Goal: Information Seeking & Learning: Learn about a topic

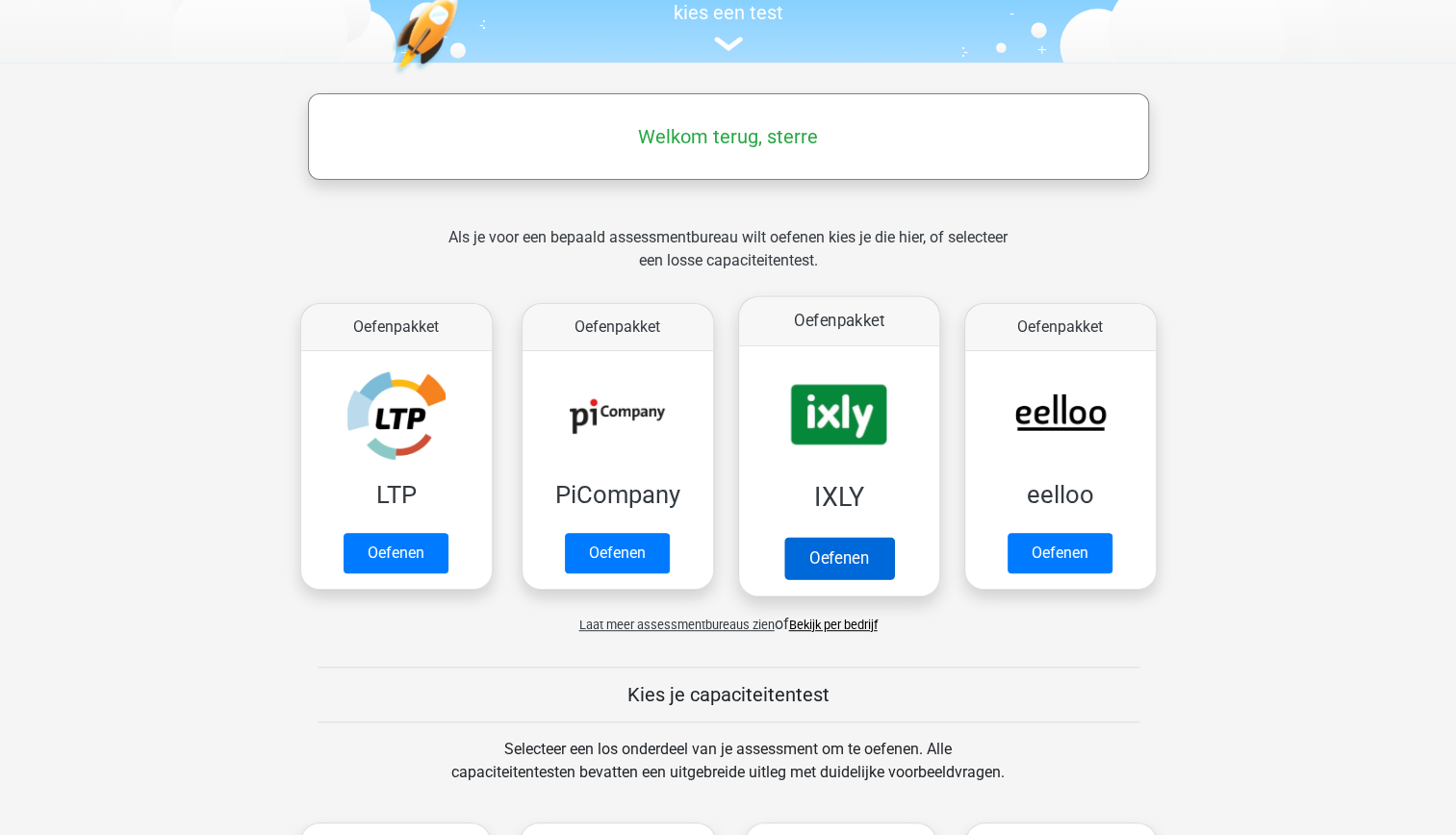
scroll to position [351, 0]
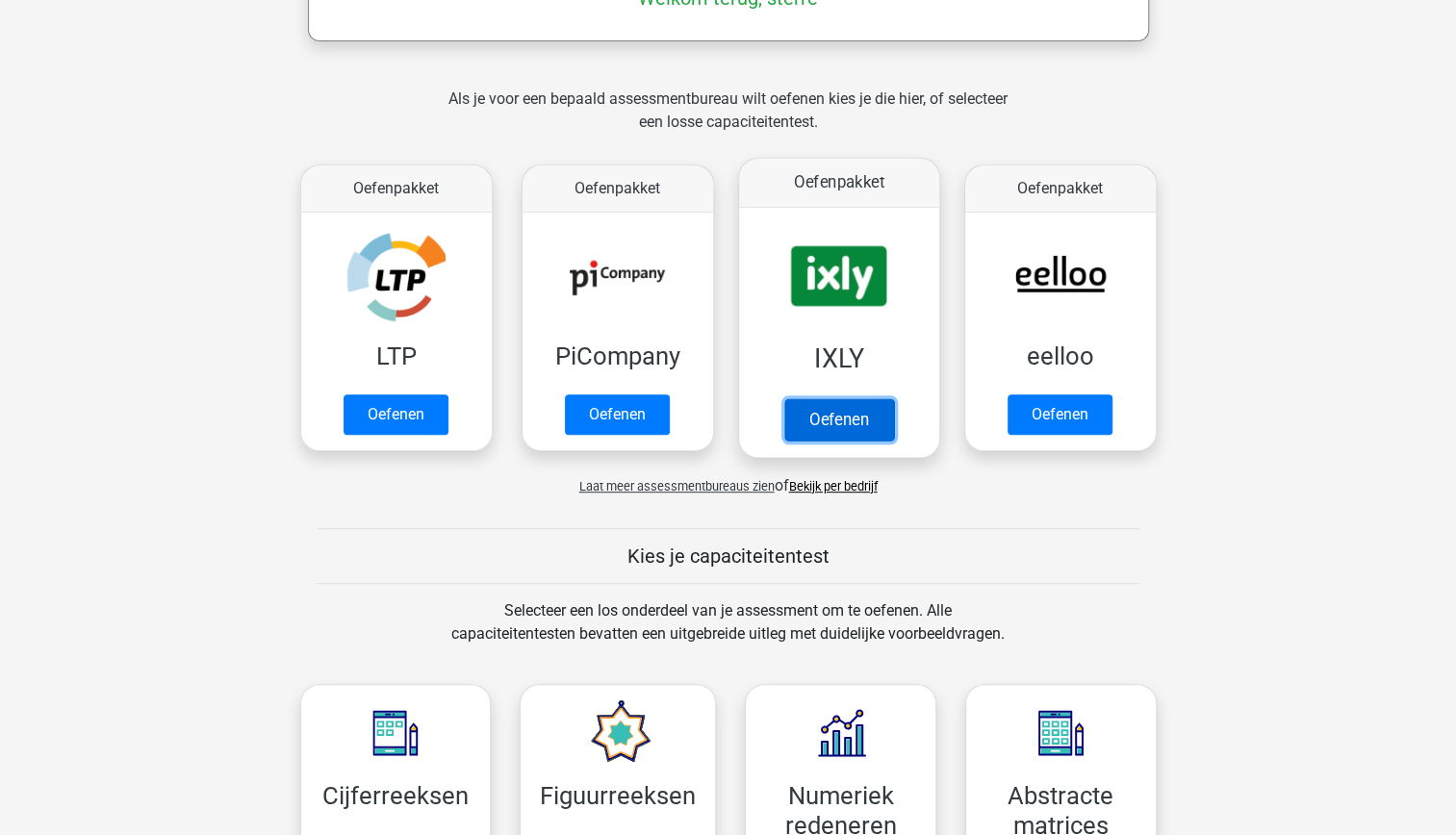
click at [832, 398] on link "Oefenen" at bounding box center [838, 419] width 110 height 42
click at [785, 398] on link "Oefenen" at bounding box center [838, 419] width 110 height 42
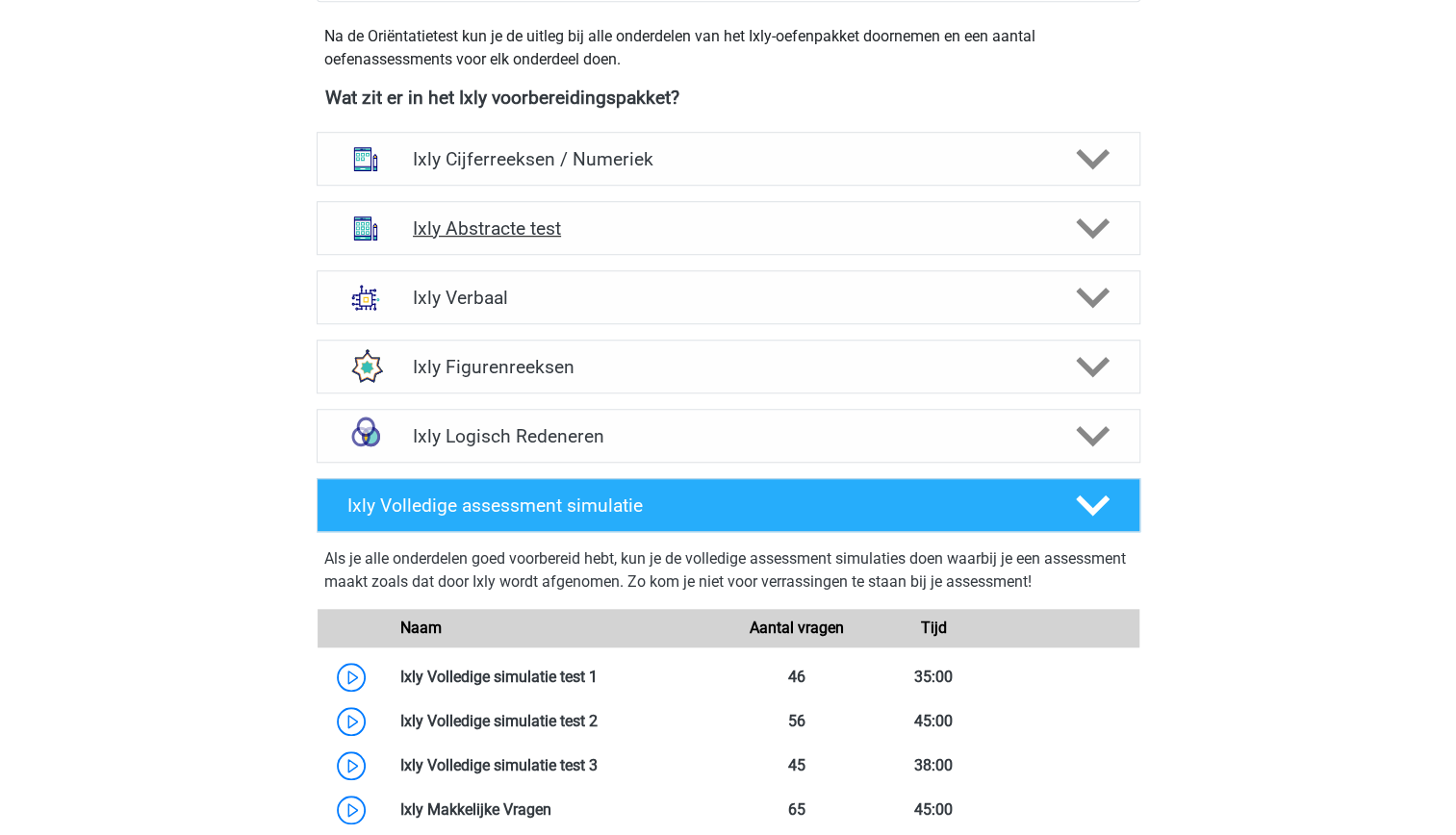
scroll to position [706, 0]
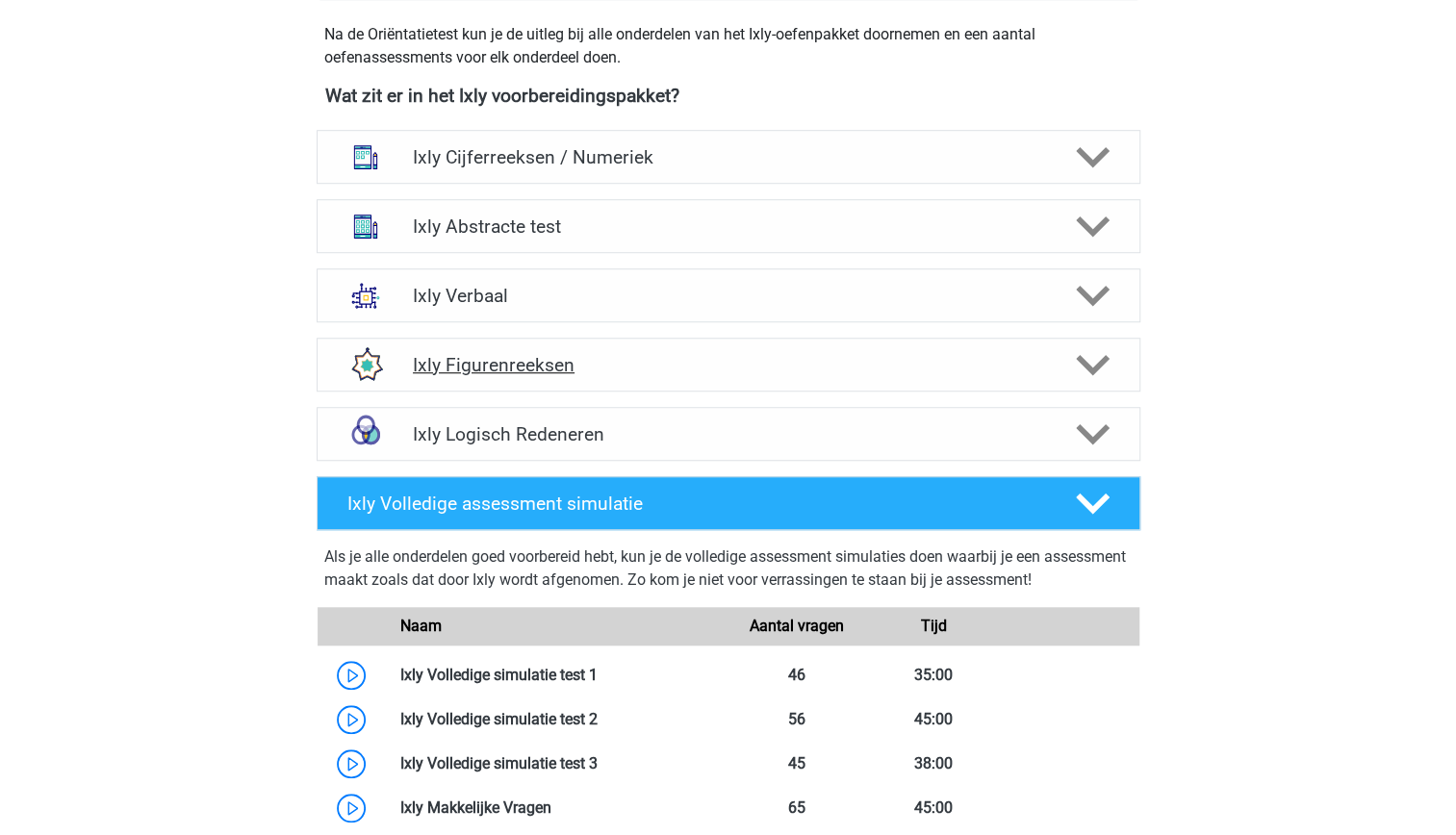
click at [747, 354] on h4 "Ixly Figurenreeksen" at bounding box center [728, 365] width 631 height 22
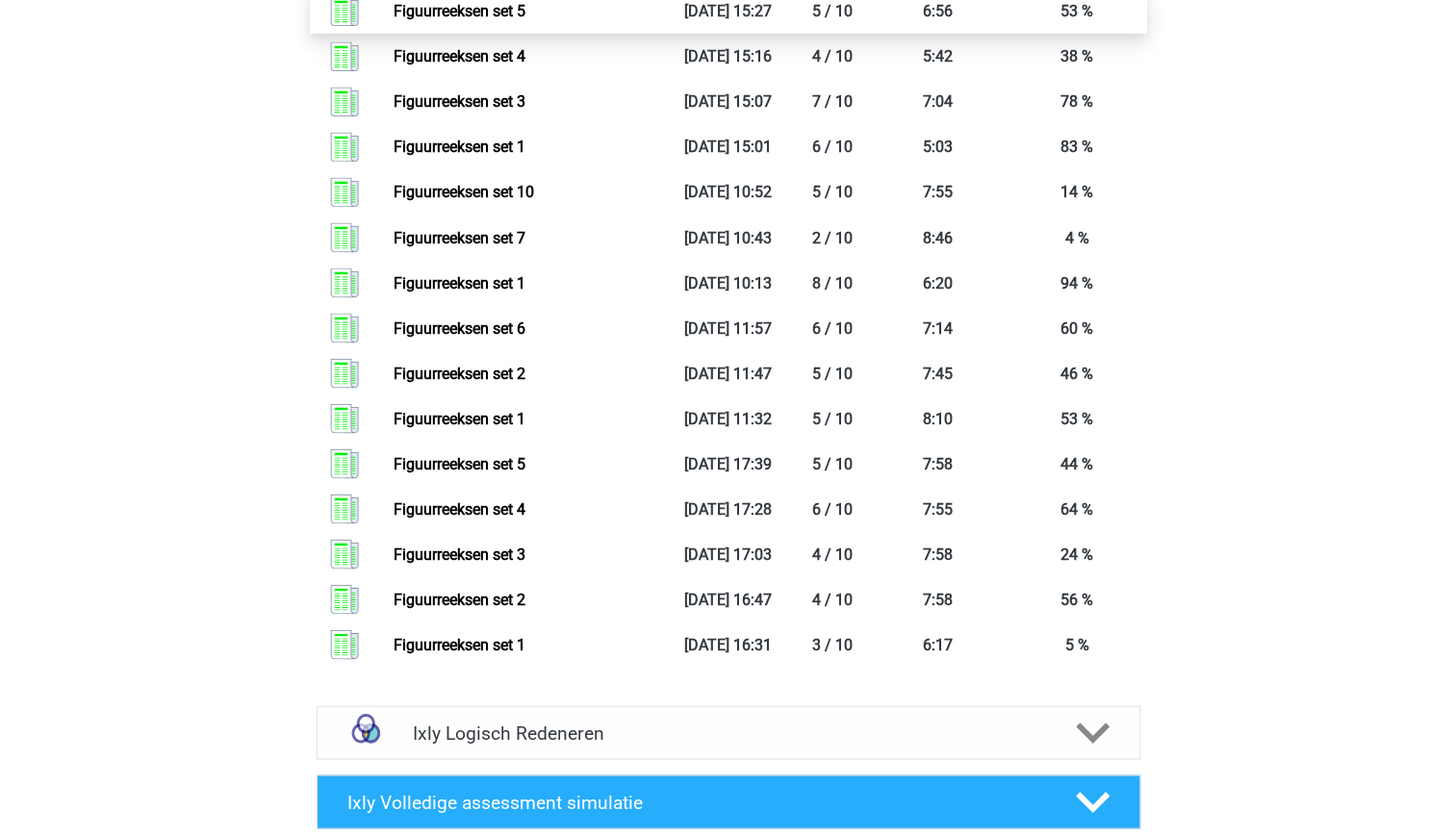
scroll to position [1950, 0]
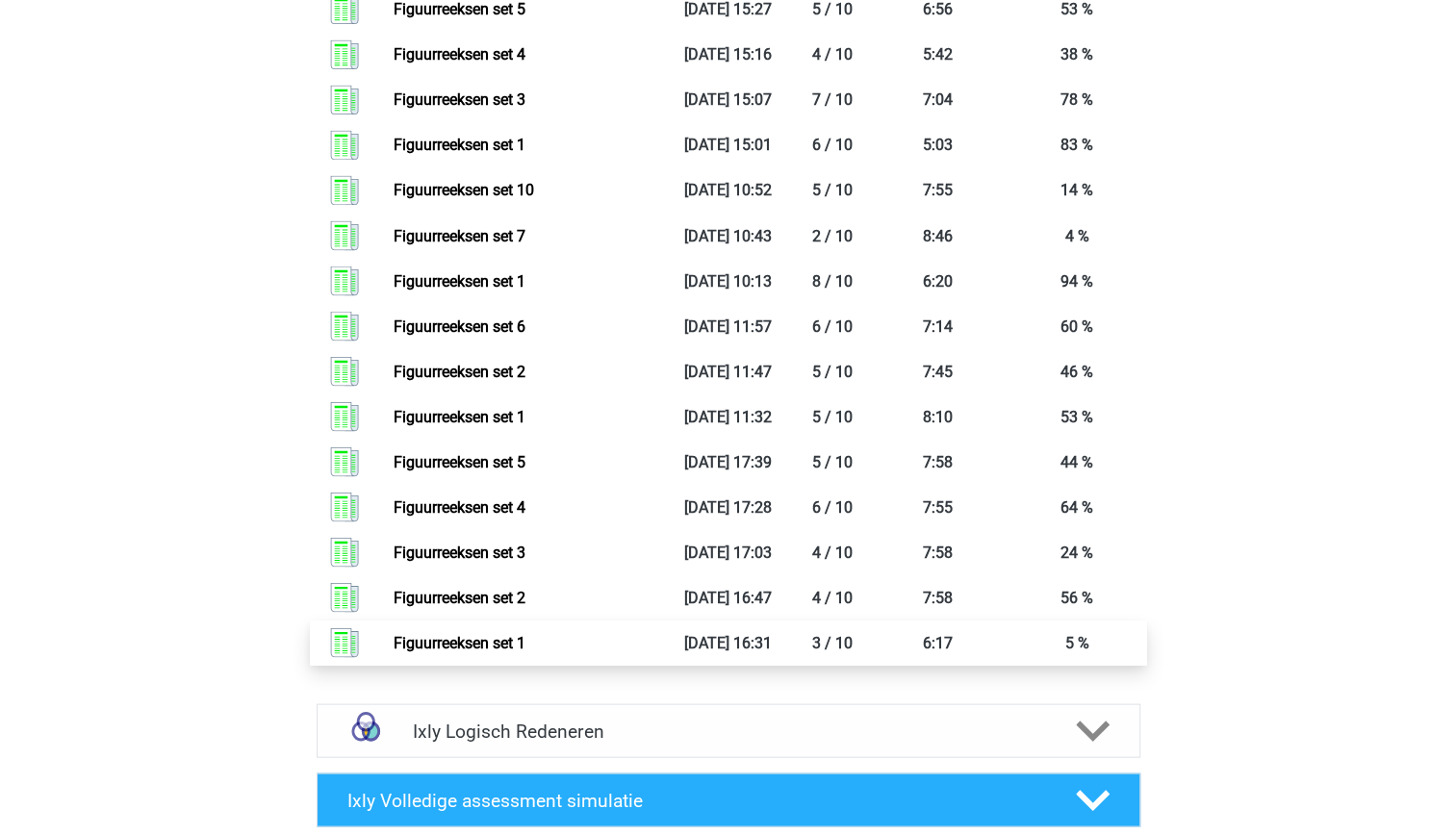
click at [525, 642] on link "Figuurreeksen set 1" at bounding box center [459, 642] width 132 height 19
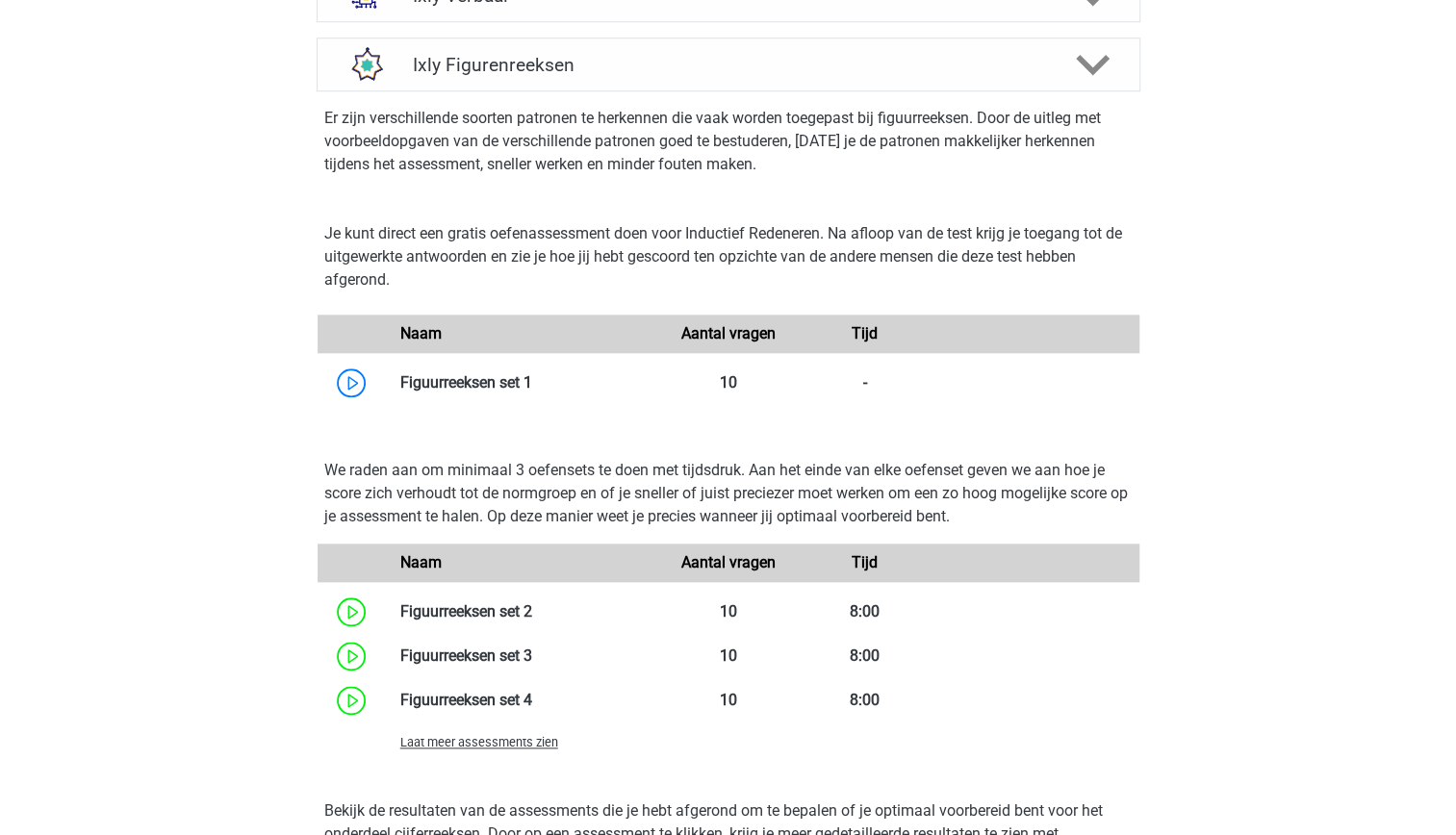
scroll to position [1005, 0]
click at [532, 374] on link at bounding box center [532, 383] width 0 height 19
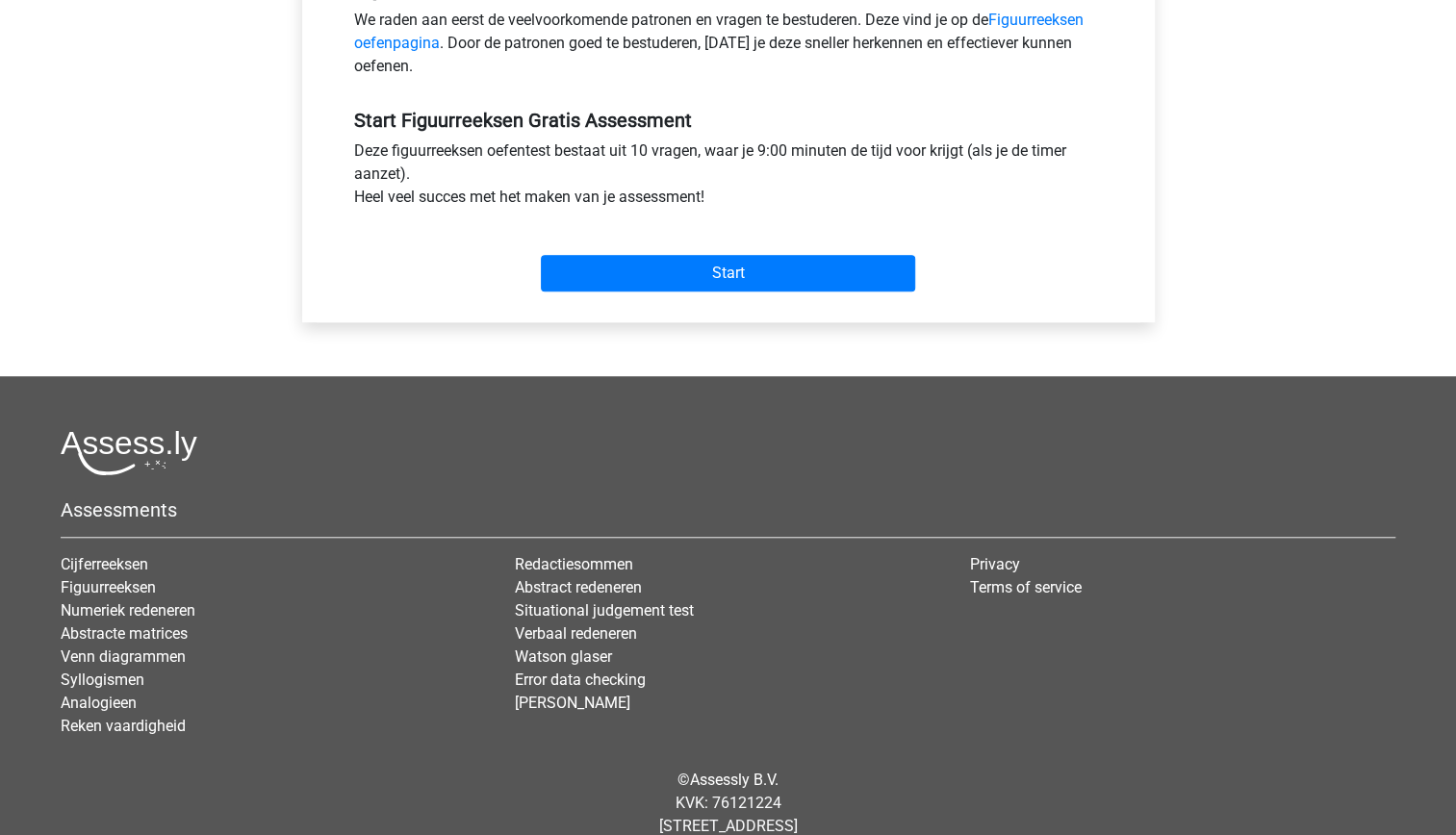
scroll to position [650, 0]
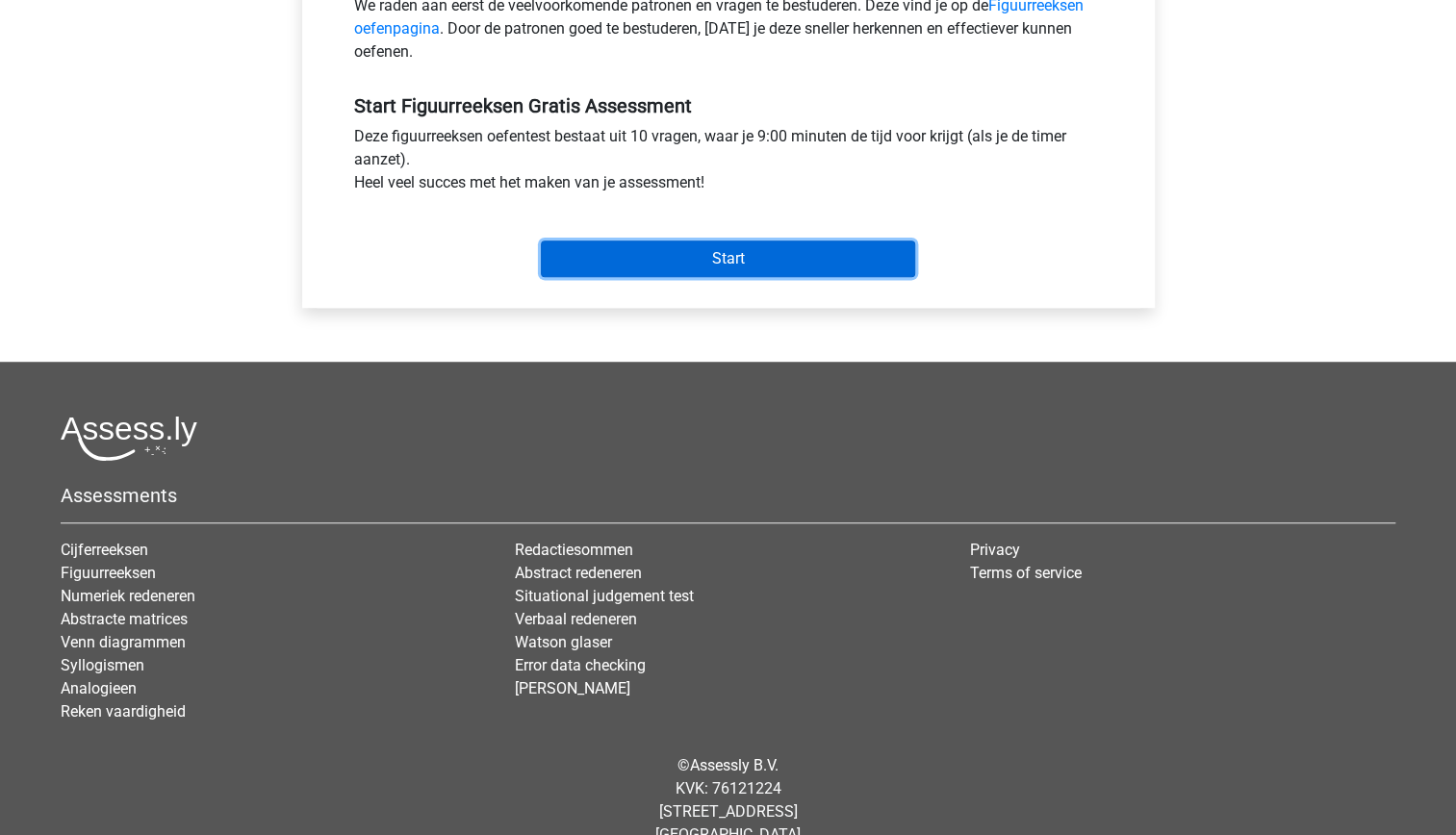
click at [708, 261] on input "Start" at bounding box center [728, 259] width 374 height 36
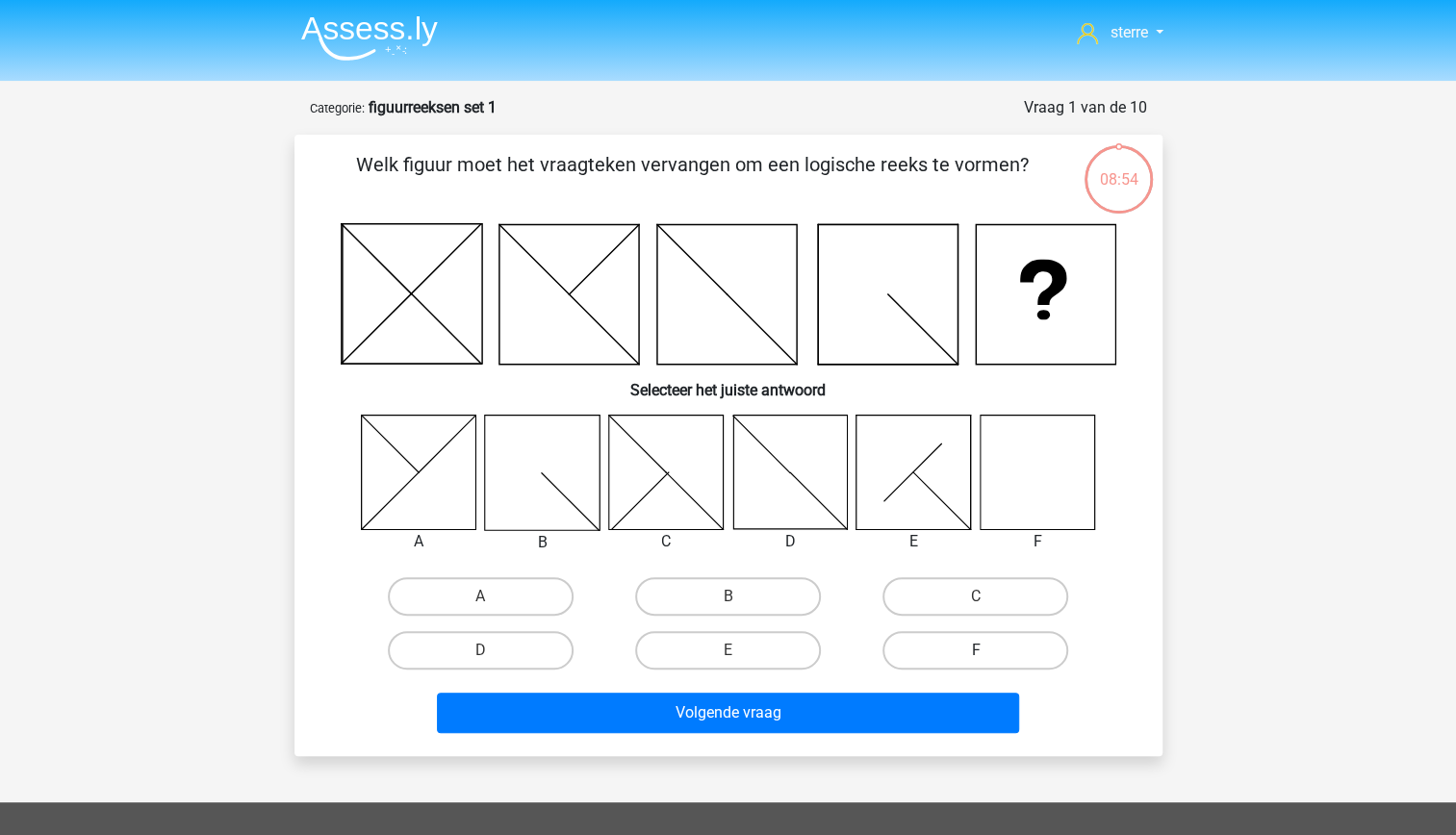
click at [973, 638] on label "F" at bounding box center [975, 650] width 186 height 38
click at [976, 650] on input "F" at bounding box center [982, 656] width 13 height 13
radio input "true"
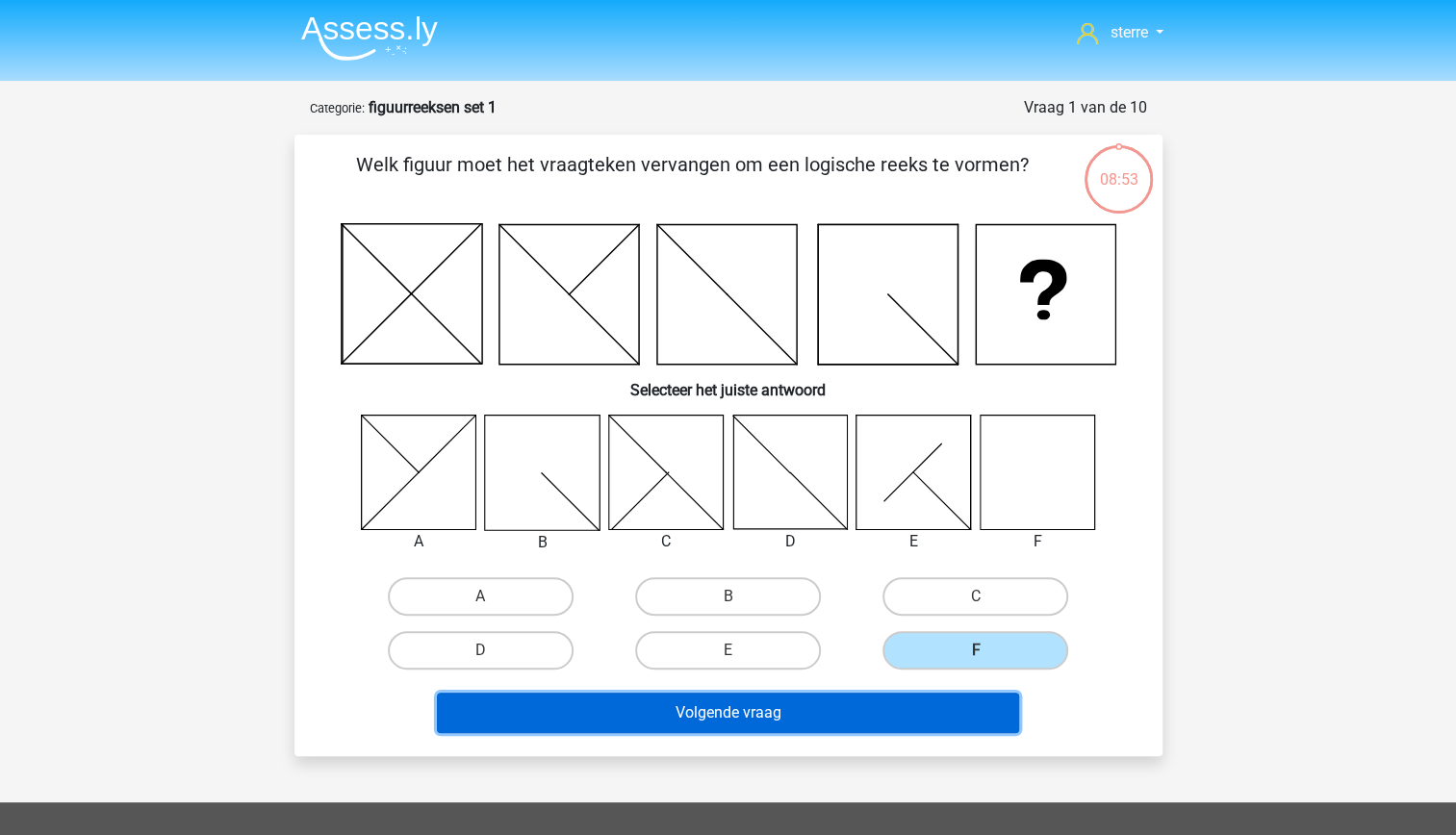
click at [925, 718] on button "Volgende vraag" at bounding box center [728, 712] width 582 height 40
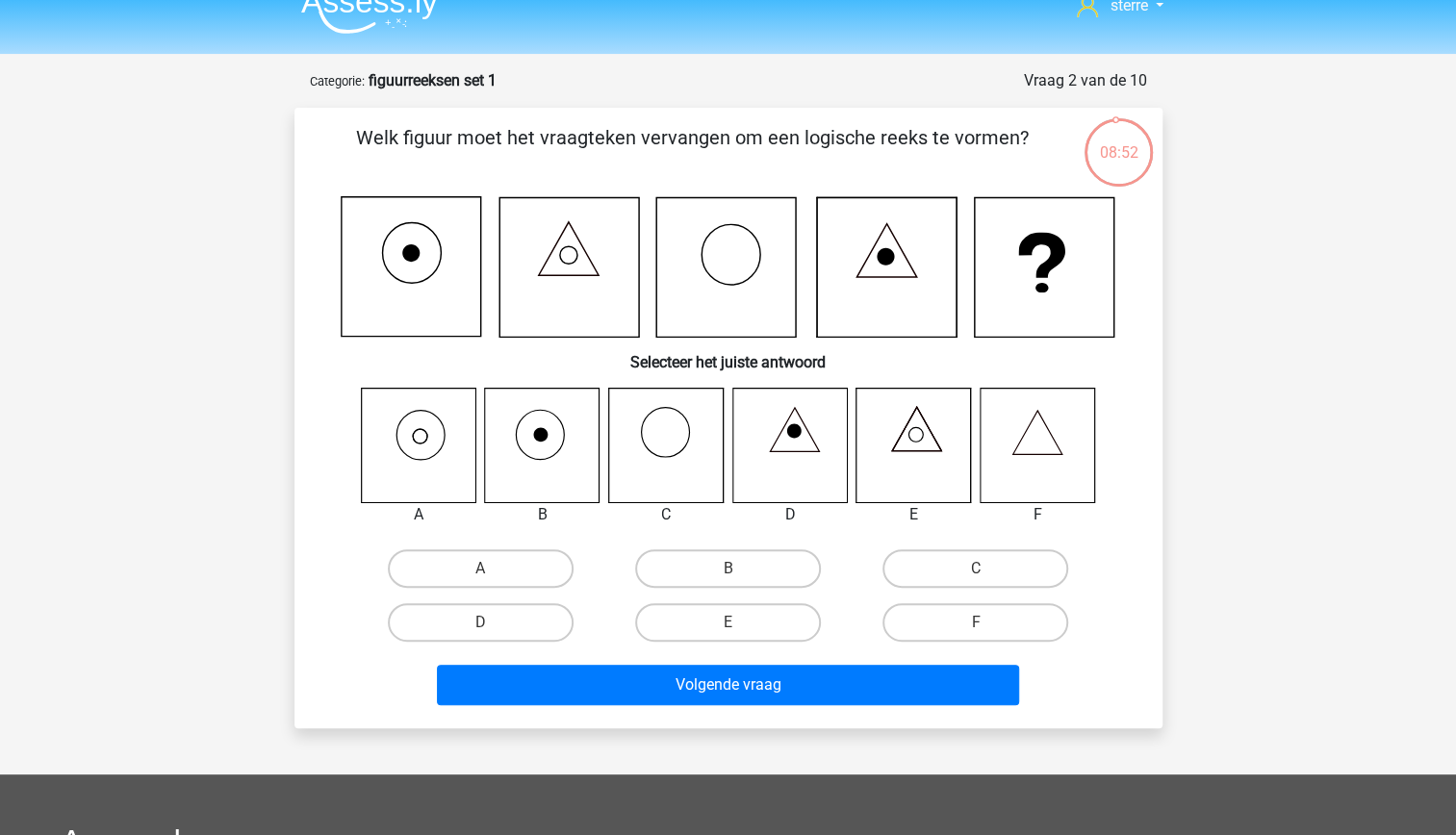
scroll to position [26, 0]
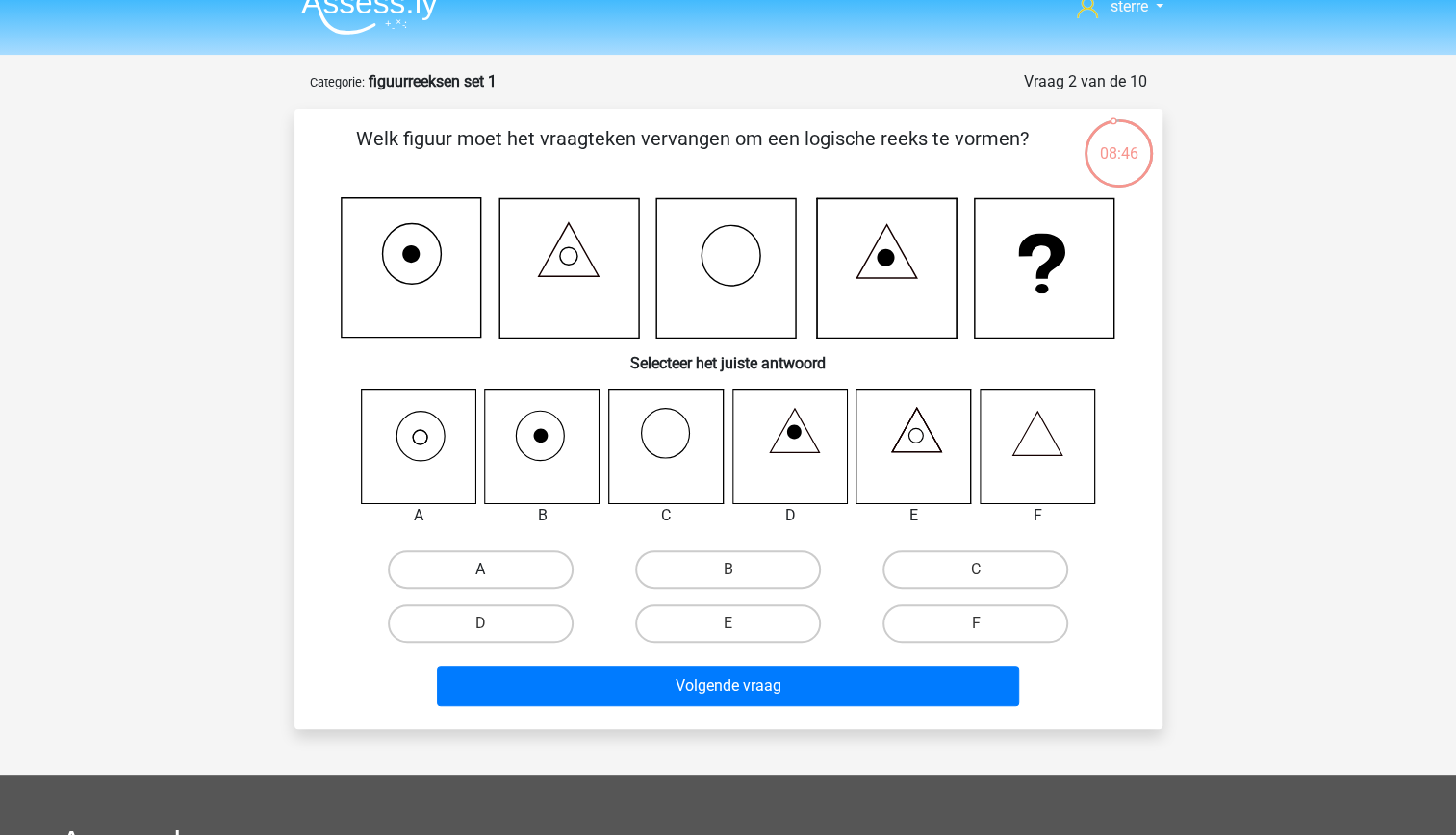
click at [463, 575] on label "A" at bounding box center [480, 568] width 186 height 38
click at [480, 575] on input "A" at bounding box center [486, 575] width 13 height 13
radio input "true"
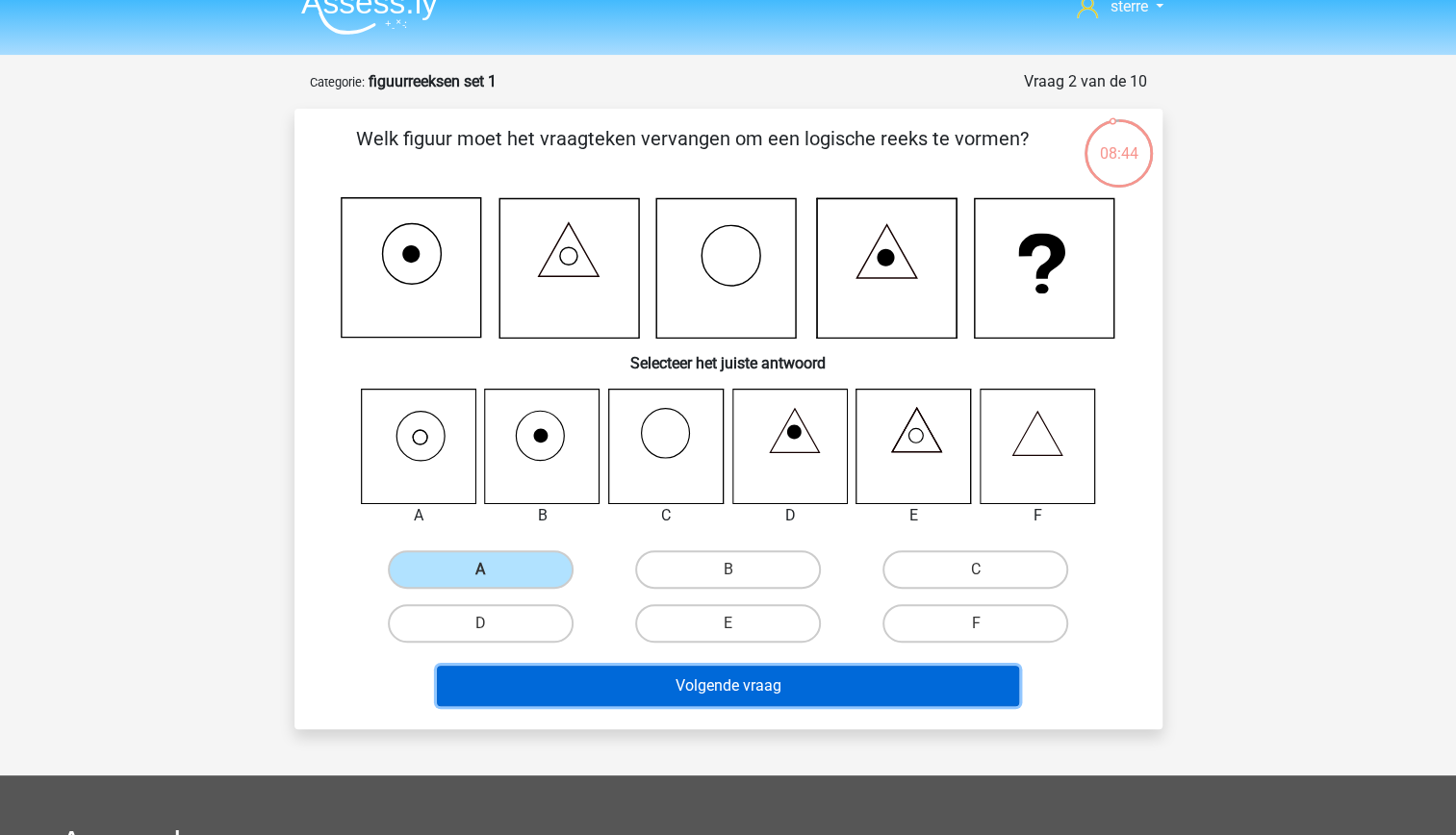
click at [720, 683] on button "Volgende vraag" at bounding box center [728, 686] width 582 height 40
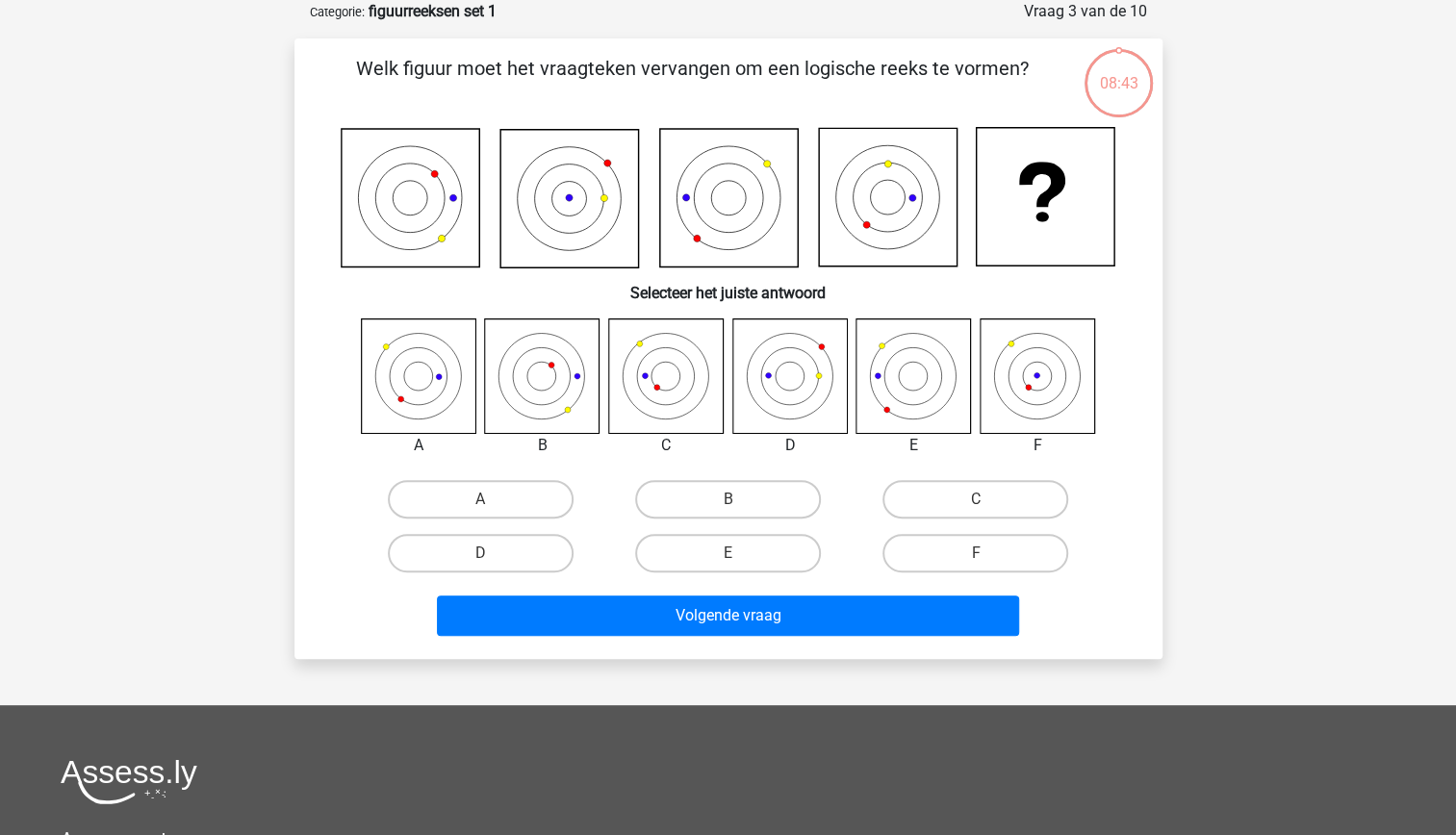
scroll to position [0, 0]
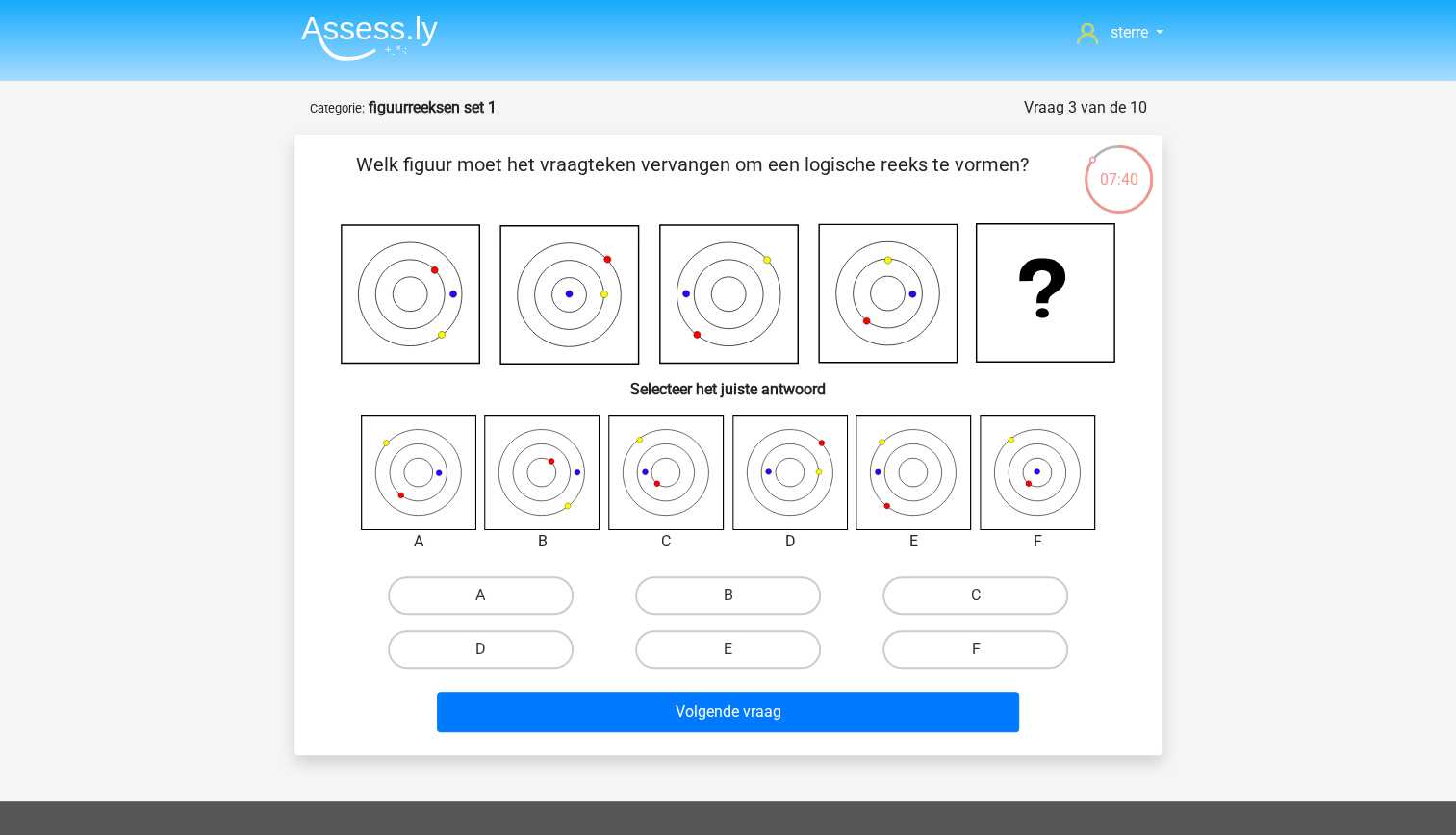
click at [735, 505] on icon at bounding box center [789, 472] width 114 height 114
click at [997, 600] on label "C" at bounding box center [975, 595] width 186 height 38
click at [989, 600] on input "C" at bounding box center [982, 601] width 13 height 13
radio input "true"
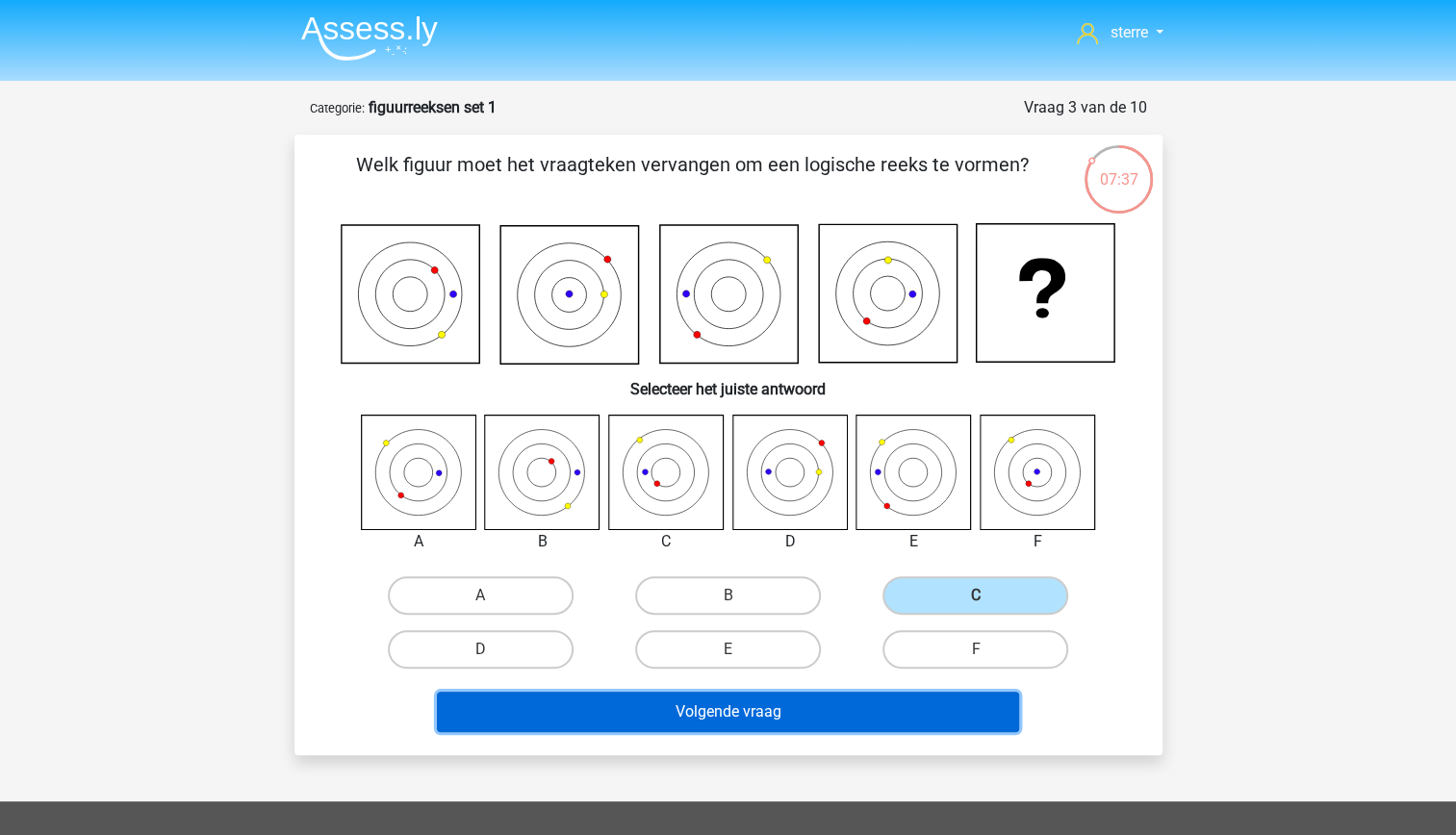
click at [882, 725] on button "Volgende vraag" at bounding box center [728, 711] width 582 height 40
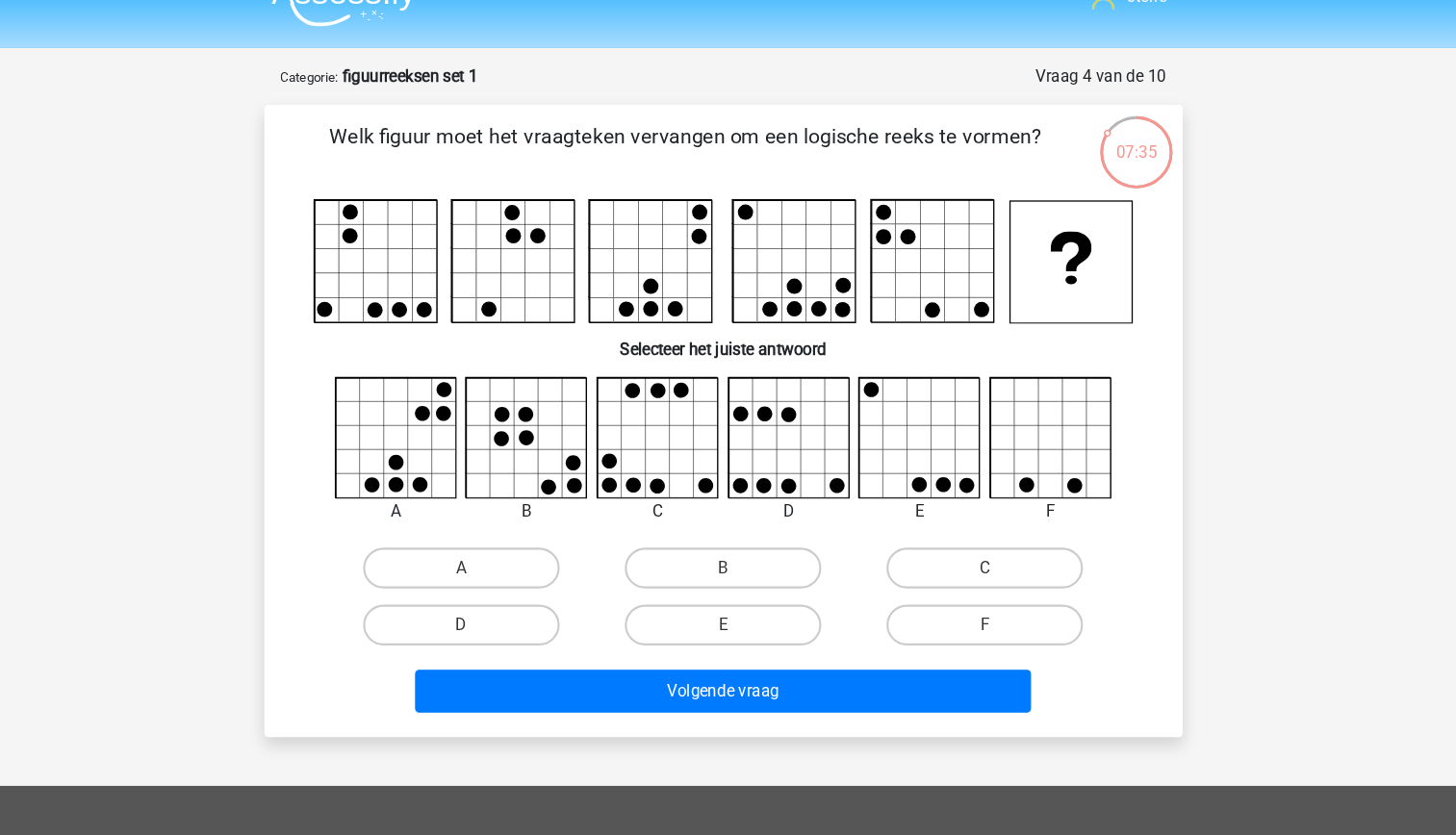
scroll to position [8, 0]
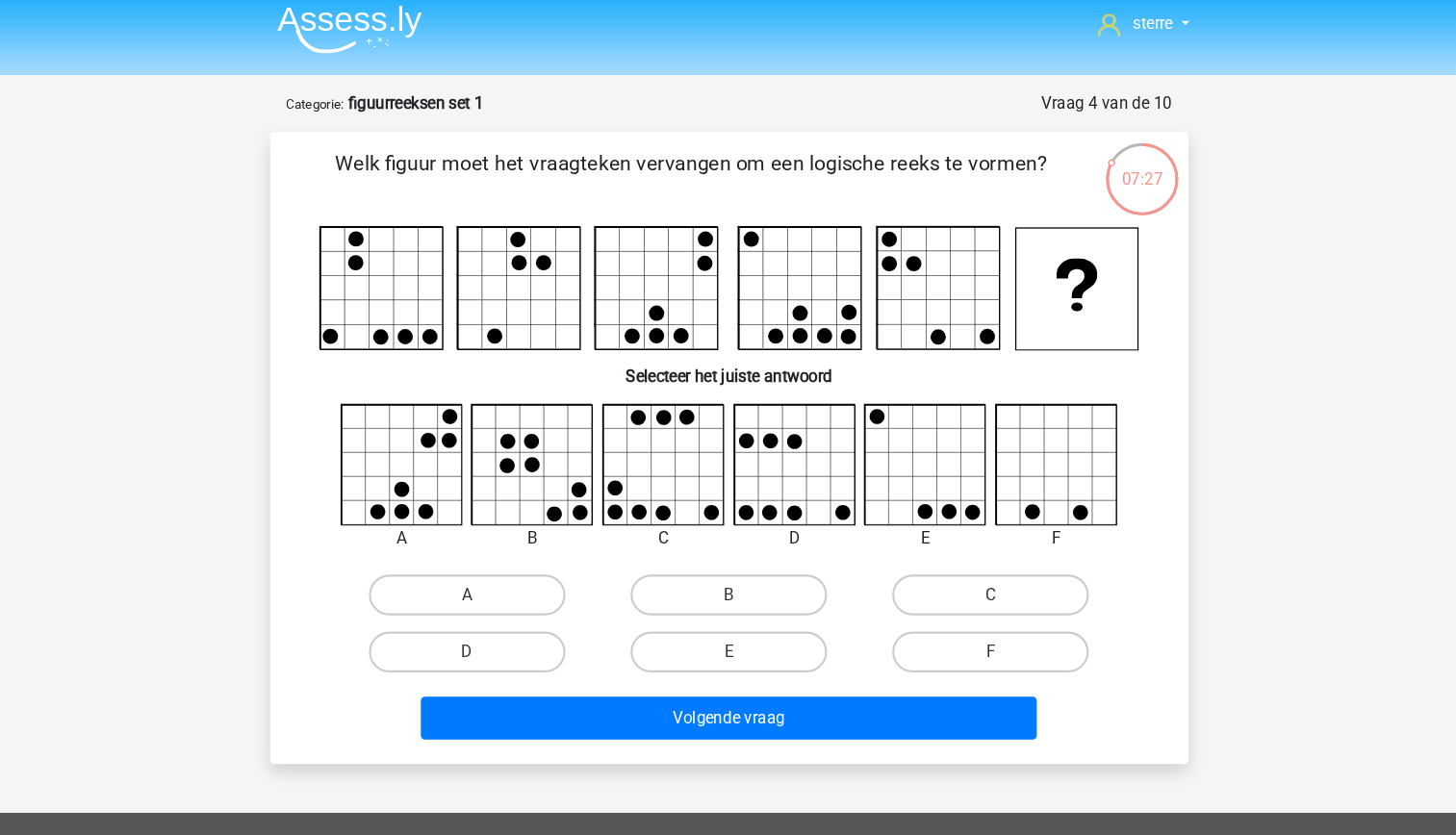
click at [987, 573] on input "C" at bounding box center [982, 570] width 13 height 13
radio input "true"
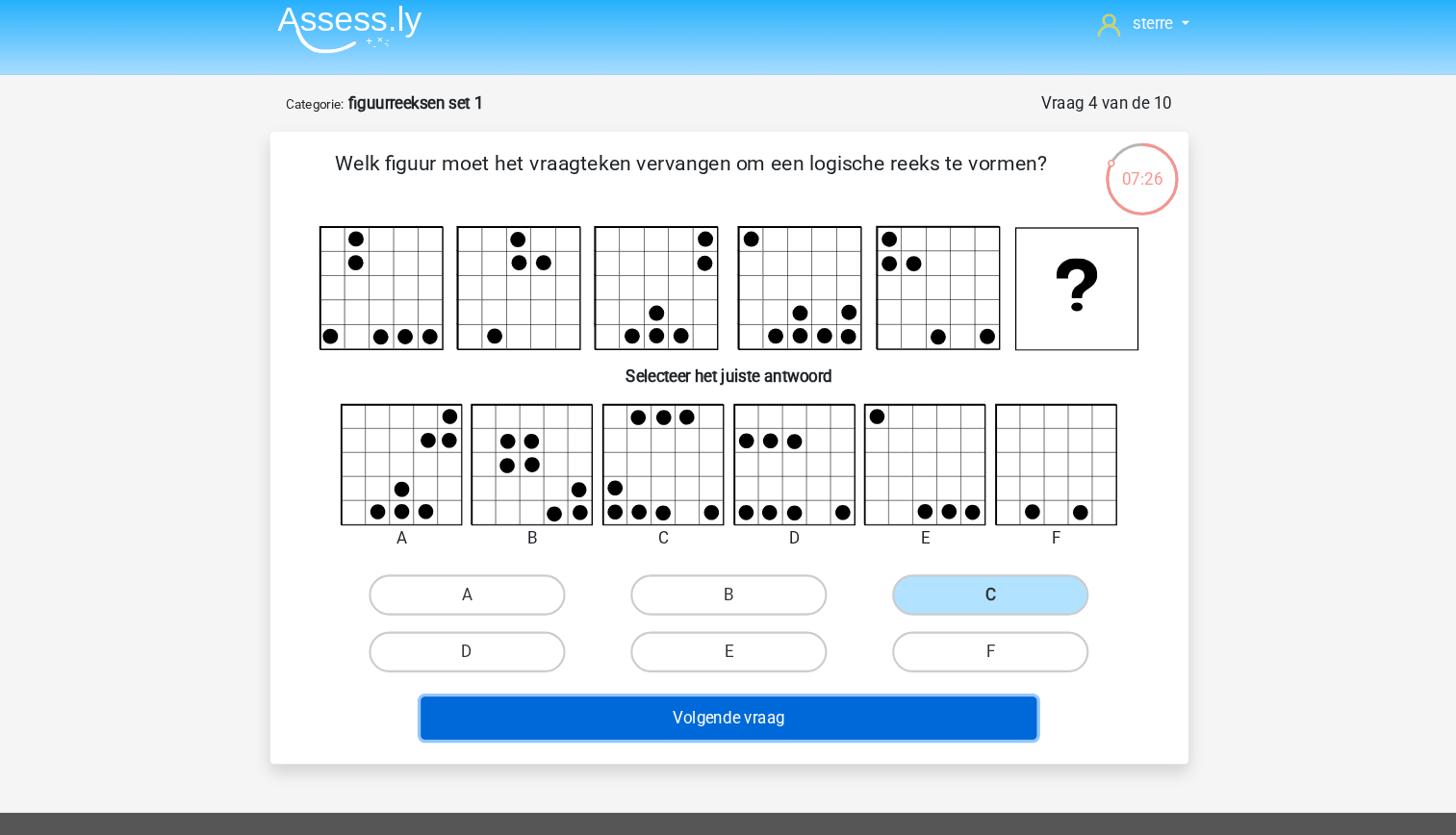
click at [887, 684] on button "Volgende vraag" at bounding box center [728, 681] width 582 height 40
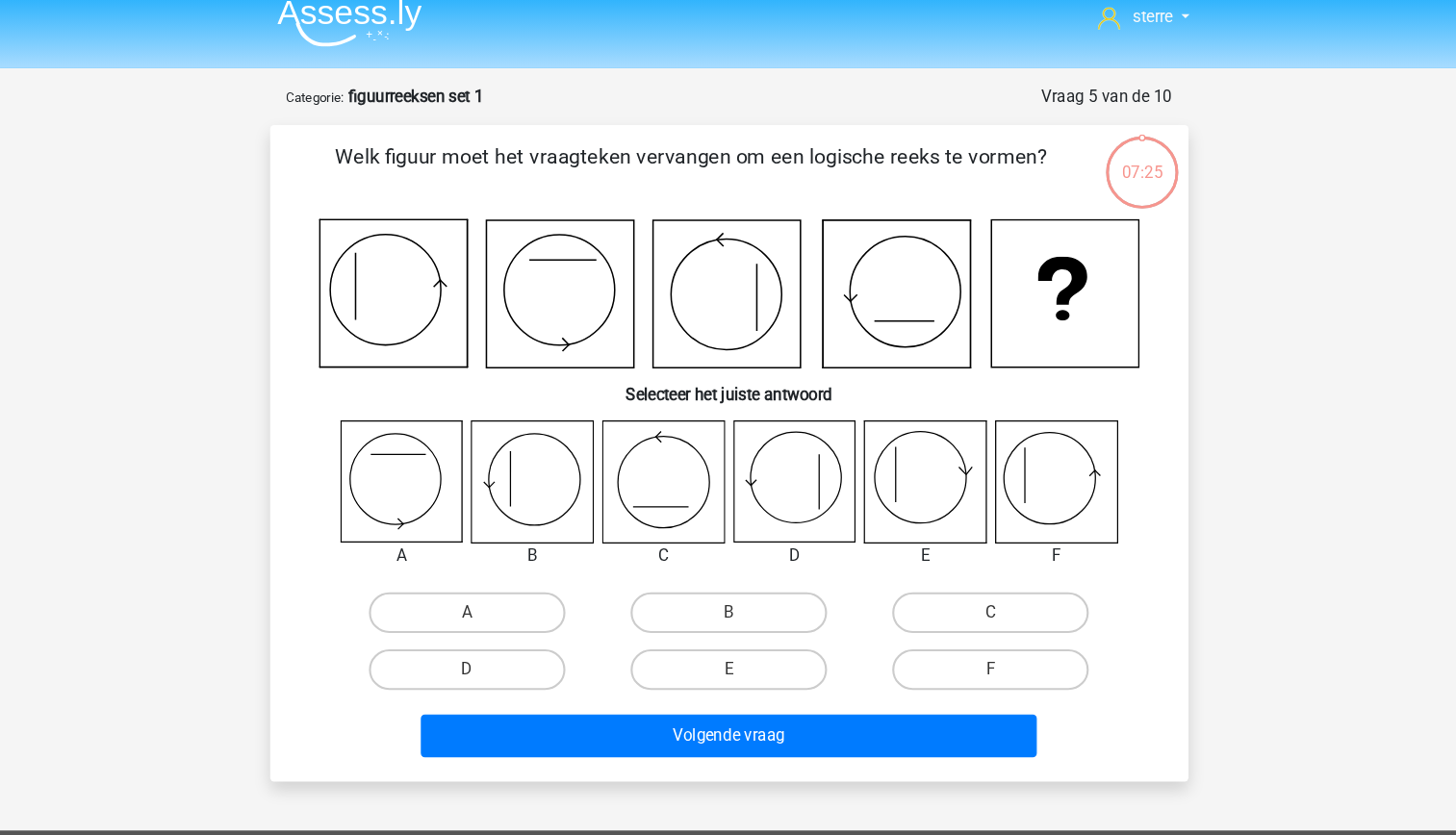
scroll to position [0, 0]
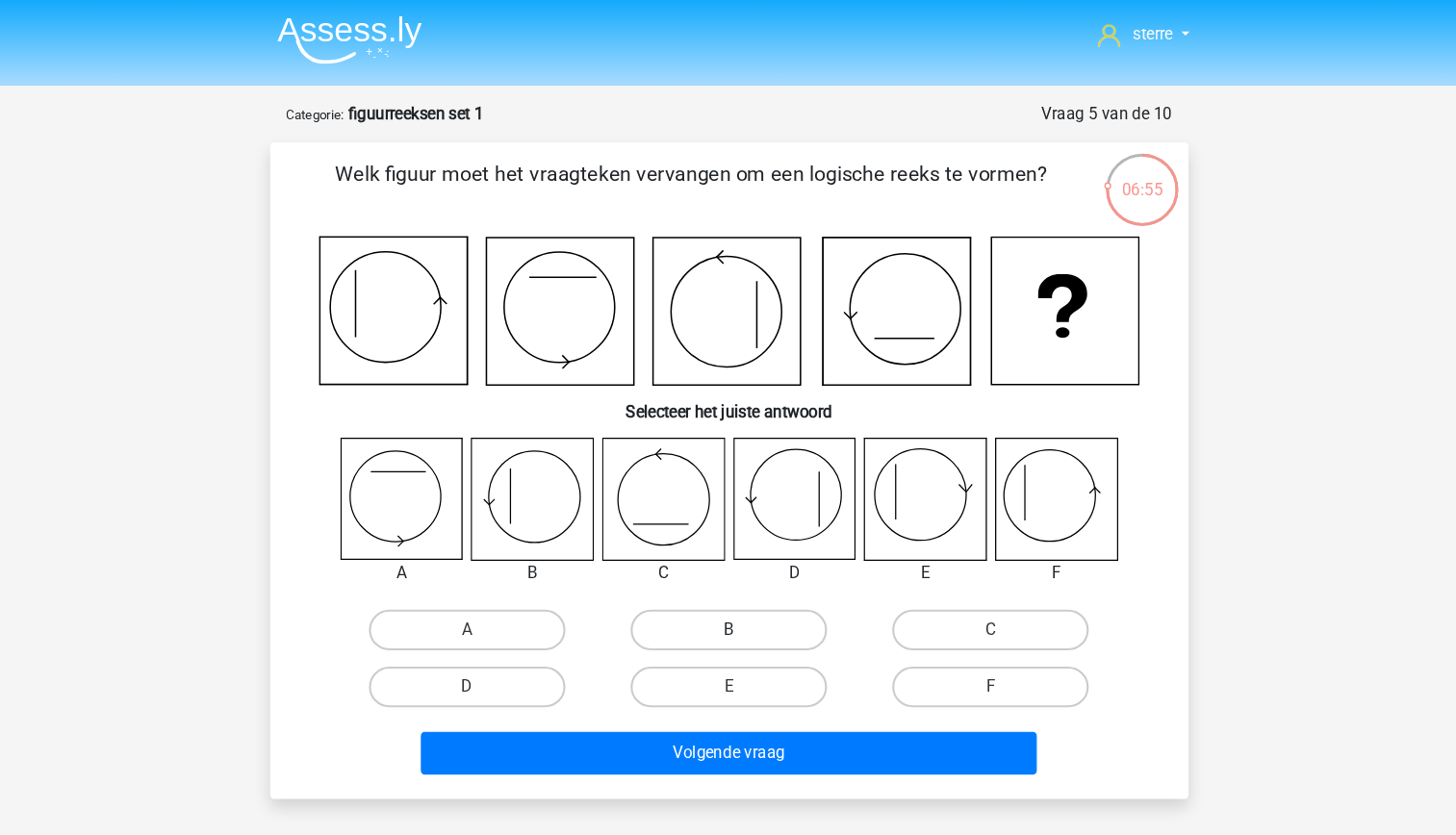
click at [793, 588] on label "B" at bounding box center [728, 595] width 186 height 38
click at [740, 595] on input "B" at bounding box center [733, 601] width 13 height 13
radio input "true"
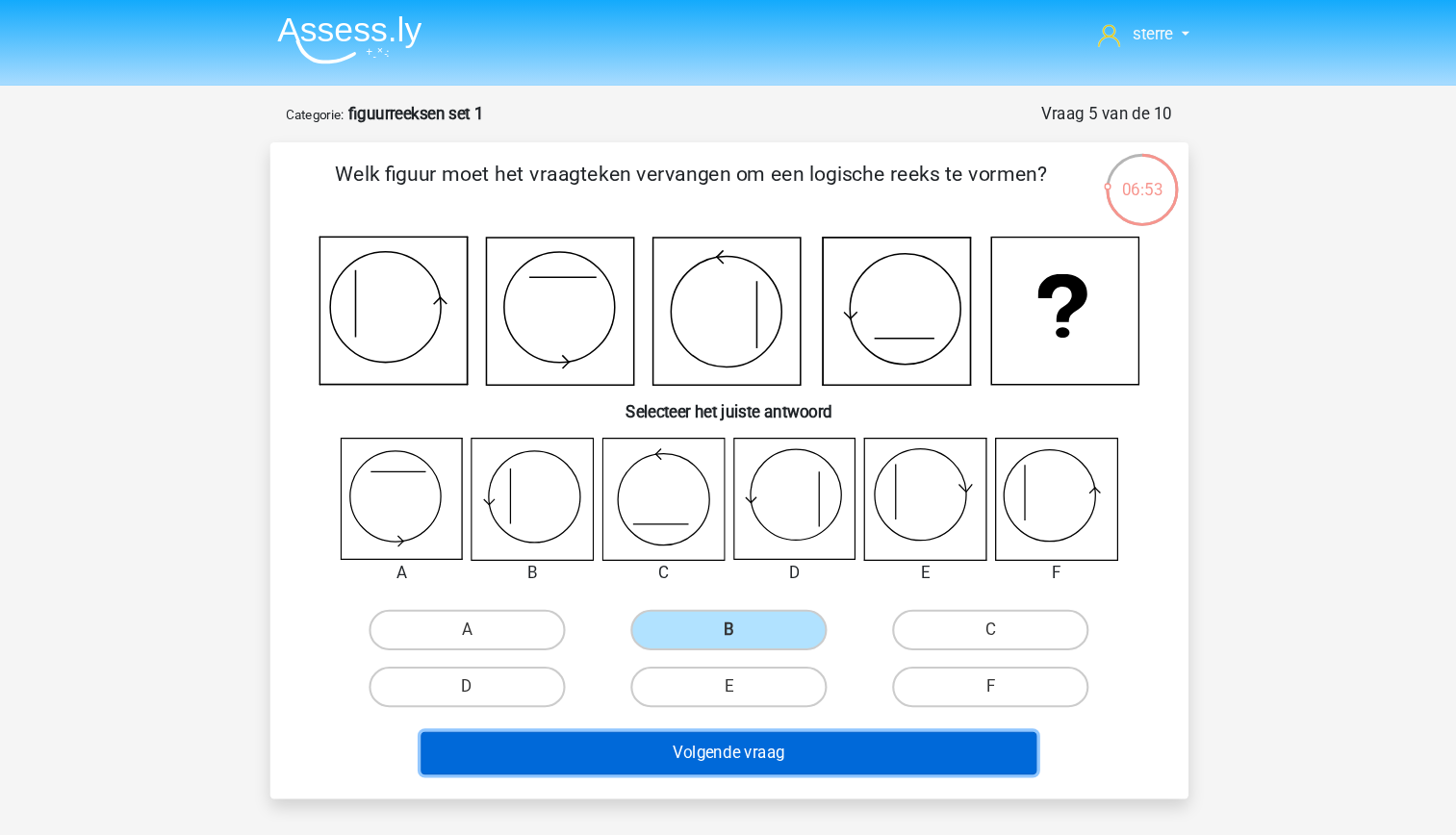
click at [851, 714] on button "Volgende vraag" at bounding box center [728, 711] width 582 height 40
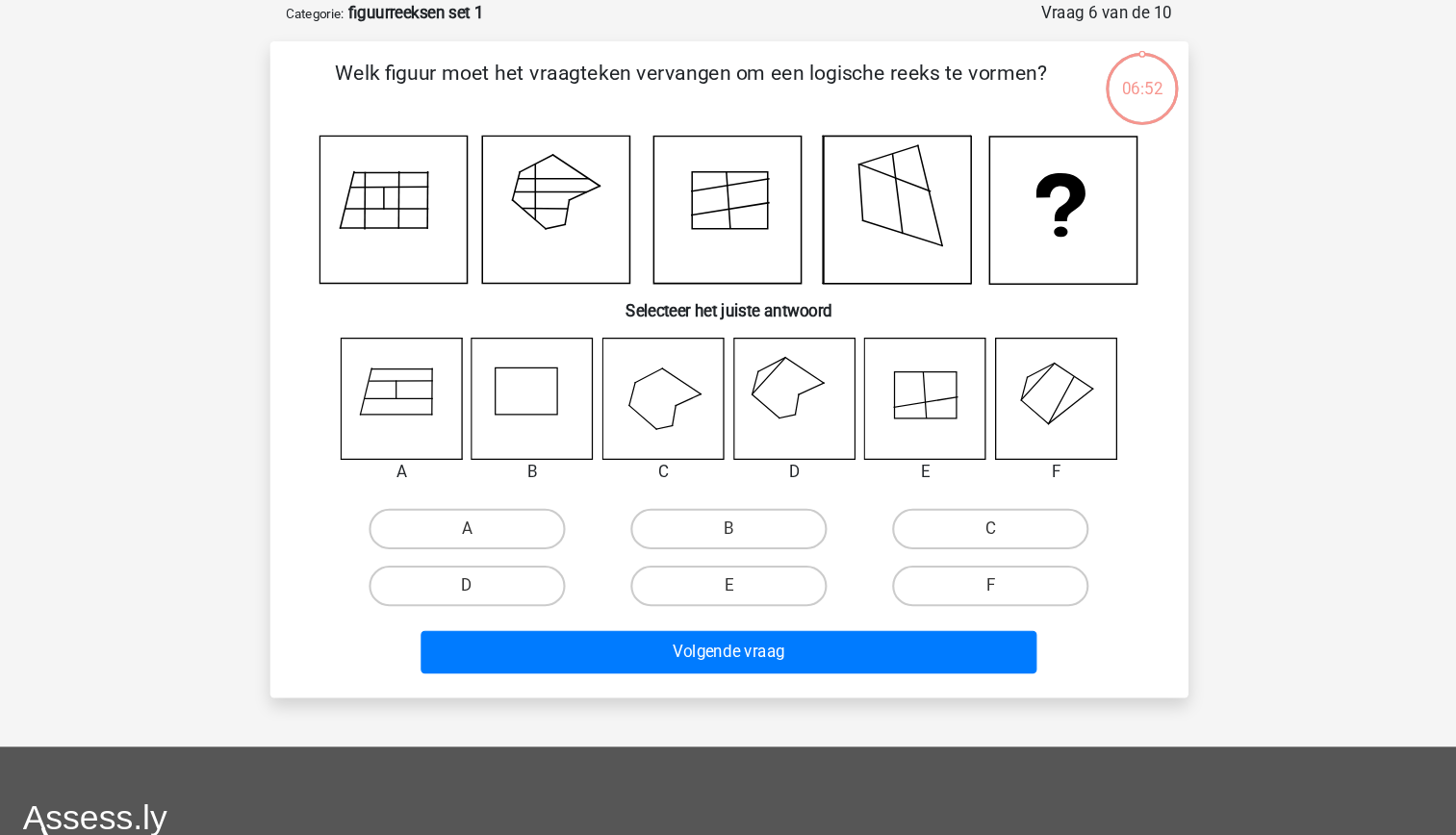
scroll to position [20, 0]
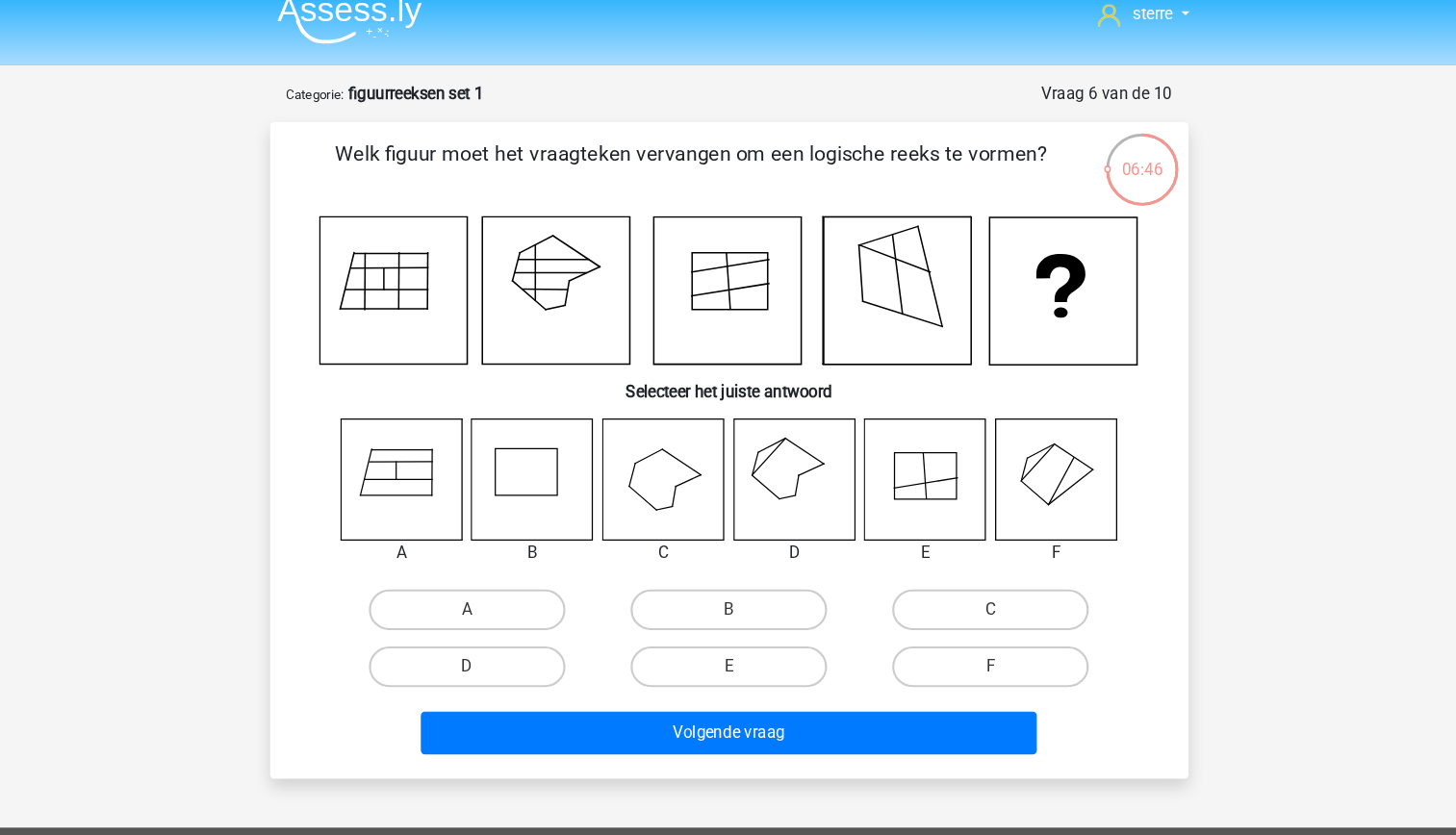
click at [792, 476] on icon at bounding box center [789, 452] width 114 height 114
click at [528, 632] on label "D" at bounding box center [480, 629] width 186 height 38
click at [493, 632] on input "D" at bounding box center [486, 636] width 13 height 13
radio input "true"
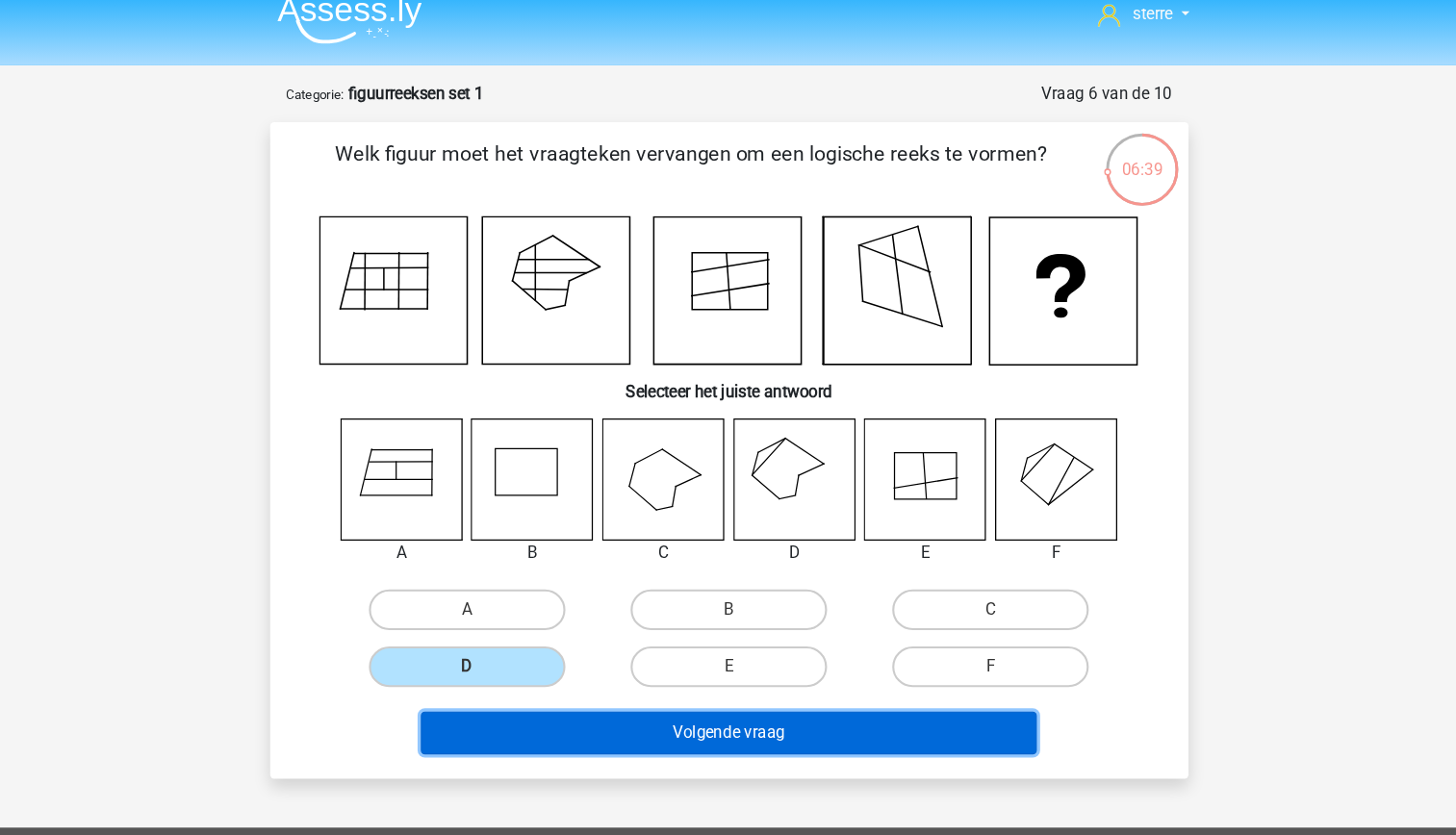
click at [680, 687] on button "Volgende vraag" at bounding box center [728, 692] width 582 height 40
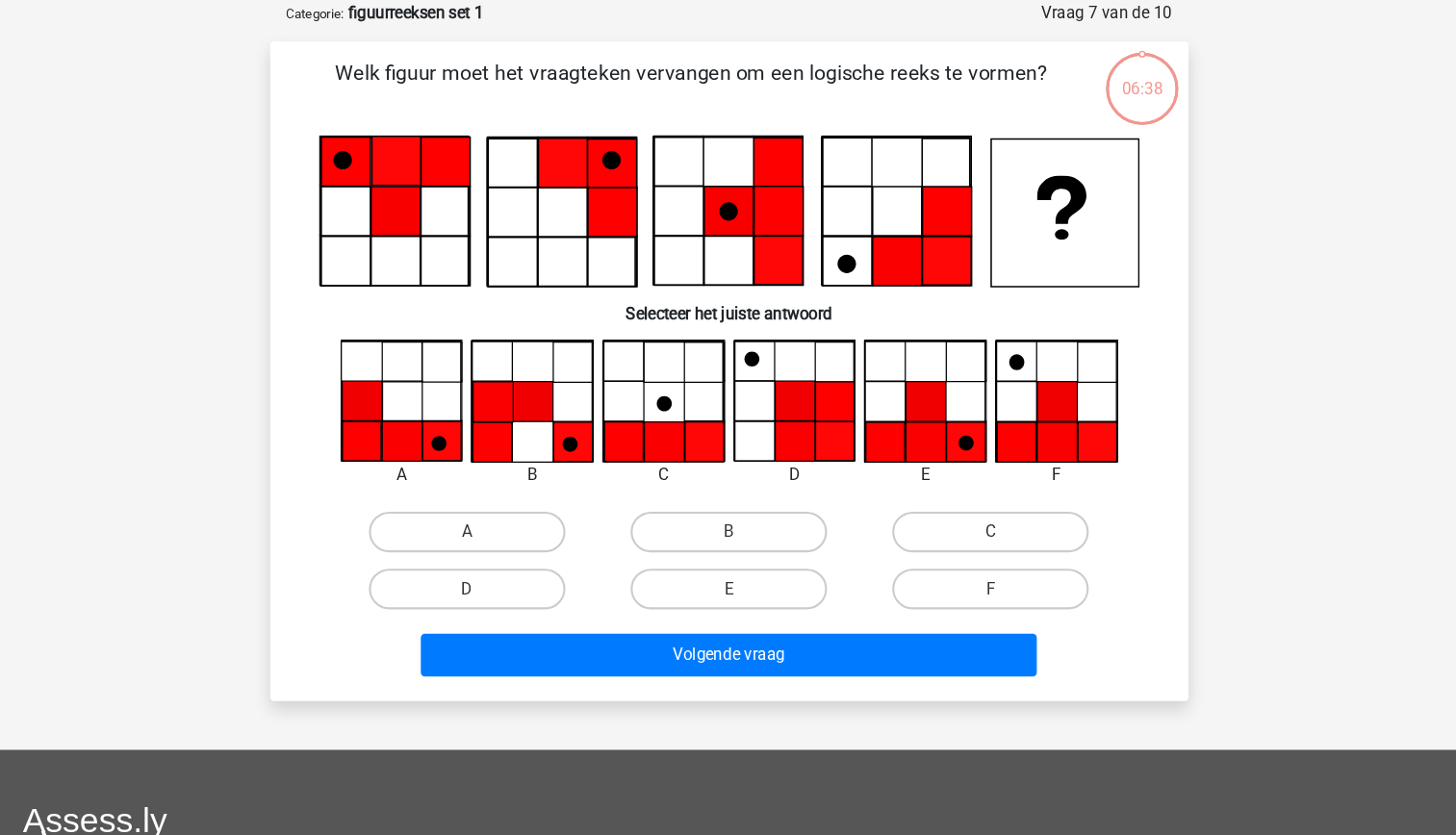
scroll to position [0, 0]
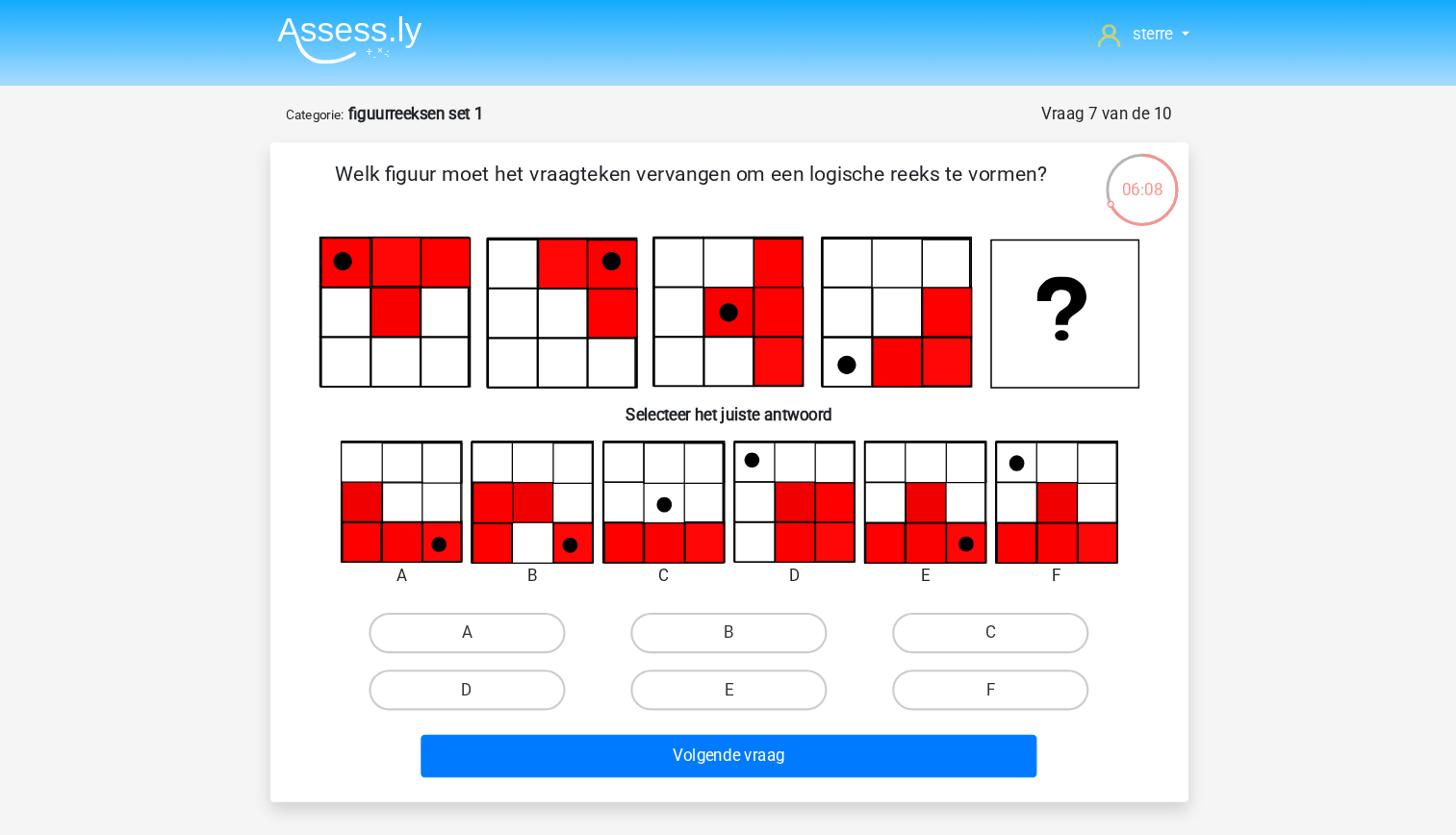
click at [734, 655] on input "E" at bounding box center [733, 658] width 13 height 13
radio input "true"
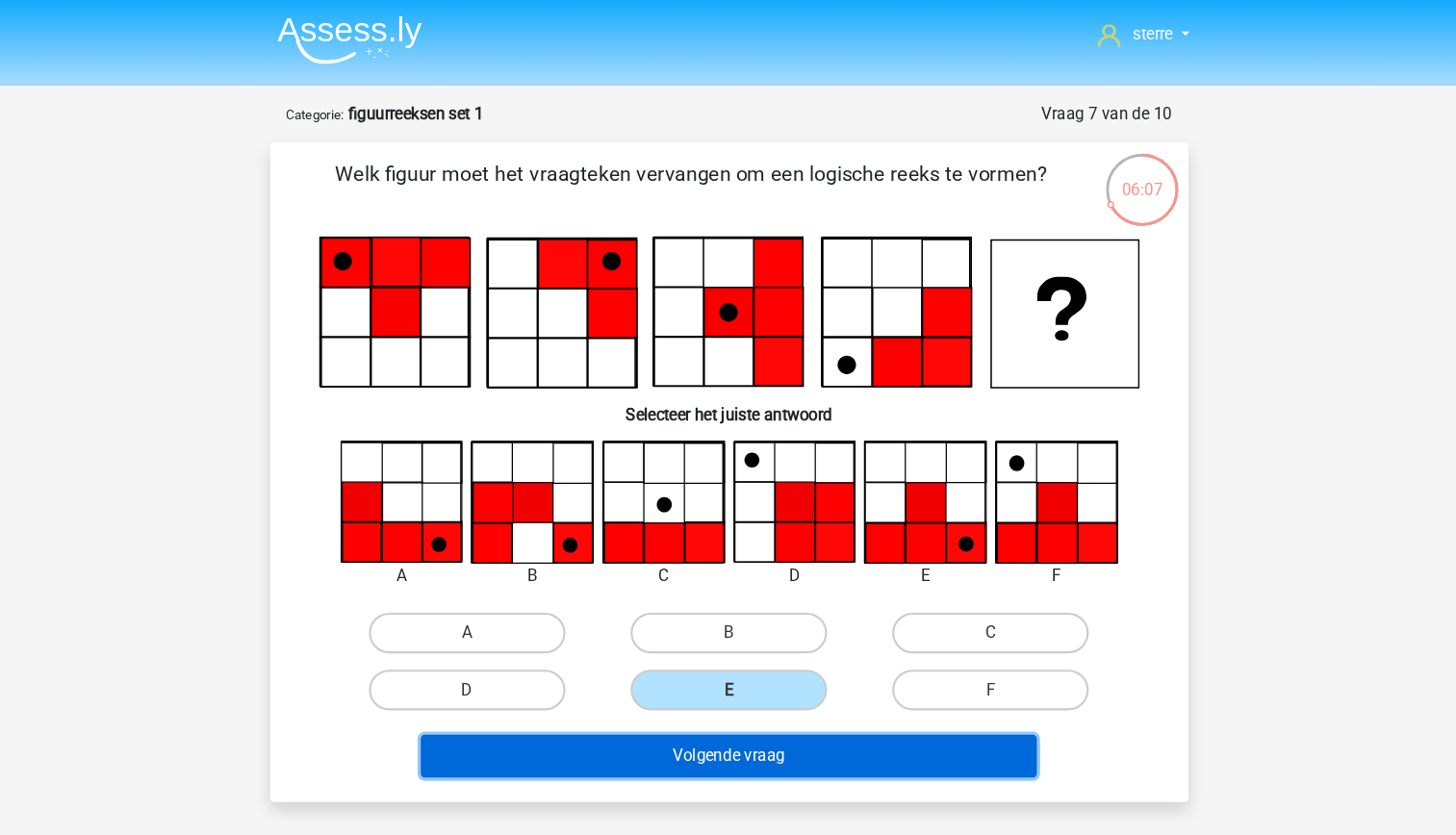
click at [749, 710] on button "Volgende vraag" at bounding box center [728, 714] width 582 height 40
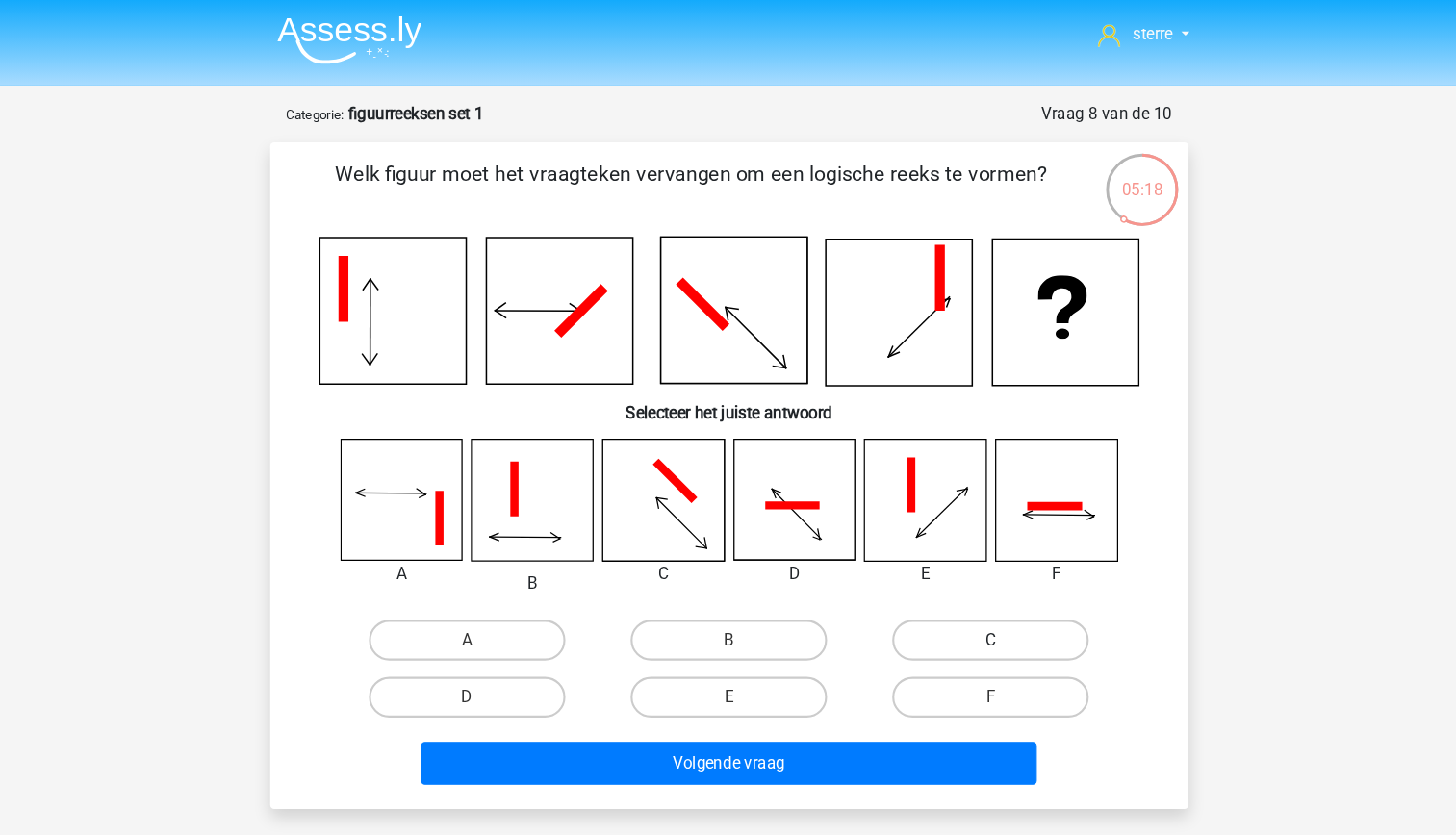
click at [944, 599] on label "C" at bounding box center [975, 605] width 186 height 38
click at [976, 605] on input "C" at bounding box center [982, 611] width 13 height 13
radio input "true"
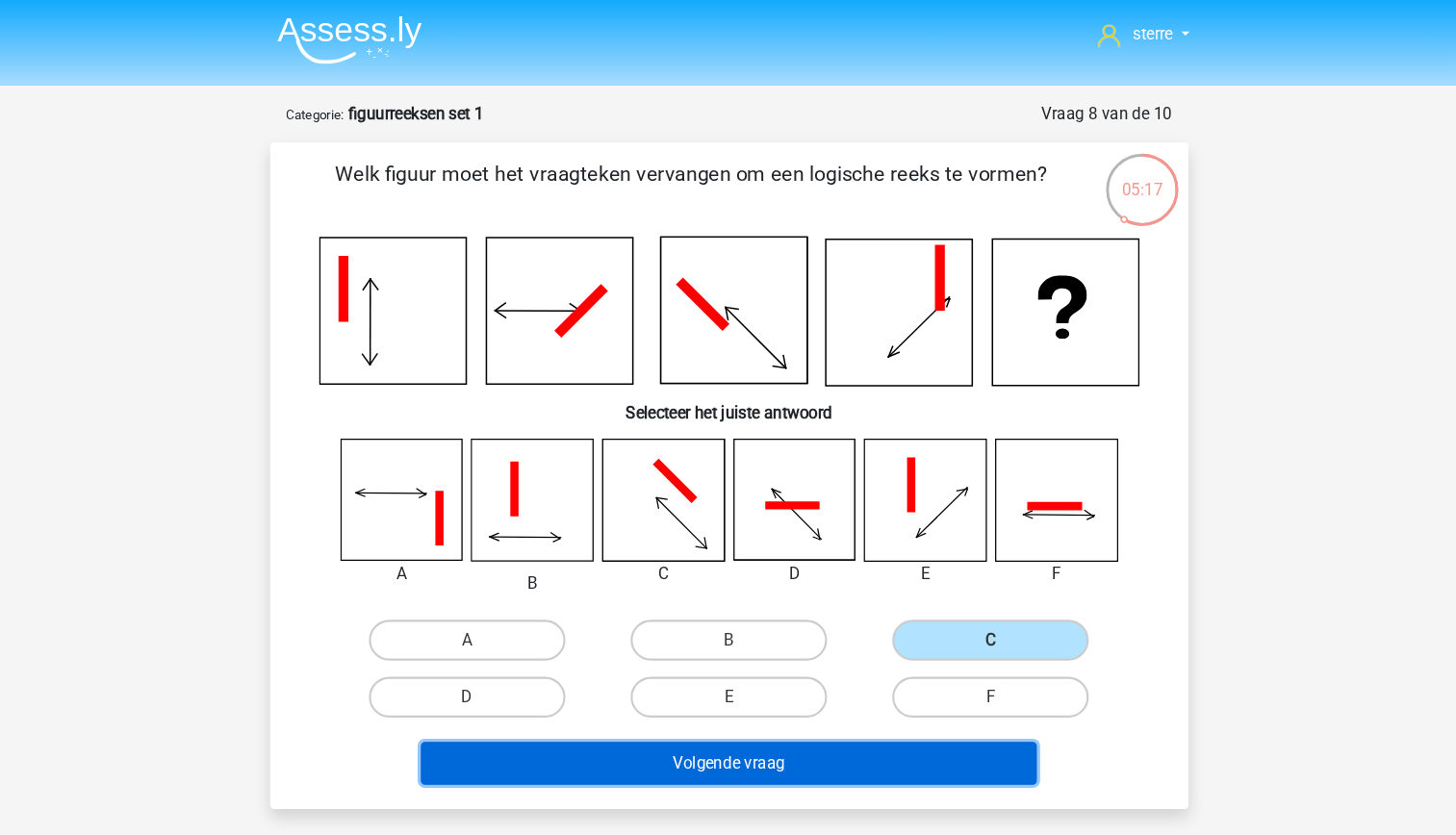
click at [809, 720] on button "Volgende vraag" at bounding box center [728, 721] width 582 height 40
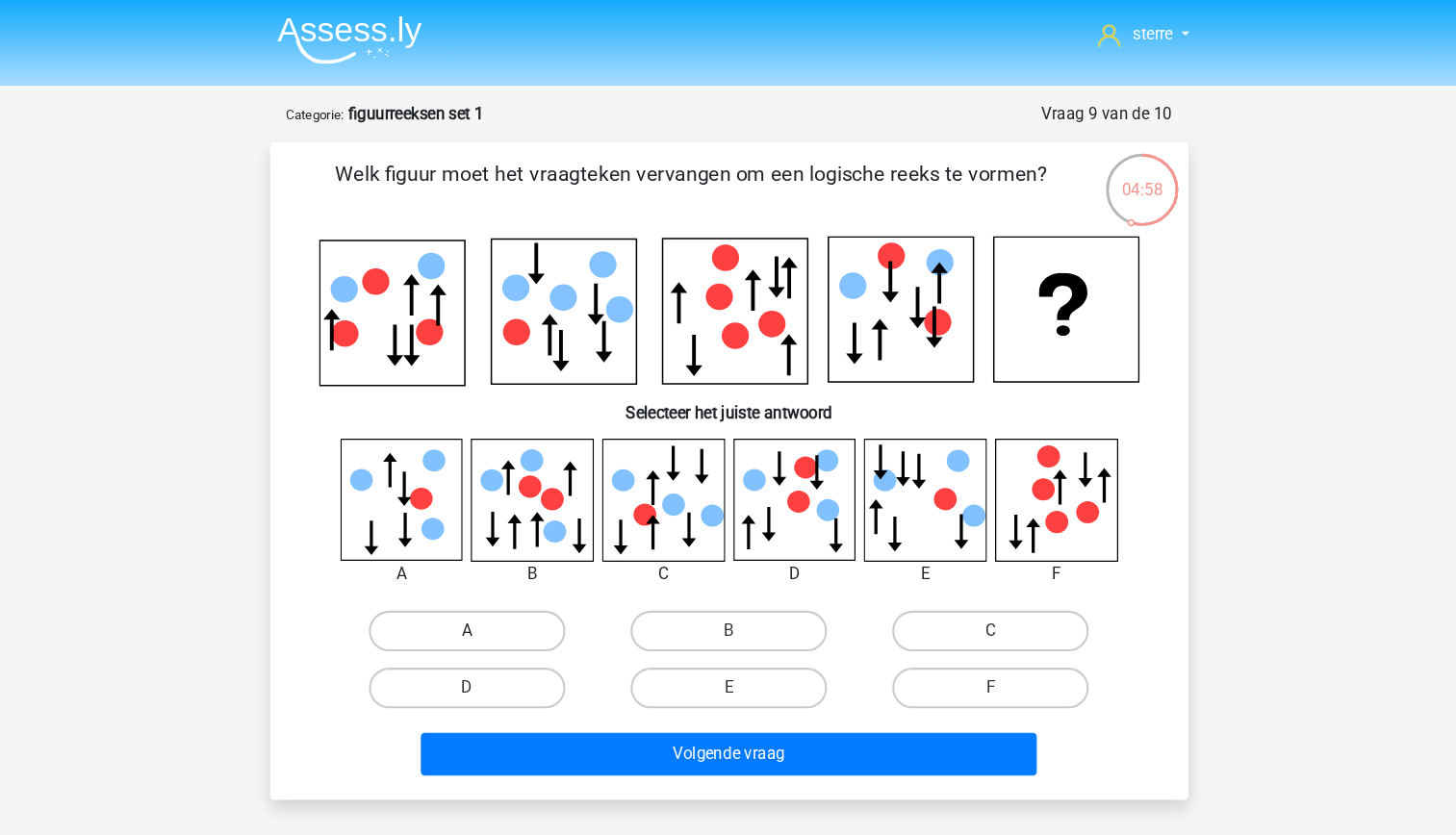
click at [507, 599] on label "A" at bounding box center [480, 596] width 186 height 38
click at [493, 599] on input "A" at bounding box center [486, 602] width 13 height 13
radio input "true"
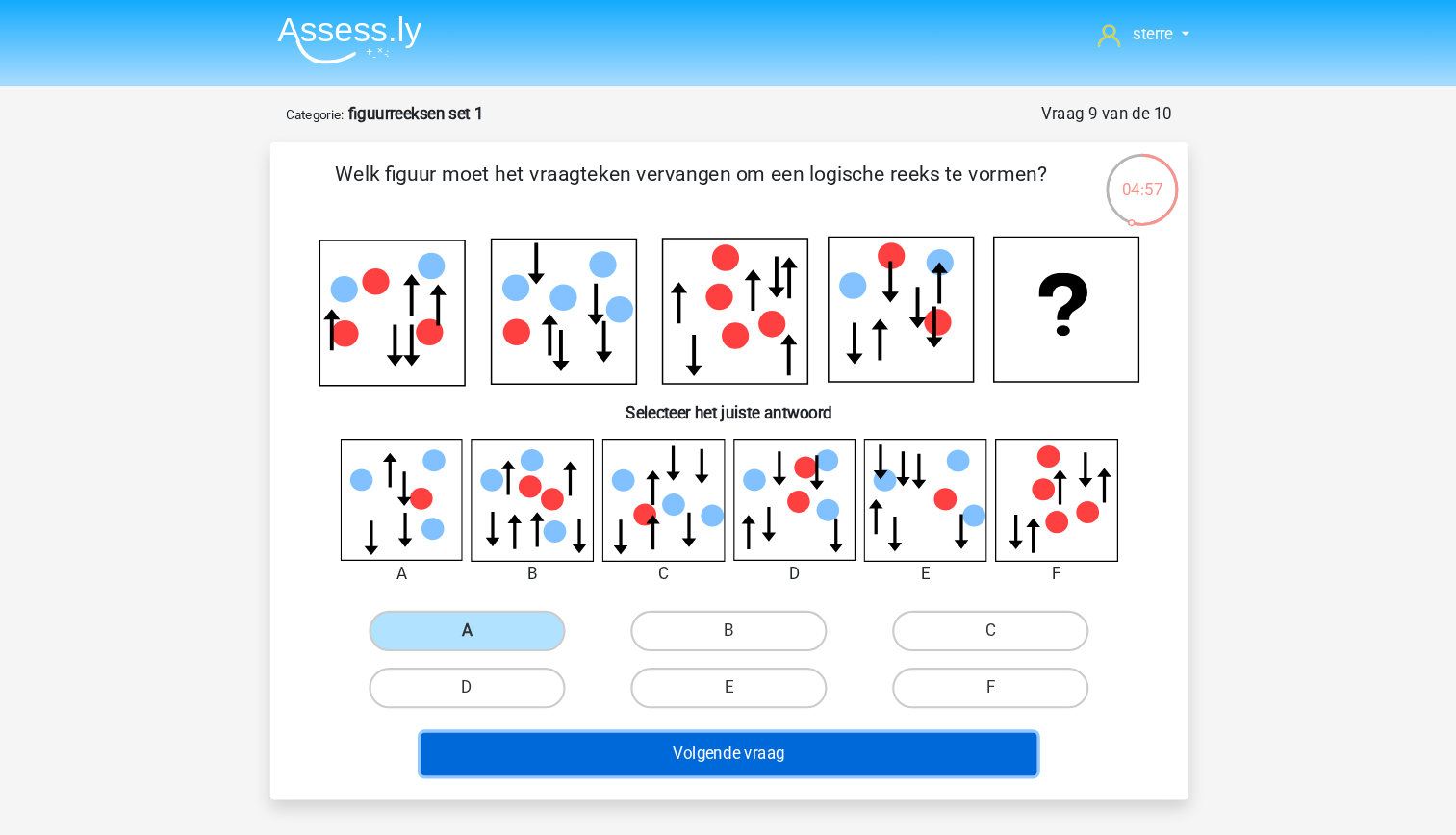
click at [732, 722] on button "Volgende vraag" at bounding box center [728, 712] width 582 height 40
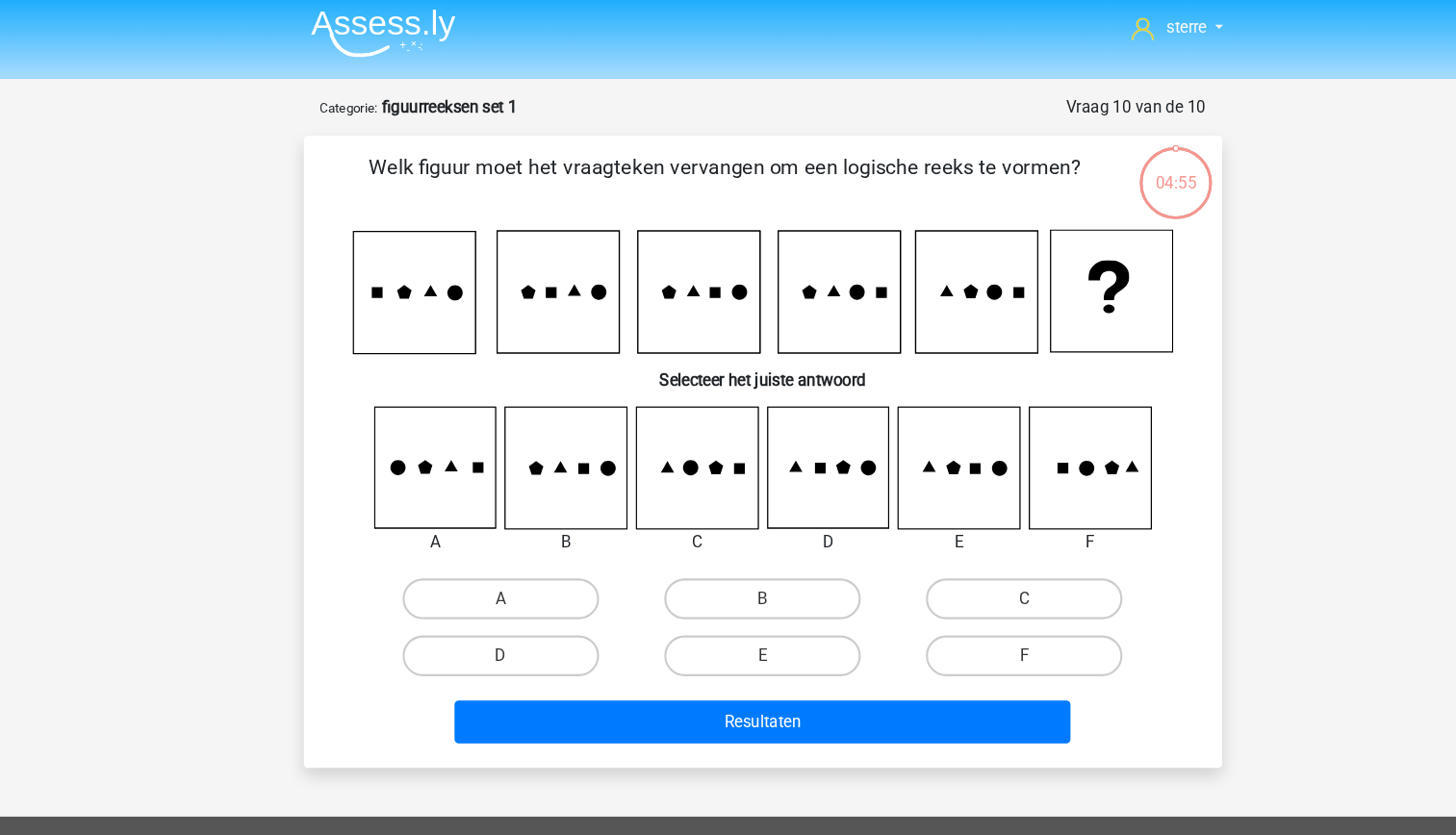
scroll to position [6, 0]
click at [572, 458] on icon at bounding box center [542, 443] width 114 height 114
click at [565, 459] on icon at bounding box center [542, 443] width 114 height 114
click at [739, 567] on input "B" at bounding box center [733, 572] width 13 height 13
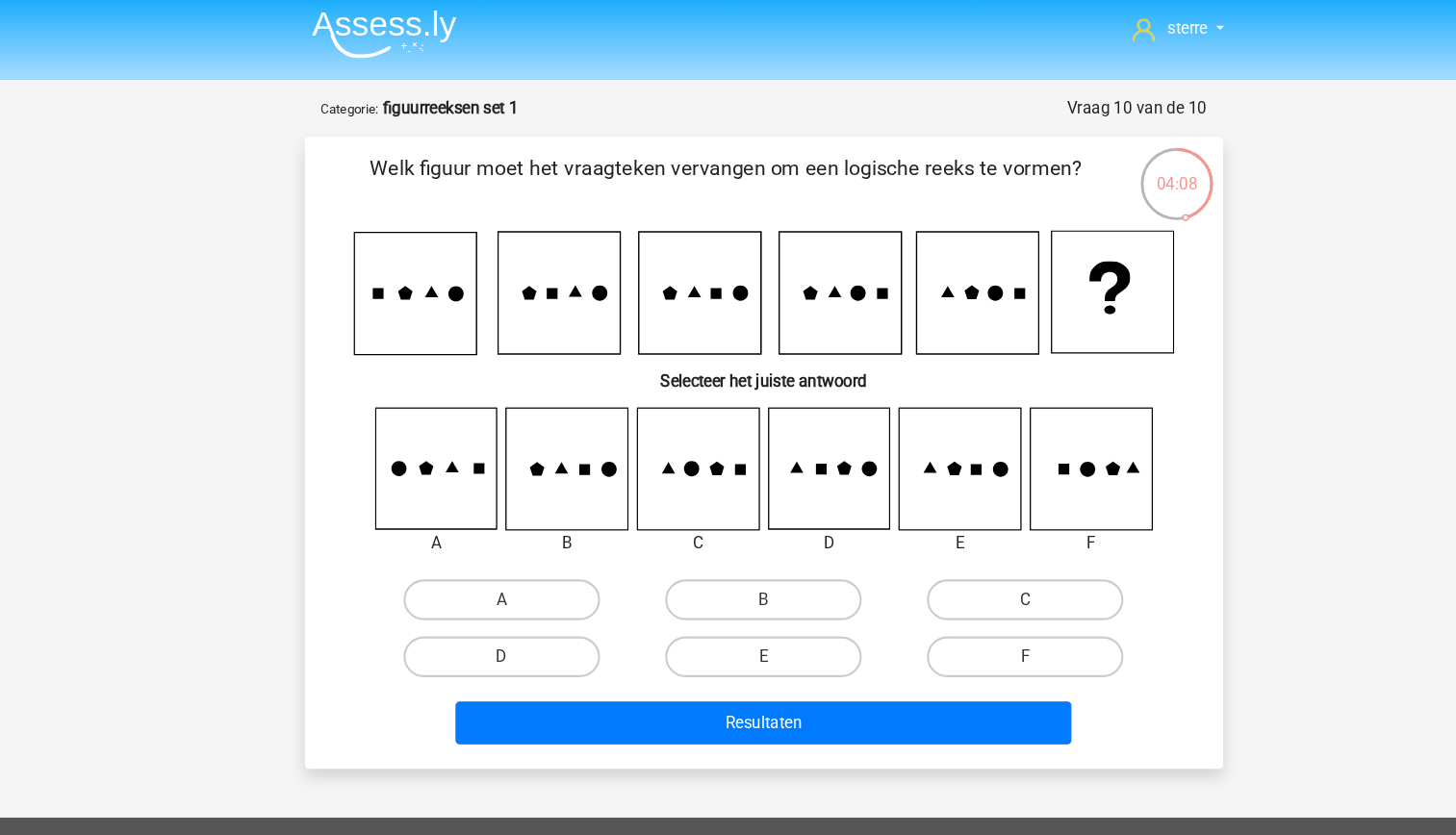
radio input "true"
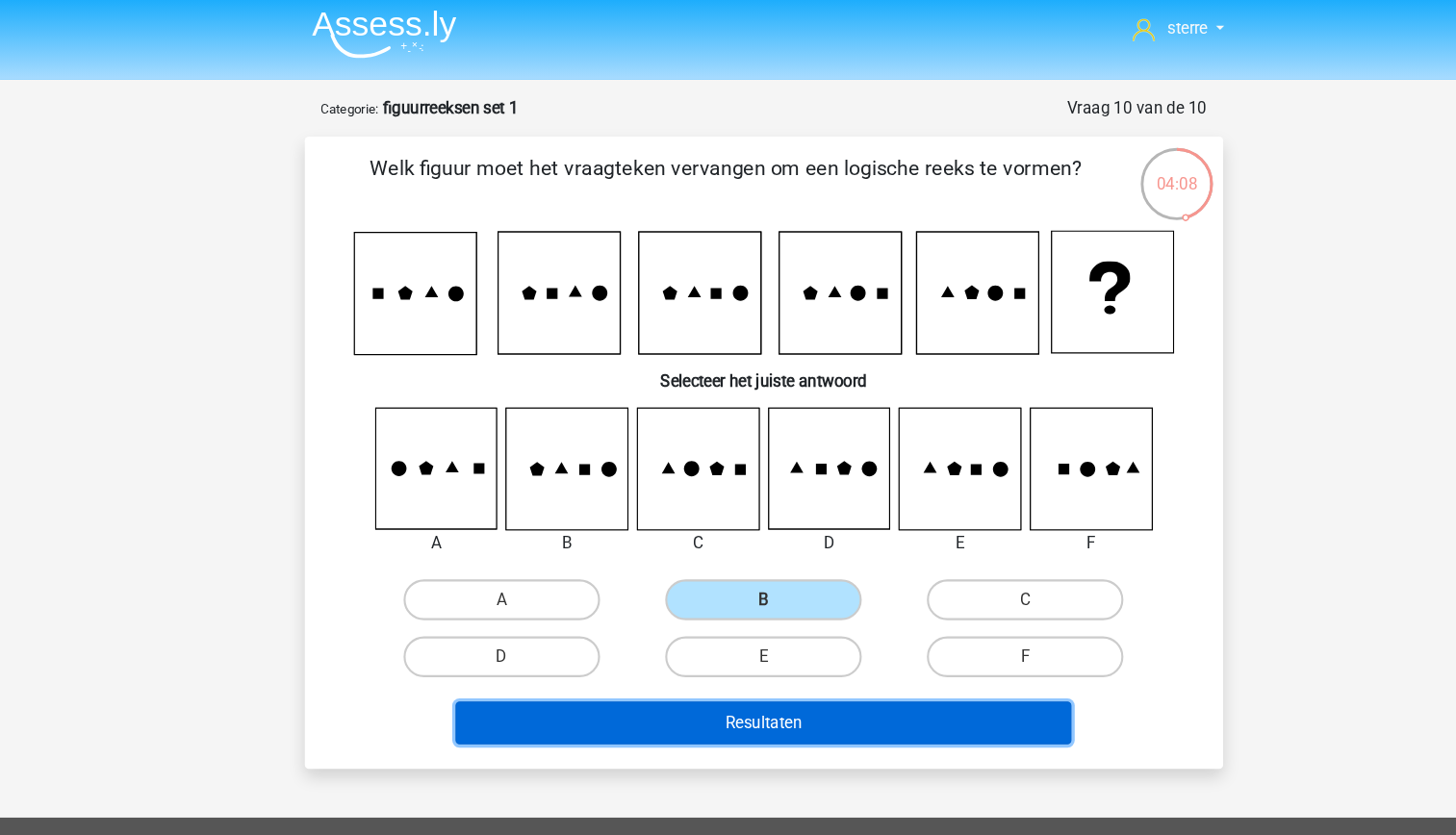
click at [792, 683] on button "Resultaten" at bounding box center [728, 683] width 582 height 40
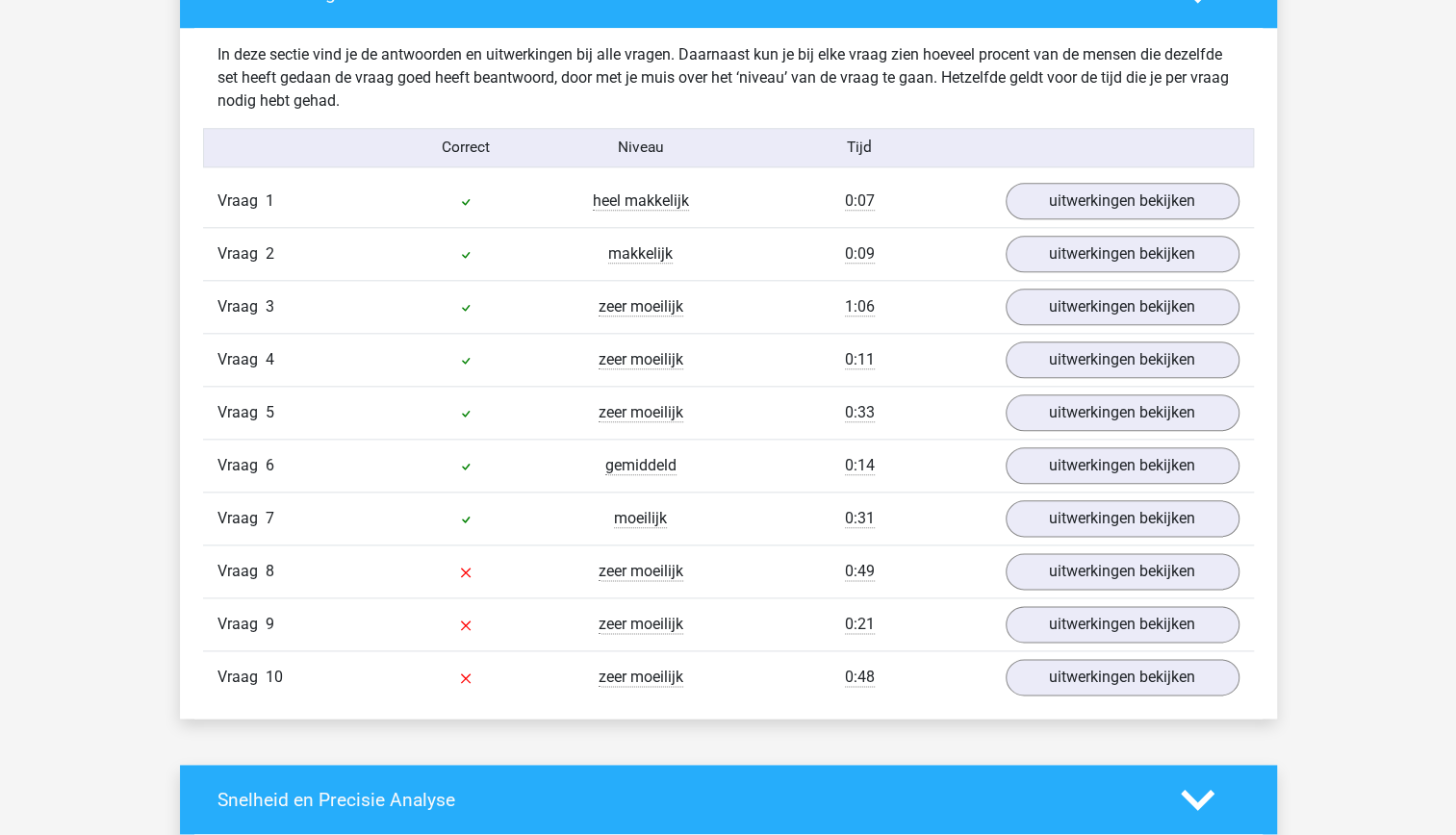
scroll to position [1100, 0]
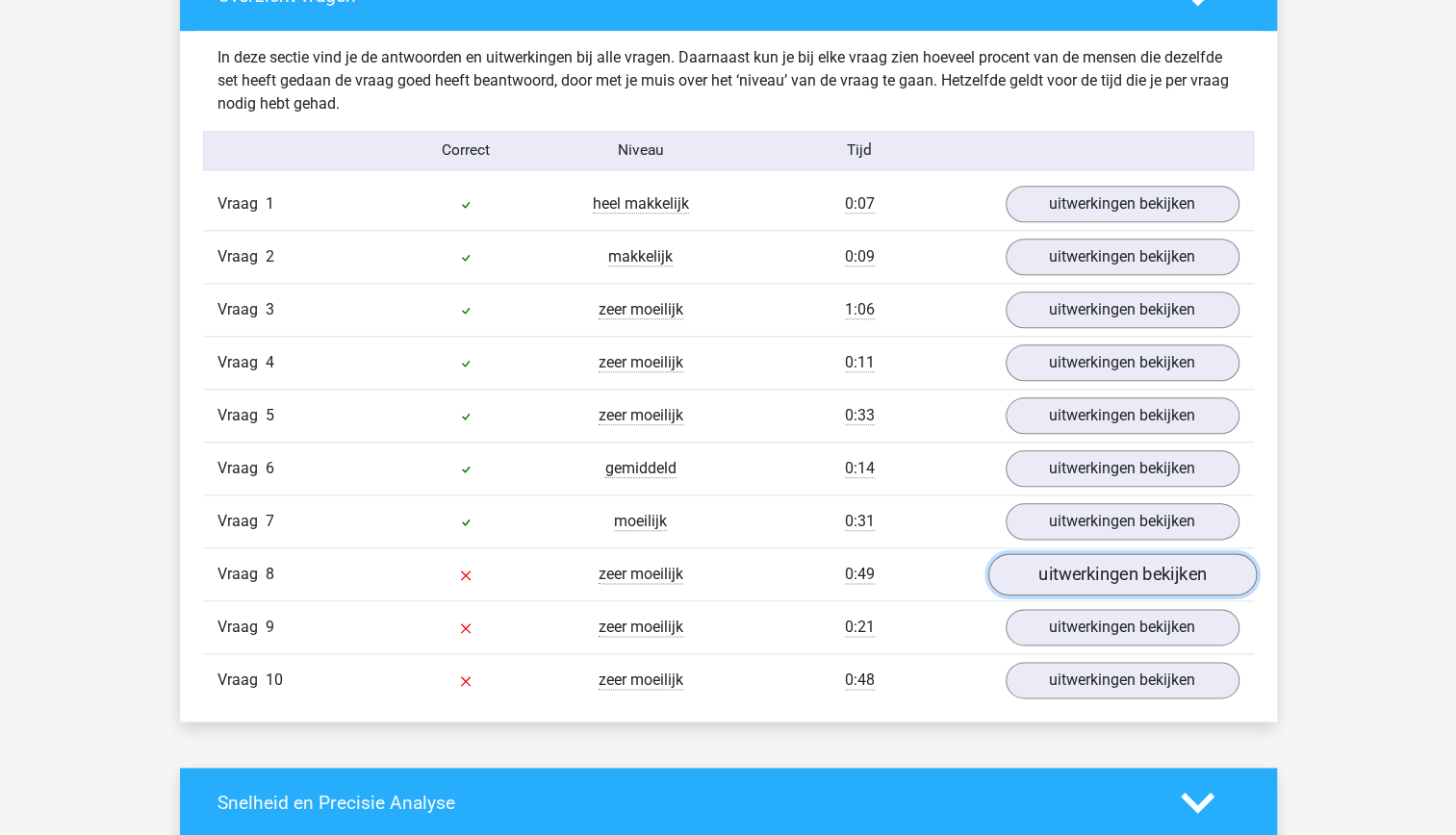
click at [1109, 569] on link "uitwerkingen bekijken" at bounding box center [1122, 573] width 269 height 42
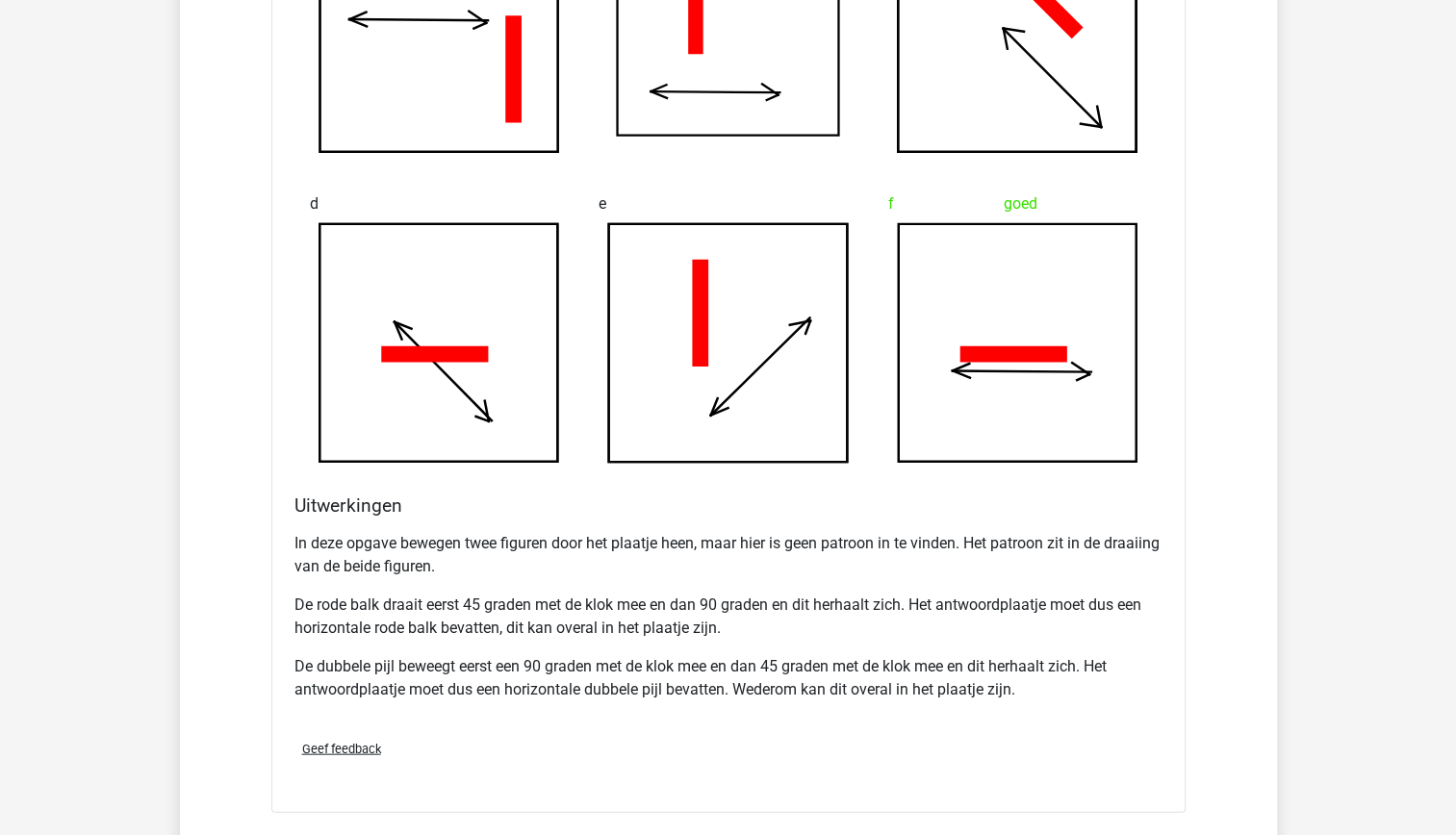
scroll to position [2086, 0]
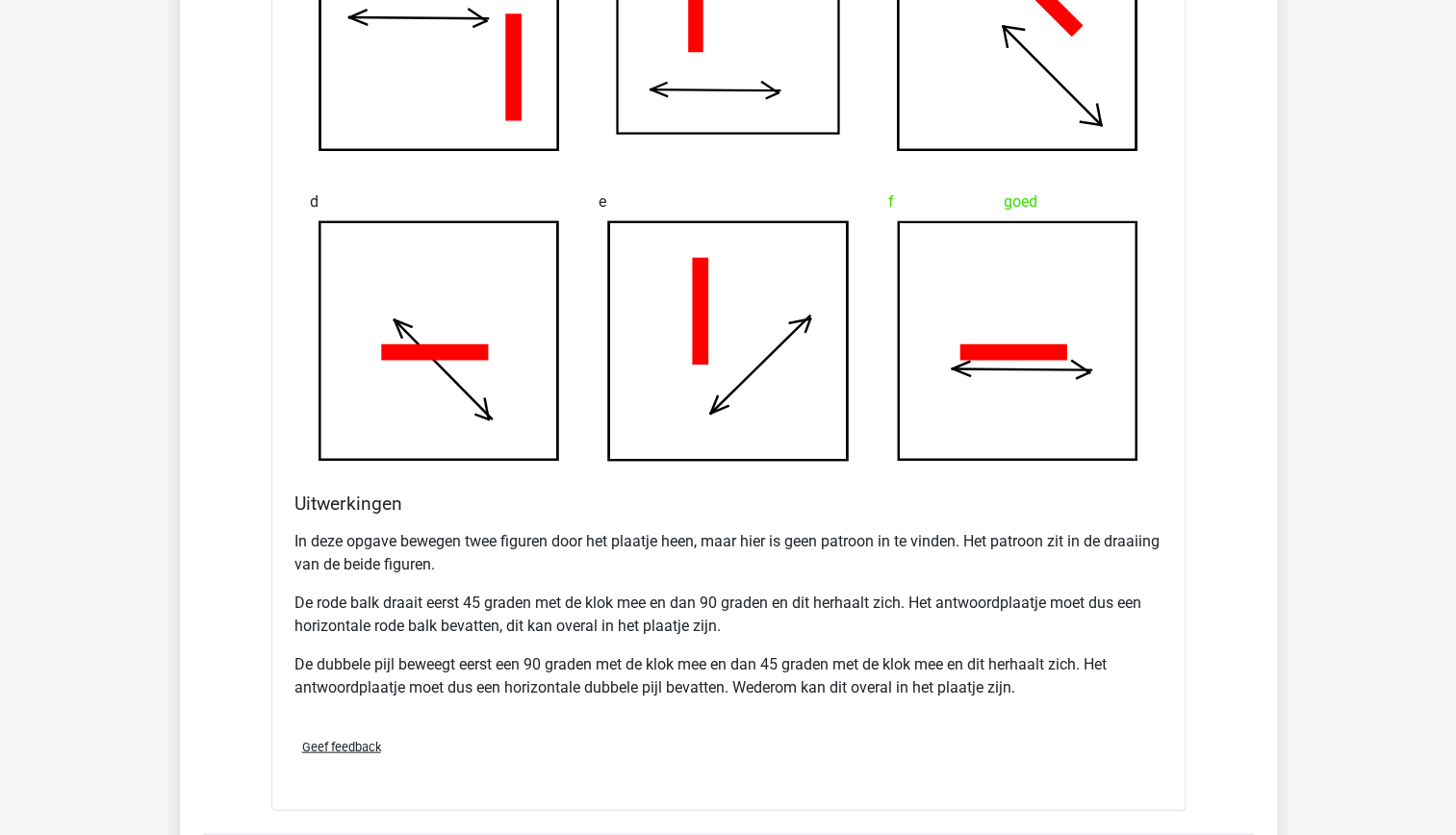
click at [994, 560] on p "In deze opgave bewegen twee figuren door het plaatje heen, maar hier is geen pa…" at bounding box center [728, 552] width 868 height 46
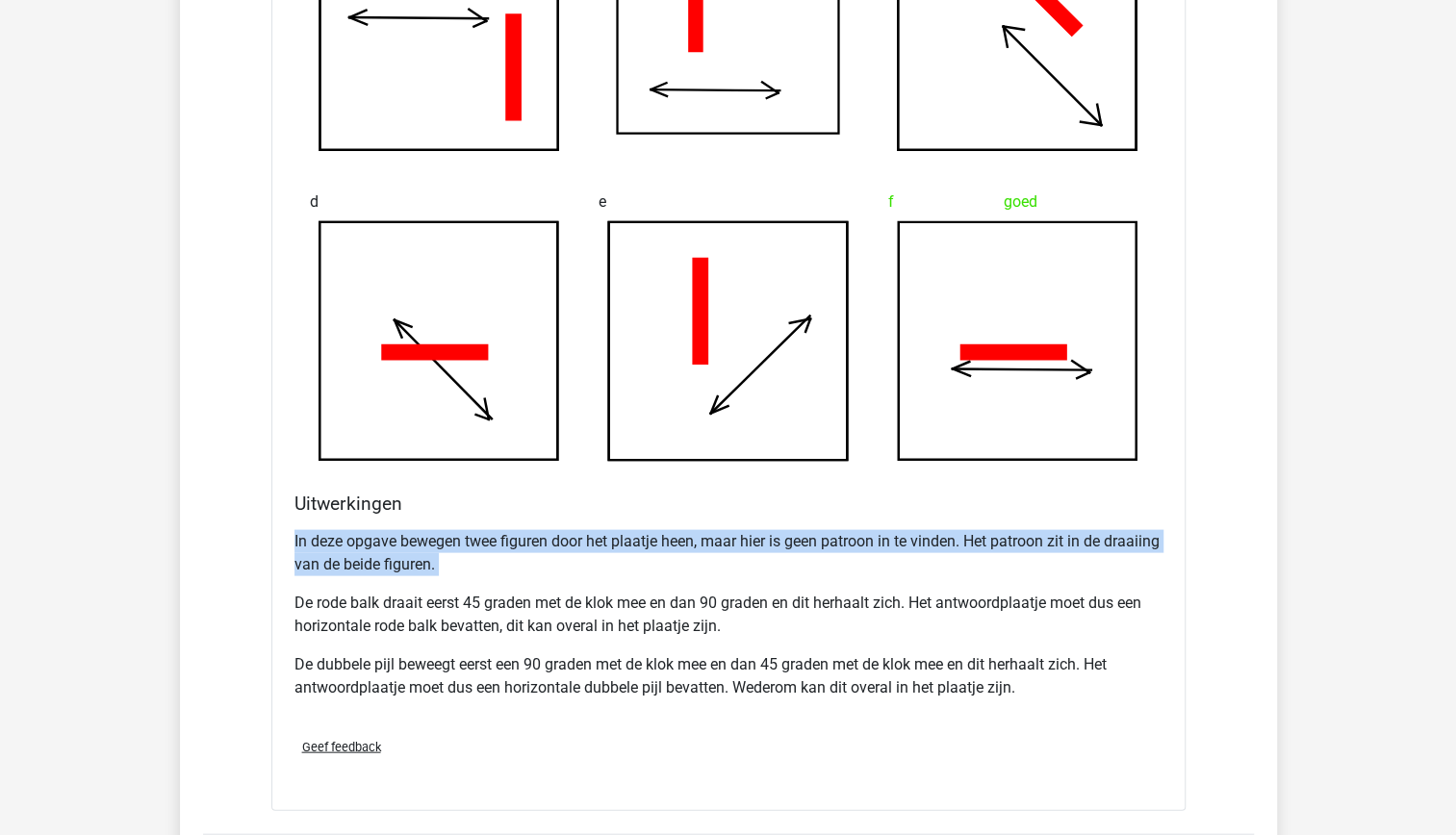
click at [994, 560] on p "In deze opgave bewegen twee figuren door het plaatje heen, maar hier is geen pa…" at bounding box center [728, 552] width 868 height 46
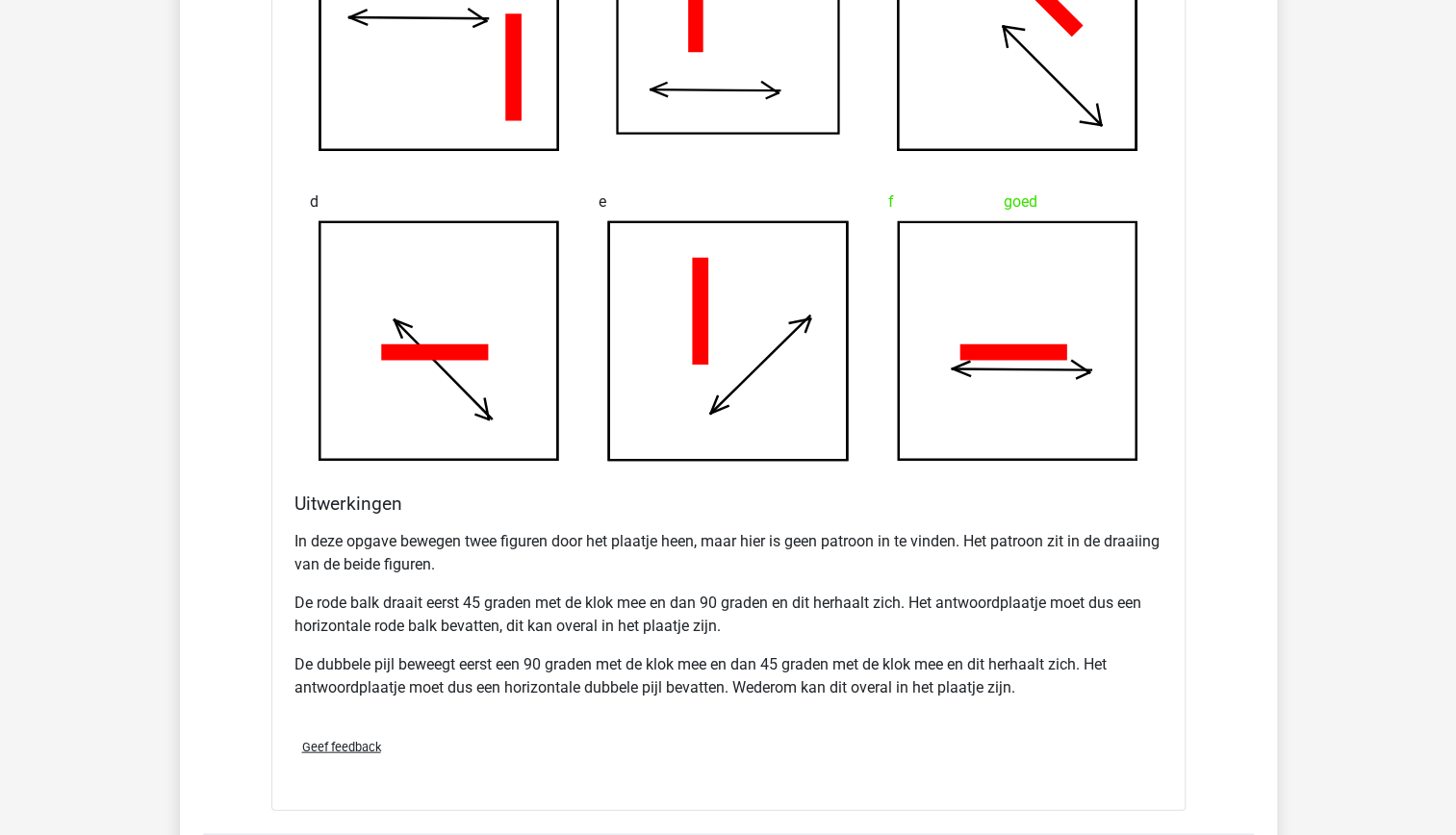
drag, startPoint x: 994, startPoint y: 560, endPoint x: 1020, endPoint y: 609, distance: 55.5
click at [1020, 609] on p "De rode balk draait eerst 45 graden met de klok mee en dan 90 graden en dit her…" at bounding box center [728, 614] width 868 height 46
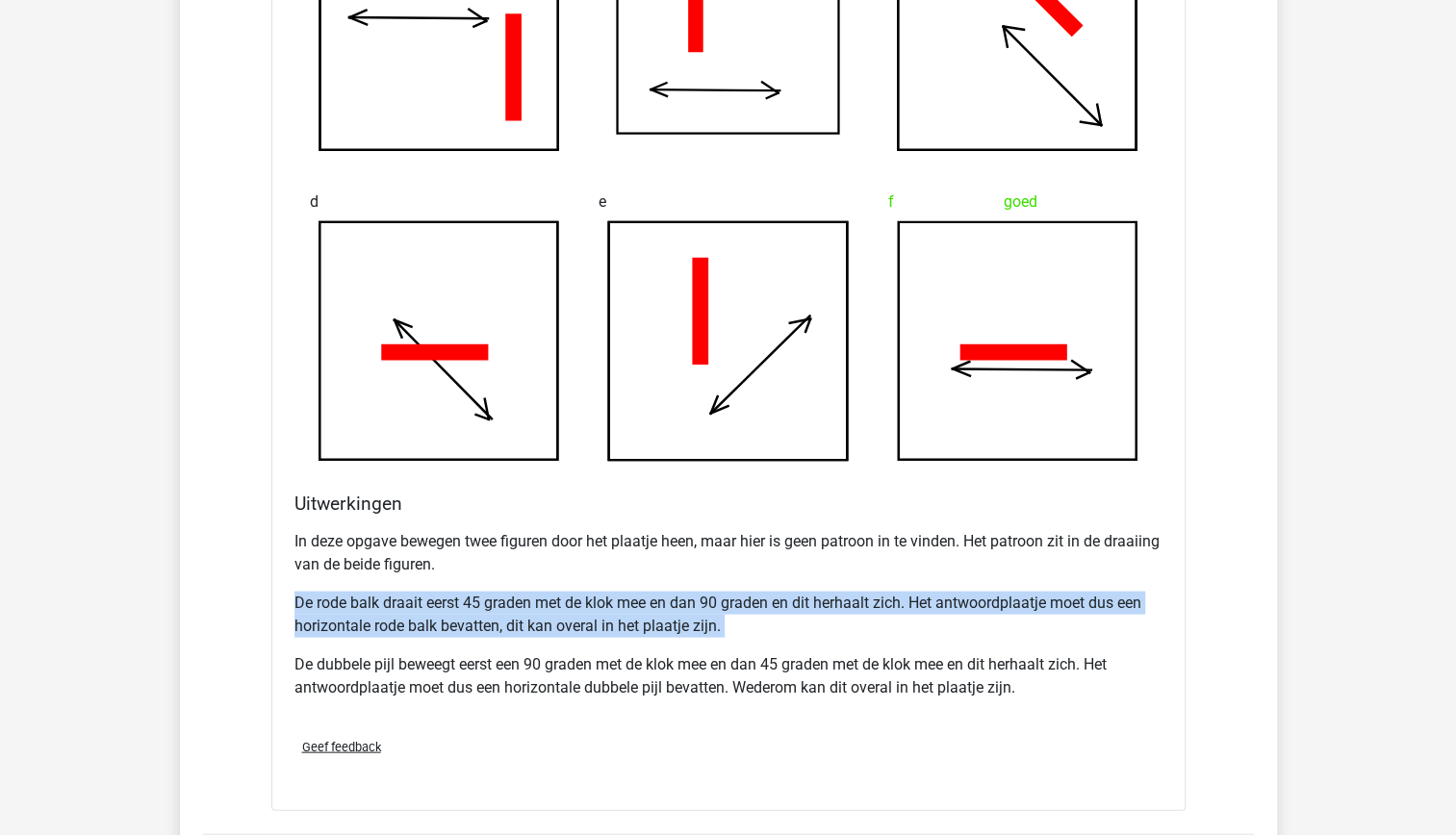
click at [1020, 609] on p "De rode balk draait eerst 45 graden met de klok mee en dan 90 graden en dit her…" at bounding box center [728, 614] width 868 height 46
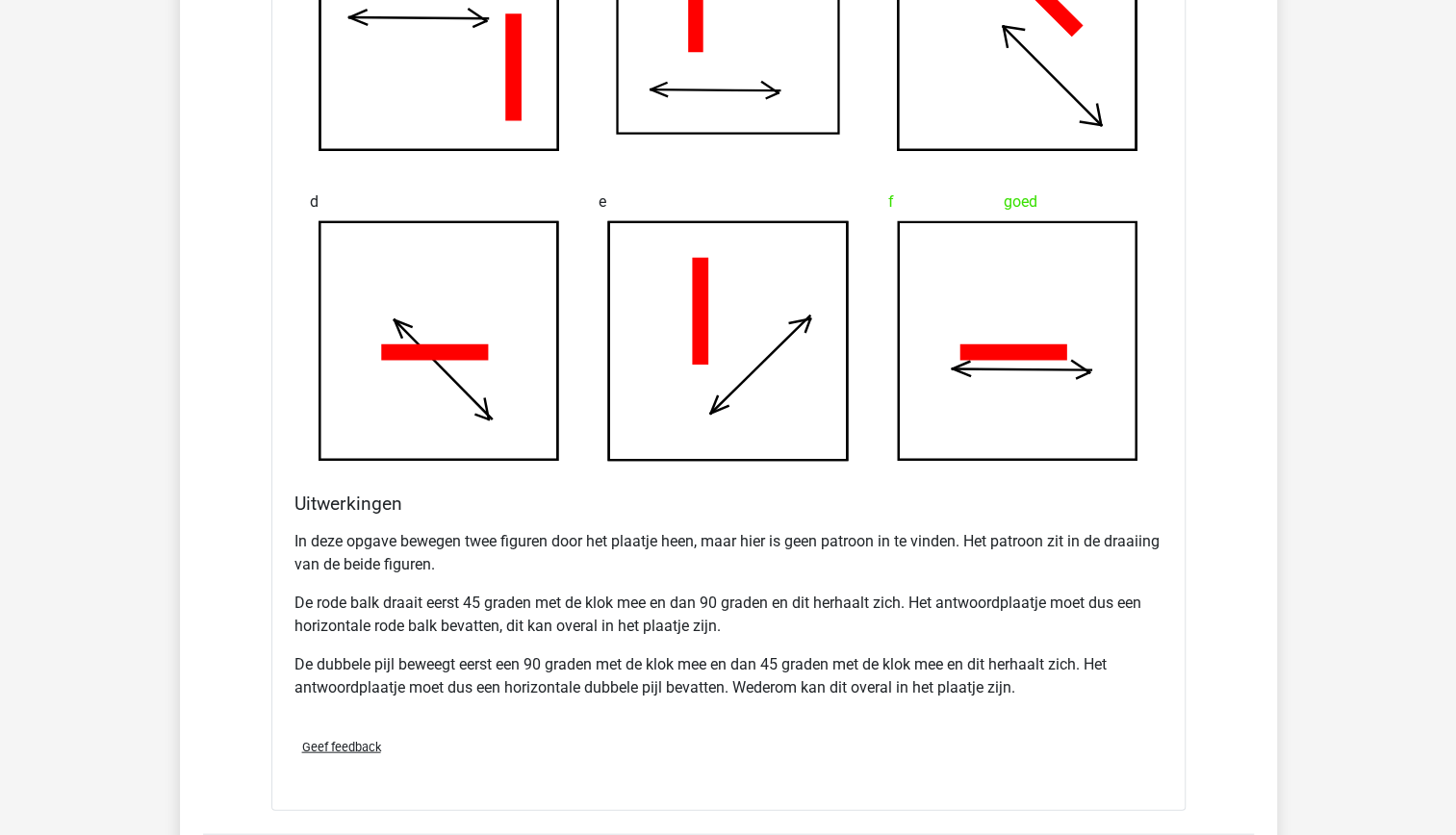
drag, startPoint x: 1020, startPoint y: 609, endPoint x: 976, endPoint y: 655, distance: 63.7
click at [976, 655] on p "De dubbele pijl beweegt eerst een 90 graden met de klok mee en dan 45 graden me…" at bounding box center [728, 675] width 868 height 46
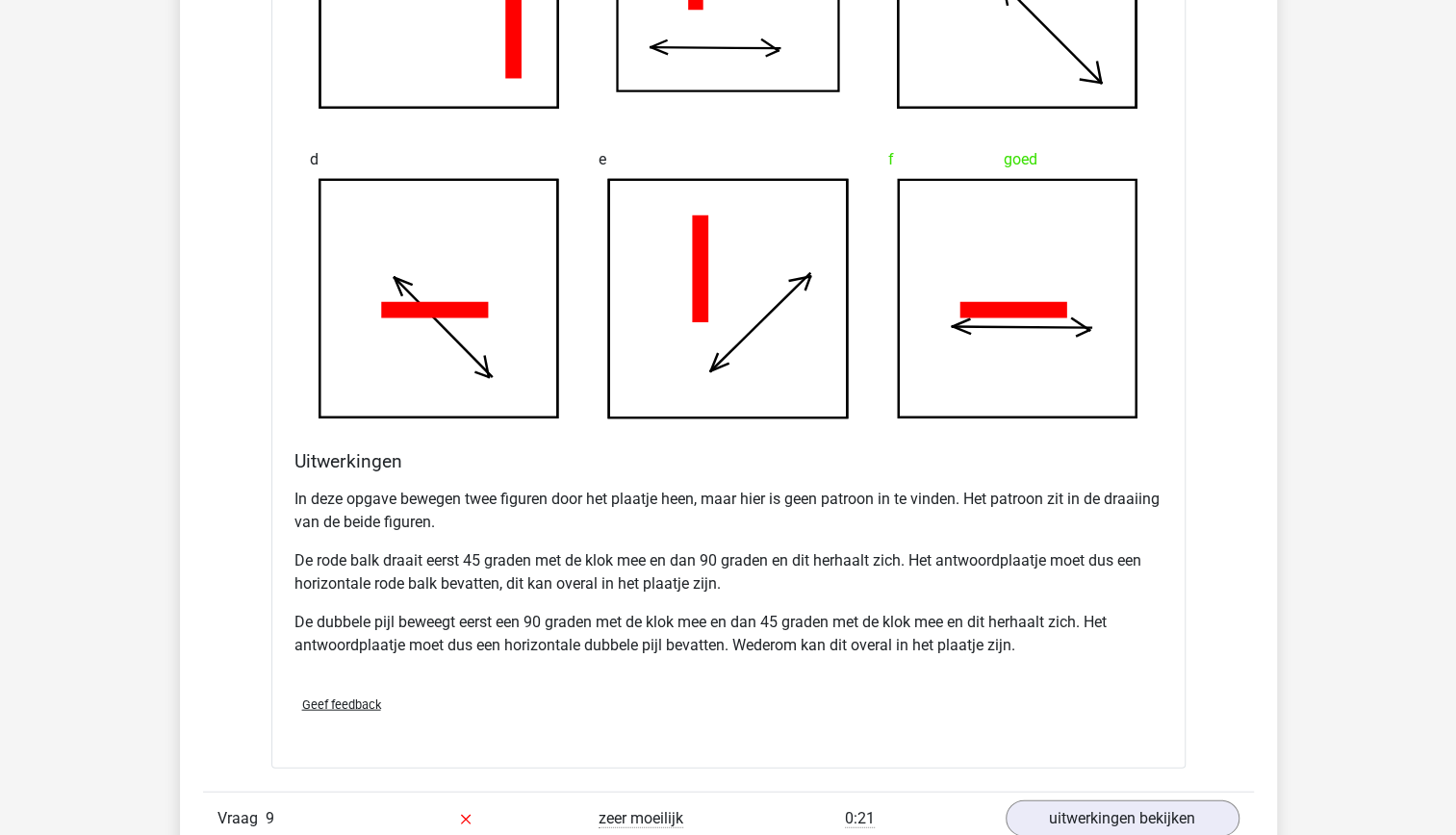
scroll to position [2132, 0]
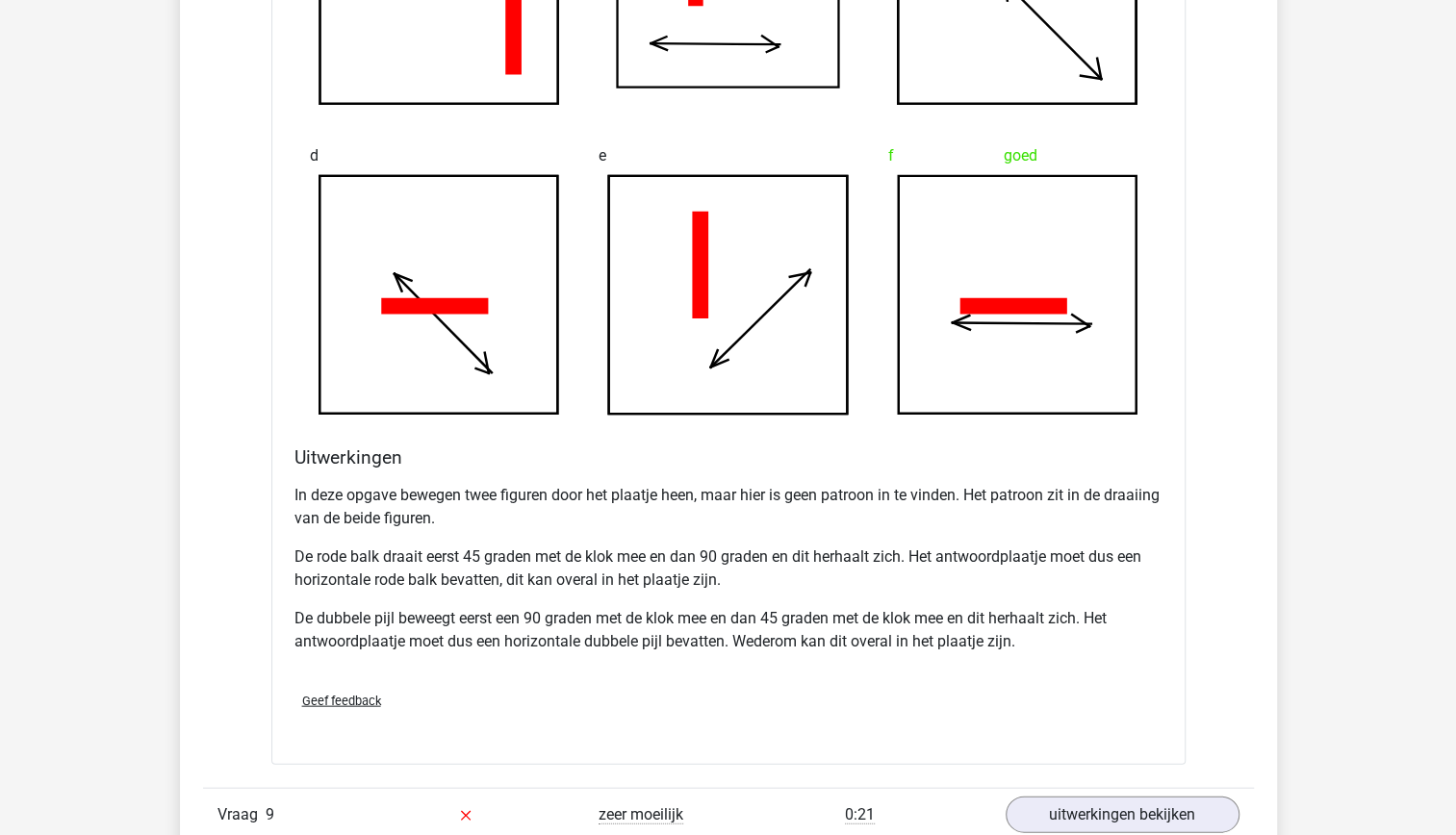
click at [976, 655] on div "In deze opgave bewegen twee figuren door het plaatje heen, maar hier is geen pa…" at bounding box center [728, 574] width 868 height 200
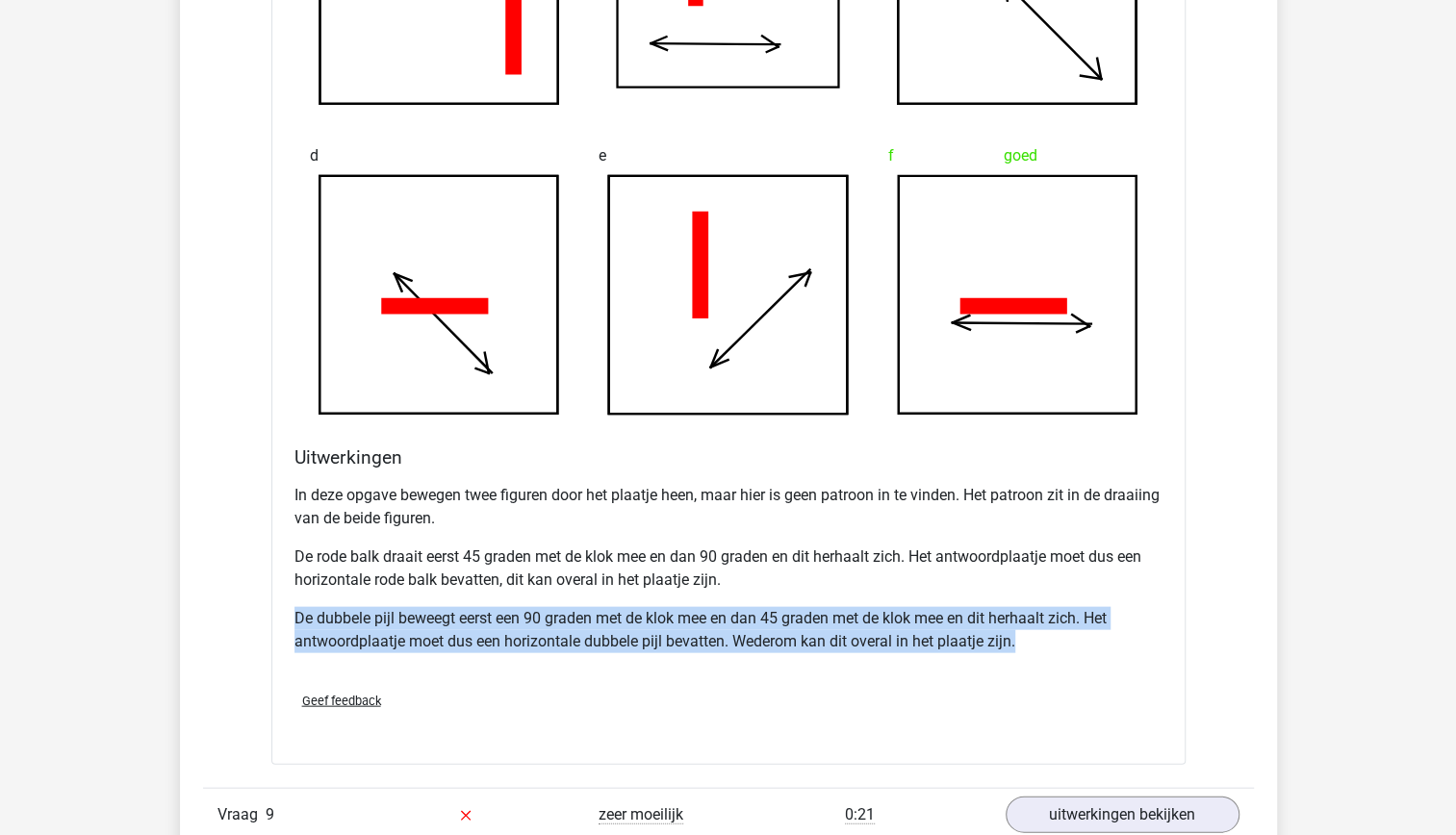
click at [976, 655] on div "In deze opgave bewegen twee figuren door het plaatje heen, maar hier is geen pa…" at bounding box center [728, 574] width 868 height 200
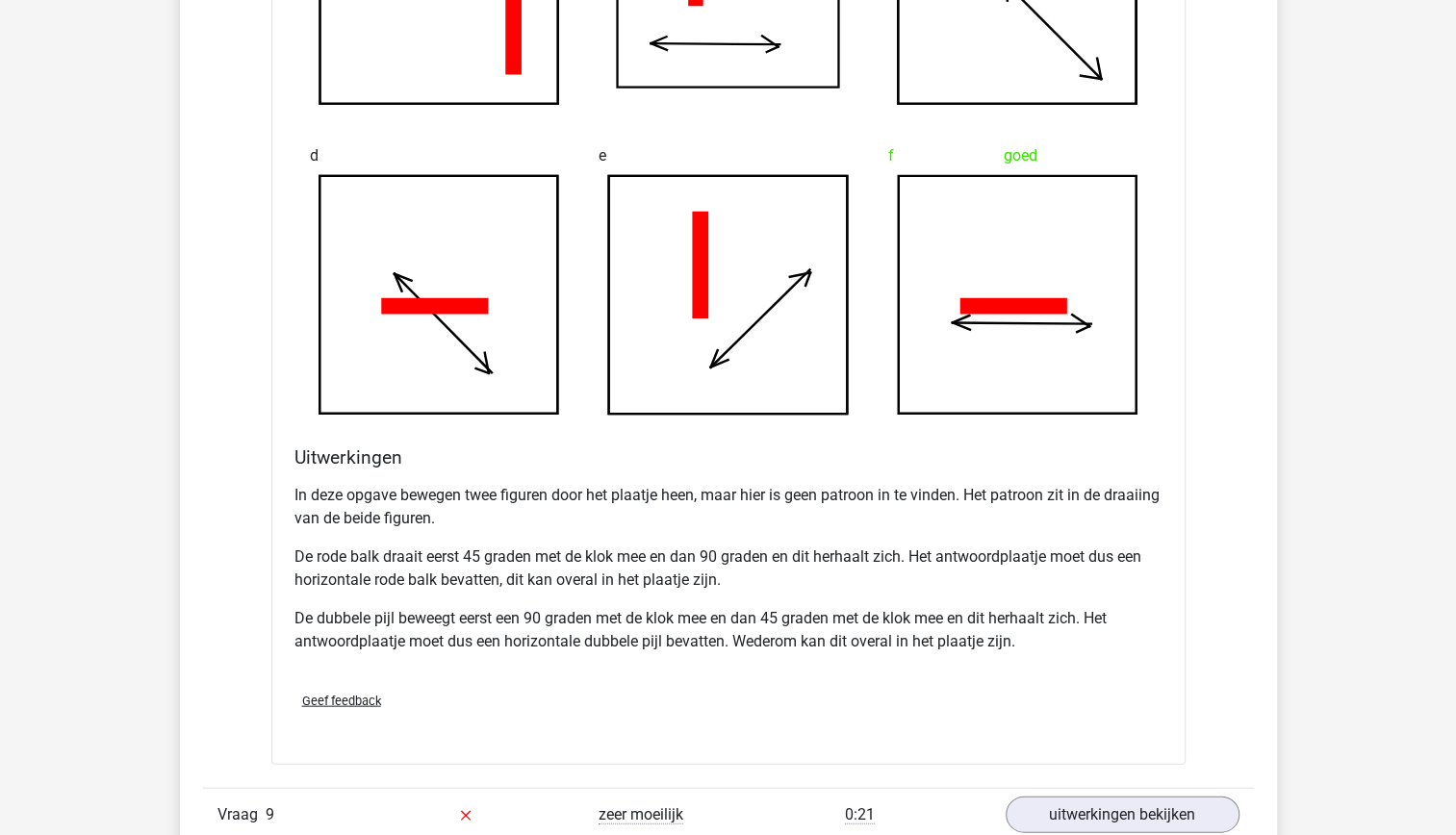
click at [691, 581] on p "De rode balk draait eerst 45 graden met de klok mee en dan 90 graden en dit her…" at bounding box center [728, 567] width 868 height 46
drag, startPoint x: 691, startPoint y: 581, endPoint x: 765, endPoint y: 639, distance: 94.0
click at [765, 639] on p "De dubbele pijl beweegt eerst een 90 graden met de klok mee en dan 45 graden me…" at bounding box center [728, 628] width 868 height 46
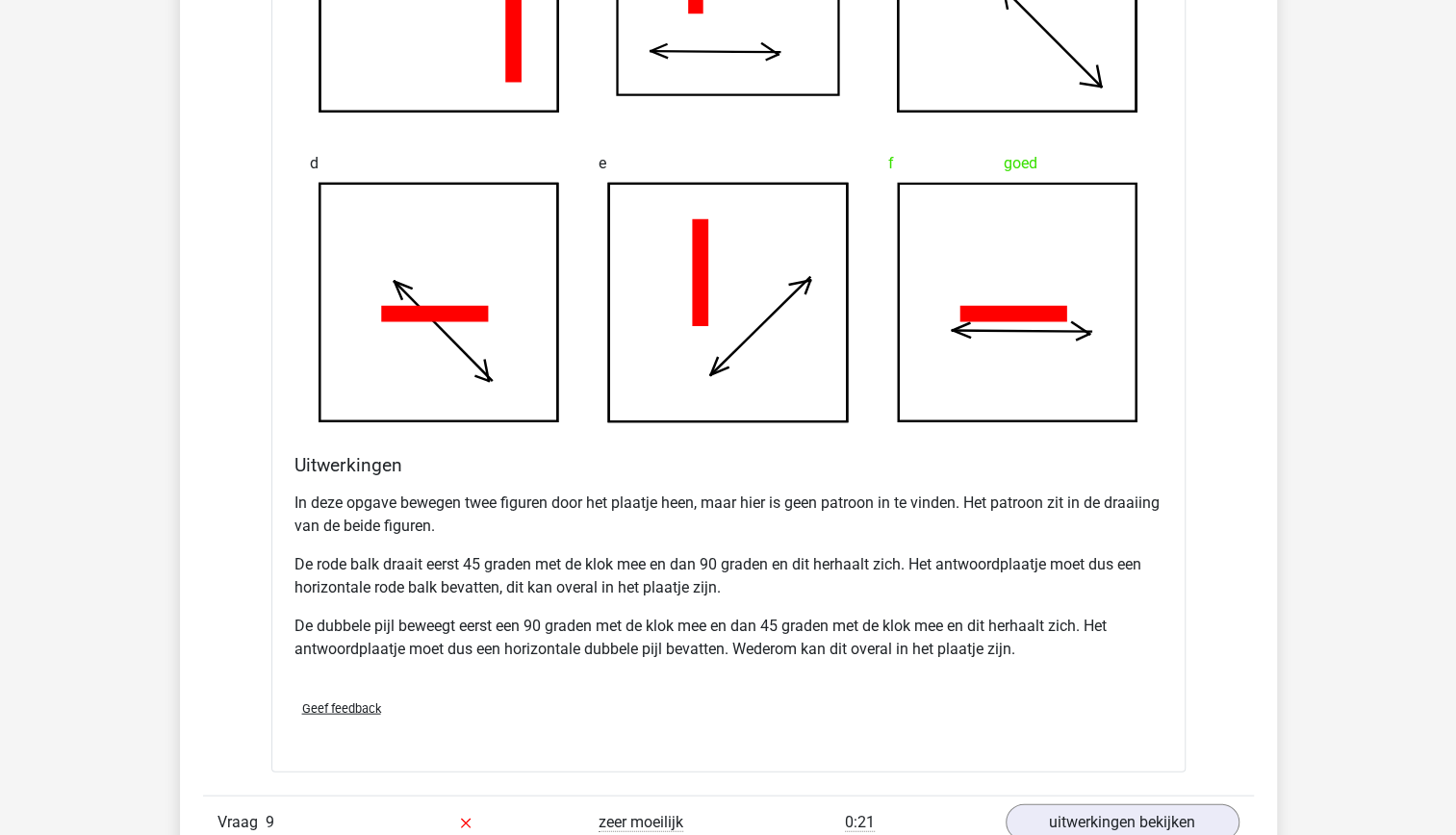
scroll to position [2122, 0]
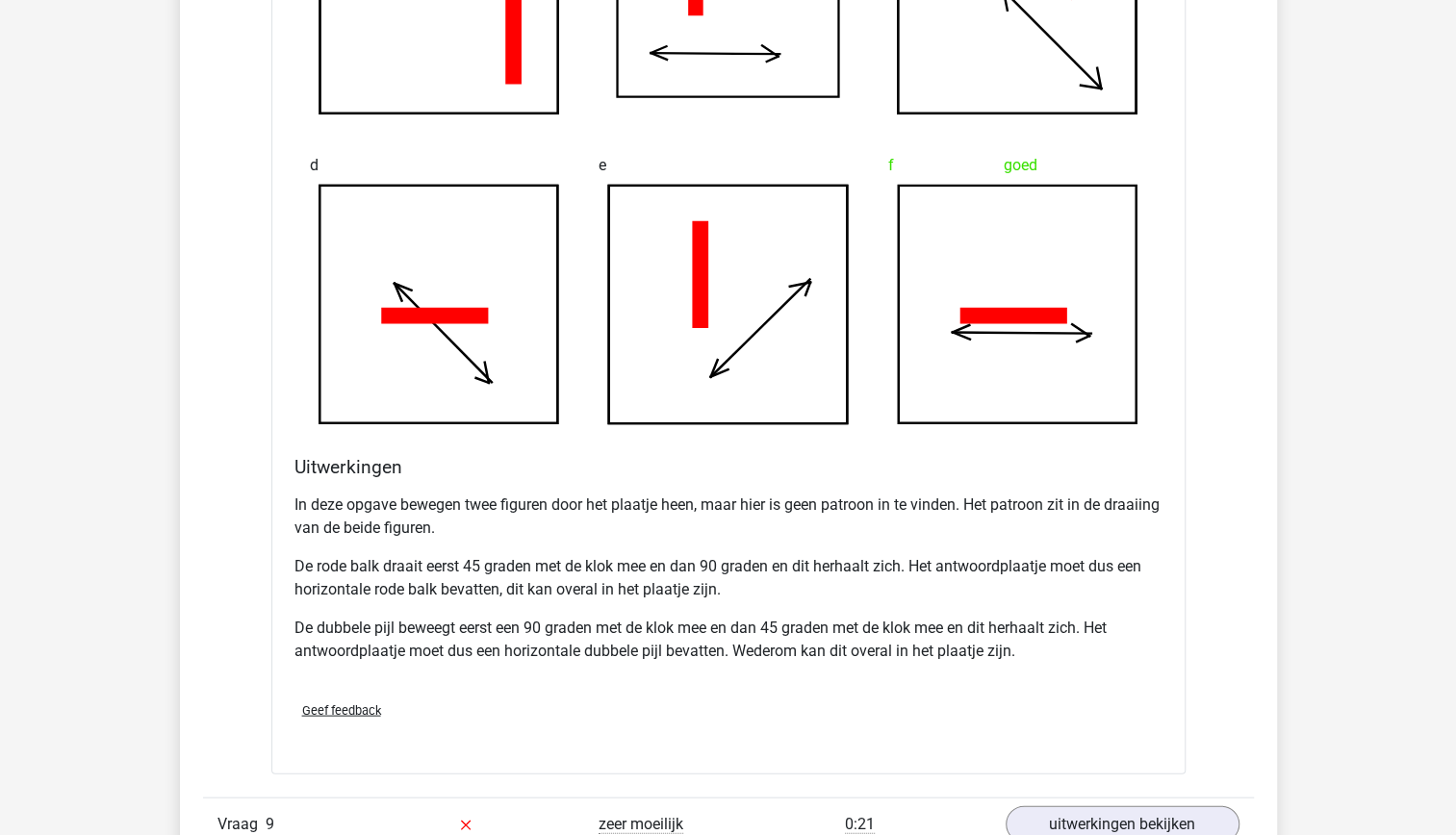
click at [765, 639] on p "De dubbele pijl beweegt eerst een 90 graden met de klok mee en dan 45 graden me…" at bounding box center [728, 638] width 868 height 46
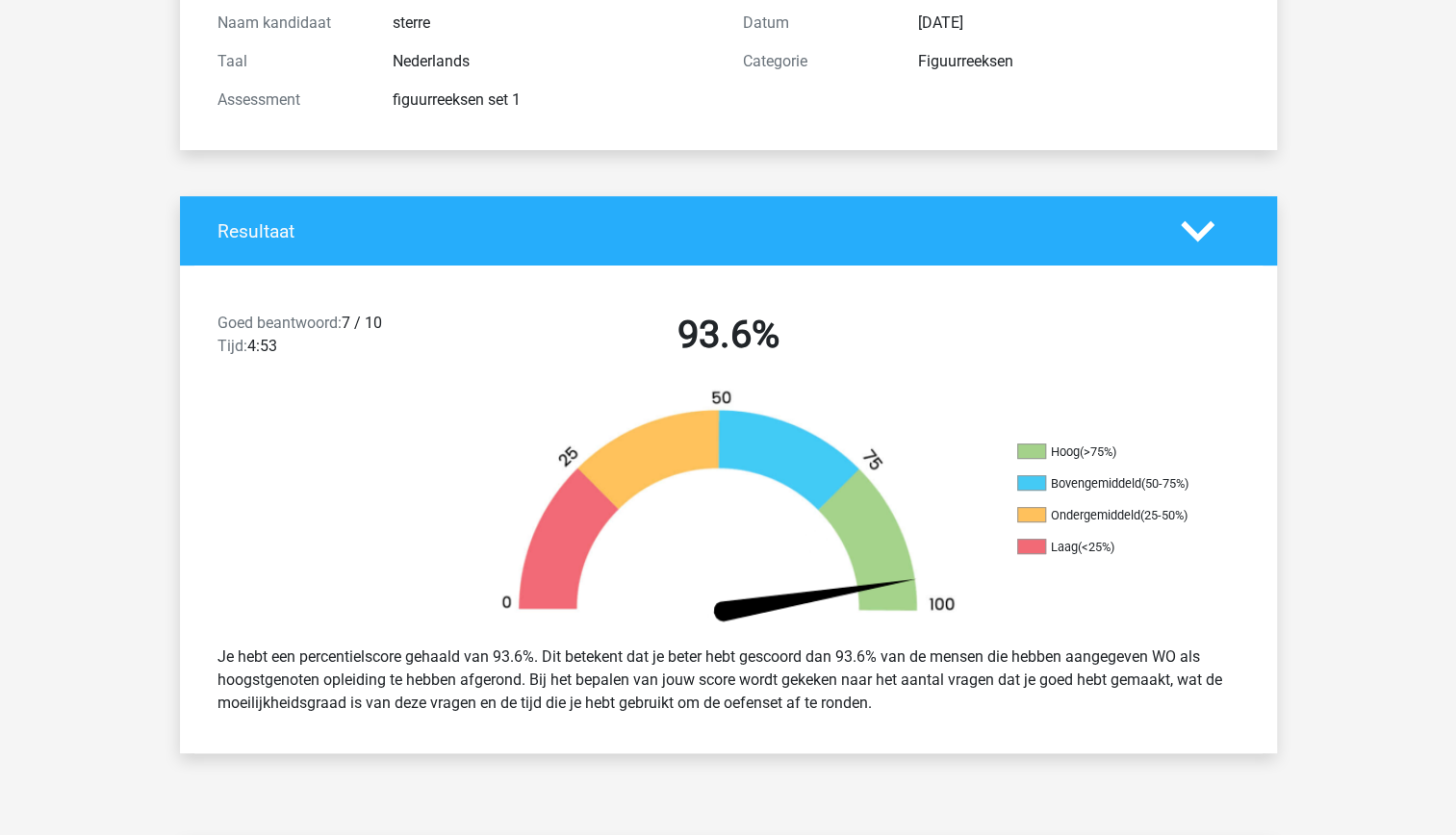
scroll to position [0, 0]
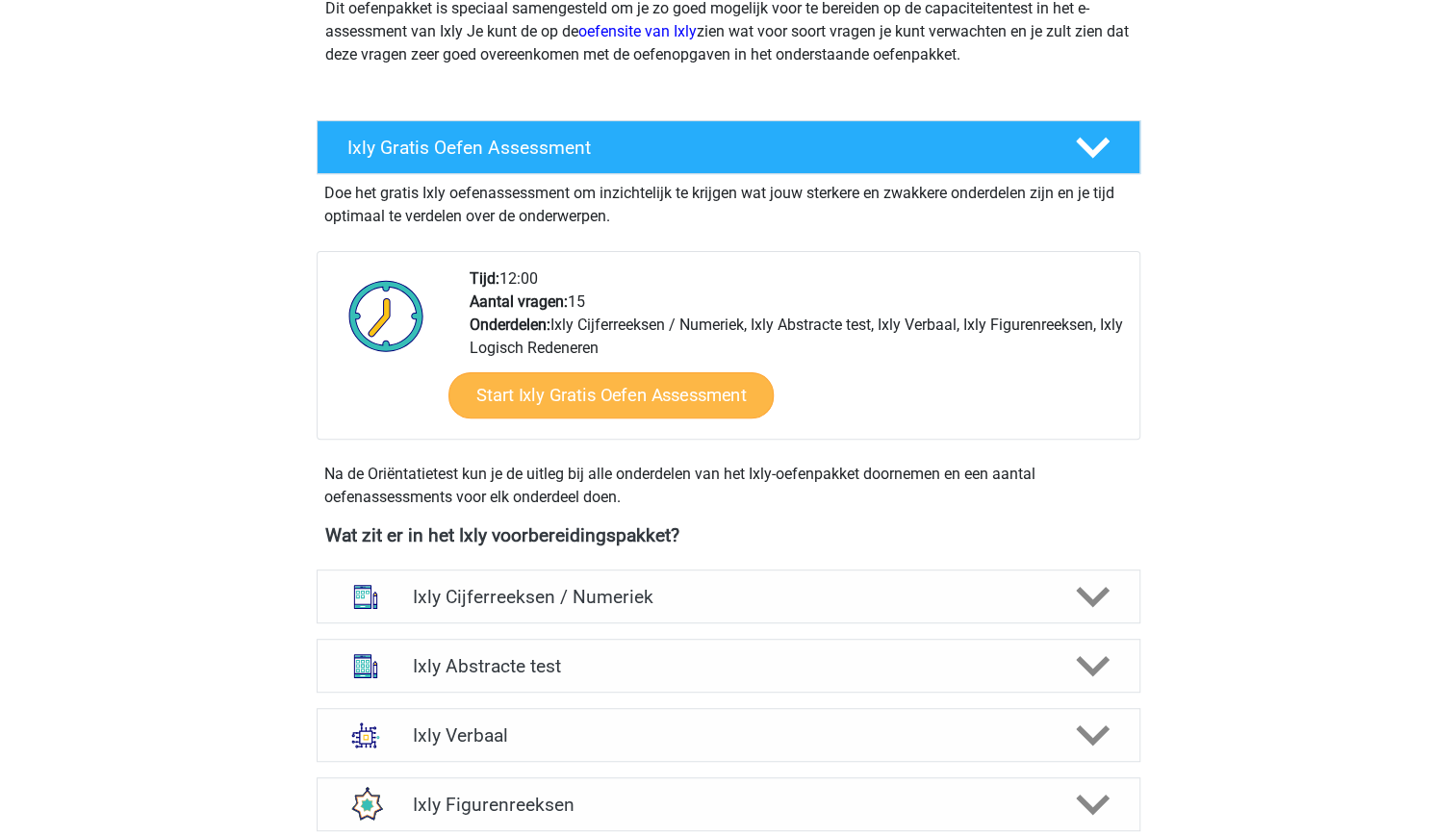
scroll to position [283, 0]
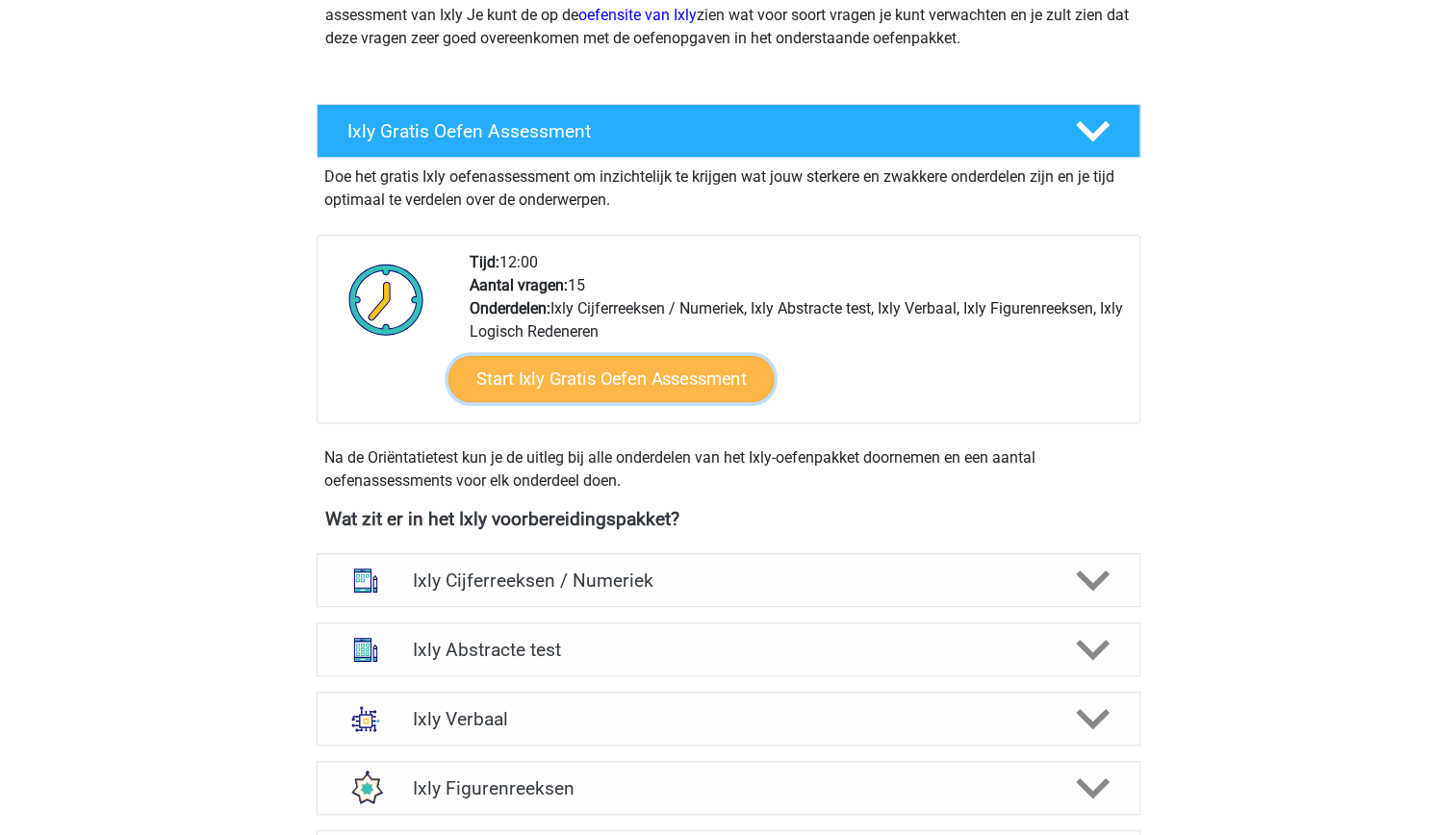
click at [590, 367] on link "Start Ixly Gratis Oefen Assessment" at bounding box center [610, 379] width 326 height 46
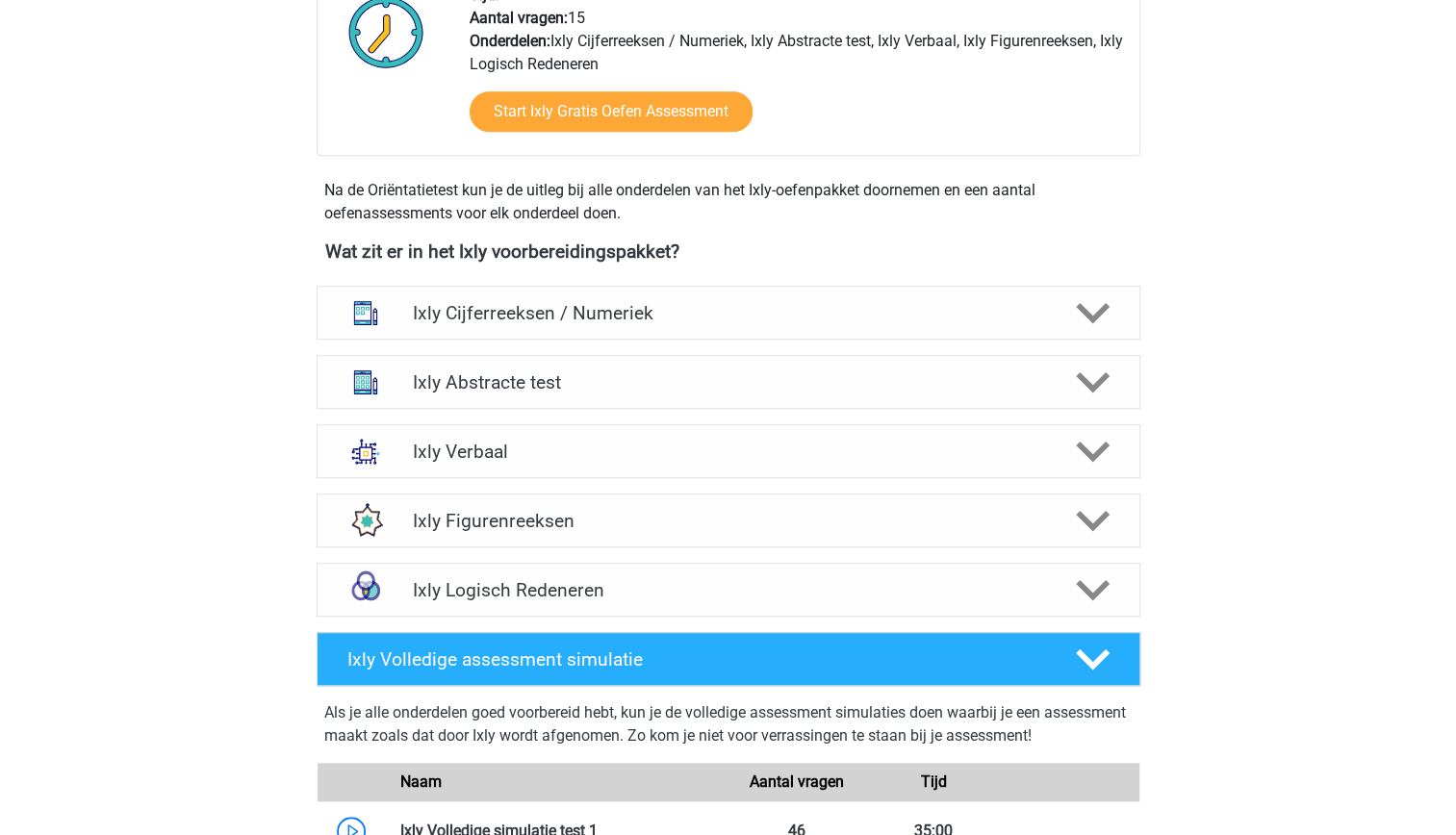
scroll to position [563, 0]
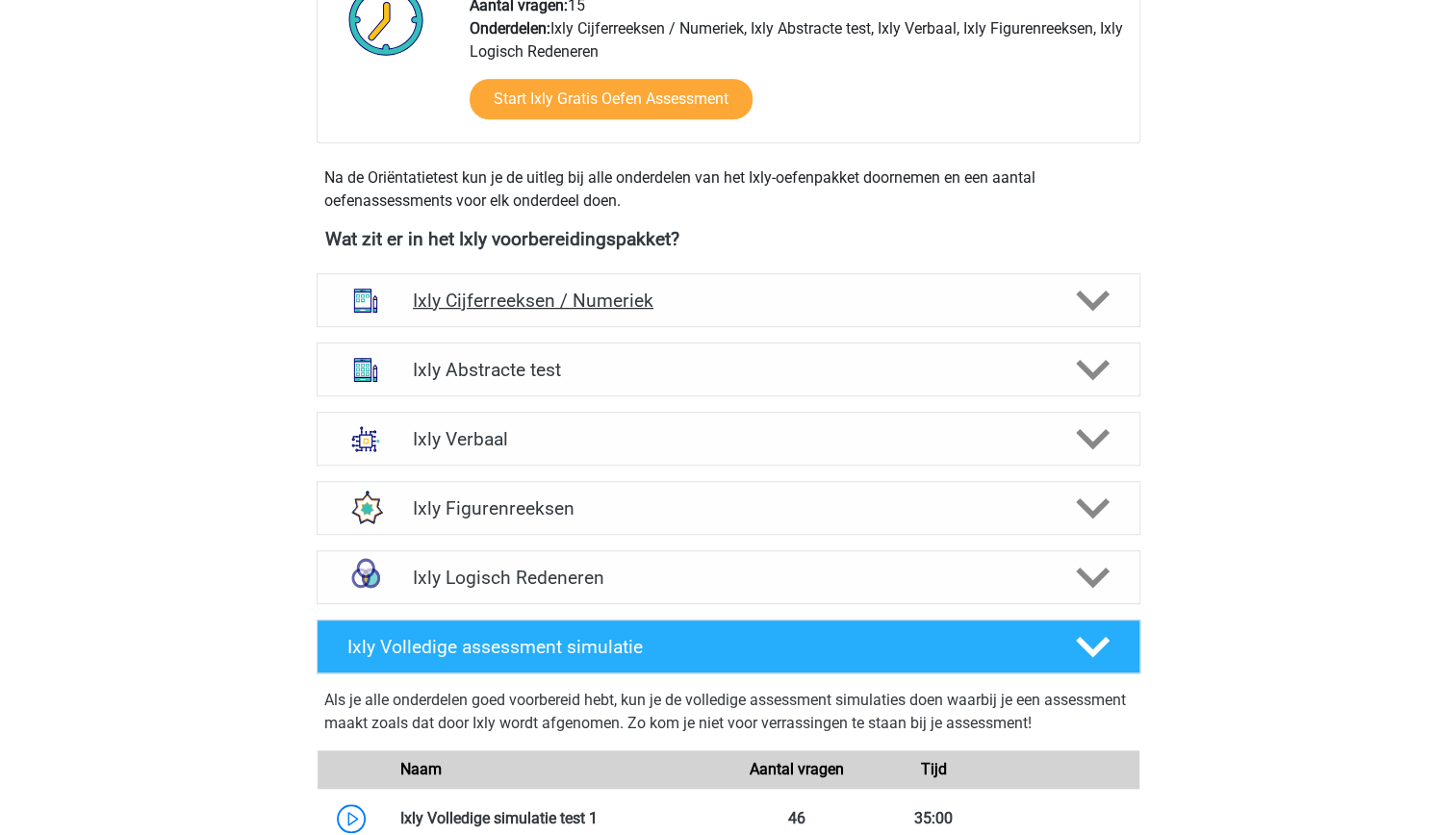
click at [692, 294] on h4 "Ixly Cijferreeksen / Numeriek" at bounding box center [728, 300] width 631 height 22
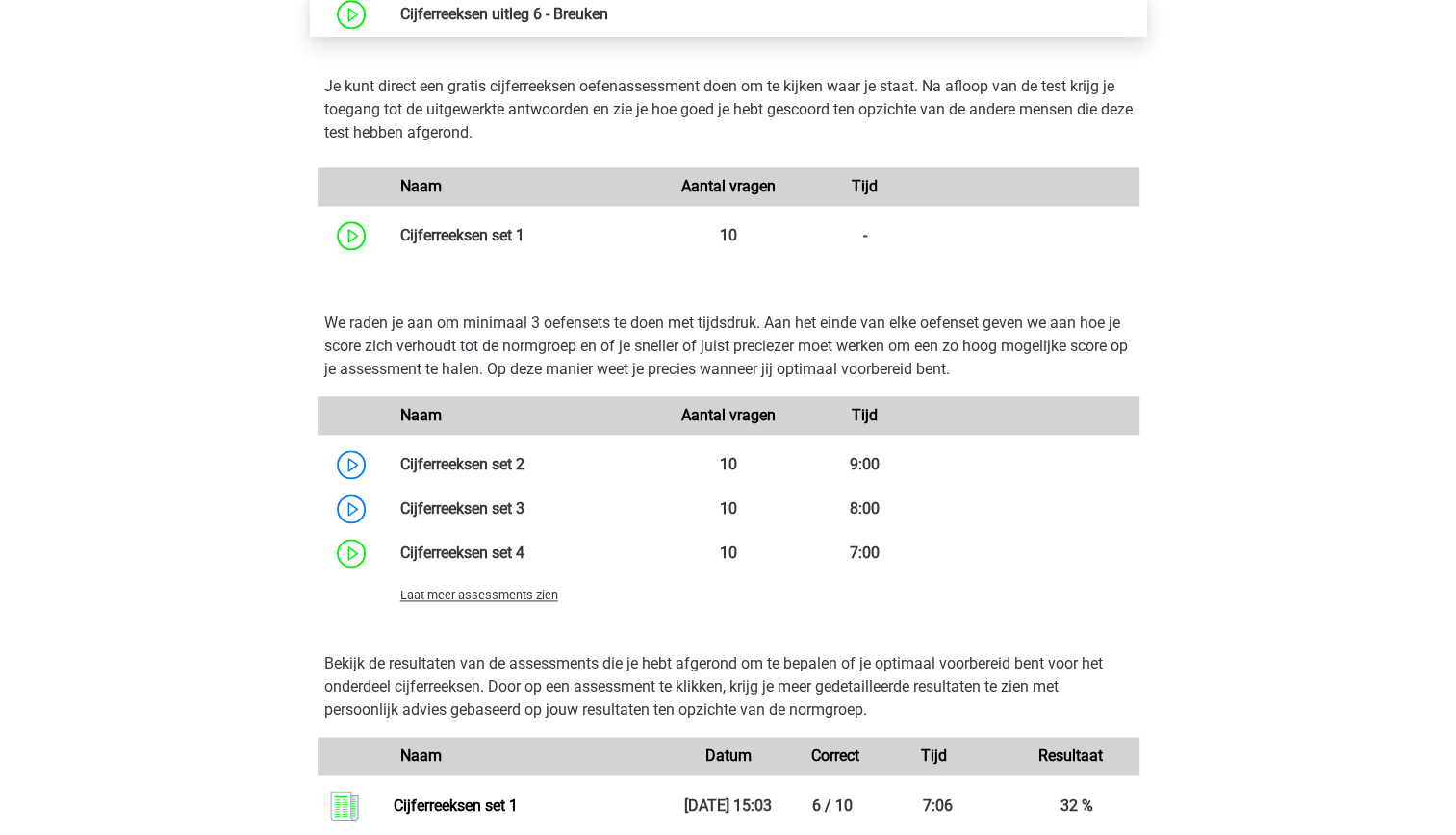
scroll to position [1228, 0]
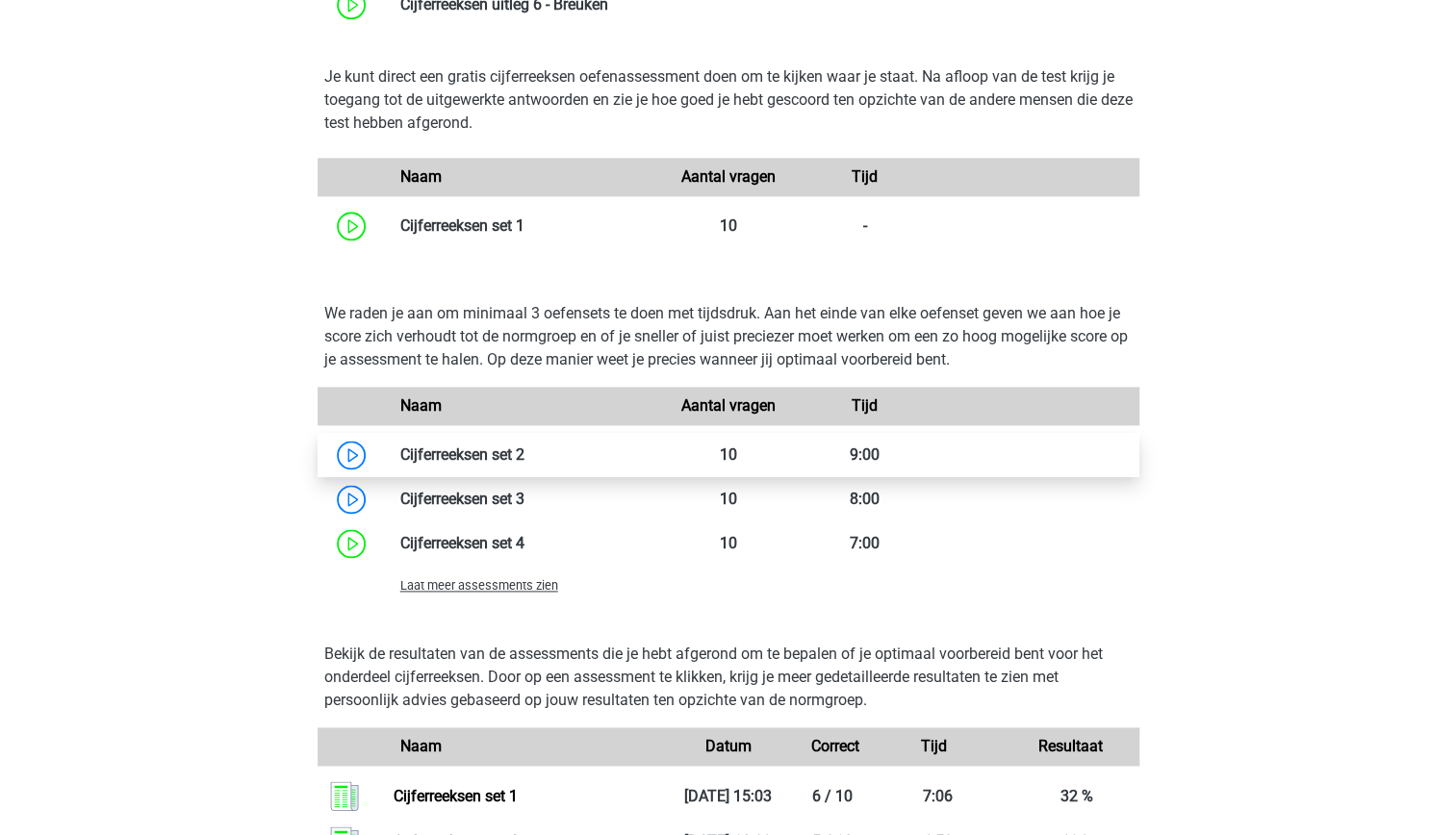
click at [524, 446] on link at bounding box center [524, 454] width 0 height 19
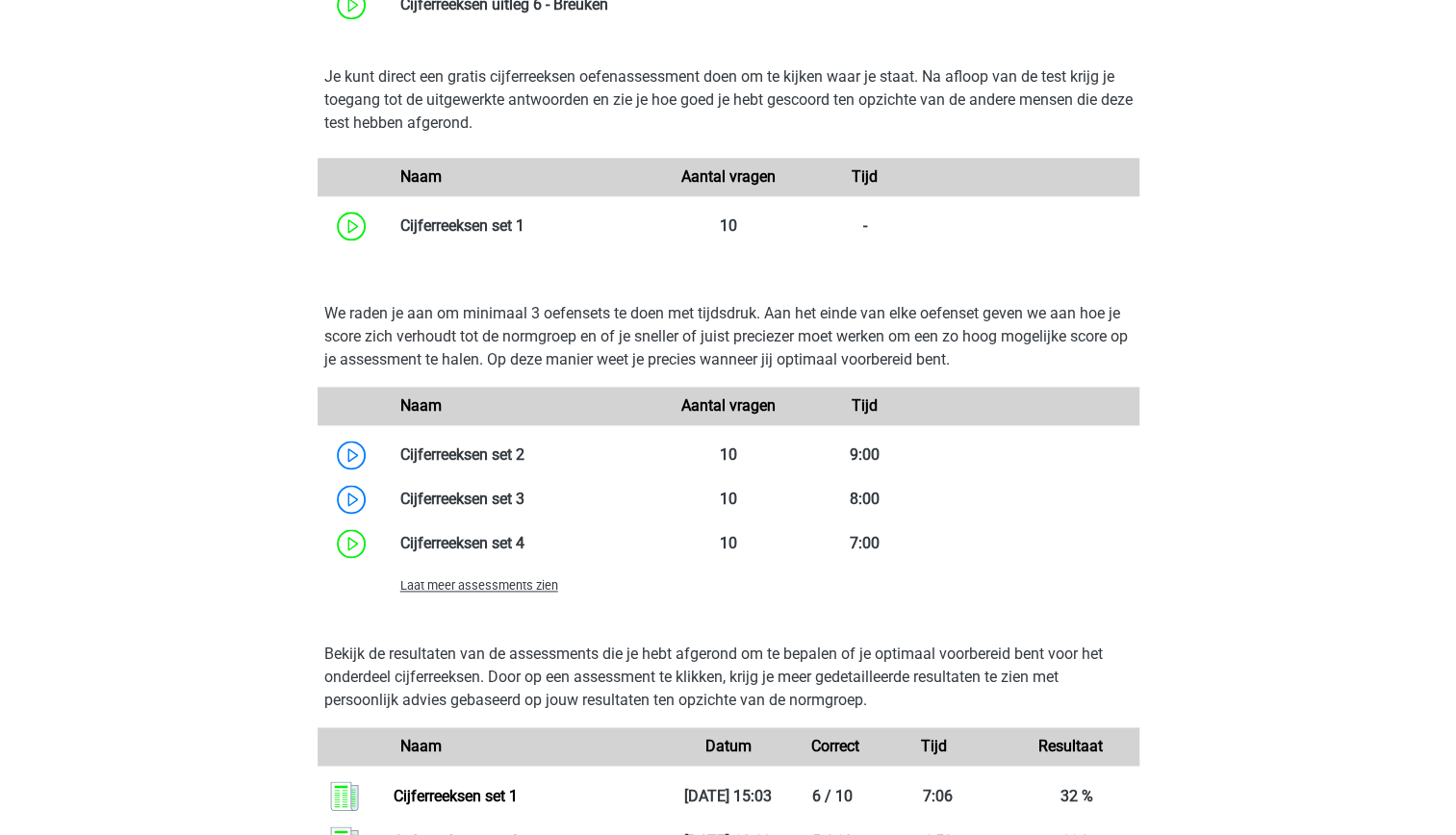
scroll to position [1297, 0]
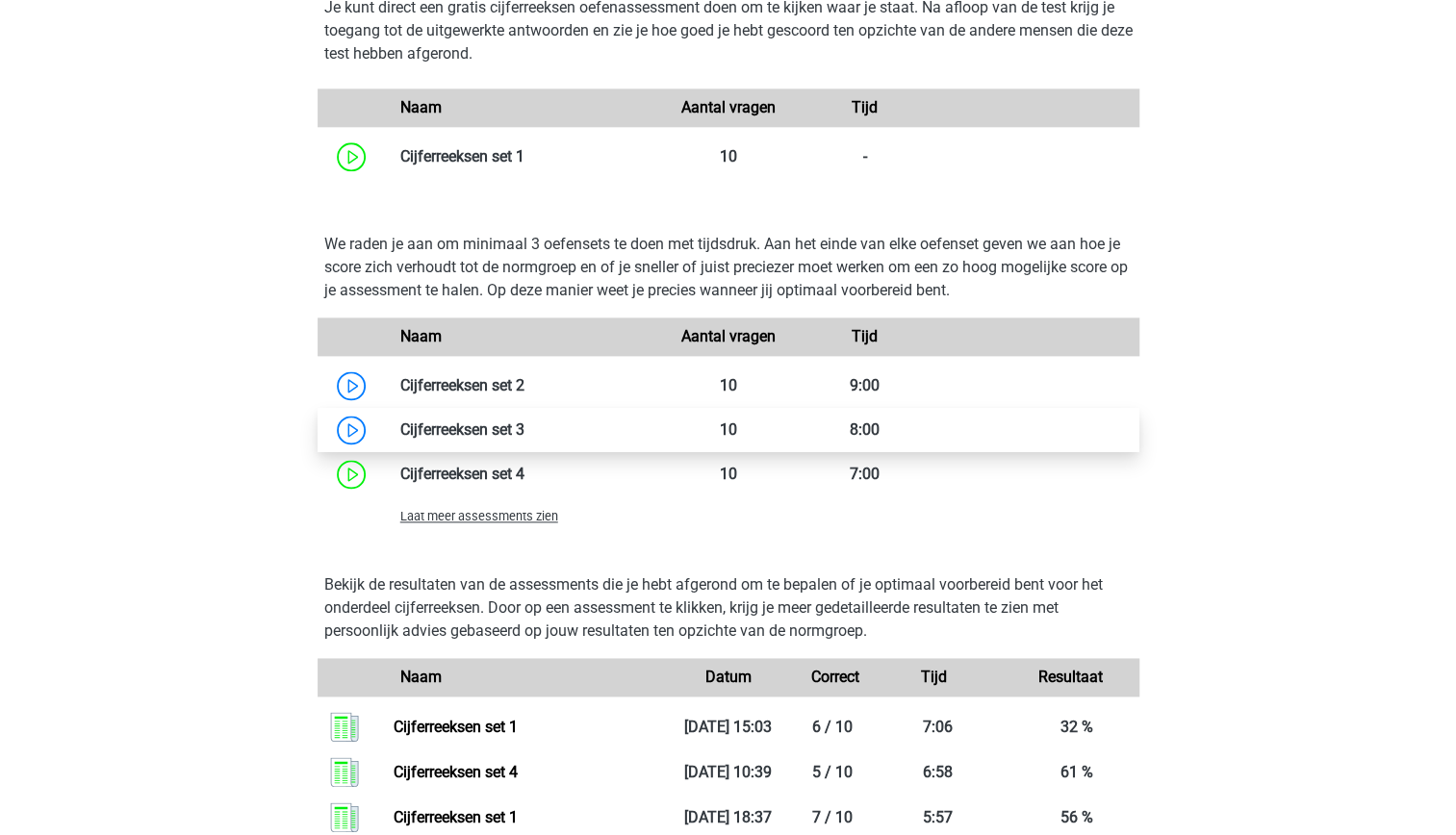
click at [524, 428] on link at bounding box center [524, 429] width 0 height 19
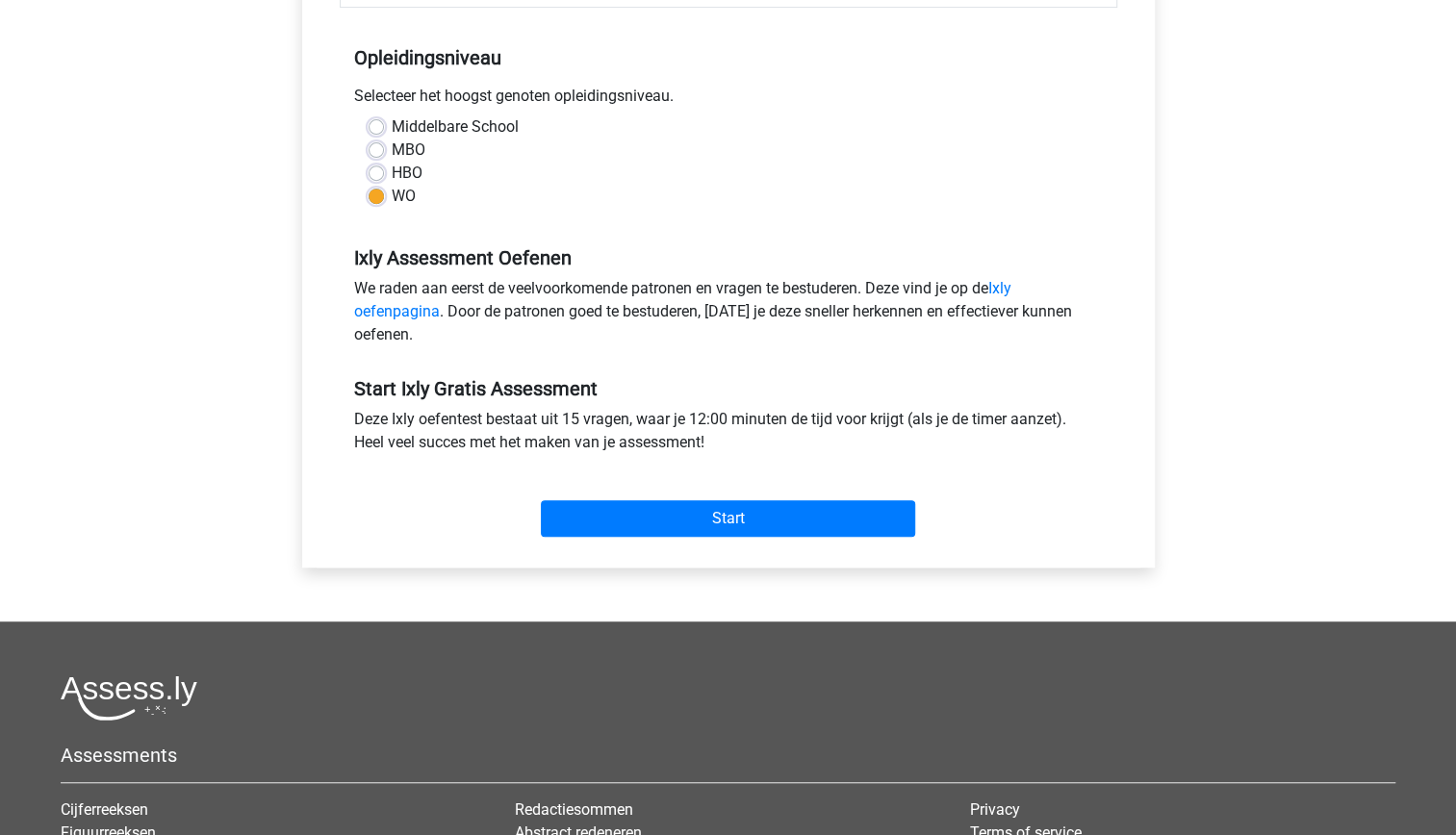
scroll to position [414, 0]
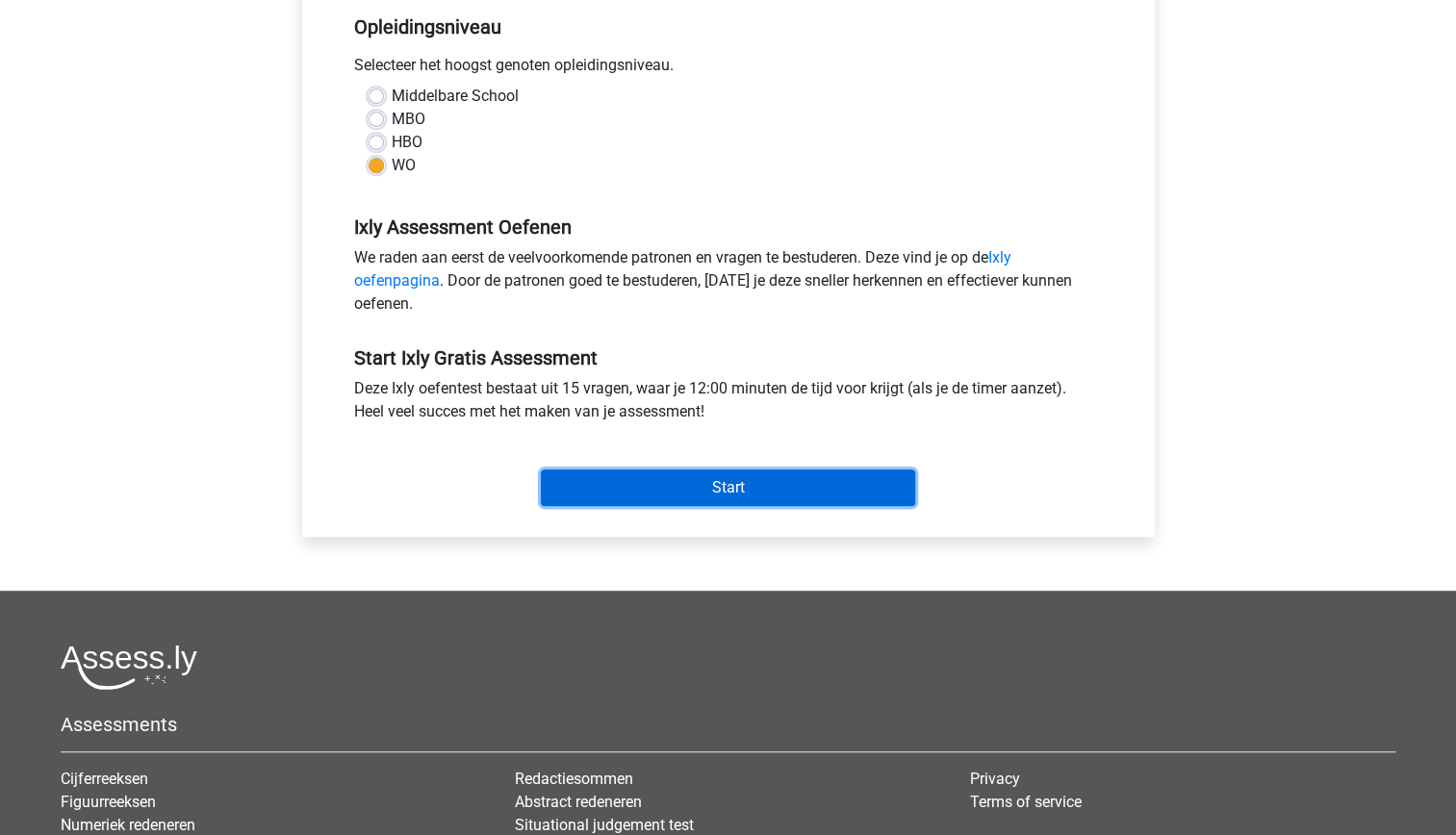
click at [716, 477] on input "Start" at bounding box center [728, 487] width 374 height 36
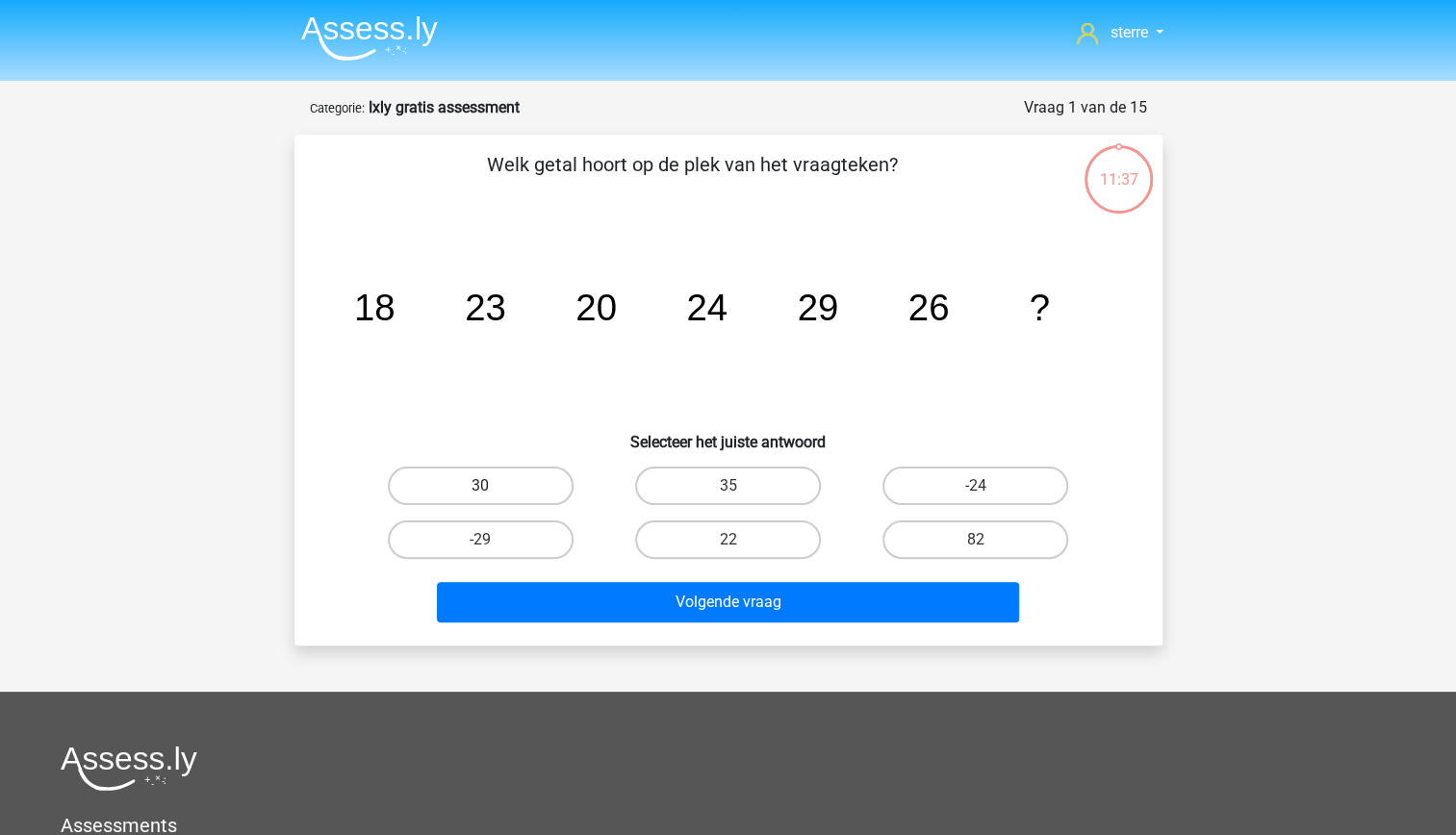
click at [529, 488] on label "30" at bounding box center [480, 485] width 186 height 38
click at [493, 488] on input "30" at bounding box center [486, 492] width 13 height 13
radio input "true"
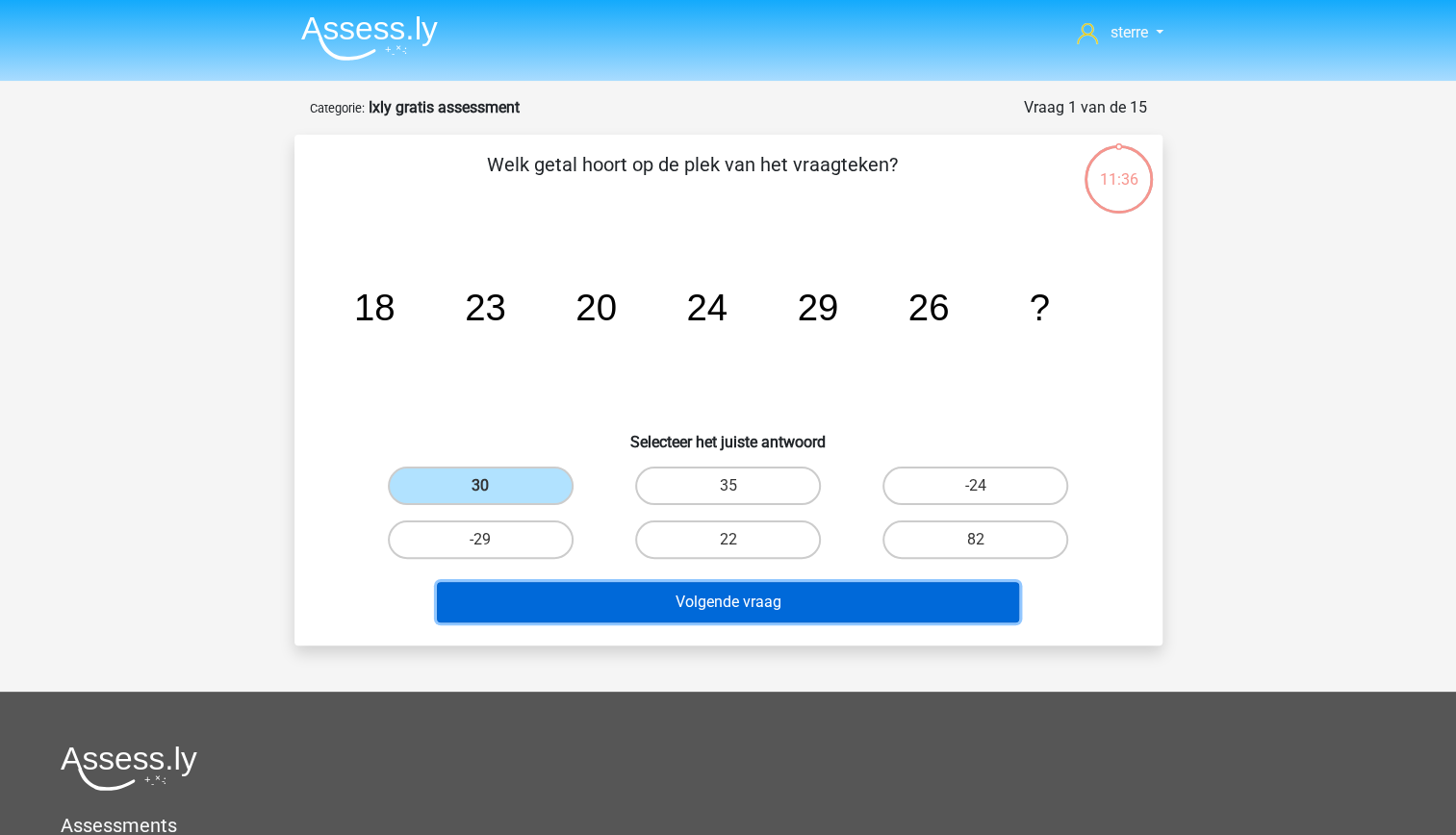
click at [706, 592] on button "Volgende vraag" at bounding box center [728, 602] width 582 height 40
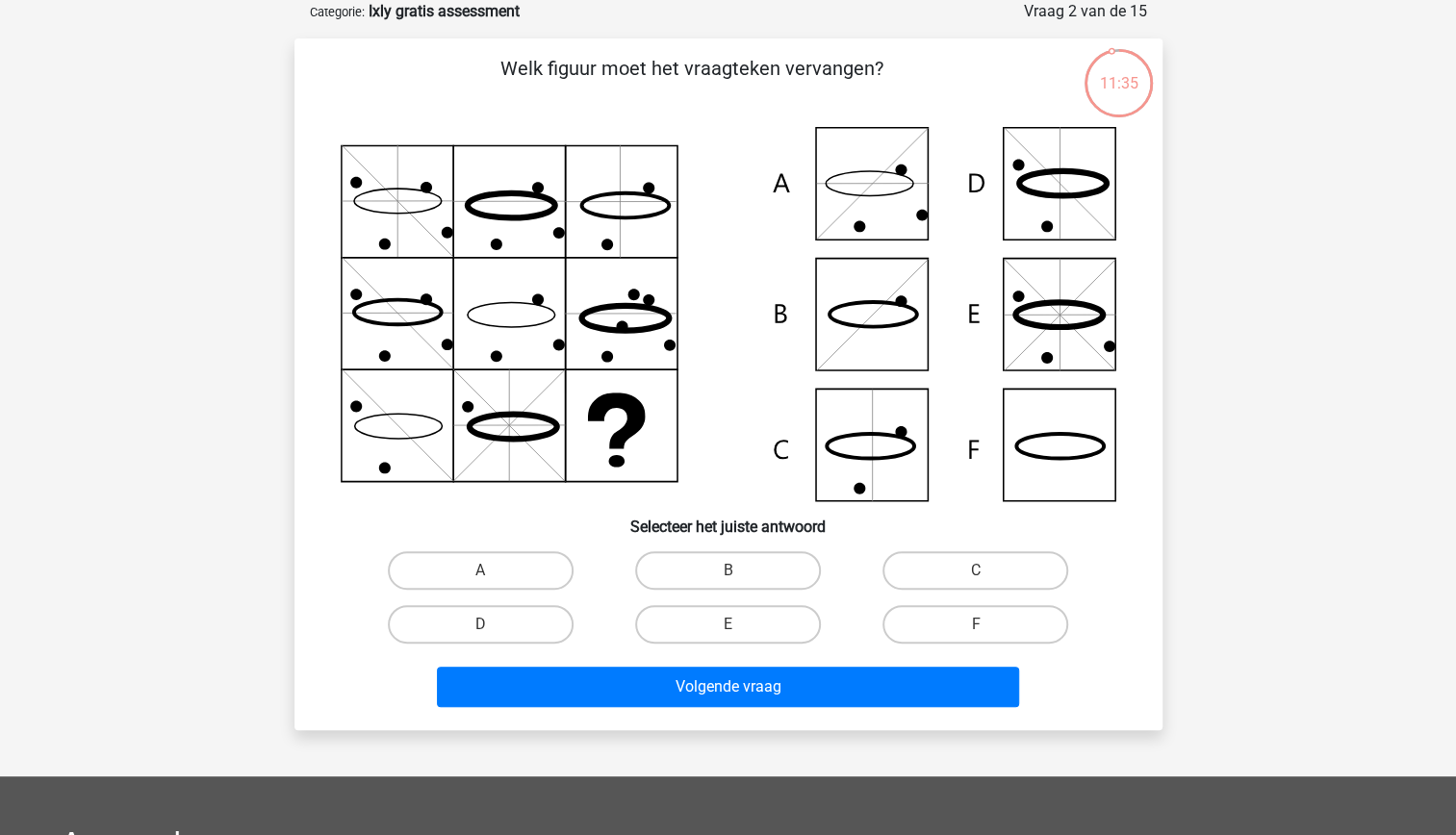
scroll to position [47, 0]
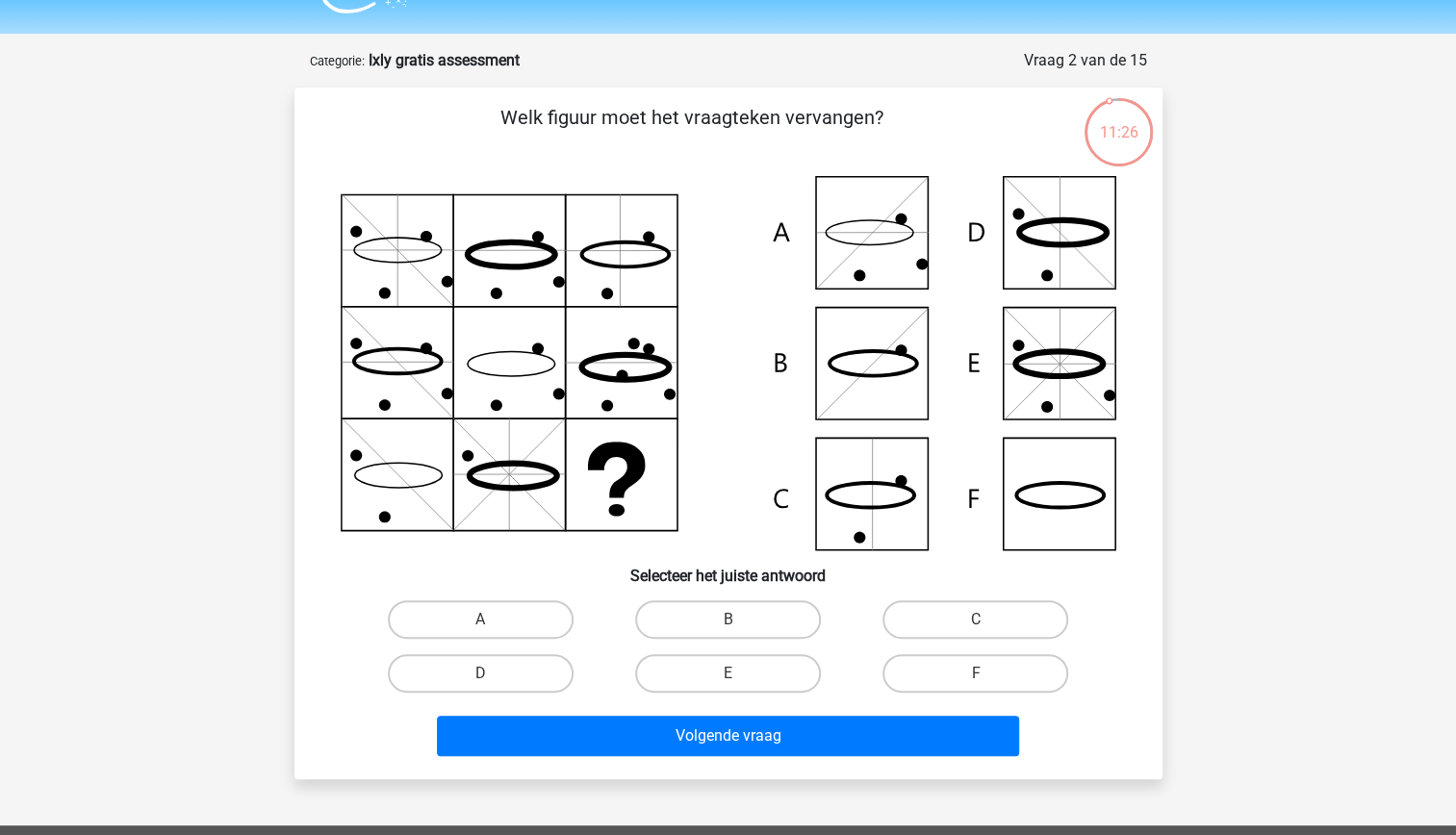
click at [636, 468] on icon at bounding box center [616, 469] width 58 height 56
click at [1039, 499] on icon at bounding box center [728, 363] width 775 height 374
click at [988, 680] on label "F" at bounding box center [975, 673] width 186 height 38
click at [988, 680] on input "F" at bounding box center [982, 680] width 13 height 13
radio input "true"
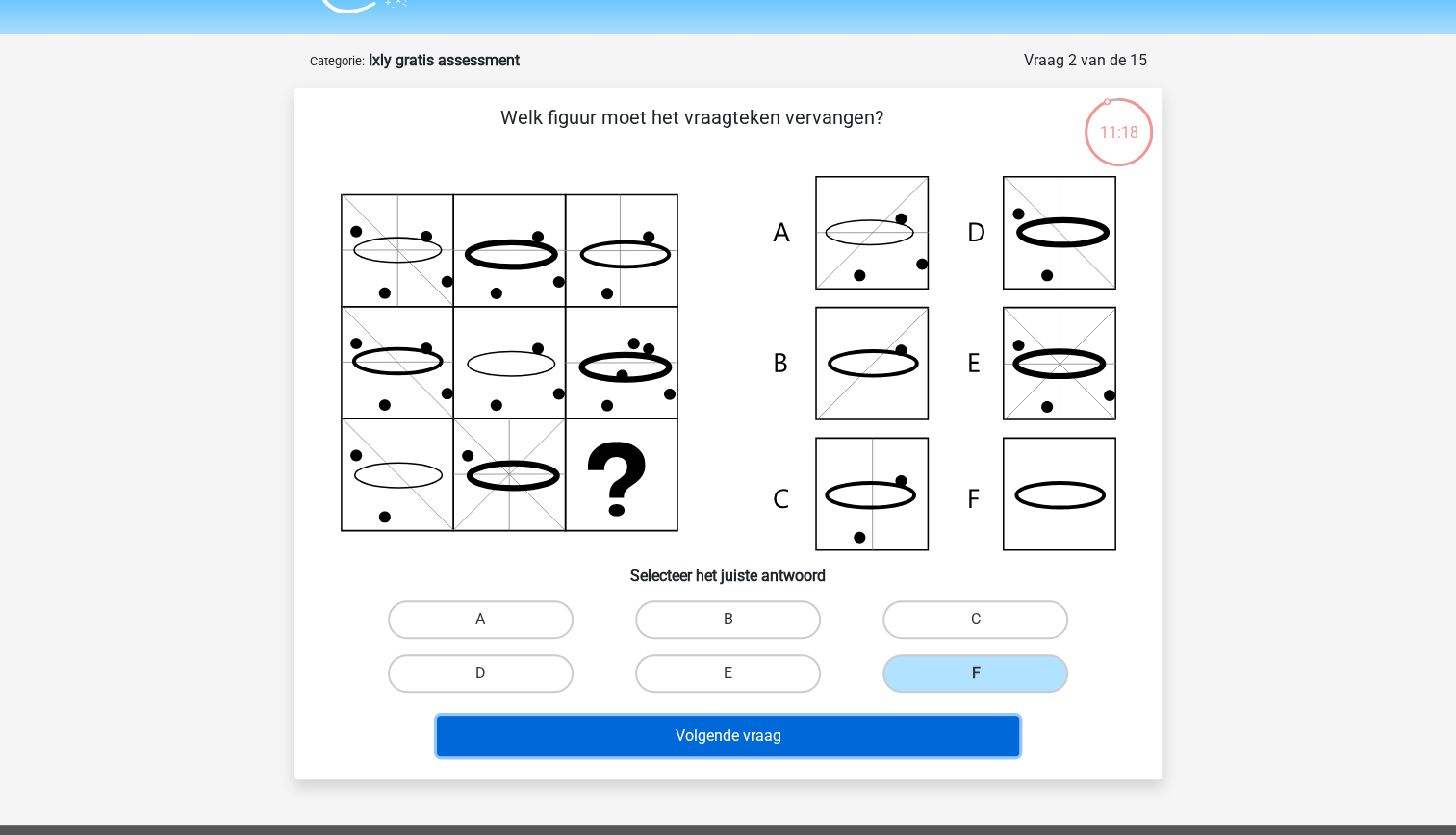
click at [864, 740] on button "Volgende vraag" at bounding box center [728, 736] width 582 height 40
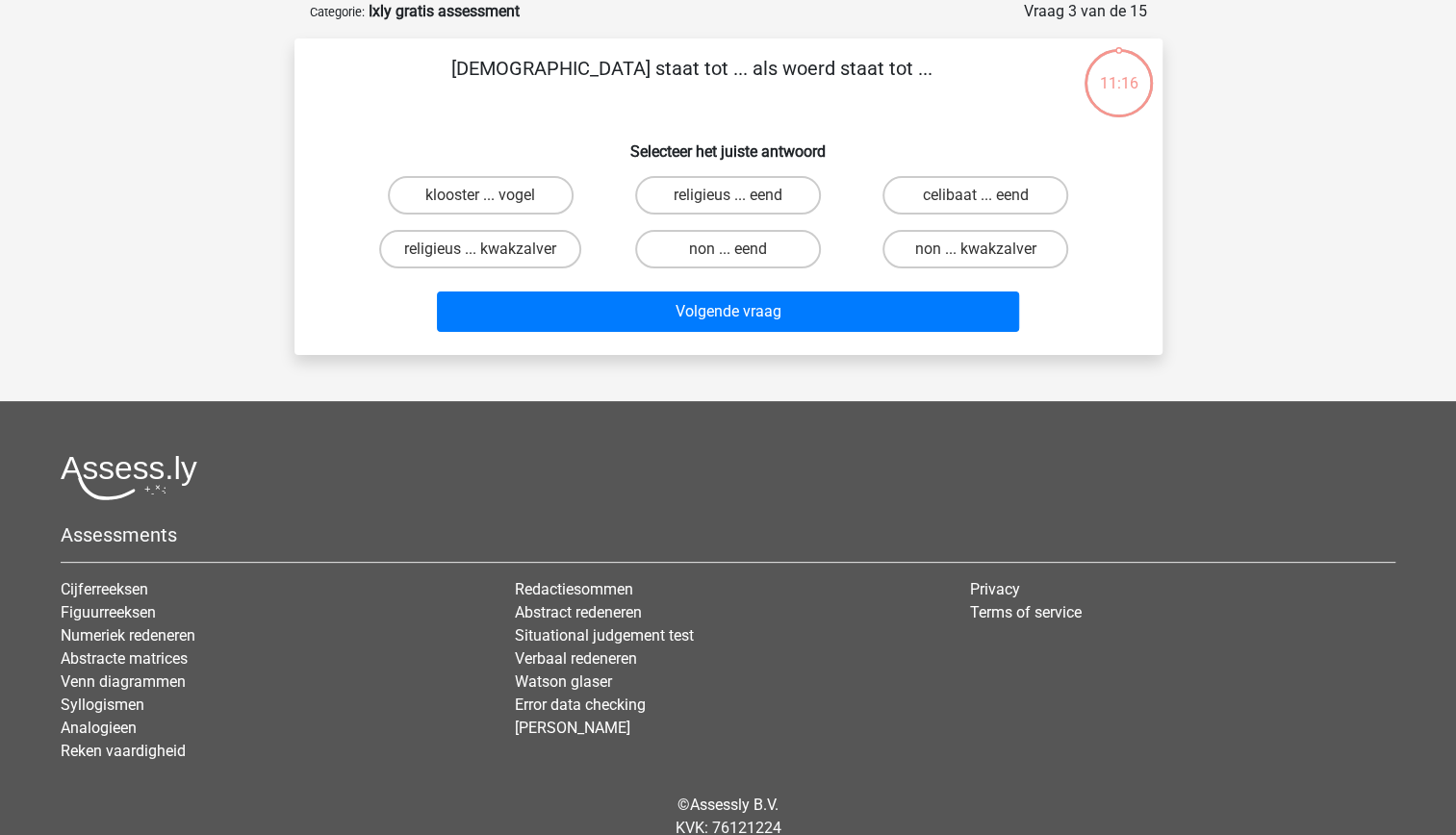
scroll to position [0, 0]
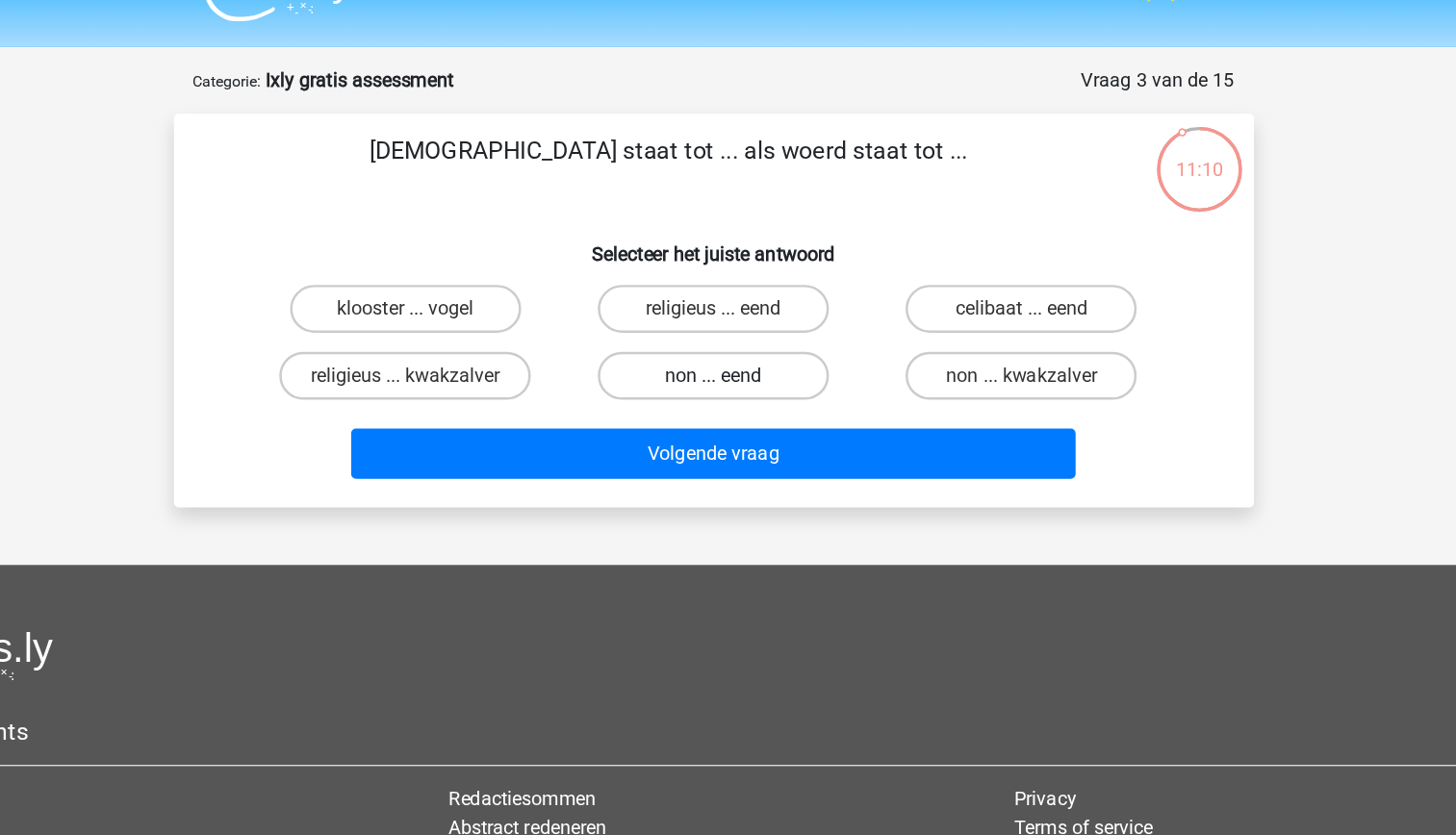
click at [771, 360] on label "non ... eend" at bounding box center [728, 345] width 186 height 38
click at [740, 358] on input "non ... eend" at bounding box center [733, 351] width 13 height 13
radio input "true"
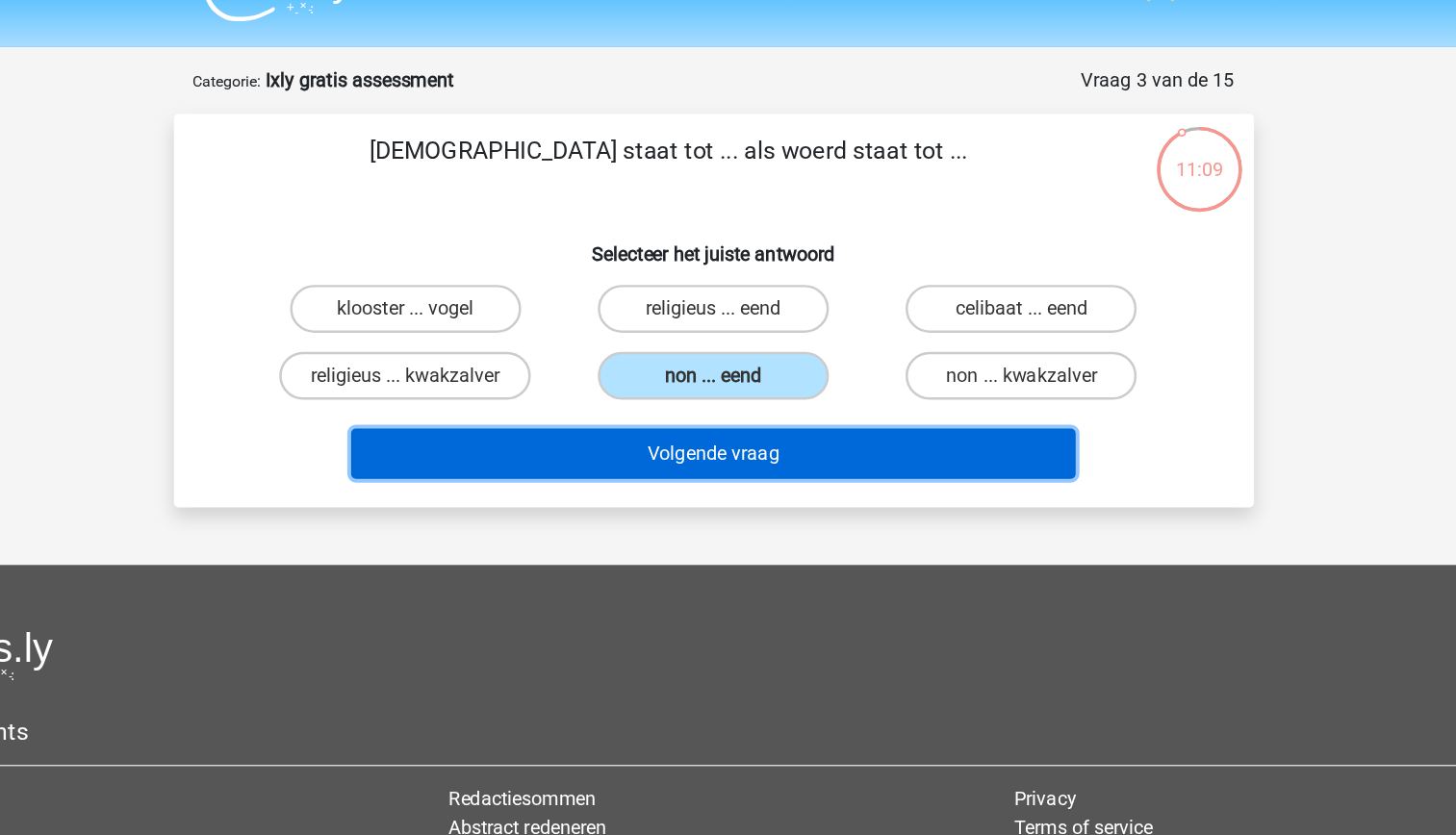
click at [820, 417] on button "Volgende vraag" at bounding box center [728, 407] width 582 height 40
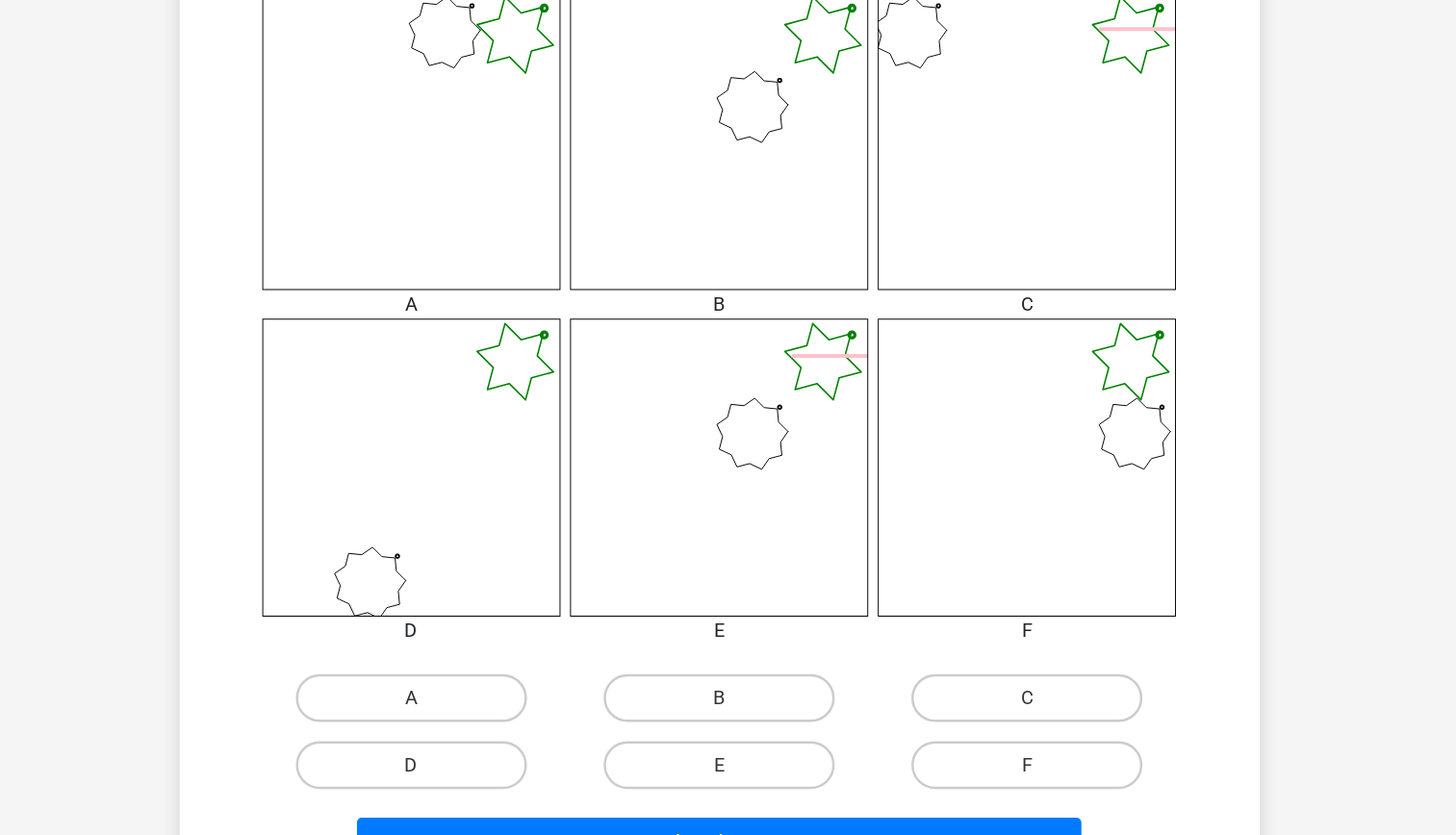
scroll to position [635, 0]
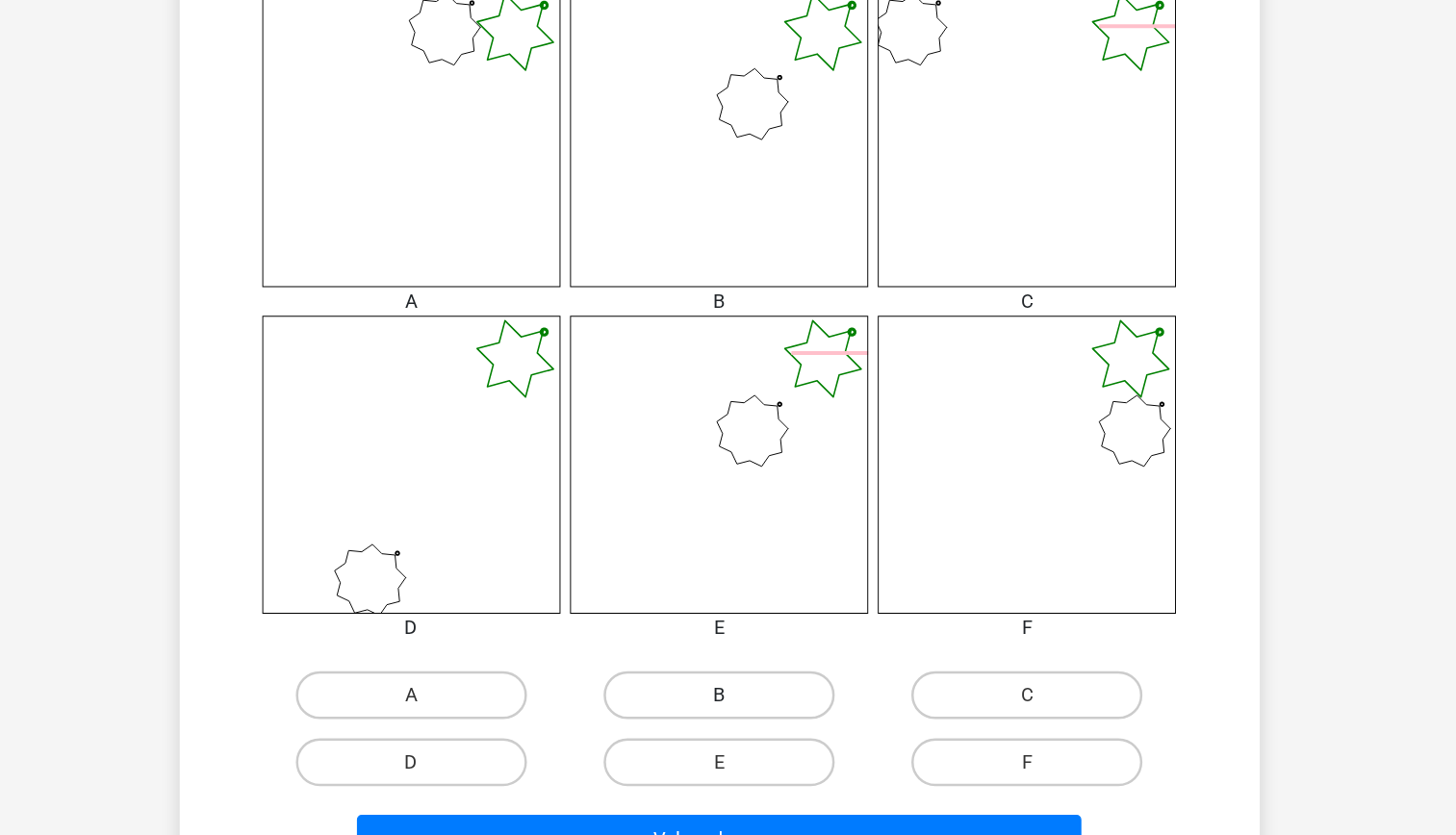
click at [763, 723] on label "B" at bounding box center [728, 722] width 186 height 38
click at [740, 723] on input "B" at bounding box center [733, 729] width 13 height 13
radio input "true"
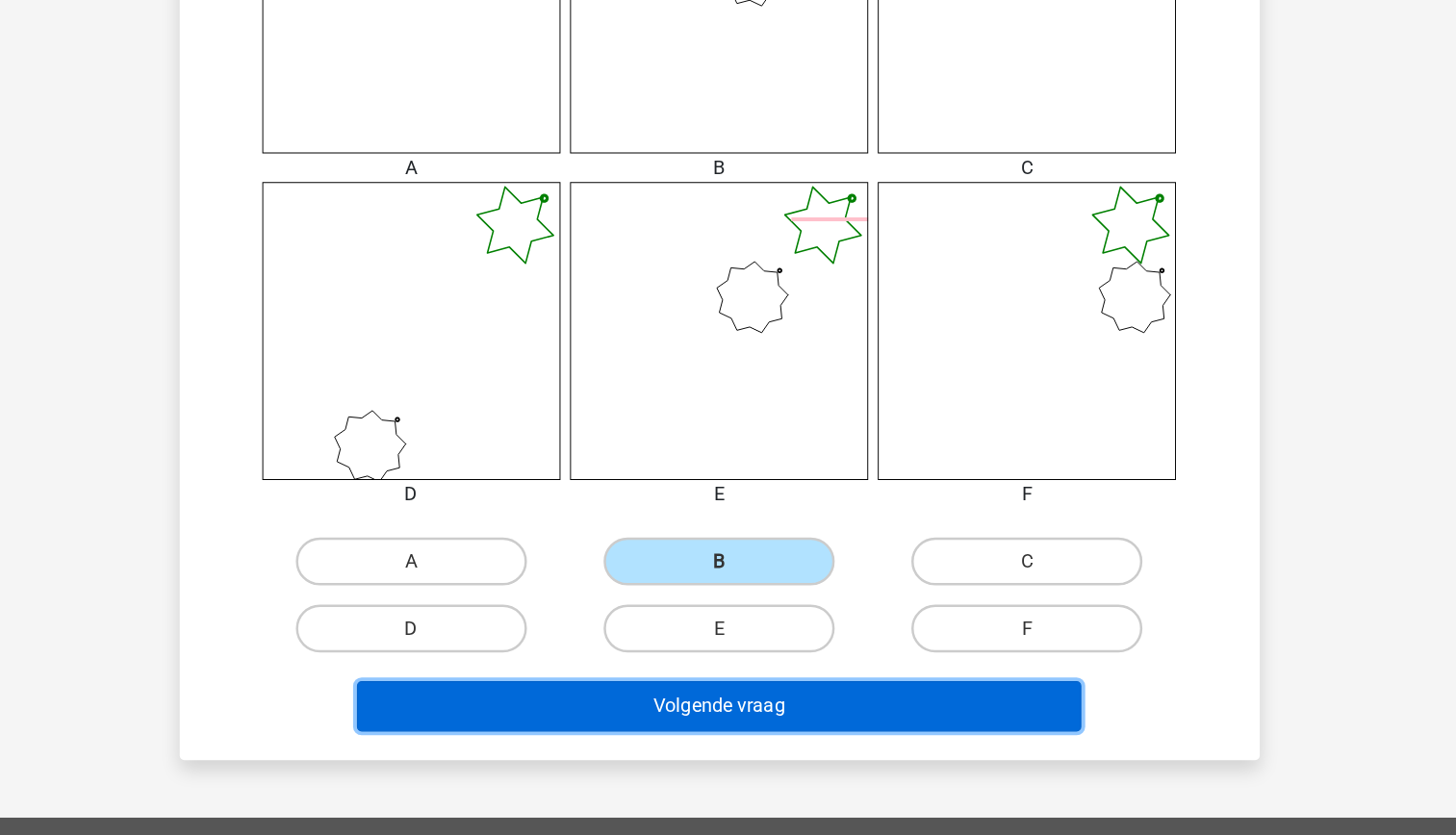
click at [762, 747] on button "Volgende vraag" at bounding box center [728, 731] width 582 height 40
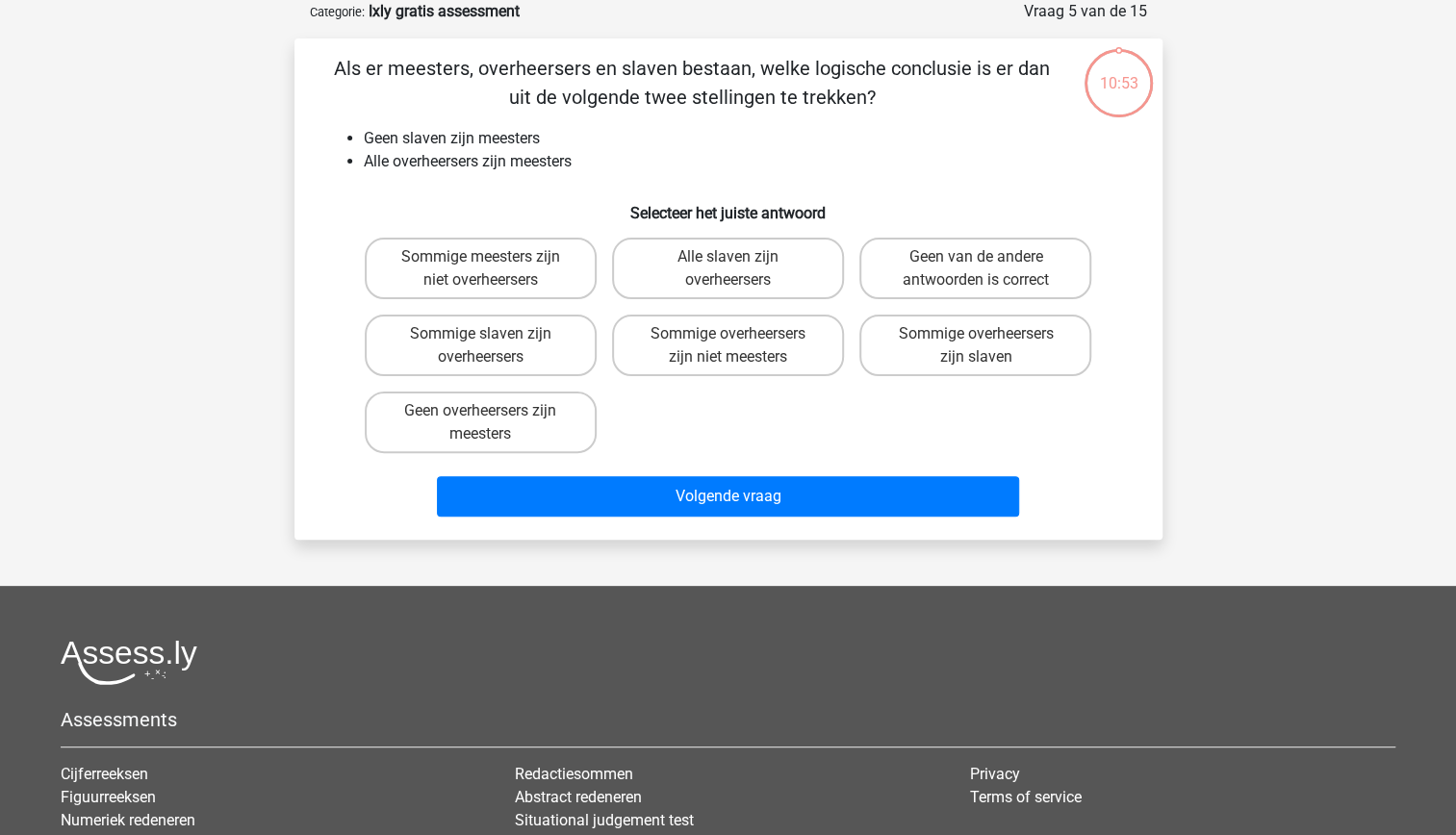
scroll to position [0, 0]
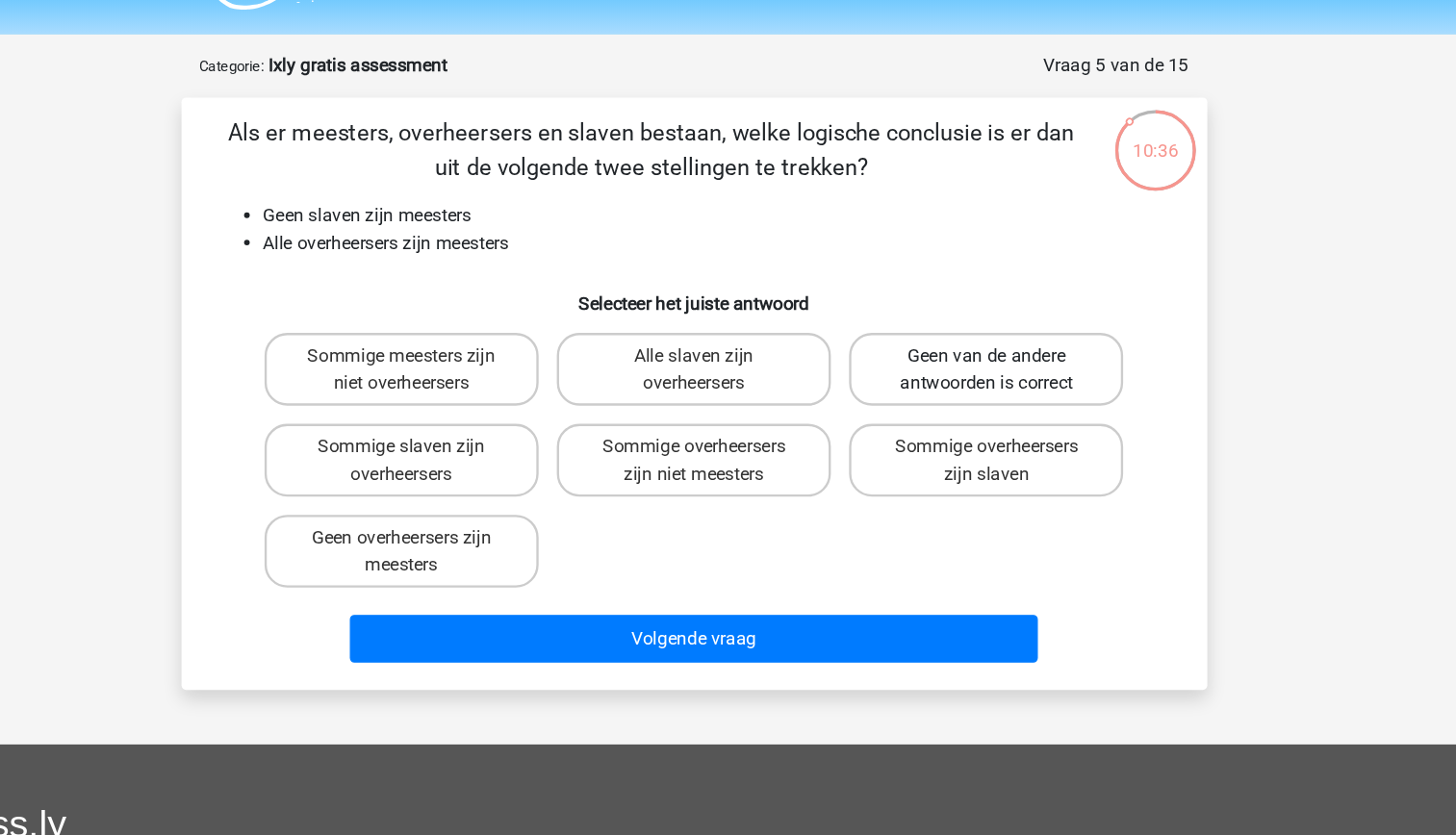
click at [947, 382] on label "Geen van de andere antwoorden is correct" at bounding box center [975, 364] width 232 height 62
click at [976, 366] on input "Geen van de andere antwoorden is correct" at bounding box center [982, 359] width 13 height 13
radio input "true"
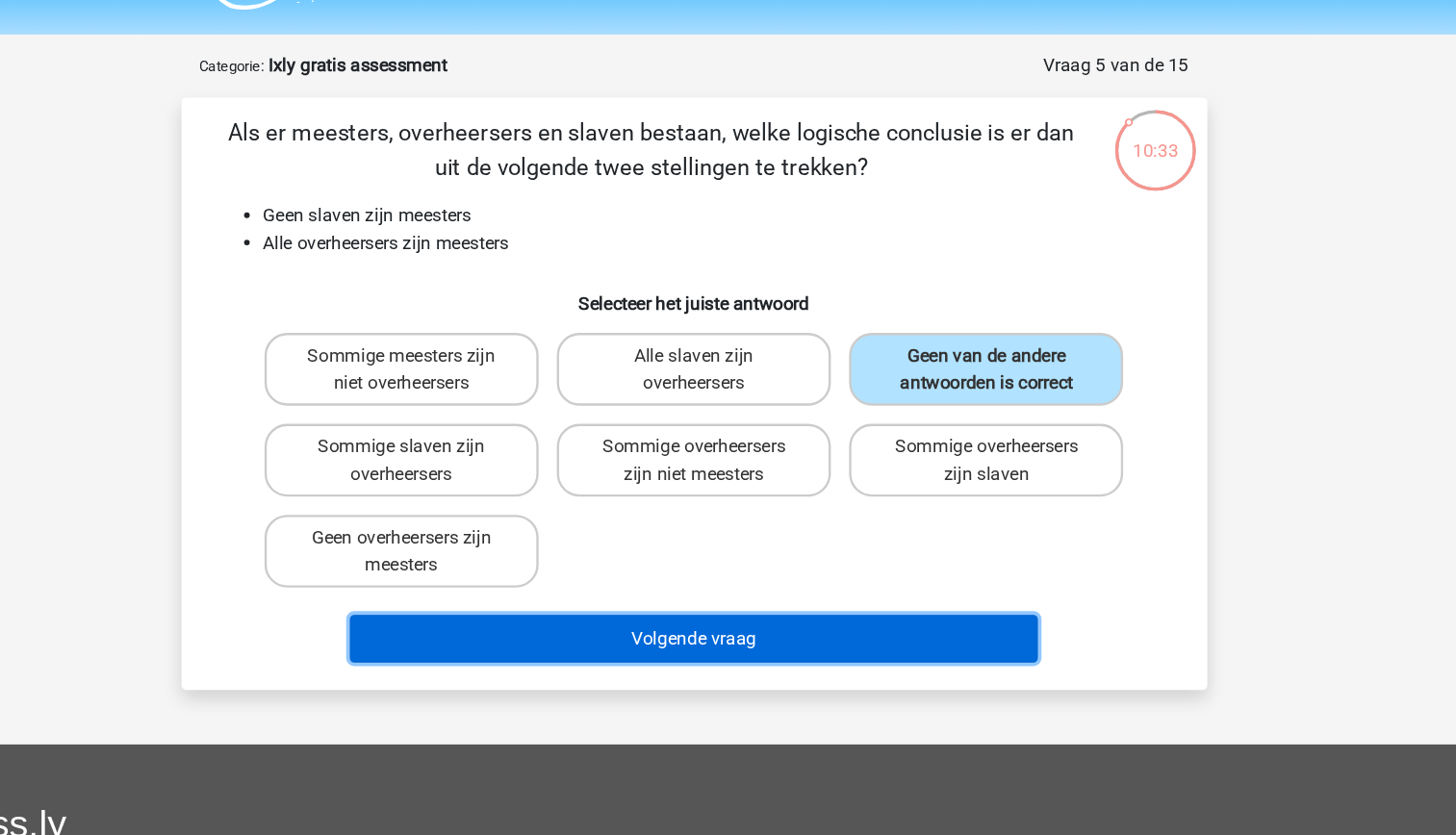
click at [916, 594] on button "Volgende vraag" at bounding box center [728, 592] width 582 height 40
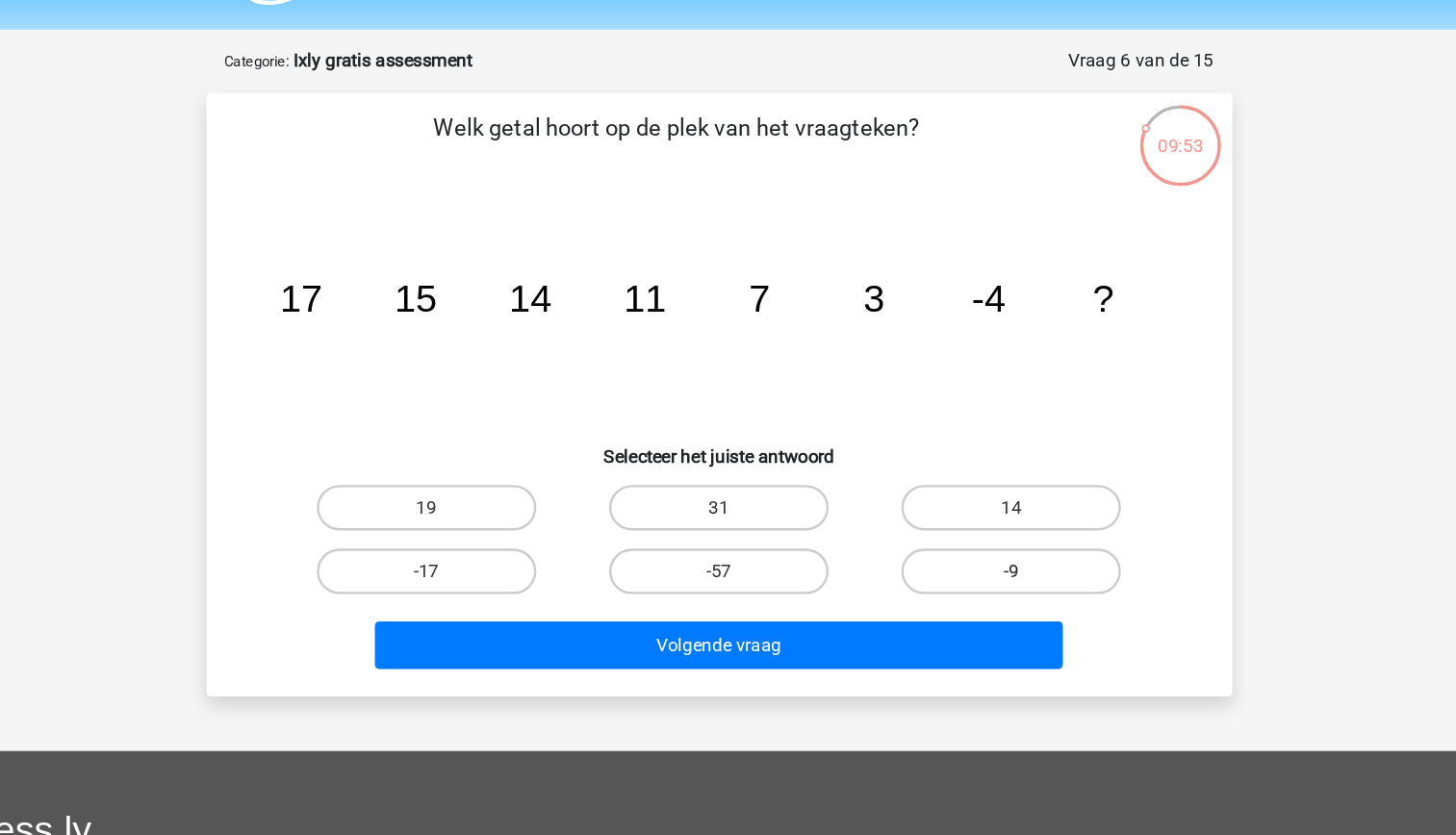
click at [1028, 539] on label "-9" at bounding box center [975, 539] width 186 height 38
click at [989, 540] on input "-9" at bounding box center [982, 546] width 13 height 13
radio input "true"
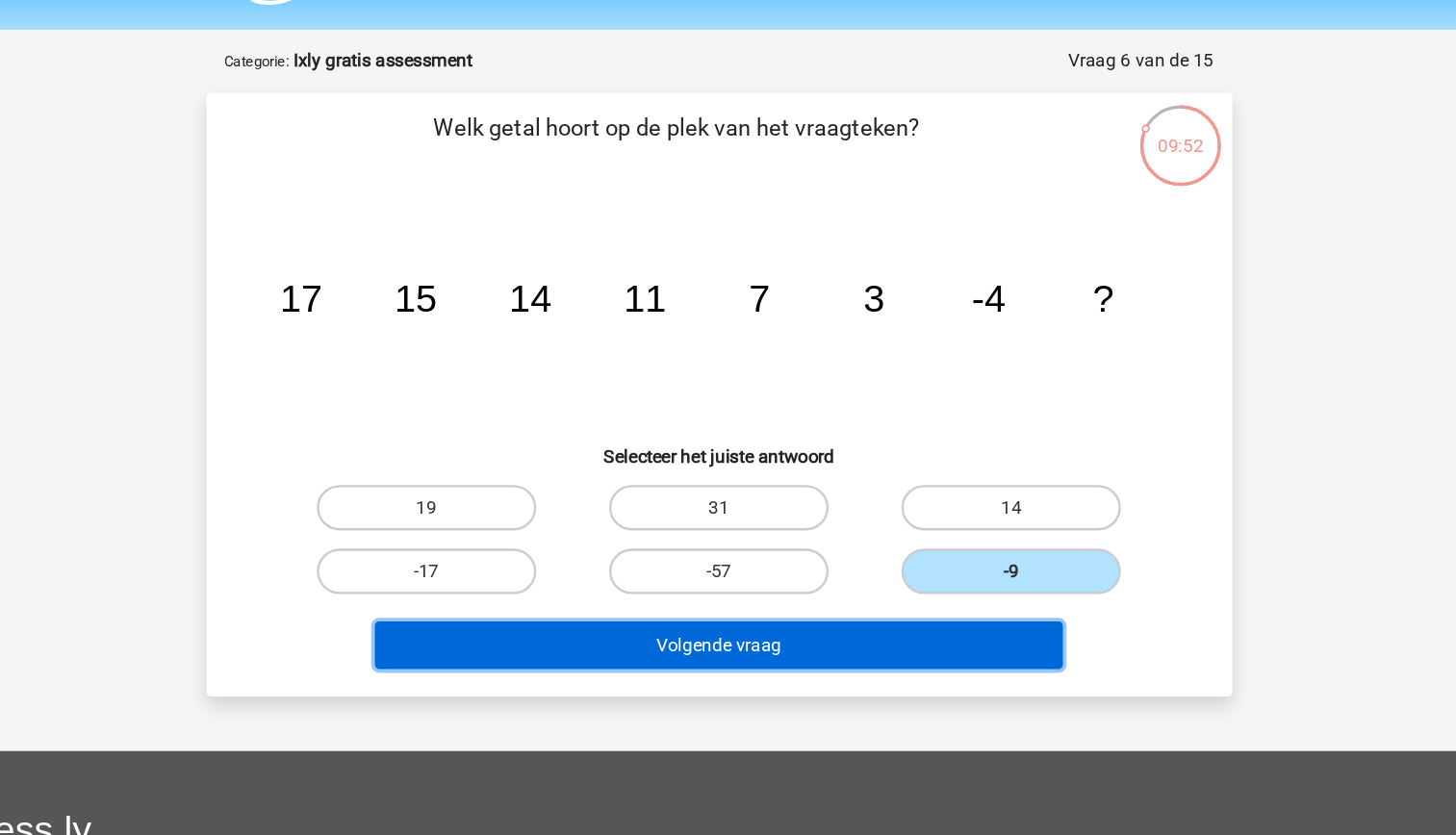
click at [858, 586] on button "Volgende vraag" at bounding box center [728, 602] width 582 height 40
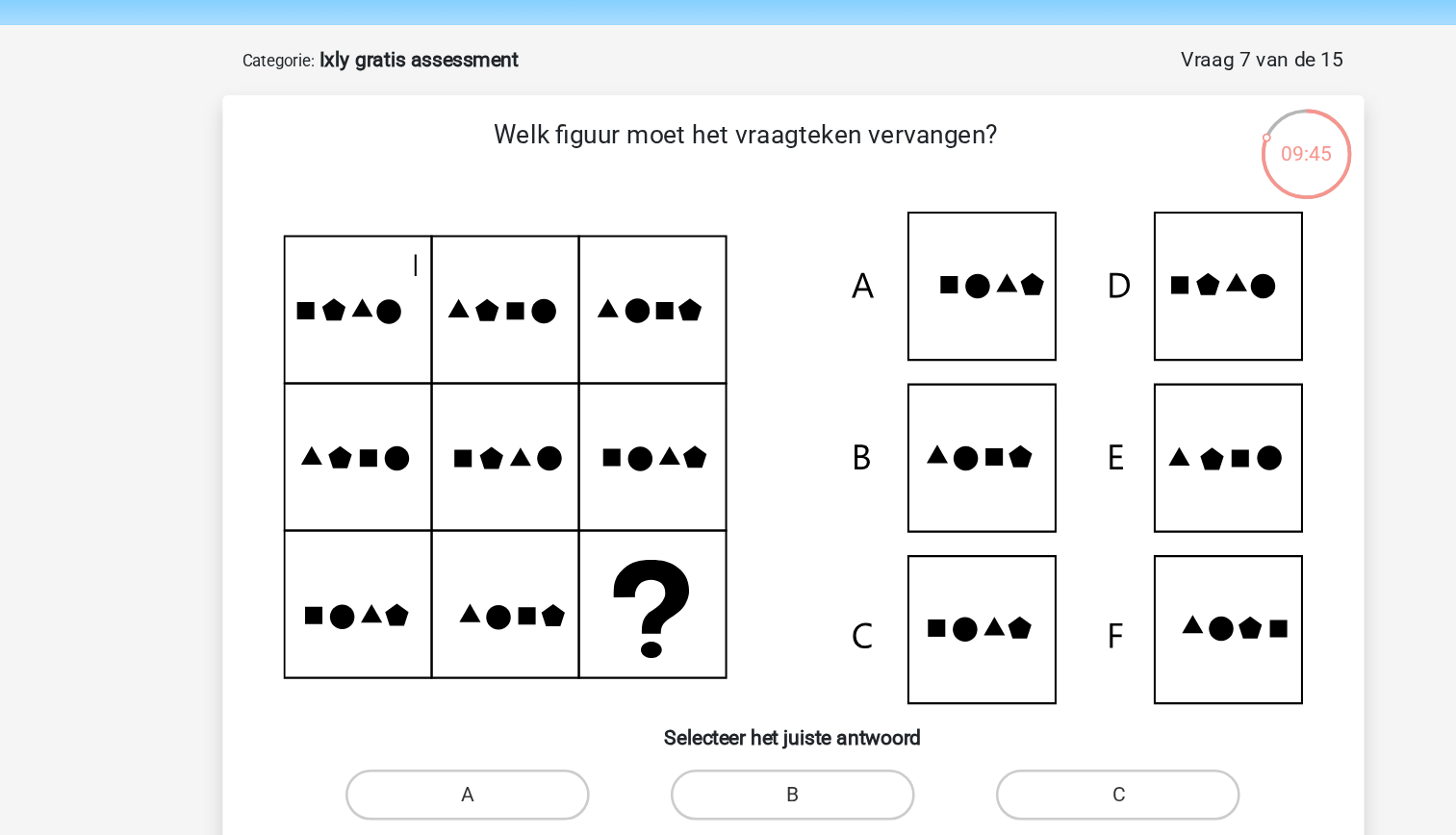
scroll to position [3, 0]
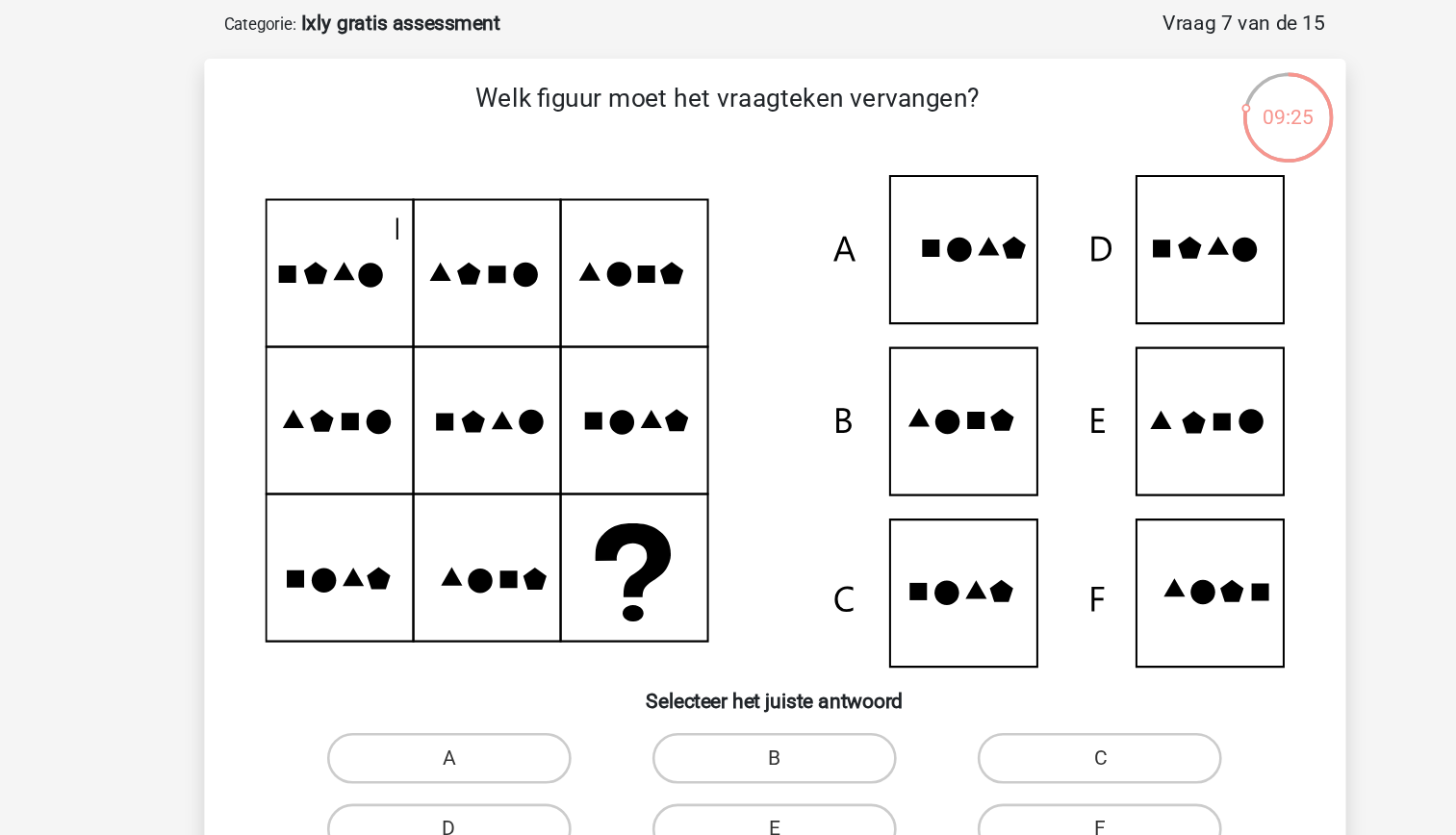
click at [1063, 417] on icon at bounding box center [728, 407] width 775 height 374
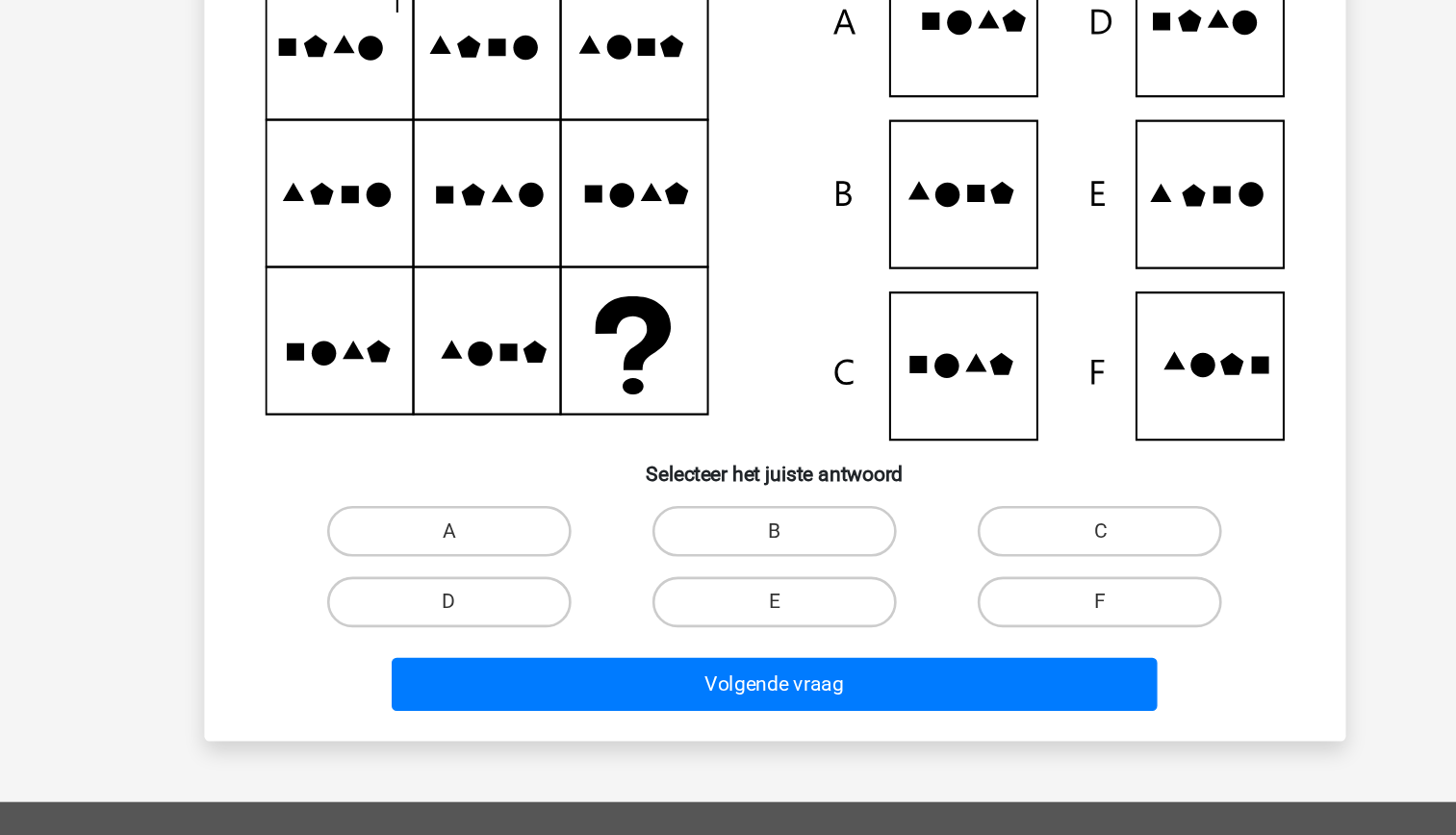
scroll to position [72, 0]
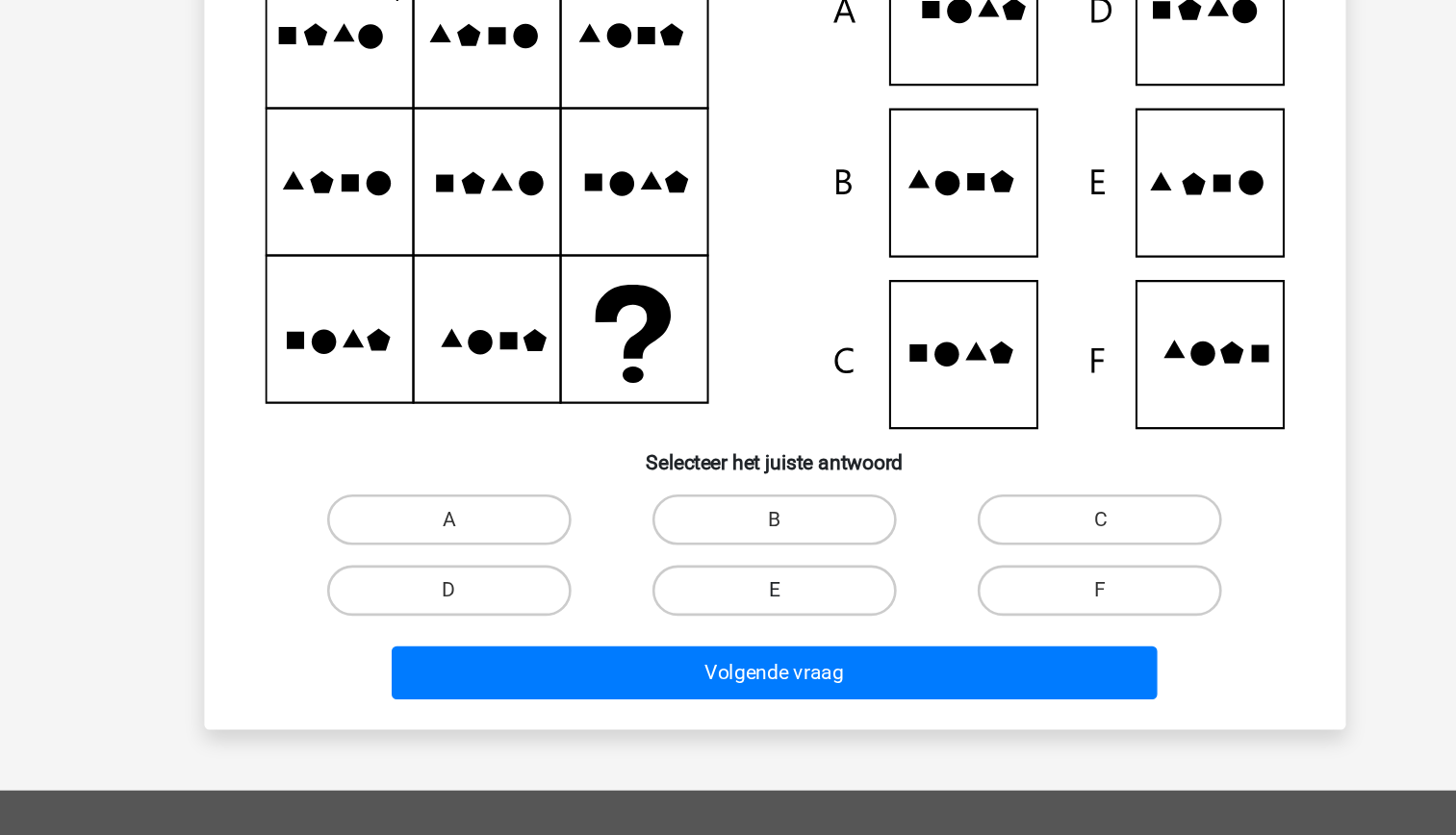
click at [748, 645] on label "E" at bounding box center [728, 648] width 186 height 38
click at [740, 648] on input "E" at bounding box center [733, 654] width 13 height 13
radio input "true"
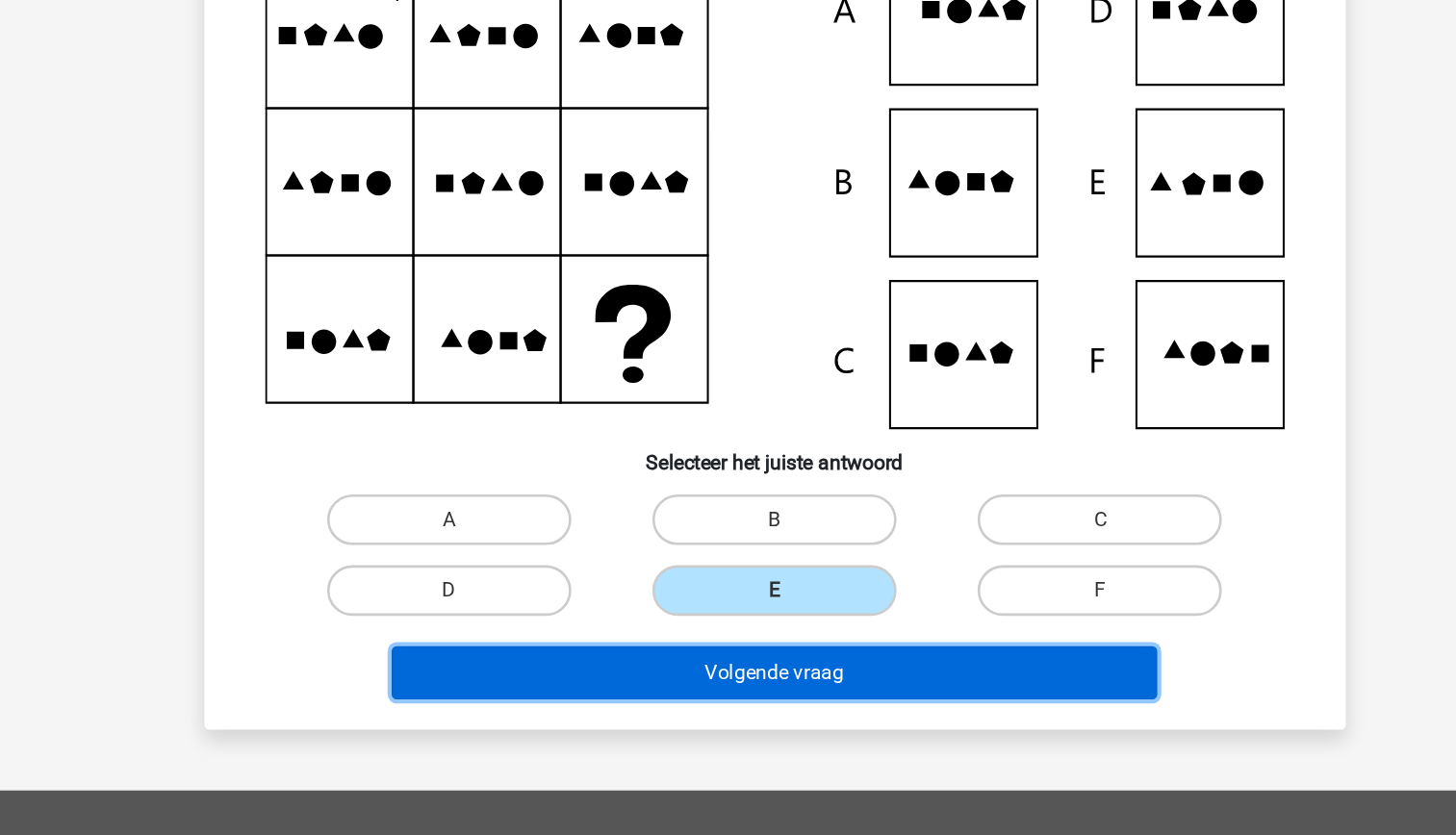
click at [772, 694] on button "Volgende vraag" at bounding box center [728, 710] width 582 height 40
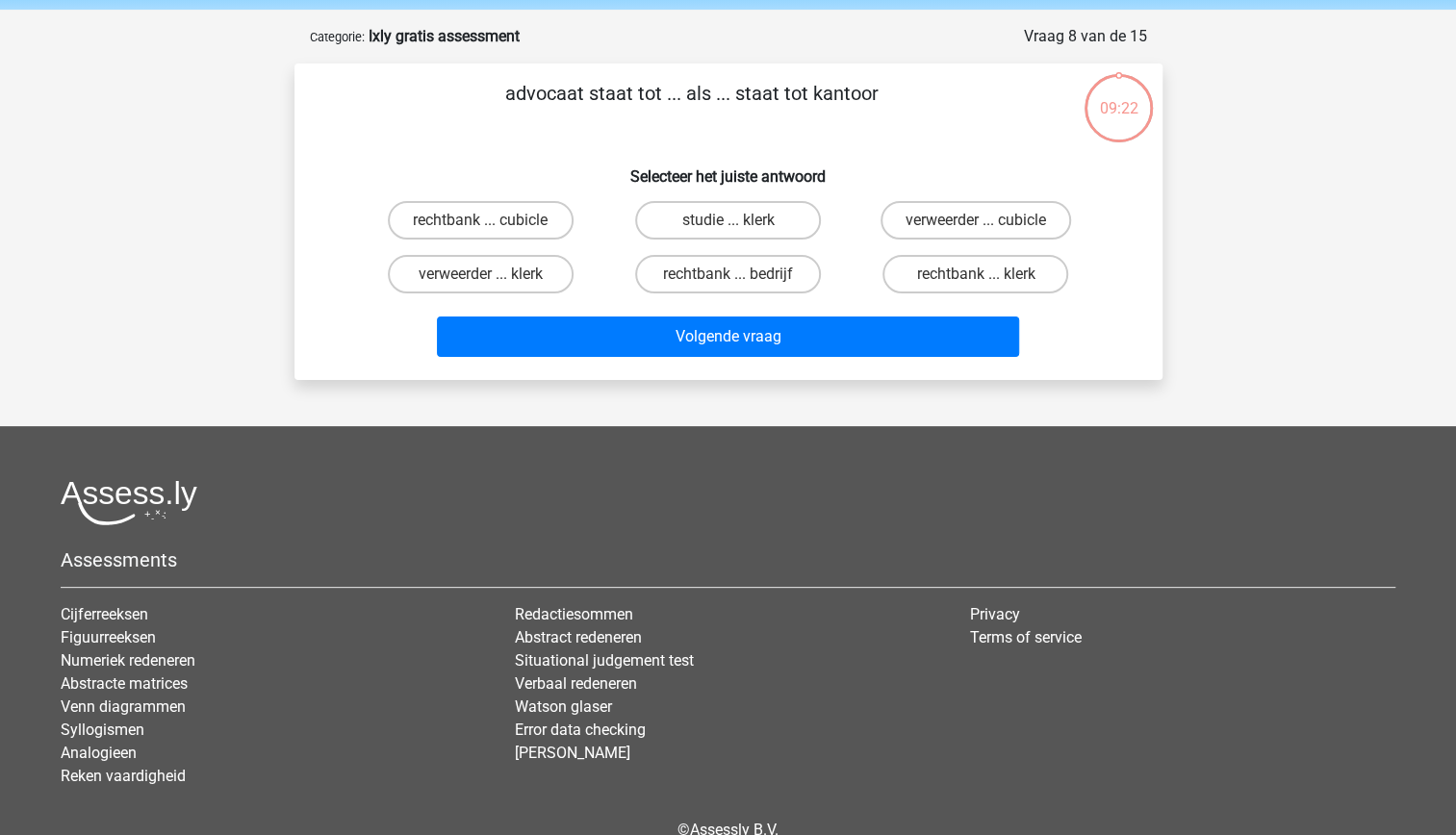
scroll to position [0, 0]
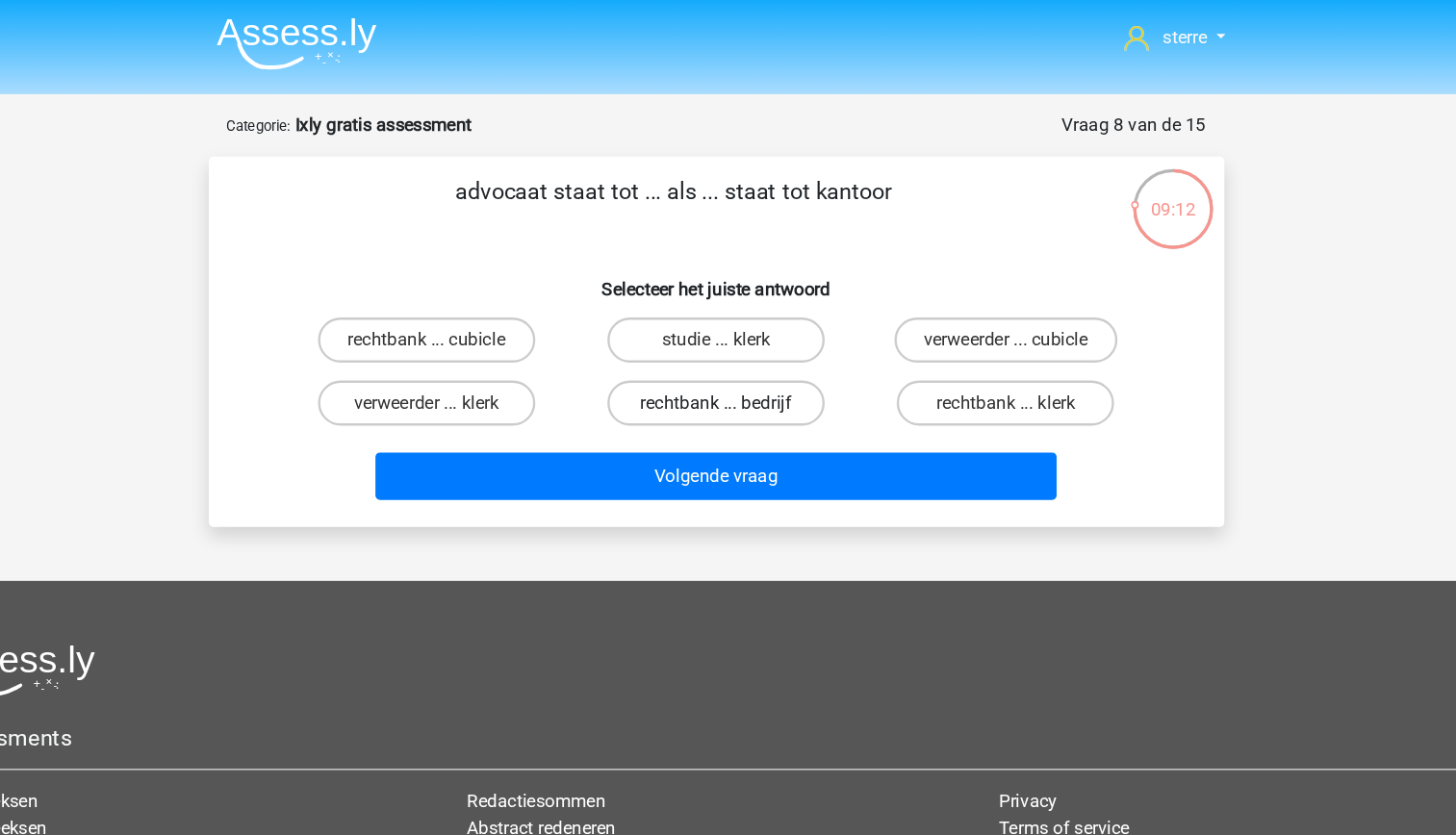
click at [780, 354] on label "rechtbank ... bedrijf" at bounding box center [728, 345] width 186 height 38
click at [740, 354] on input "rechtbank ... bedrijf" at bounding box center [733, 351] width 13 height 13
radio input "true"
click at [748, 304] on label "studie ... klerk" at bounding box center [728, 291] width 186 height 38
click at [740, 304] on input "studie ... klerk" at bounding box center [733, 297] width 13 height 13
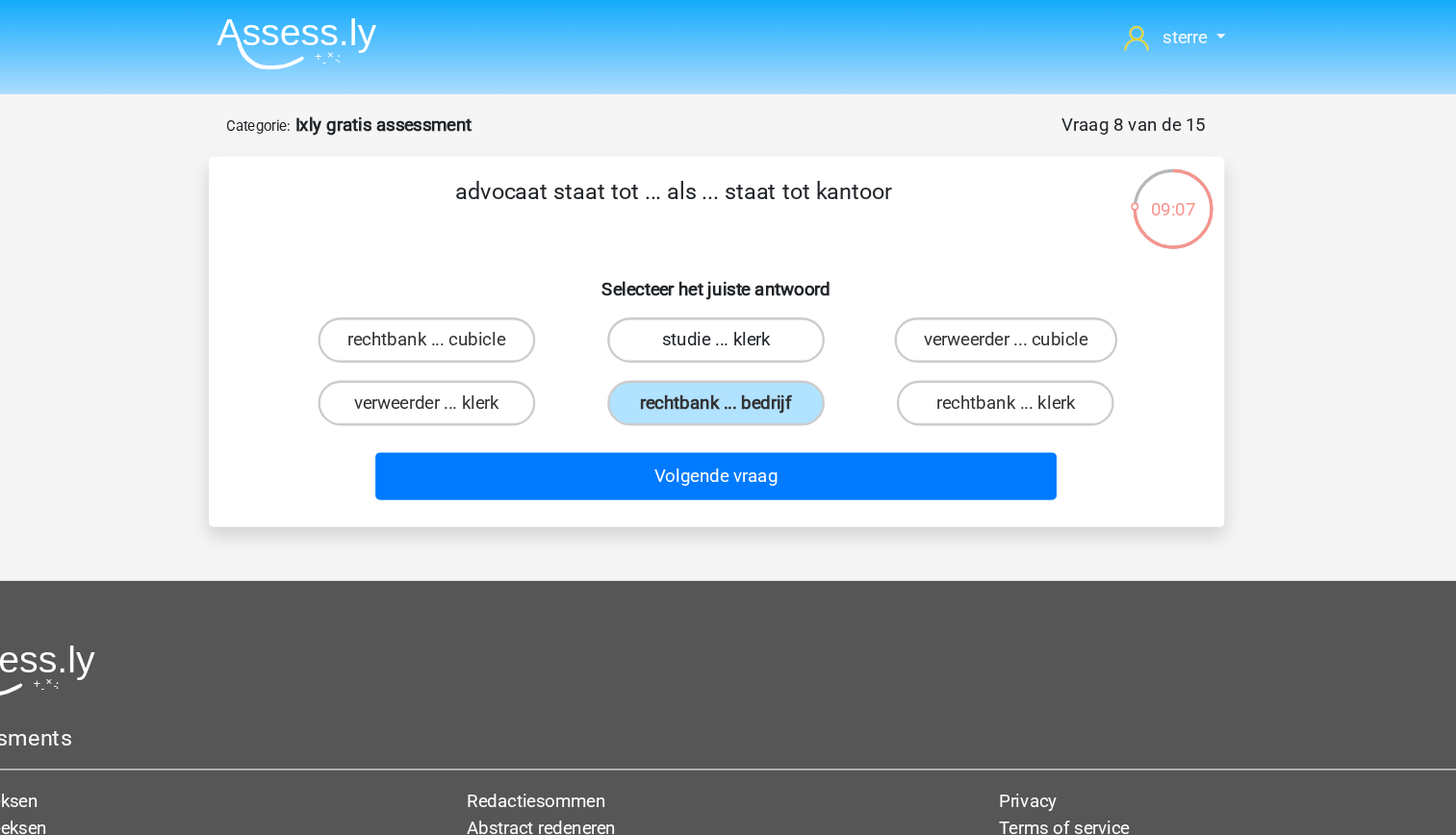
radio input "true"
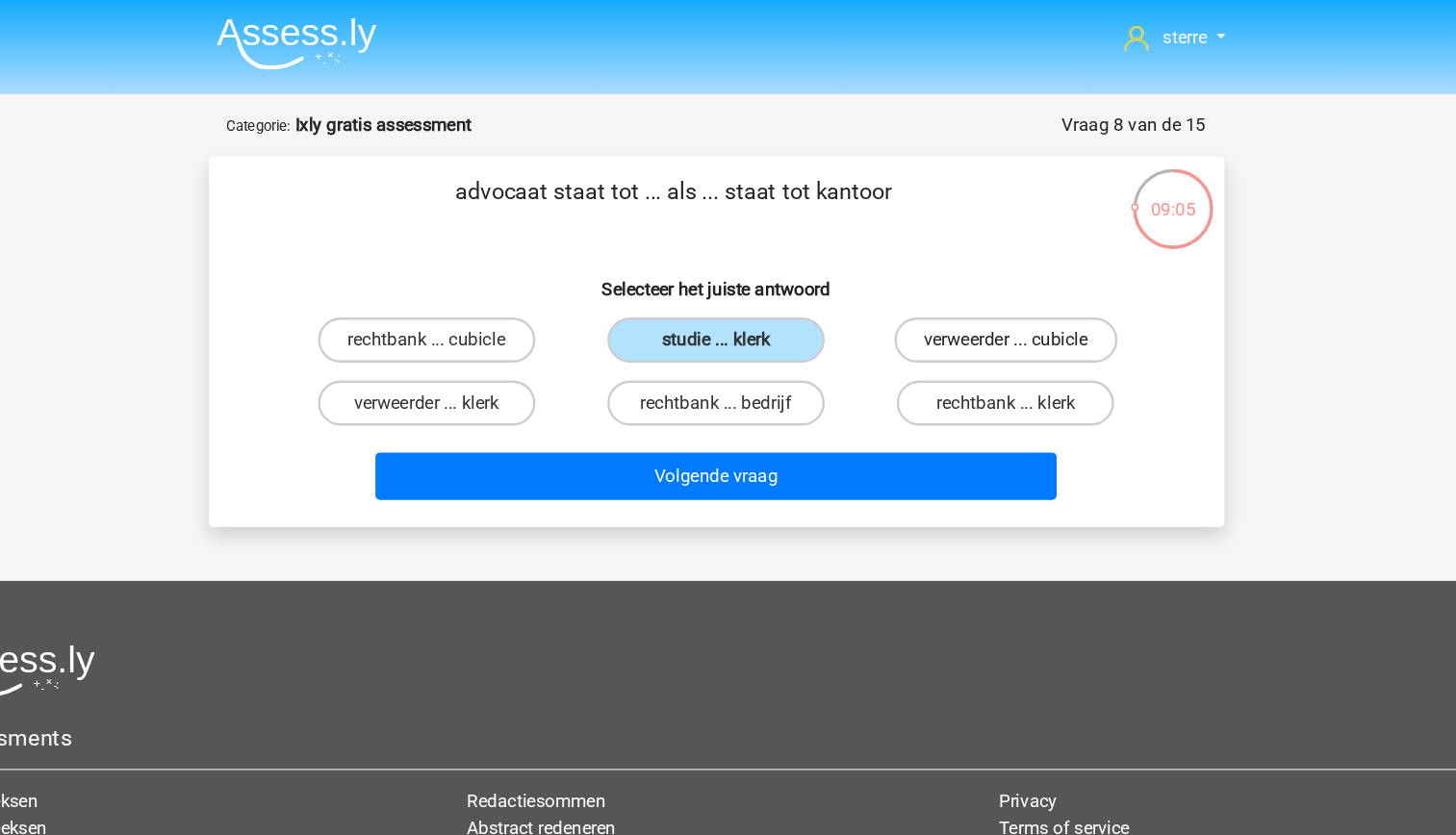
click at [951, 297] on label "verweerder ... cubicle" at bounding box center [976, 291] width 191 height 38
click at [976, 297] on input "verweerder ... cubicle" at bounding box center [982, 297] width 13 height 13
radio input "true"
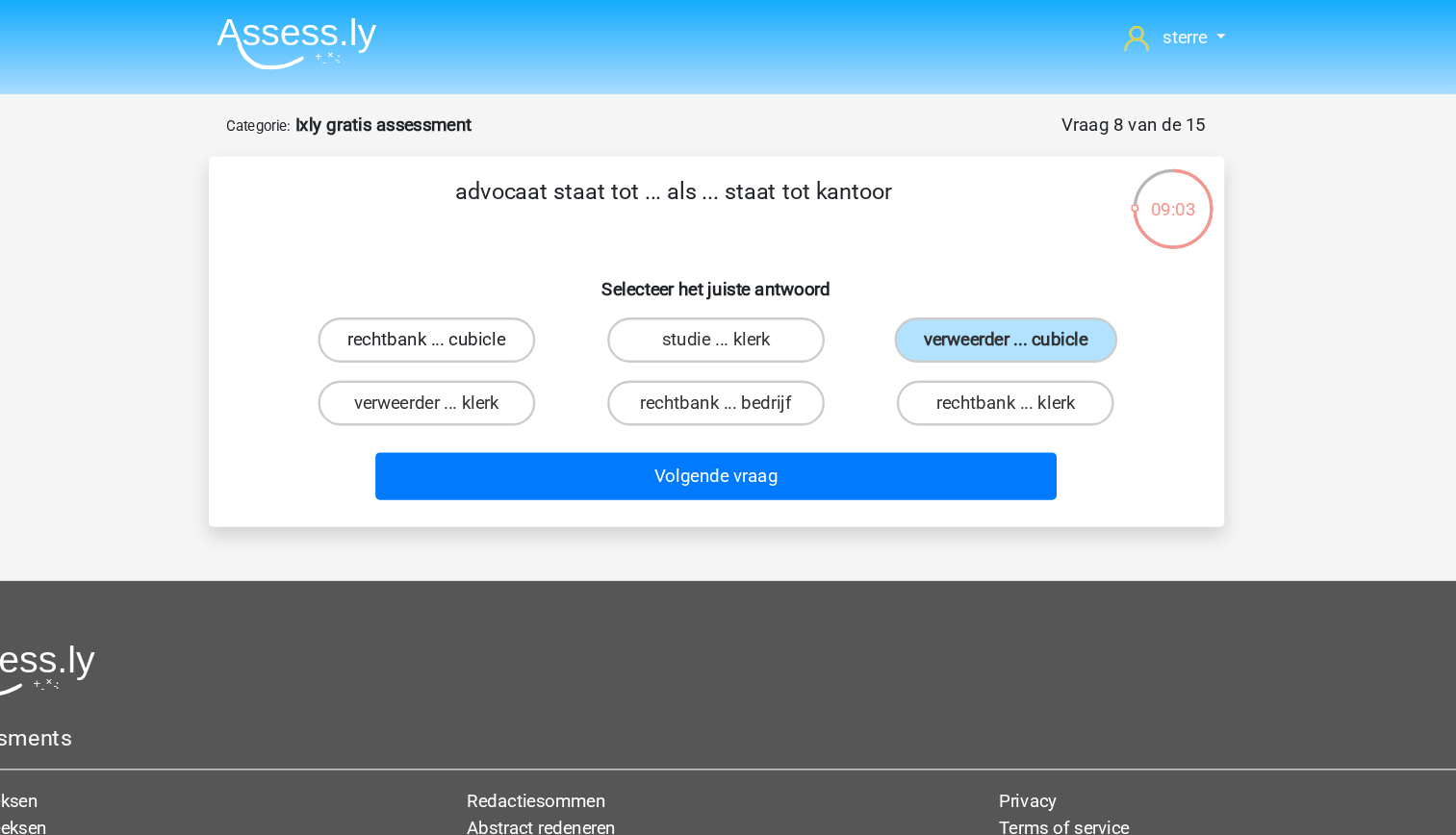
click at [484, 285] on label "rechtbank ... cubicle" at bounding box center [480, 291] width 186 height 38
click at [484, 291] on input "rechtbank ... cubicle" at bounding box center [486, 297] width 13 height 13
radio input "true"
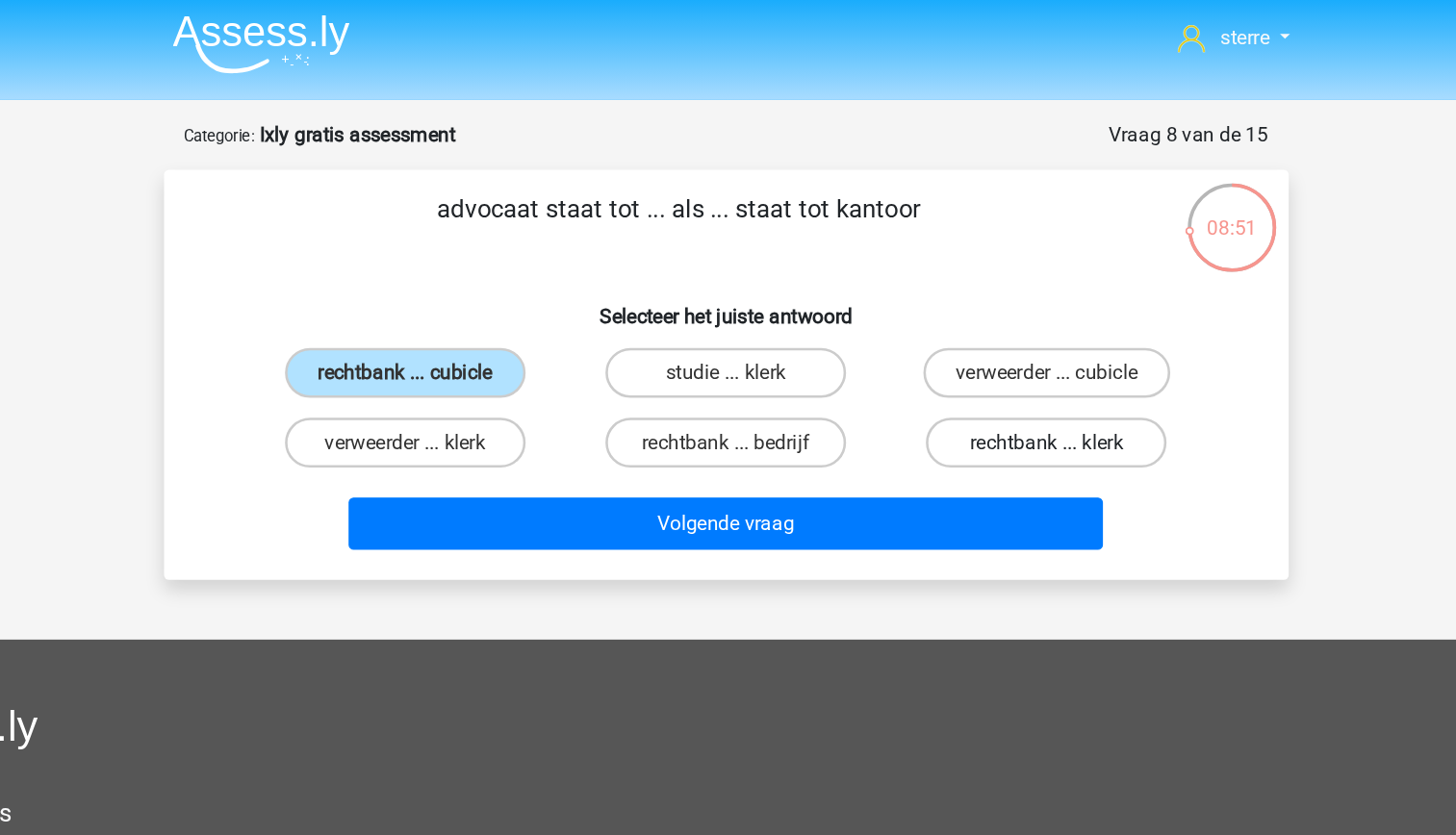
click at [943, 357] on label "rechtbank ... klerk" at bounding box center [975, 345] width 186 height 38
click at [976, 357] on input "rechtbank ... klerk" at bounding box center [982, 351] width 13 height 13
radio input "true"
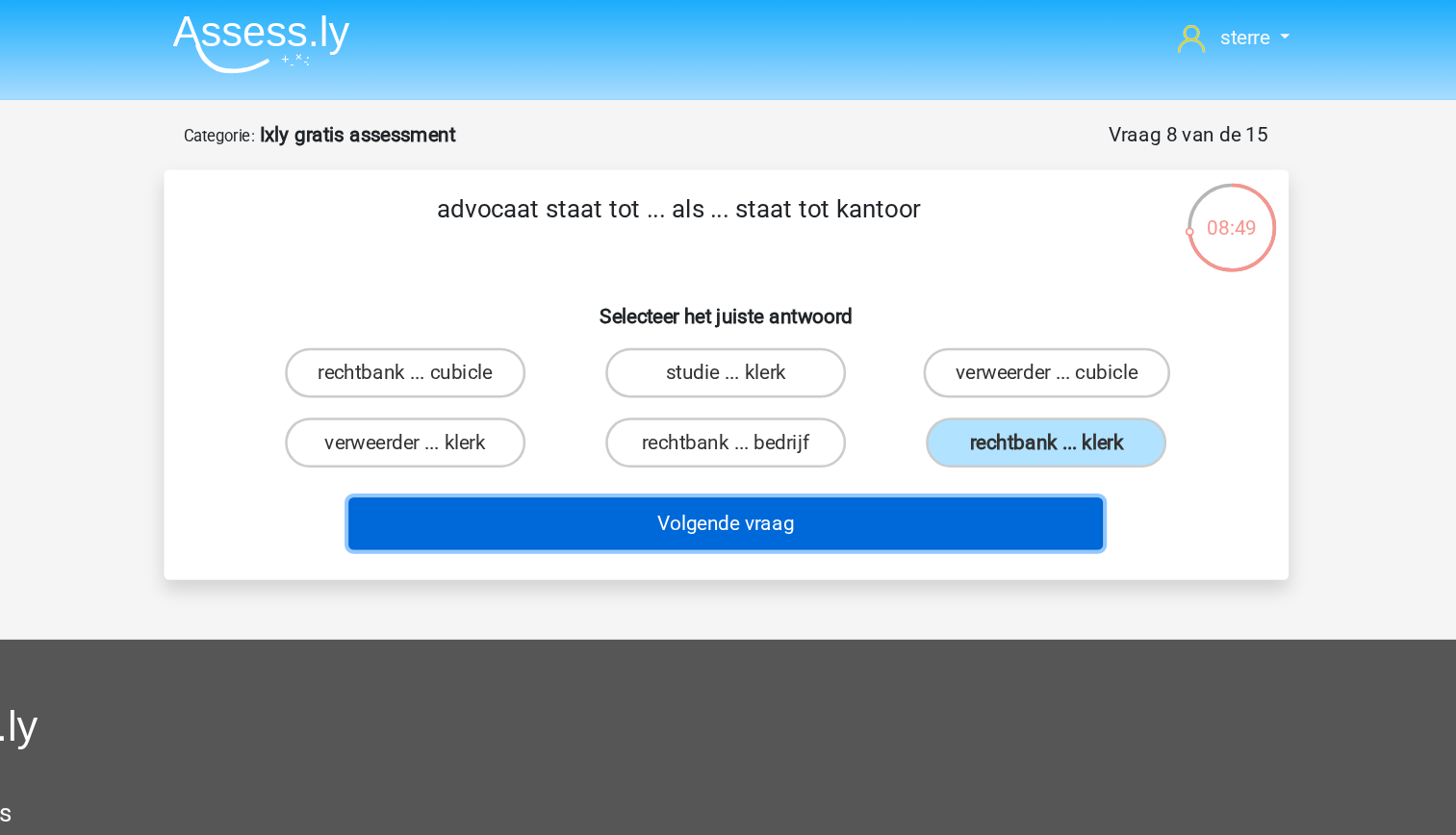
click at [919, 419] on button "Volgende vraag" at bounding box center [728, 407] width 582 height 40
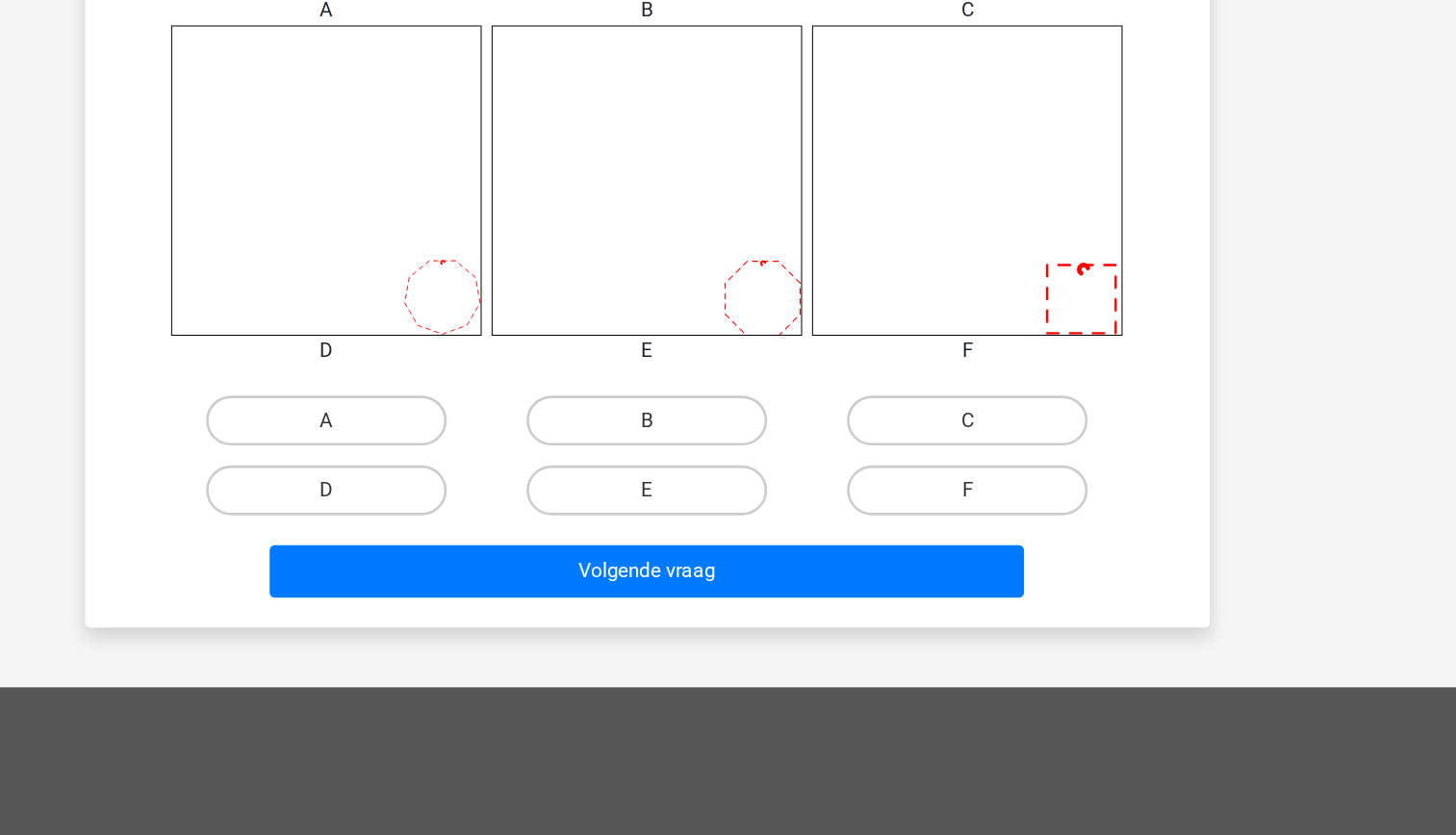
scroll to position [845, 0]
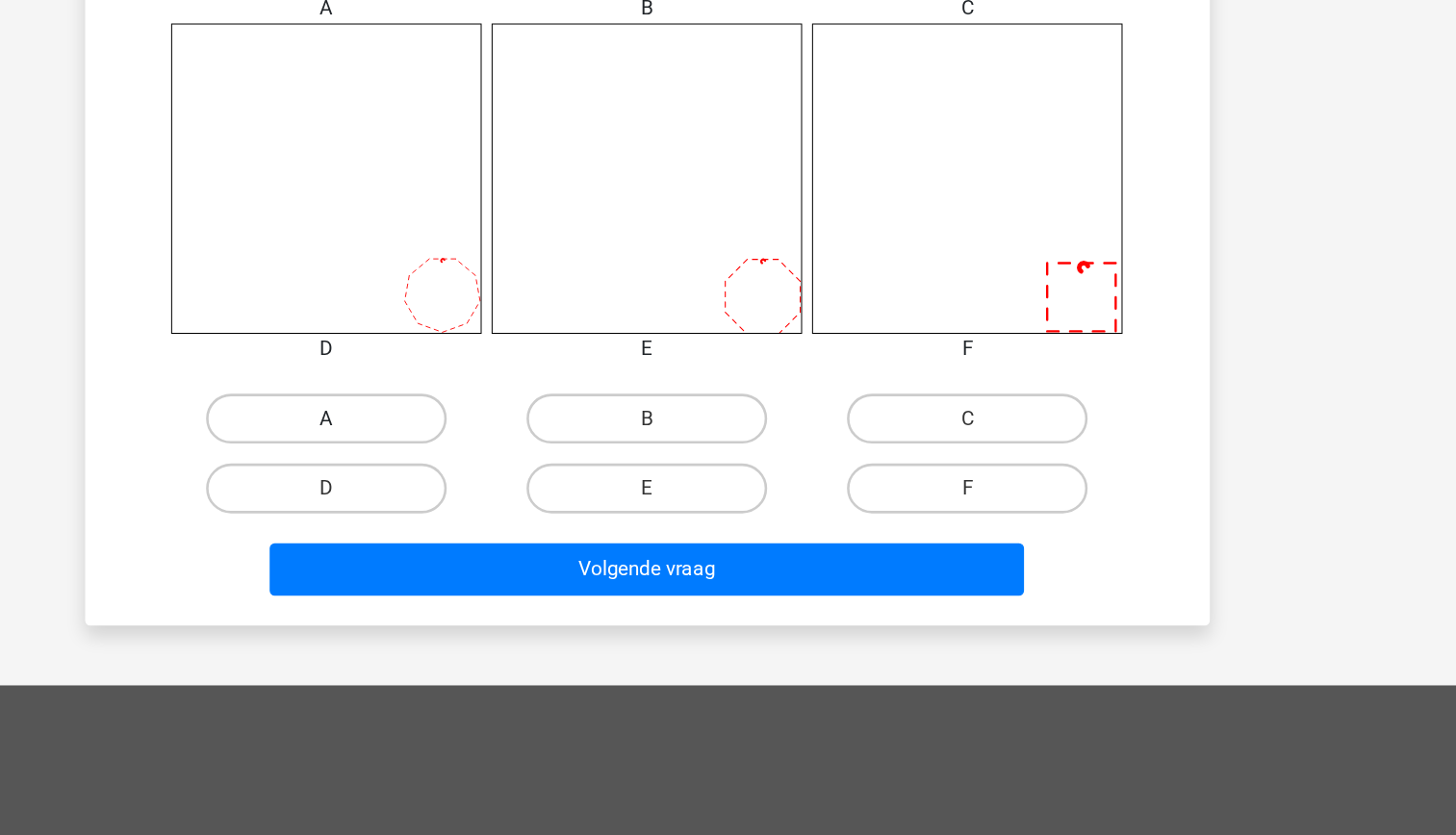
click at [526, 512] on label "A" at bounding box center [480, 512] width 186 height 38
click at [493, 512] on input "A" at bounding box center [486, 518] width 13 height 13
radio input "true"
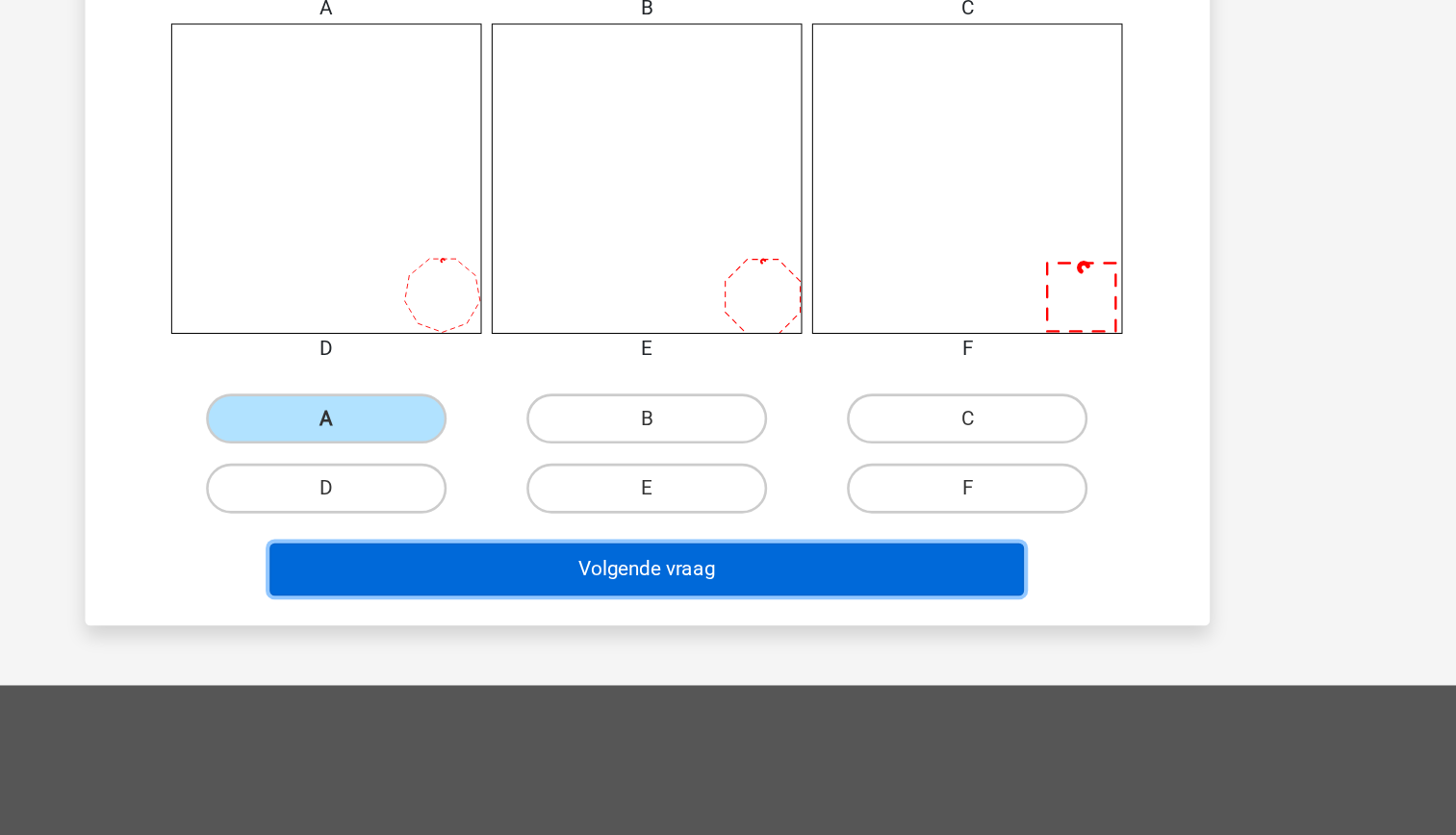
click at [756, 623] on button "Volgende vraag" at bounding box center [728, 628] width 582 height 40
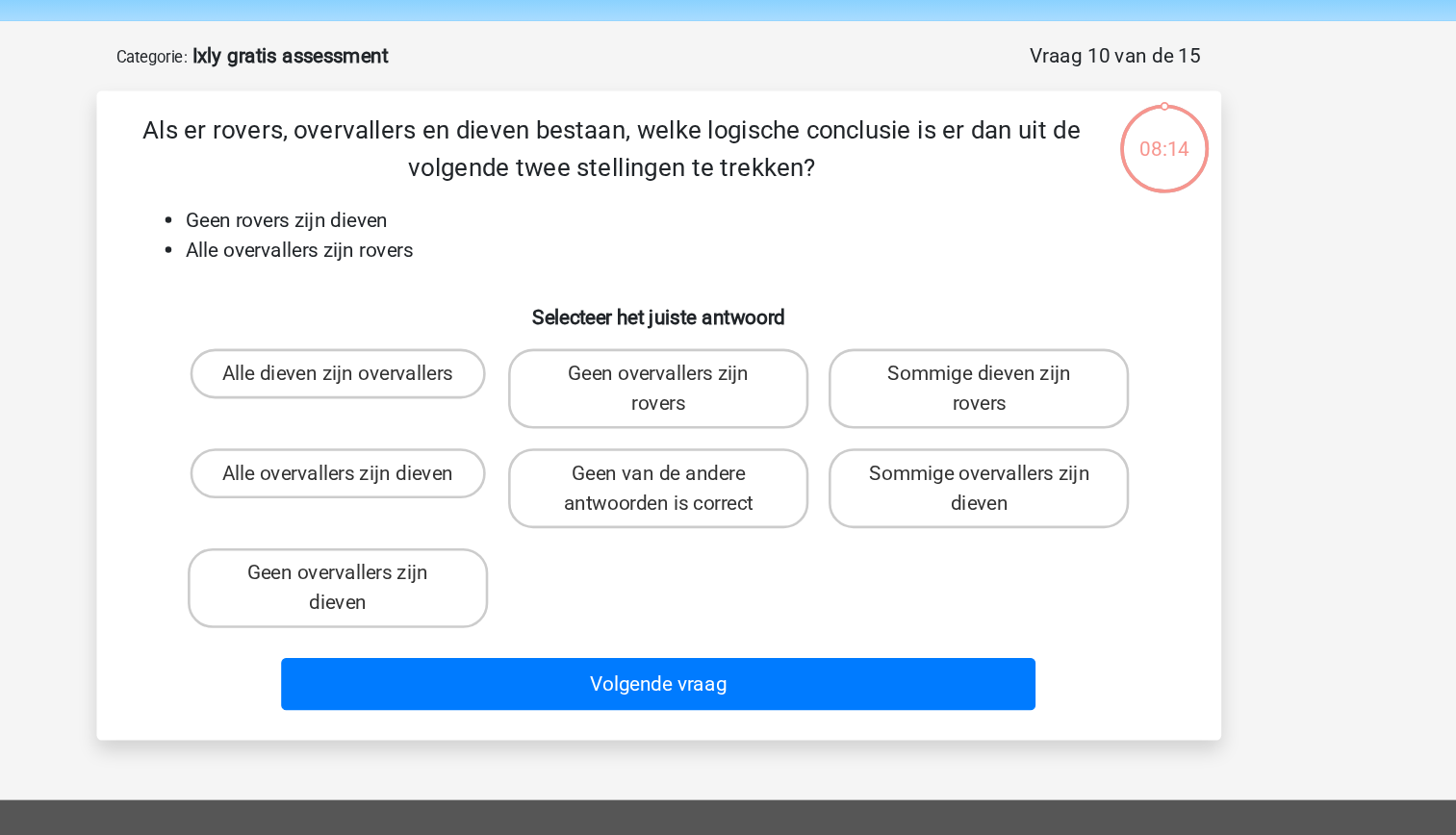
scroll to position [0, 0]
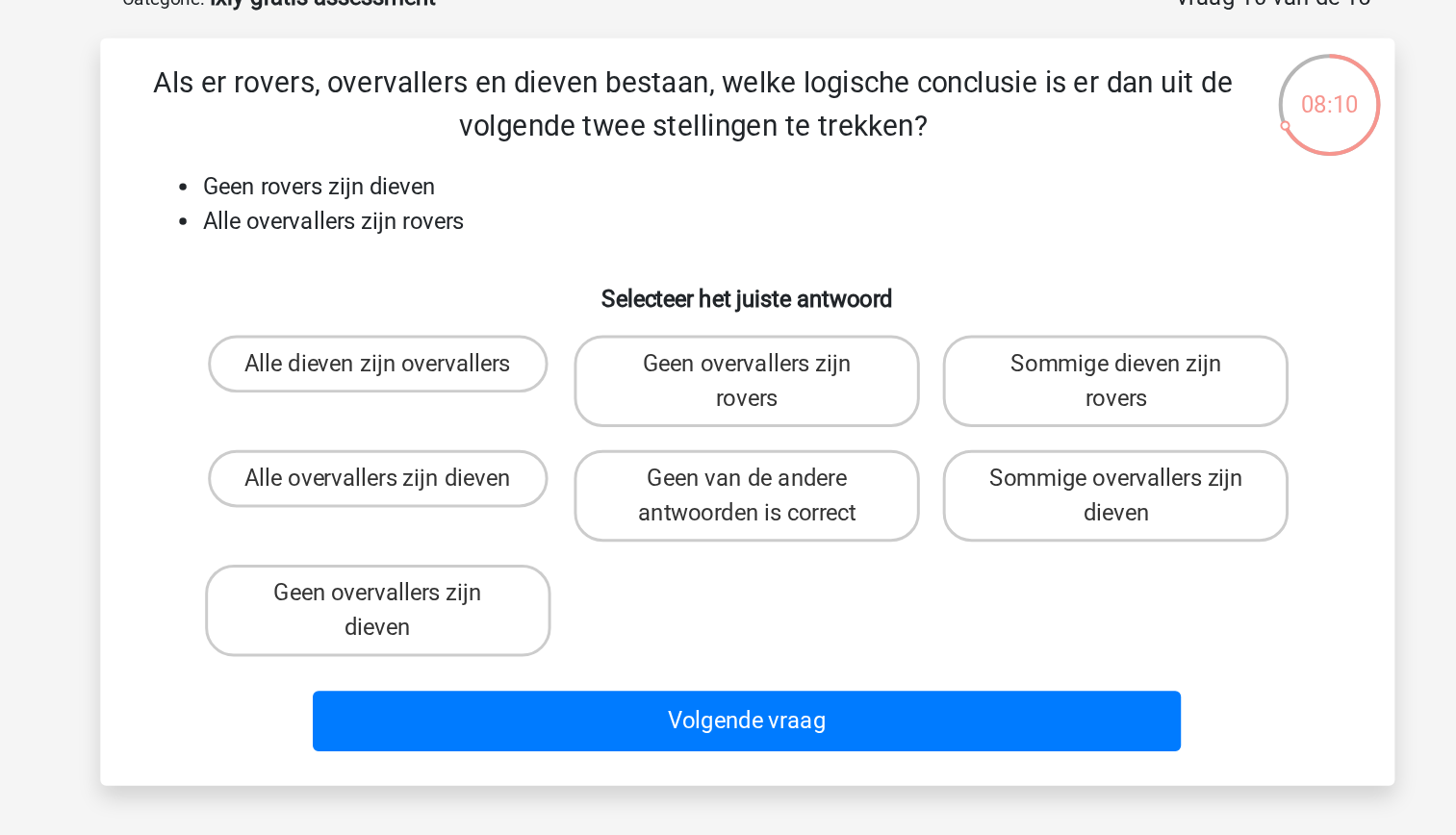
drag, startPoint x: 550, startPoint y: 366, endPoint x: 503, endPoint y: 276, distance: 101.5
click at [503, 276] on div "Als er rovers, overvallers en dieven bestaan, welke logische conclusie is er da…" at bounding box center [728, 386] width 853 height 470
click at [570, 525] on label "Geen overvallers zijn dieven" at bounding box center [481, 518] width 232 height 62
click at [493, 519] on input "Geen overvallers zijn dieven" at bounding box center [486, 512] width 13 height 13
radio input "true"
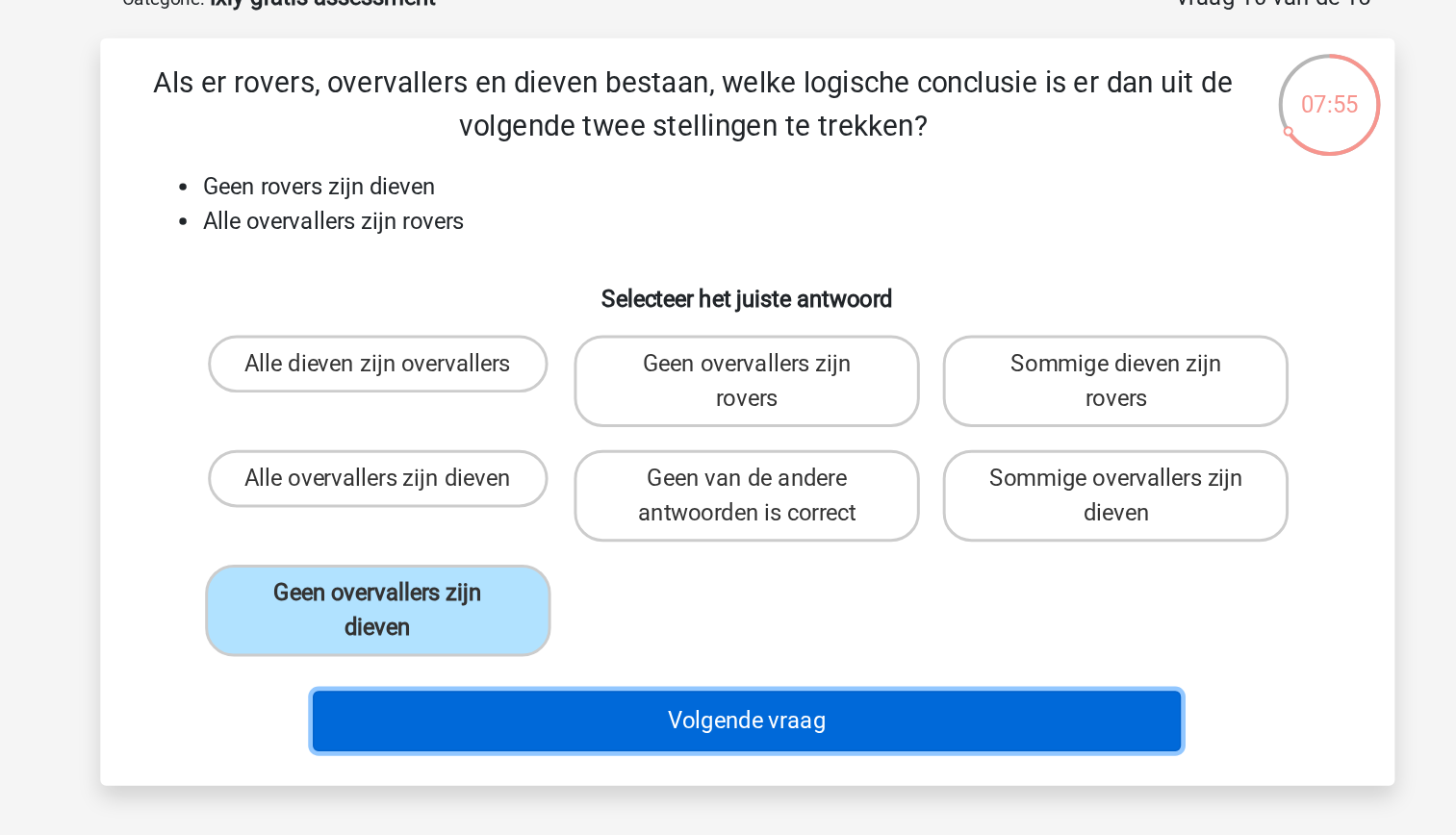
click at [698, 592] on button "Volgende vraag" at bounding box center [728, 592] width 582 height 40
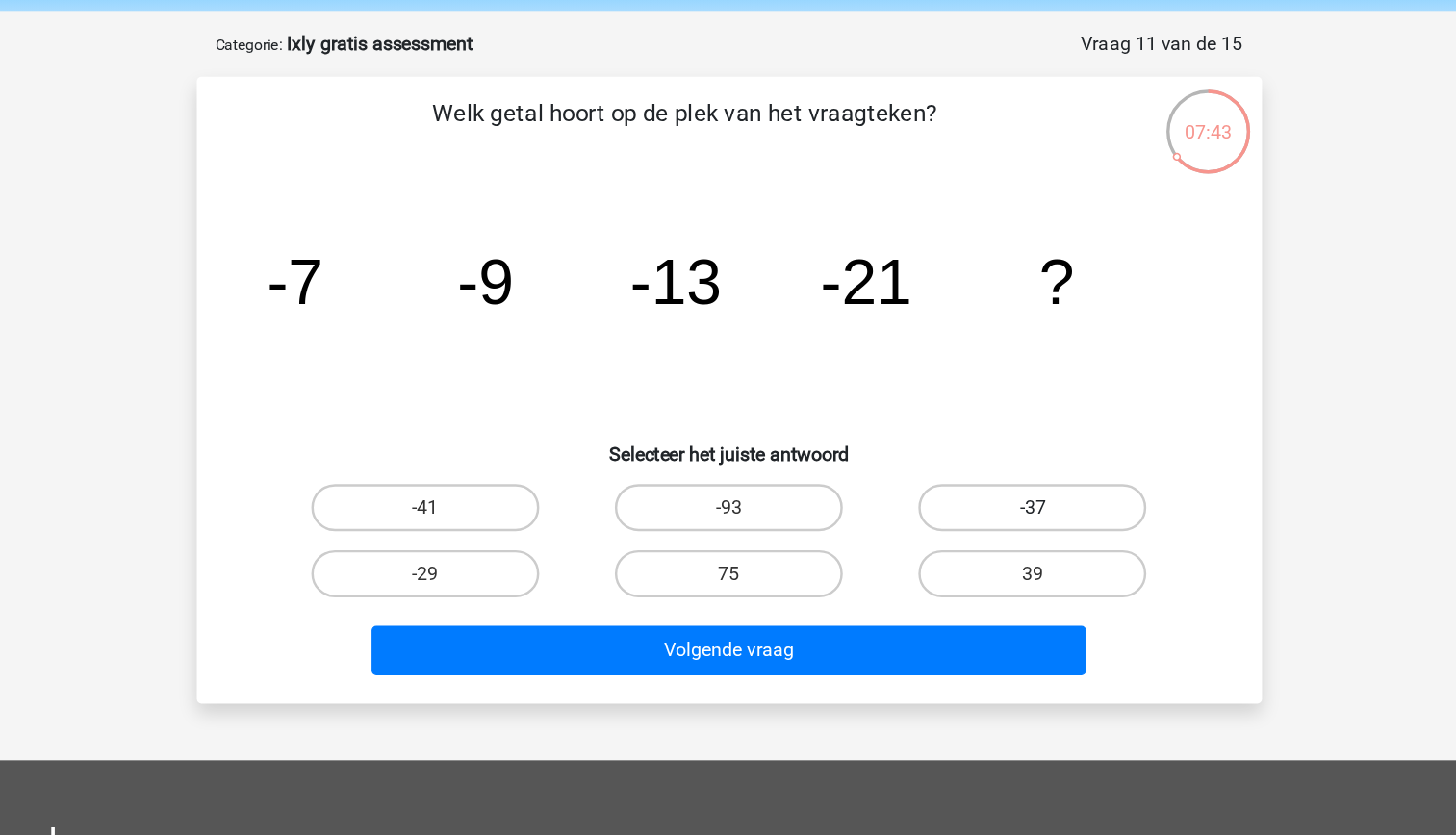
click at [939, 485] on label "-37" at bounding box center [975, 485] width 186 height 38
click at [976, 486] on input "-37" at bounding box center [982, 492] width 13 height 13
radio input "true"
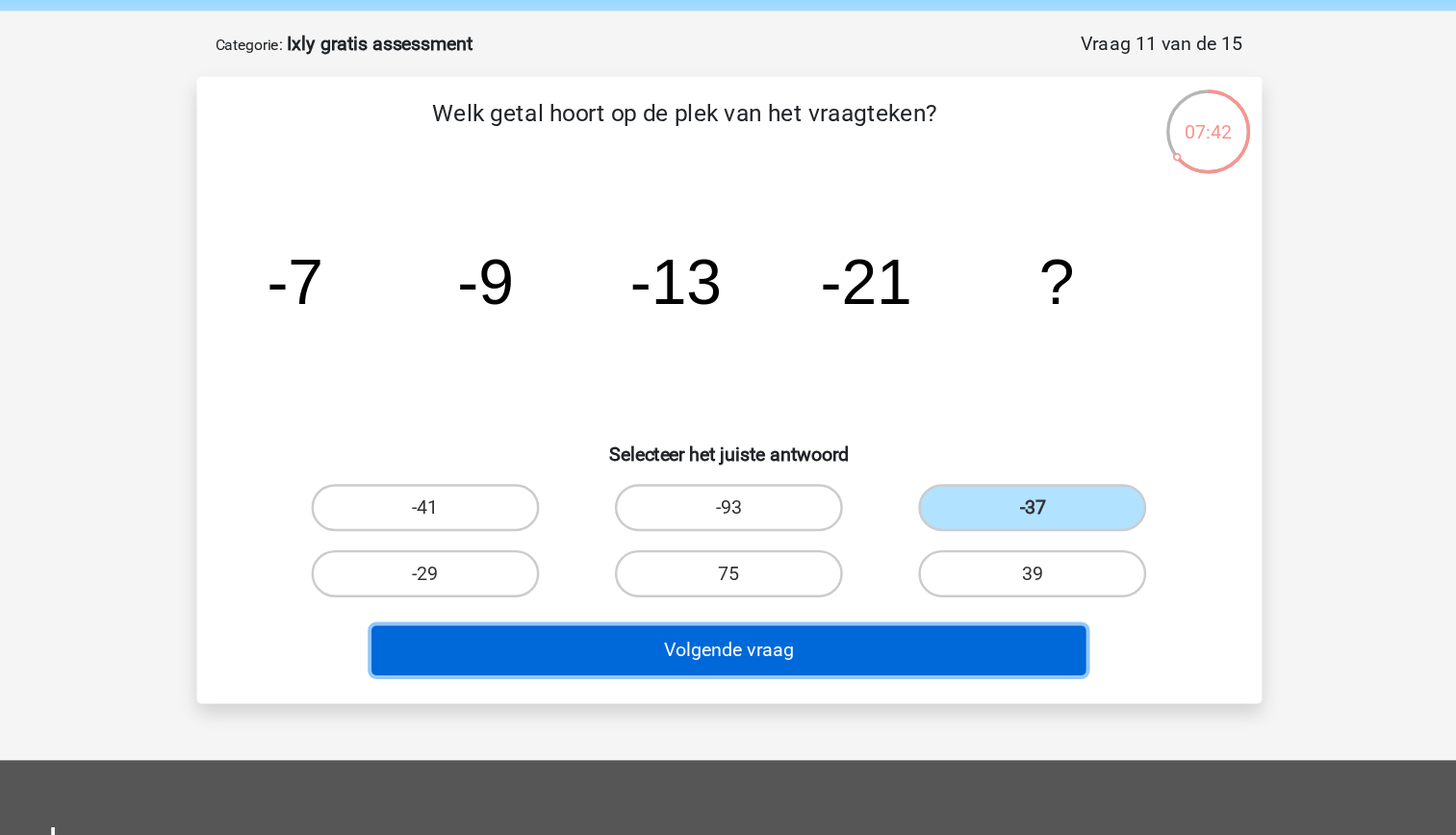
click at [785, 614] on button "Volgende vraag" at bounding box center [728, 602] width 582 height 40
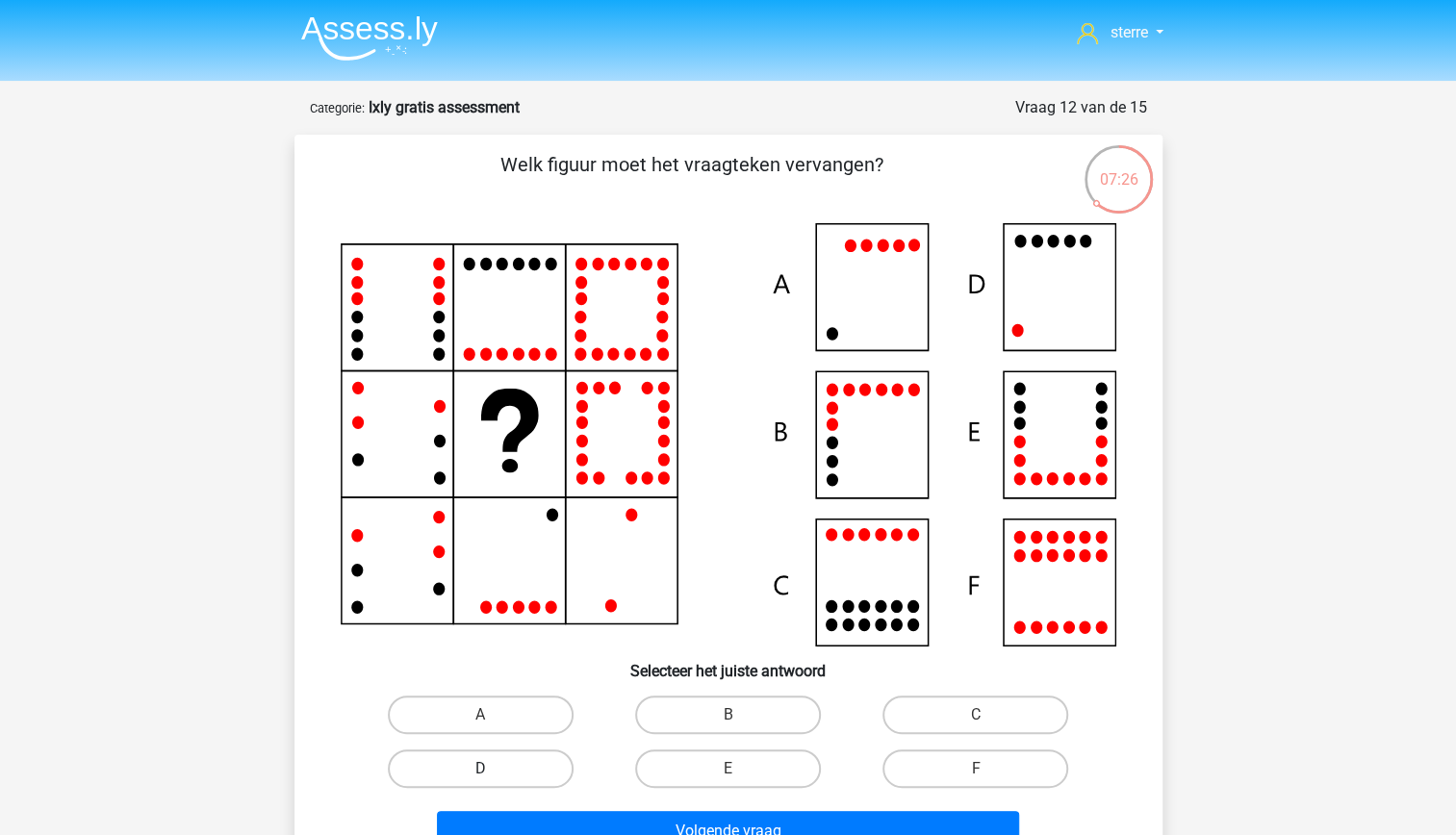
click at [531, 769] on label "D" at bounding box center [480, 768] width 186 height 38
click at [493, 769] on input "D" at bounding box center [486, 775] width 13 height 13
radio input "true"
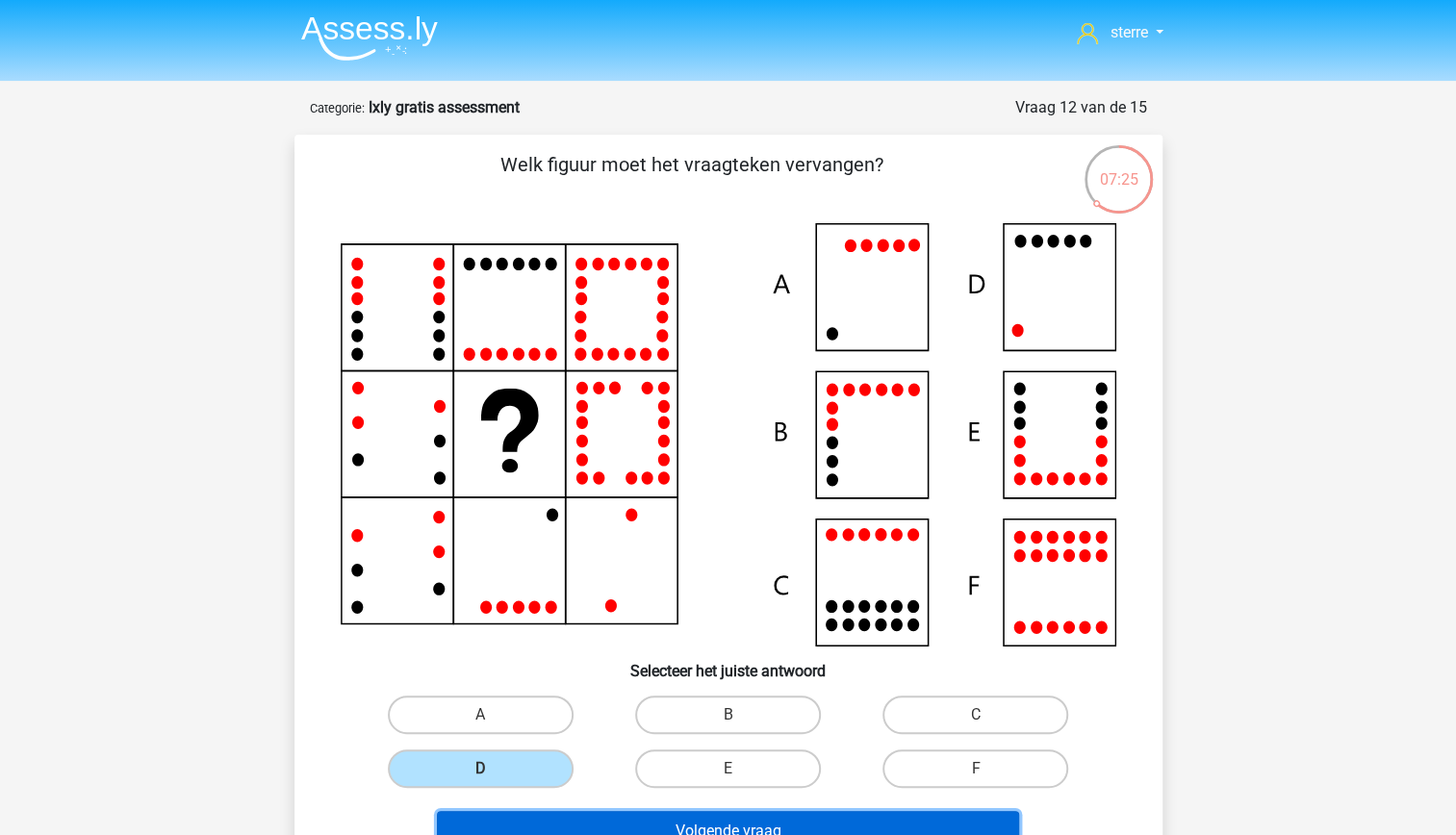
click at [662, 819] on button "Volgende vraag" at bounding box center [728, 831] width 582 height 40
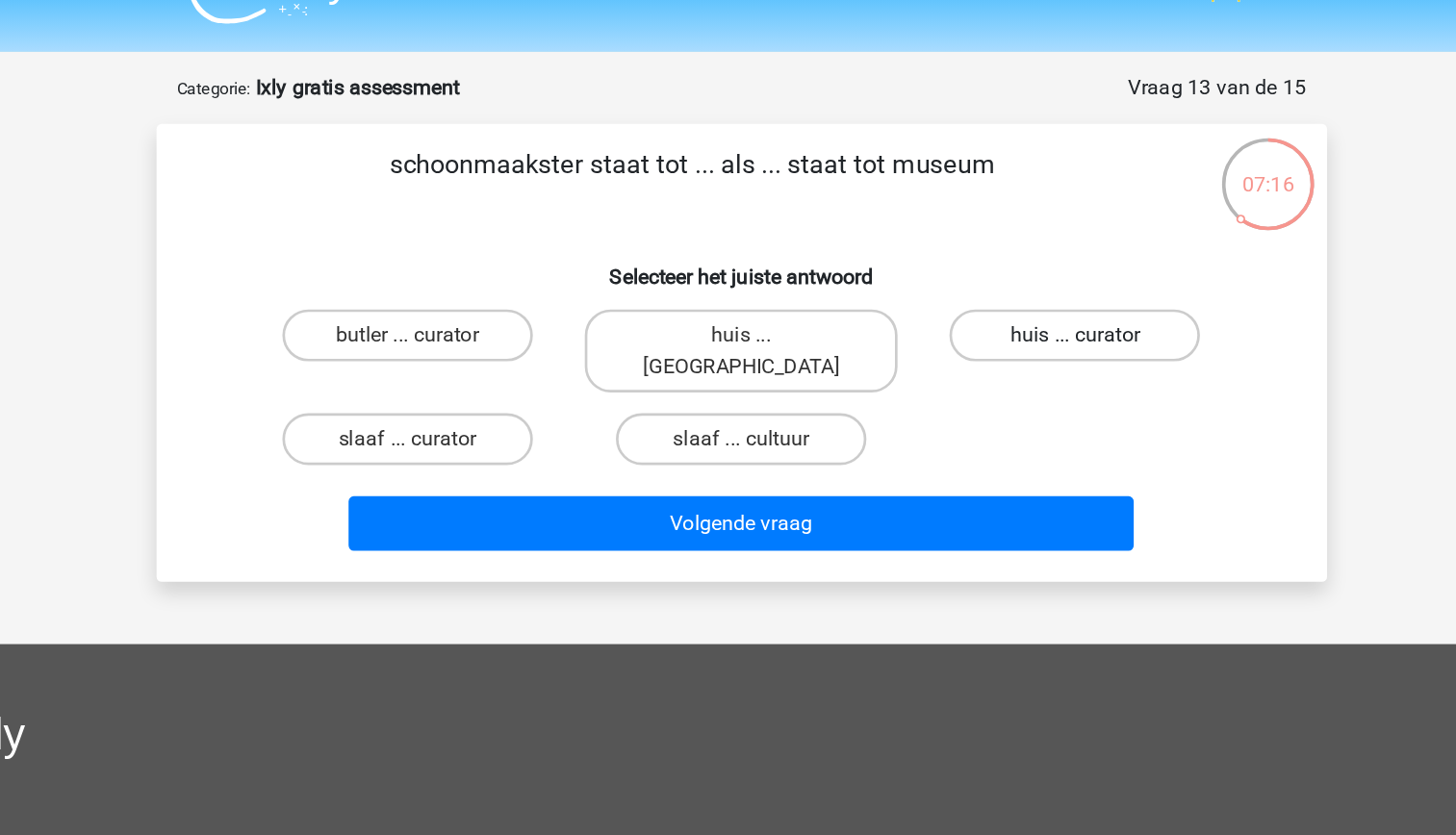
click at [962, 280] on label "huis ... curator" at bounding box center [975, 291] width 186 height 38
click at [976, 291] on input "huis ... curator" at bounding box center [982, 297] width 13 height 13
radio input "true"
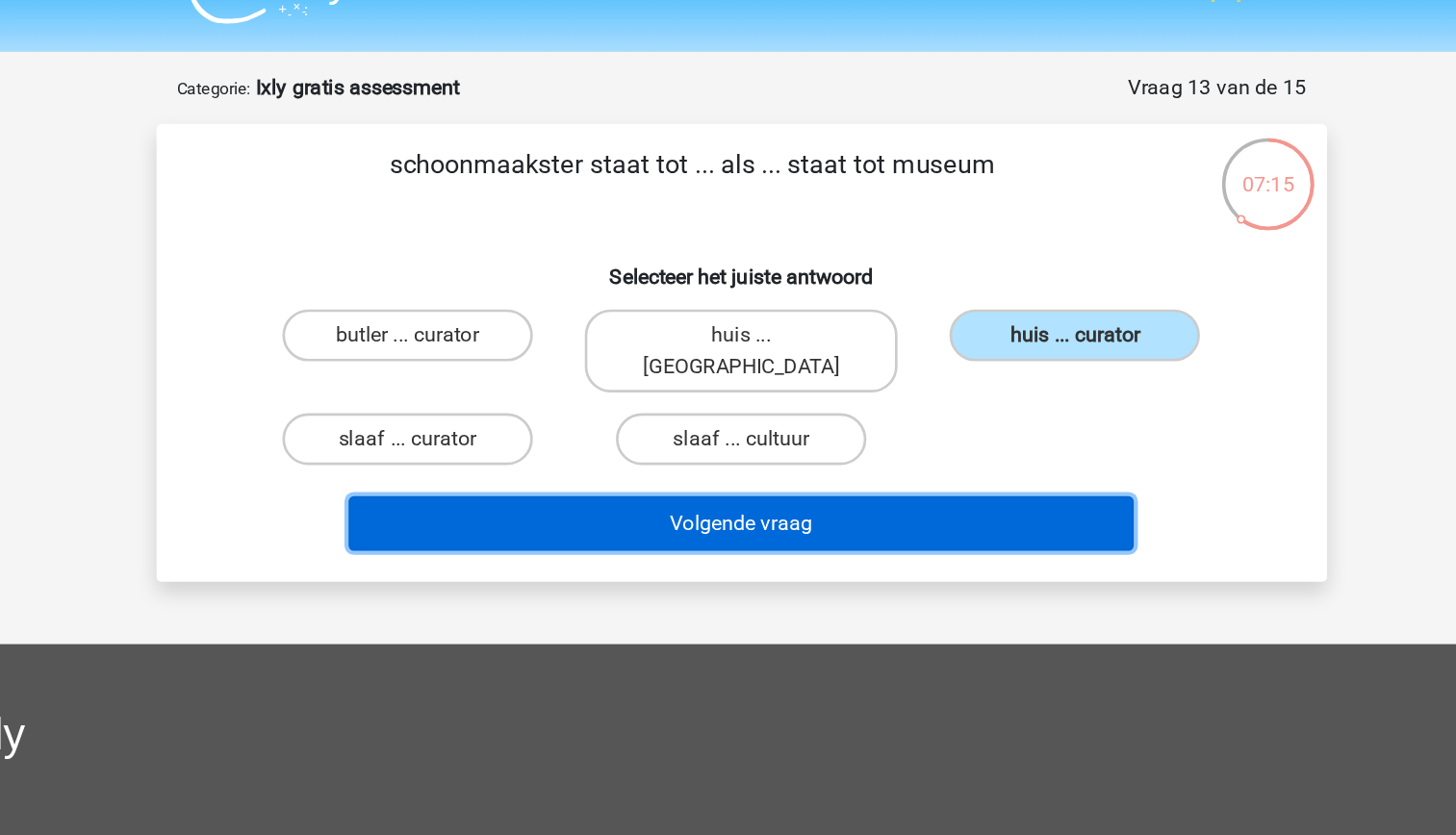
click at [867, 412] on button "Volgende vraag" at bounding box center [728, 431] width 582 height 40
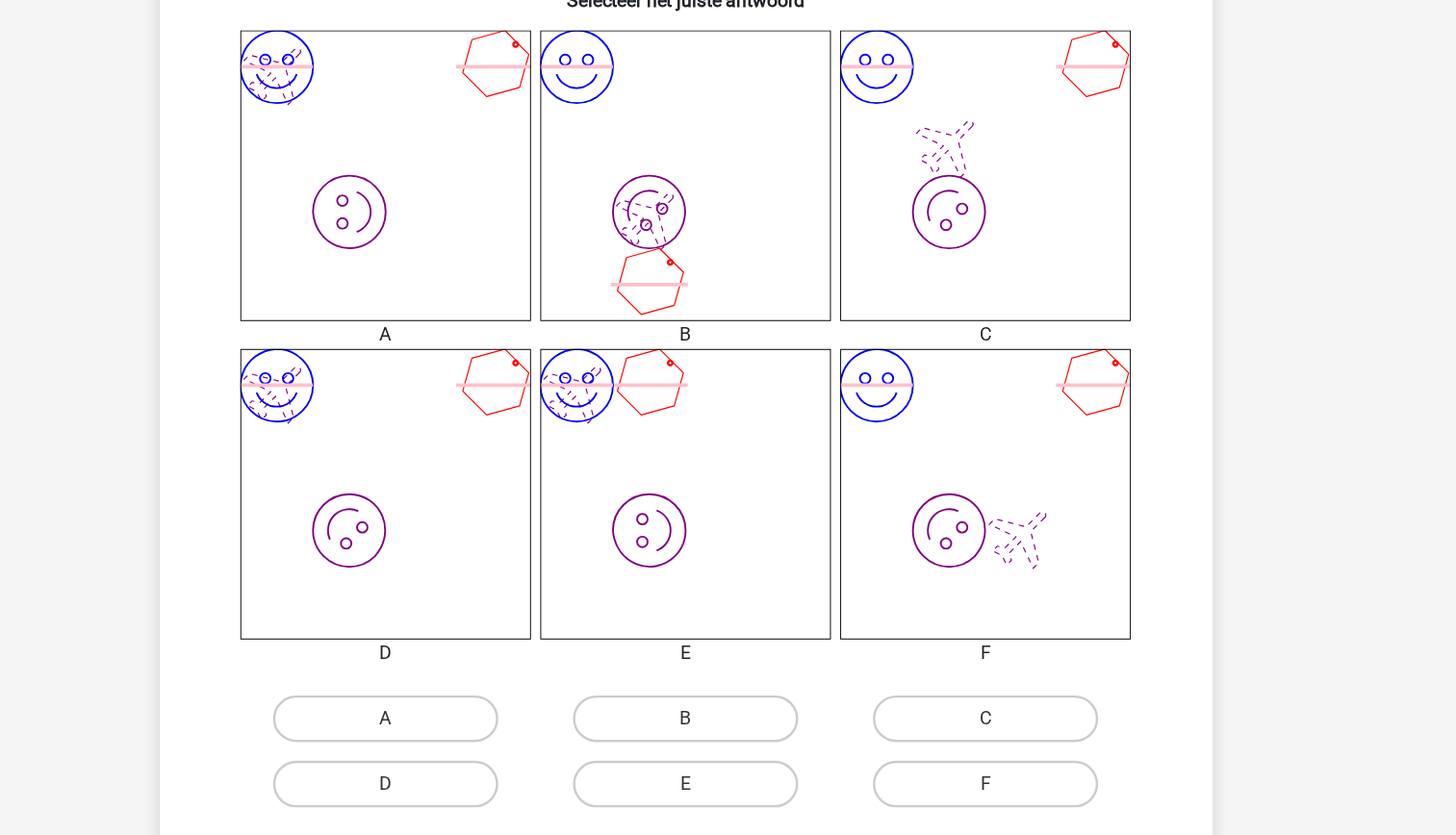
scroll to position [618, 0]
click at [736, 549] on icon "image/svg+xml image/svg+xml" at bounding box center [728, 555] width 240 height 240
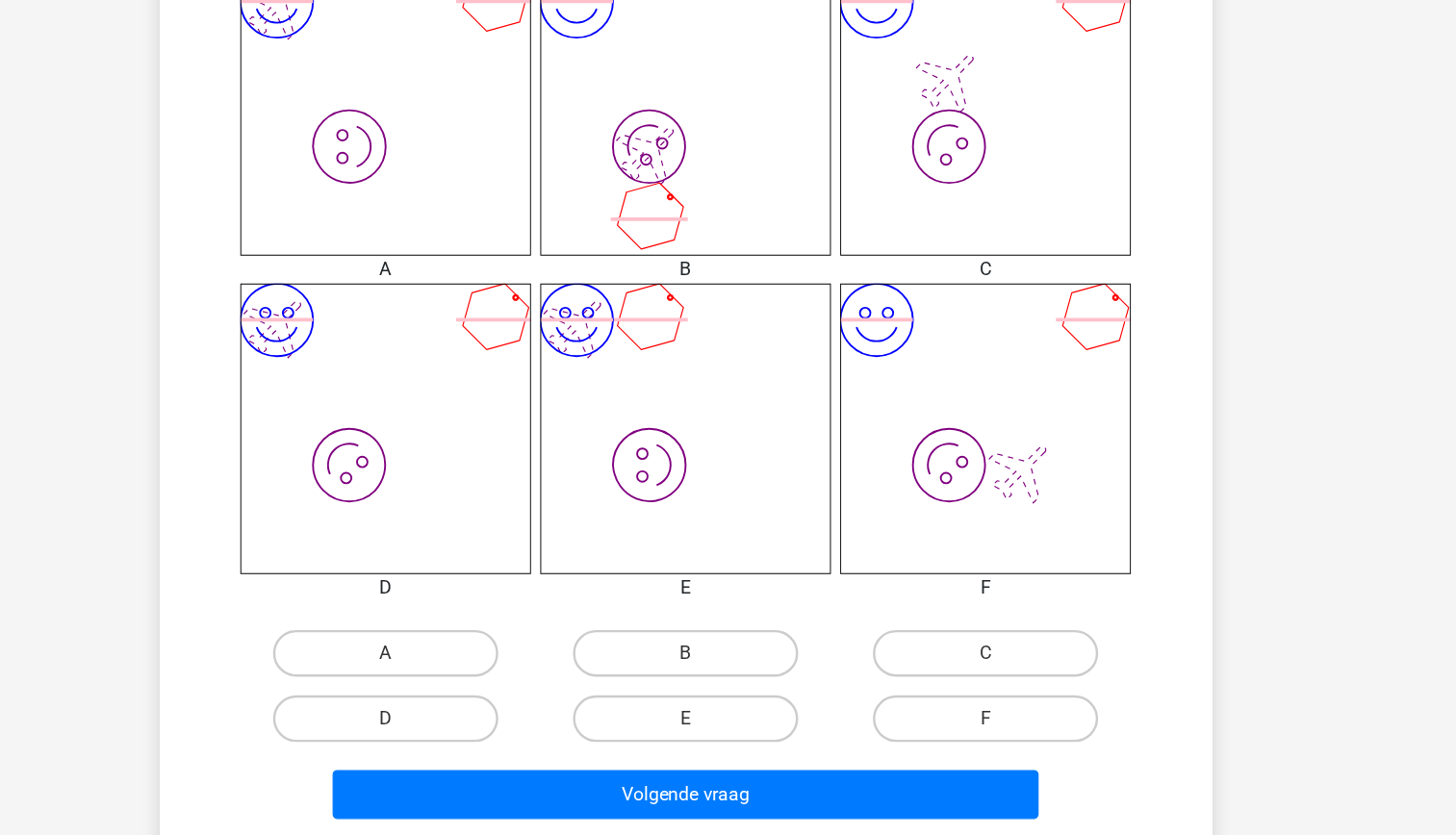
scroll to position [680, 0]
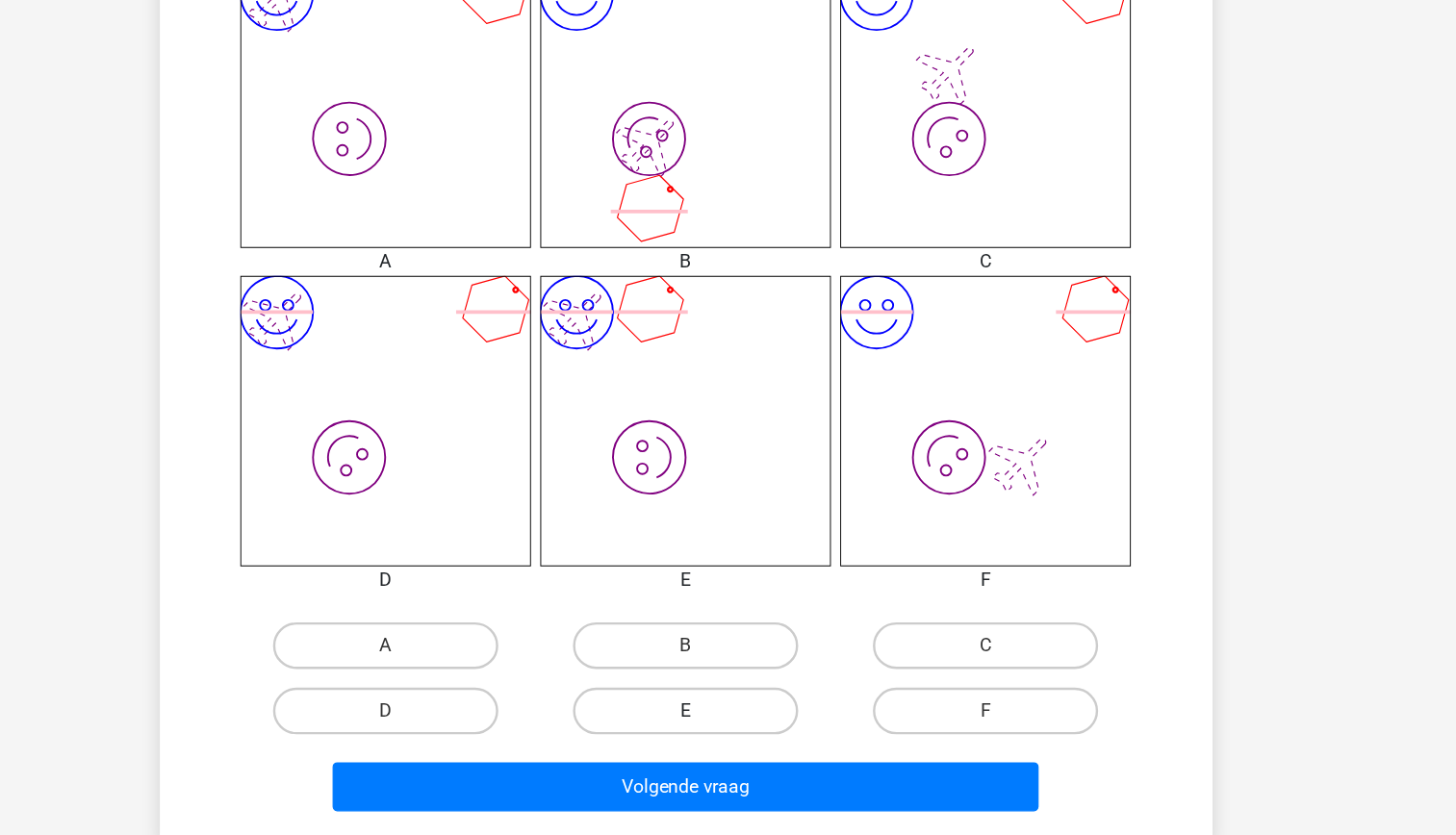
click at [746, 724] on label "E" at bounding box center [728, 732] width 186 height 38
click at [740, 732] on input "E" at bounding box center [733, 738] width 13 height 13
radio input "true"
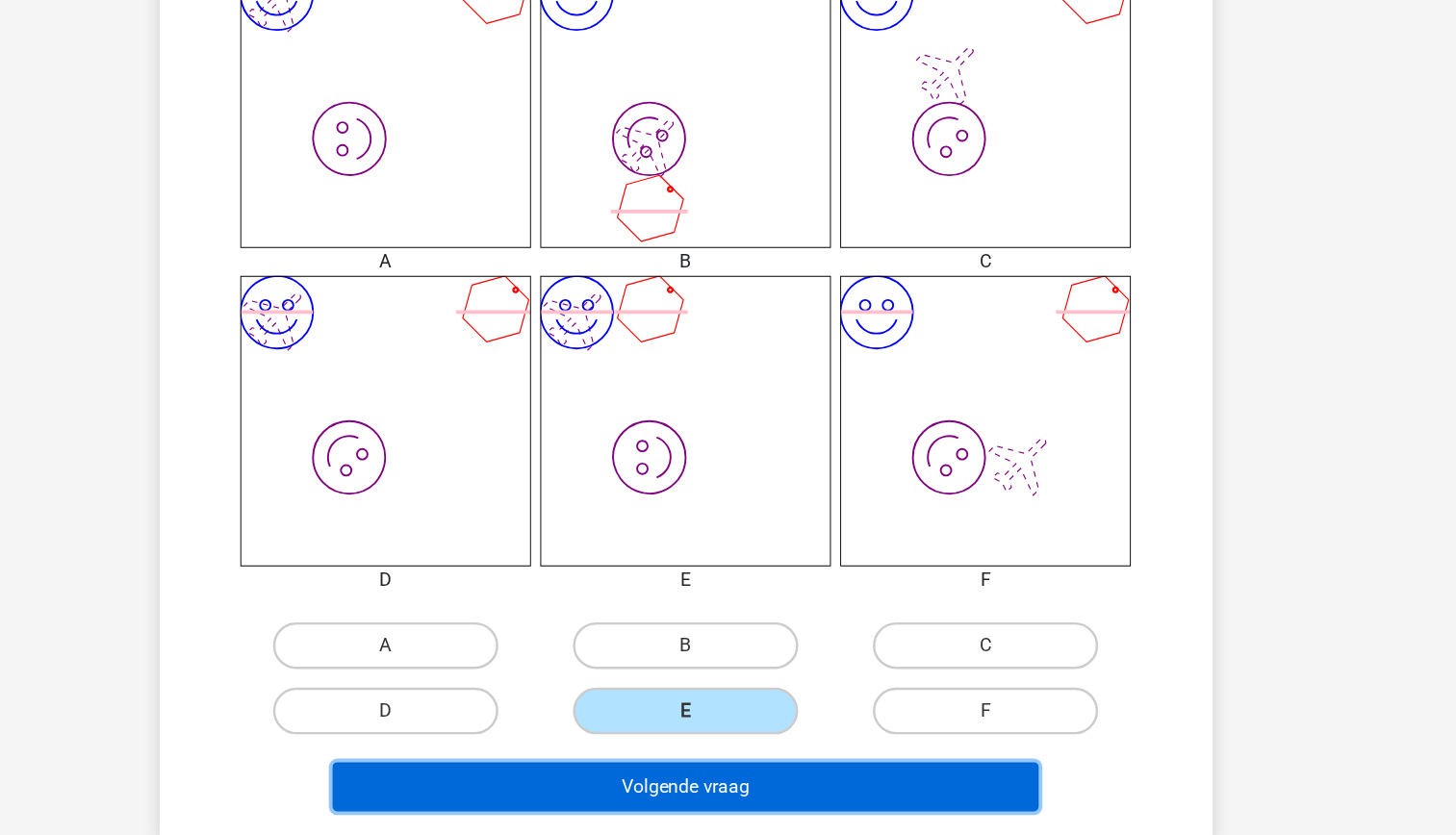
click at [769, 794] on button "Volgende vraag" at bounding box center [728, 794] width 582 height 40
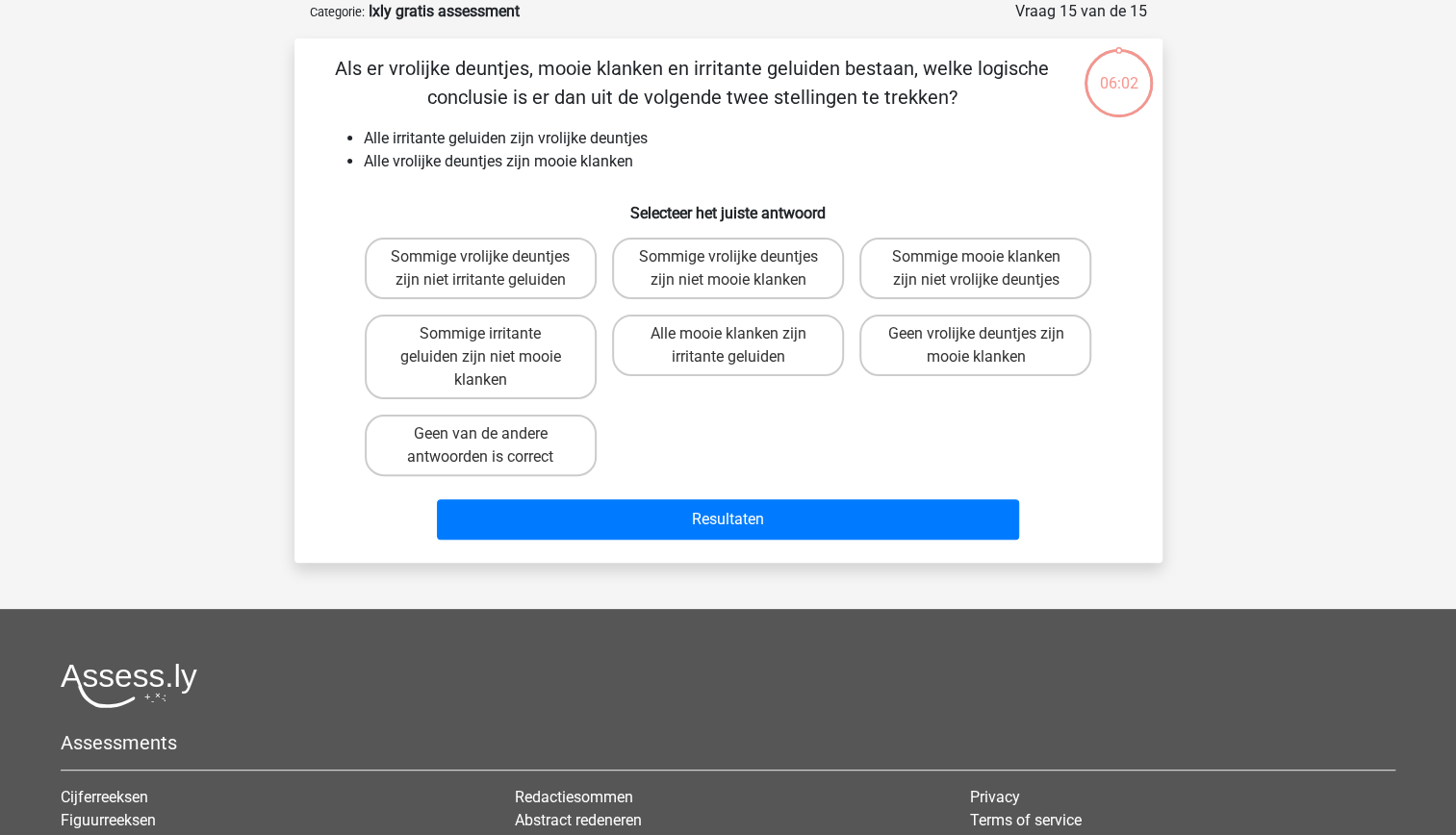
scroll to position [0, 0]
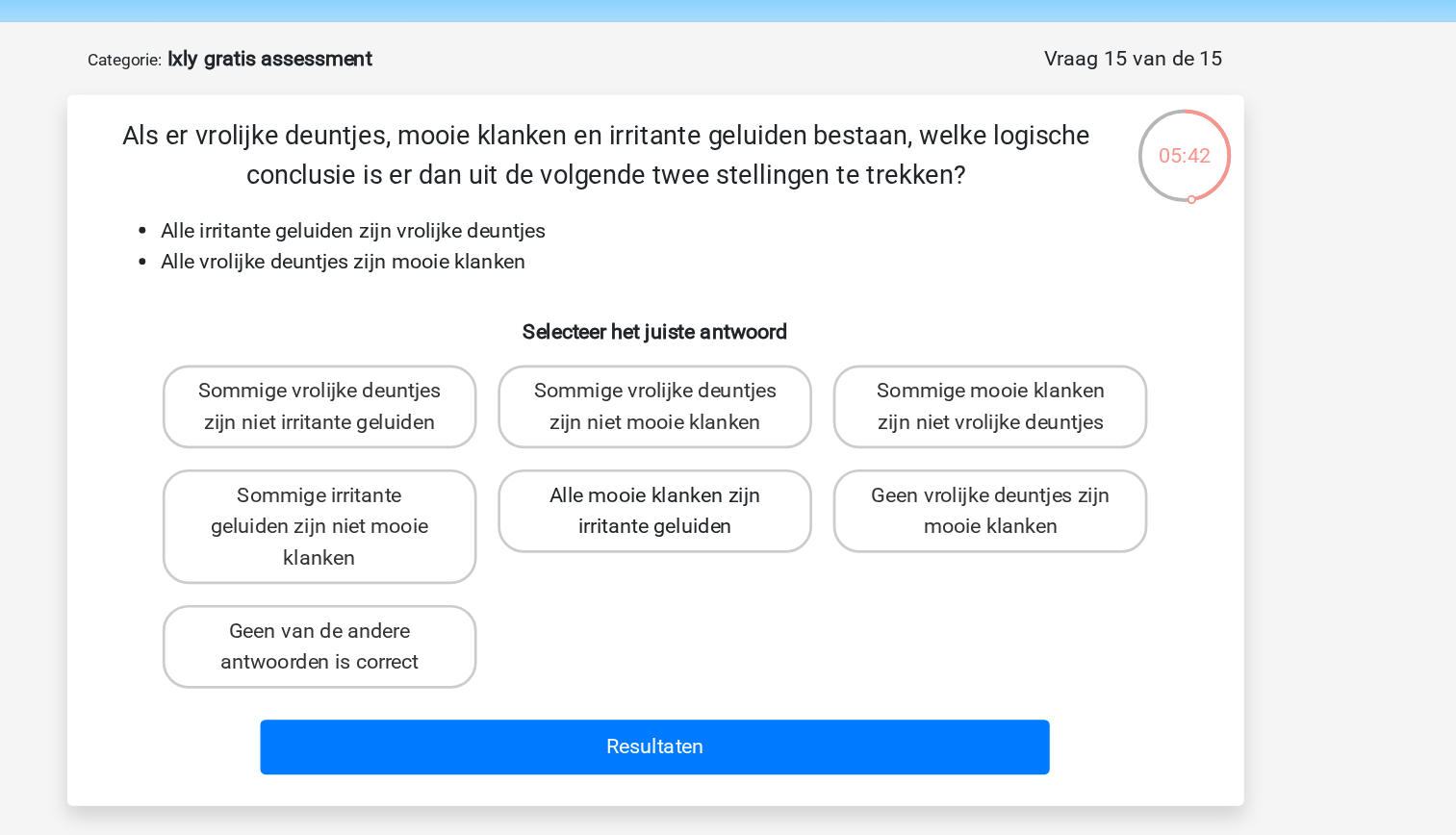
click at [761, 450] on label "Alle mooie klanken zijn irritante geluiden" at bounding box center [728, 442] width 232 height 62
click at [740, 443] on input "Alle mooie klanken zijn irritante geluiden" at bounding box center [733, 436] width 13 height 13
radio input "true"
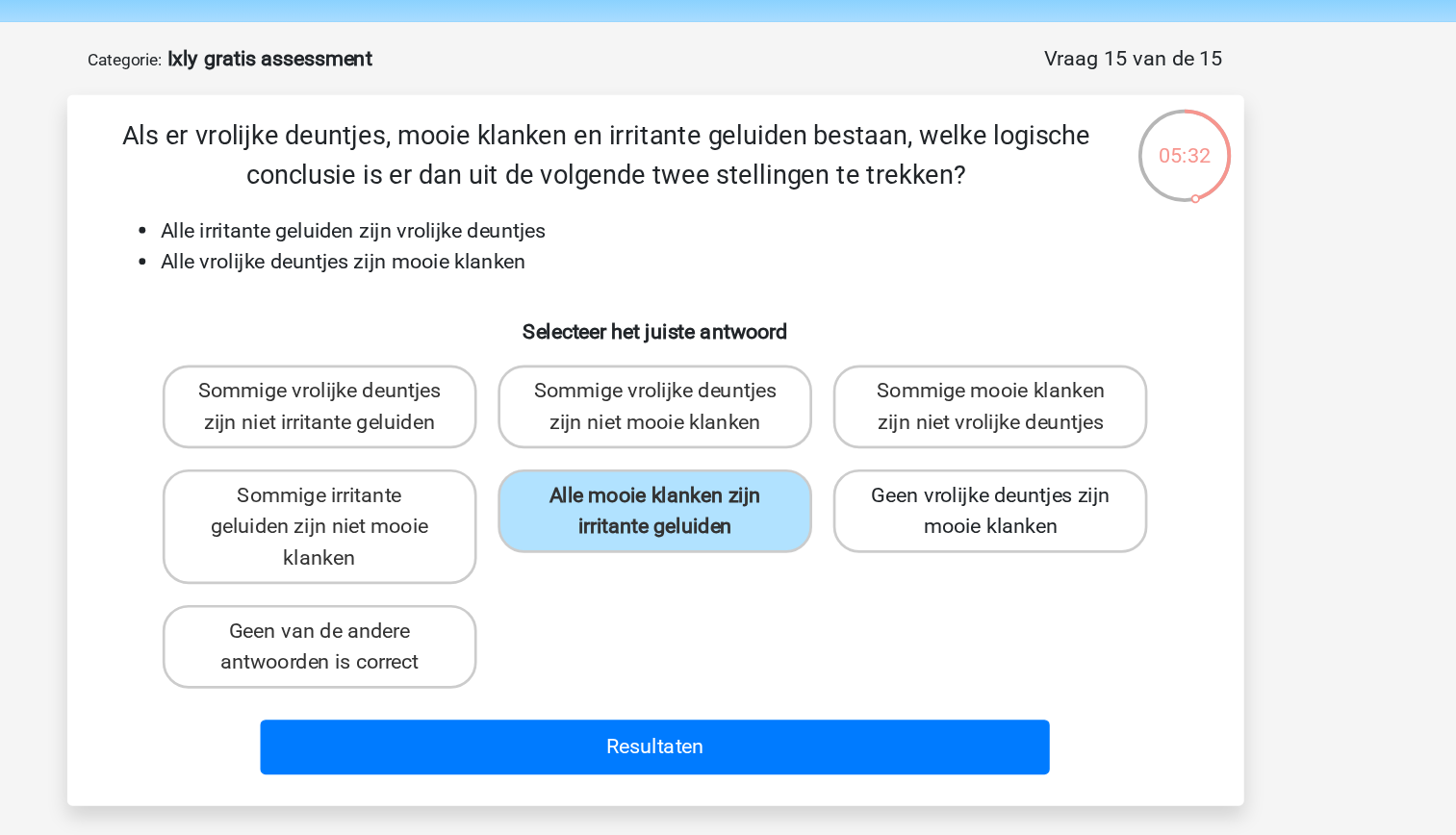
click at [968, 445] on label "Geen vrolijke deuntjes zijn mooie klanken" at bounding box center [975, 442] width 232 height 62
click at [976, 443] on input "Geen vrolijke deuntjes zijn mooie klanken" at bounding box center [982, 436] width 13 height 13
radio input "true"
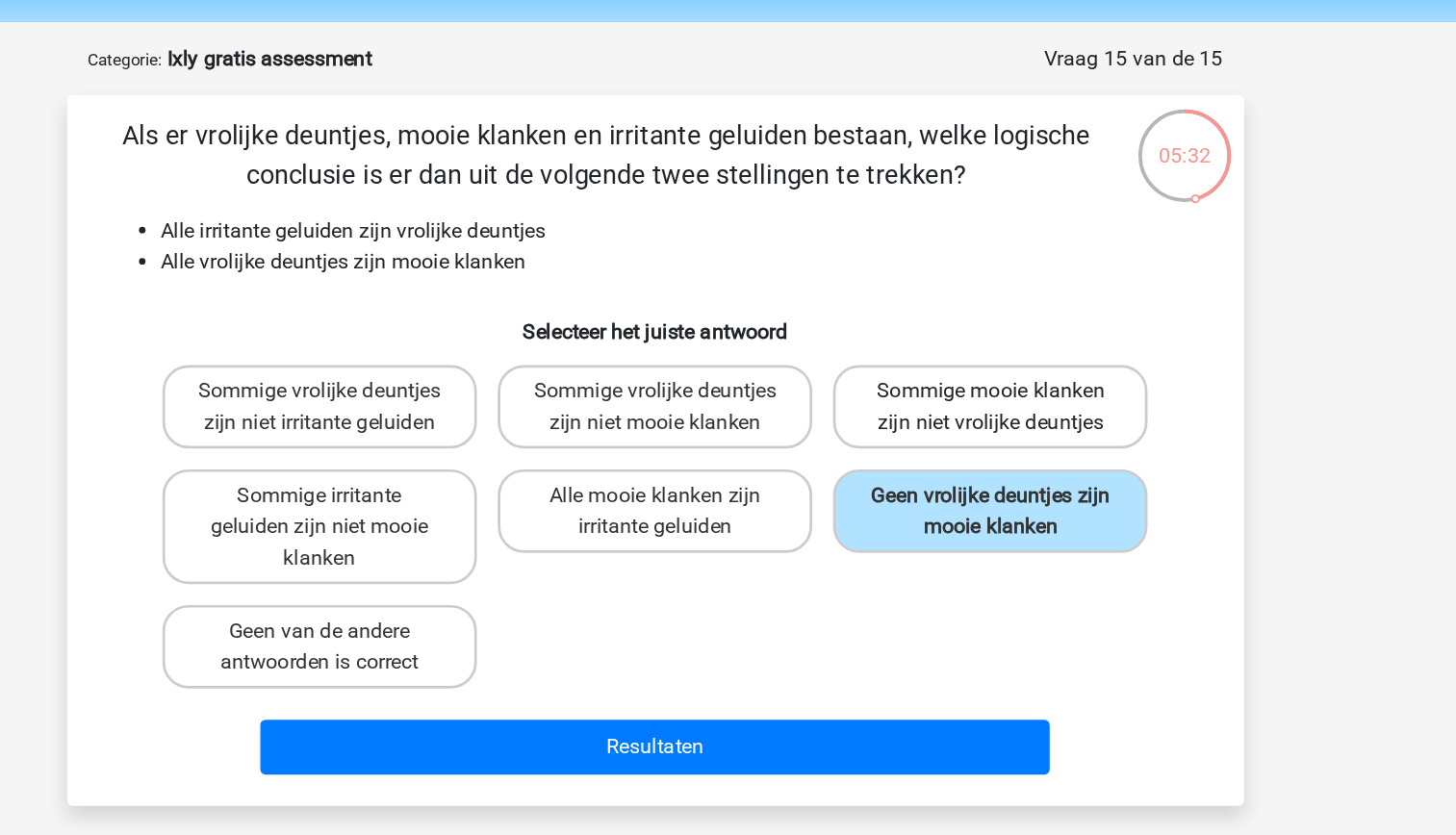
click at [945, 370] on label "Sommige mooie klanken zijn niet vrolijke deuntjes" at bounding box center [975, 364] width 232 height 62
click at [976, 366] on input "Sommige mooie klanken zijn niet vrolijke deuntjes" at bounding box center [982, 359] width 13 height 13
radio input "true"
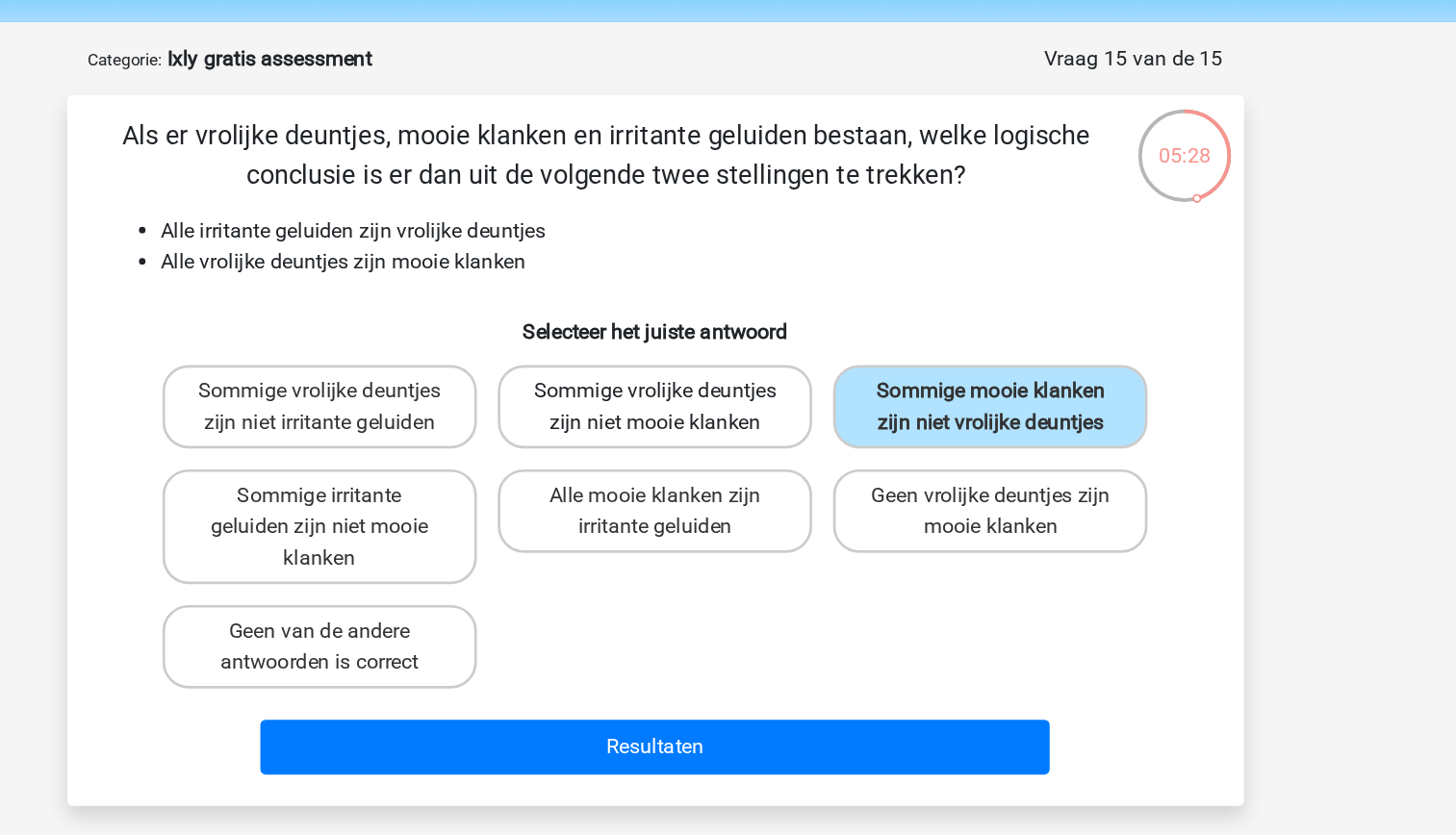
click at [770, 368] on label "Sommige vrolijke deuntjes zijn niet mooie klanken" at bounding box center [728, 364] width 232 height 62
click at [740, 366] on input "Sommige vrolijke deuntjes zijn niet mooie klanken" at bounding box center [733, 359] width 13 height 13
radio input "true"
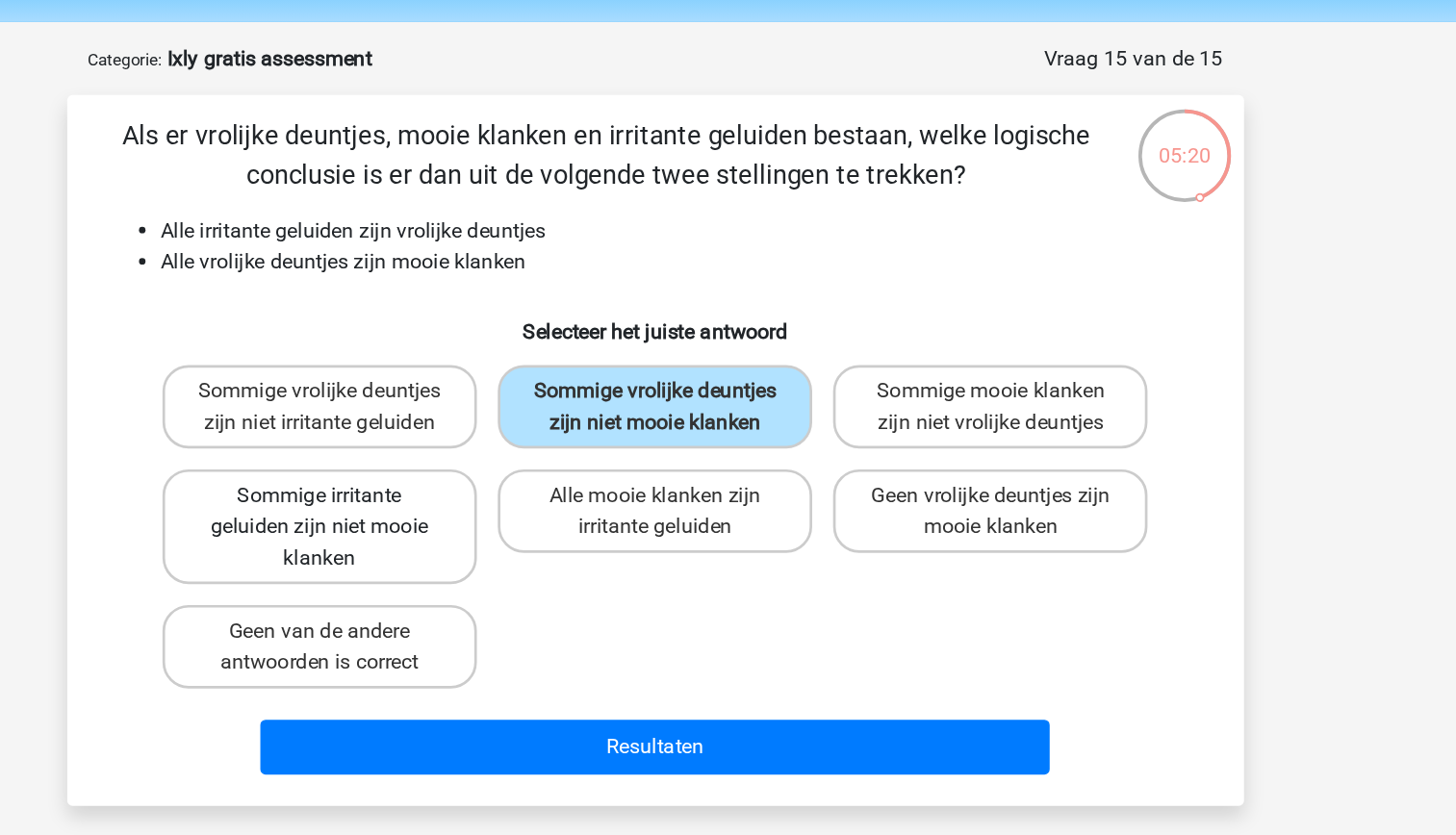
click at [537, 428] on label "Sommige irritante geluiden zijn niet mooie klanken" at bounding box center [481, 453] width 232 height 85
click at [493, 430] on input "Sommige irritante geluiden zijn niet mooie klanken" at bounding box center [486, 436] width 13 height 13
radio input "true"
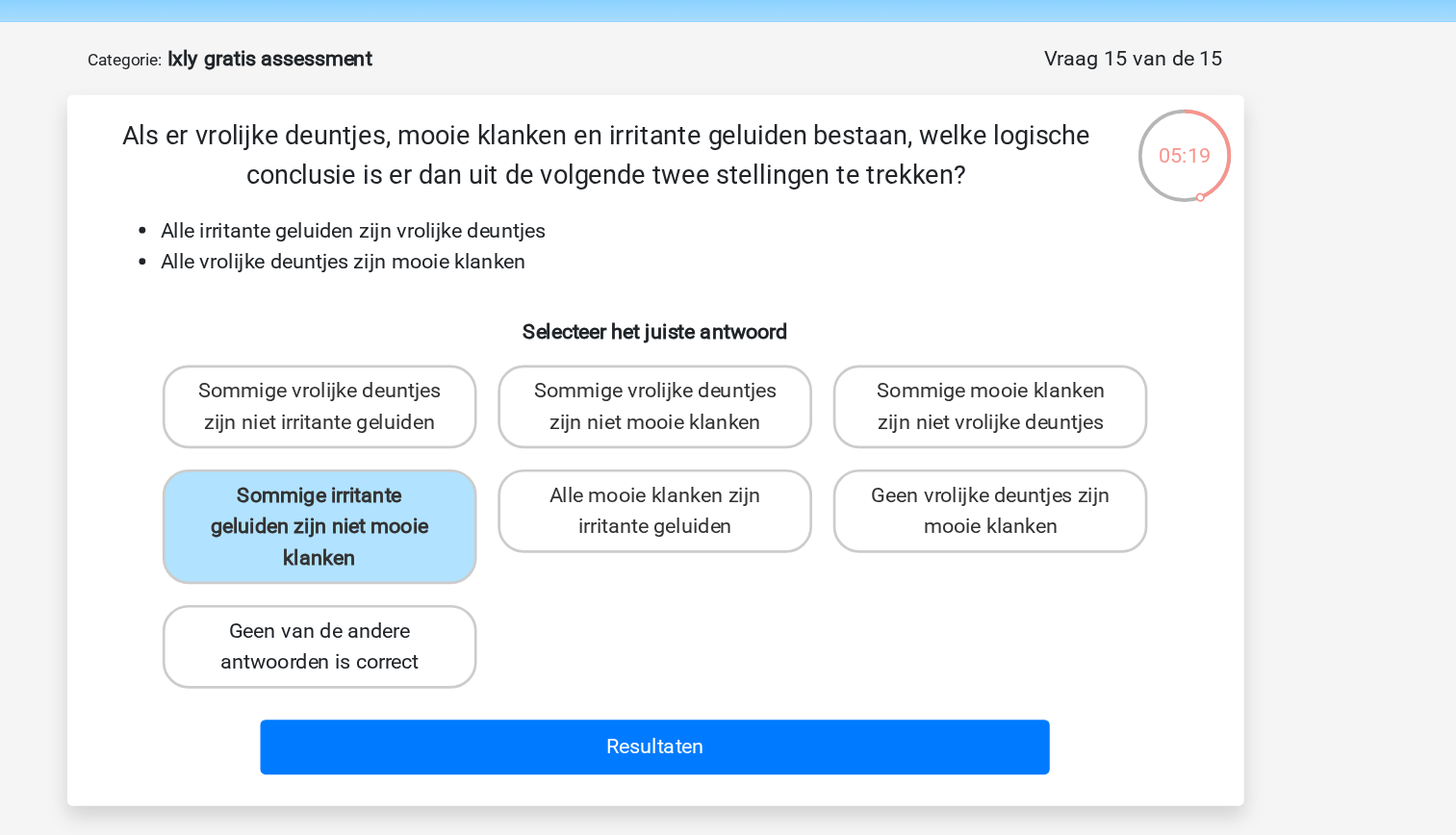
click at [554, 524] on label "Geen van de andere antwoorden is correct" at bounding box center [481, 541] width 232 height 62
click at [493, 530] on input "Geen van de andere antwoorden is correct" at bounding box center [486, 536] width 13 height 13
radio input "true"
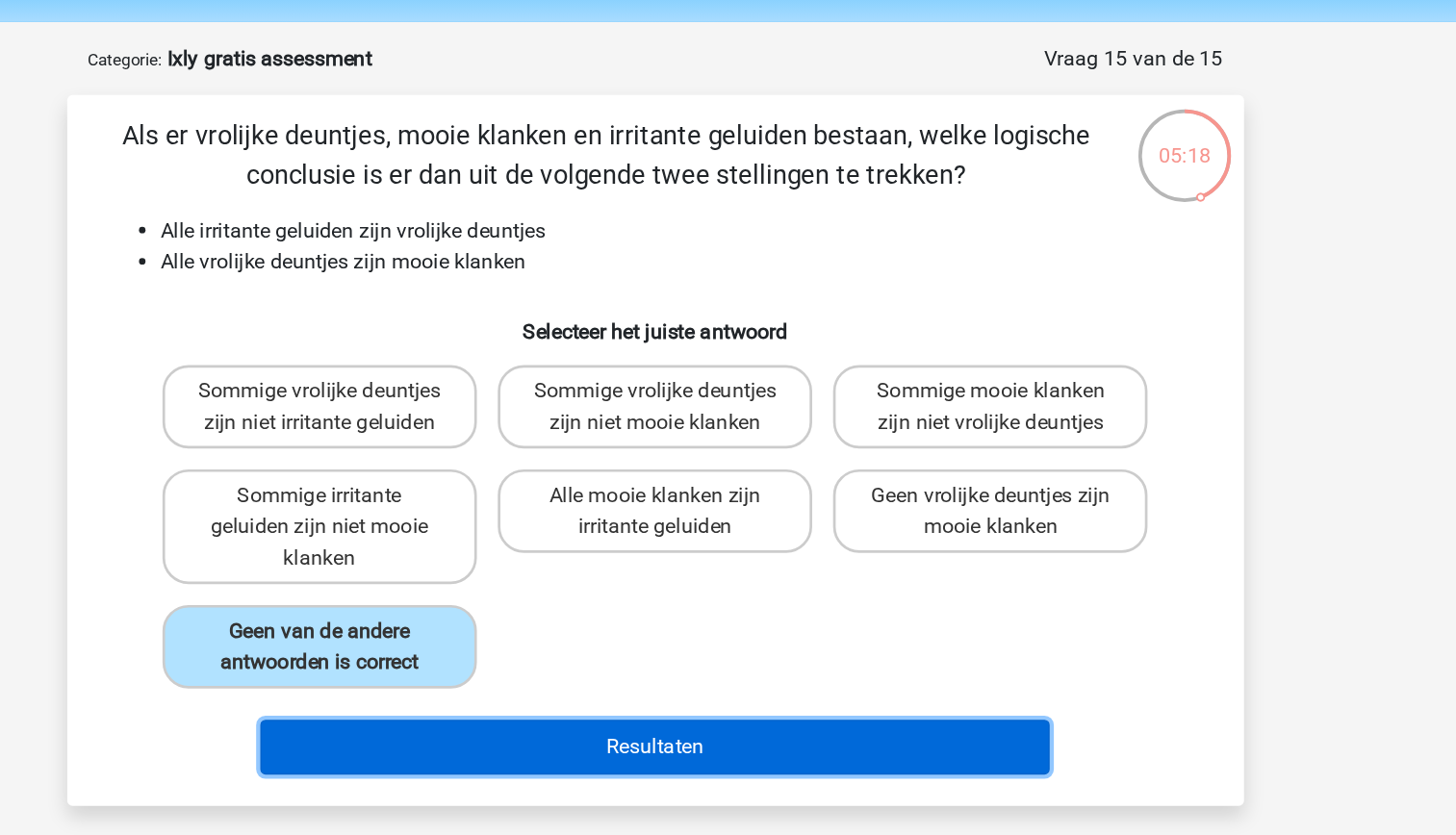
click at [745, 608] on button "Resultaten" at bounding box center [728, 615] width 582 height 40
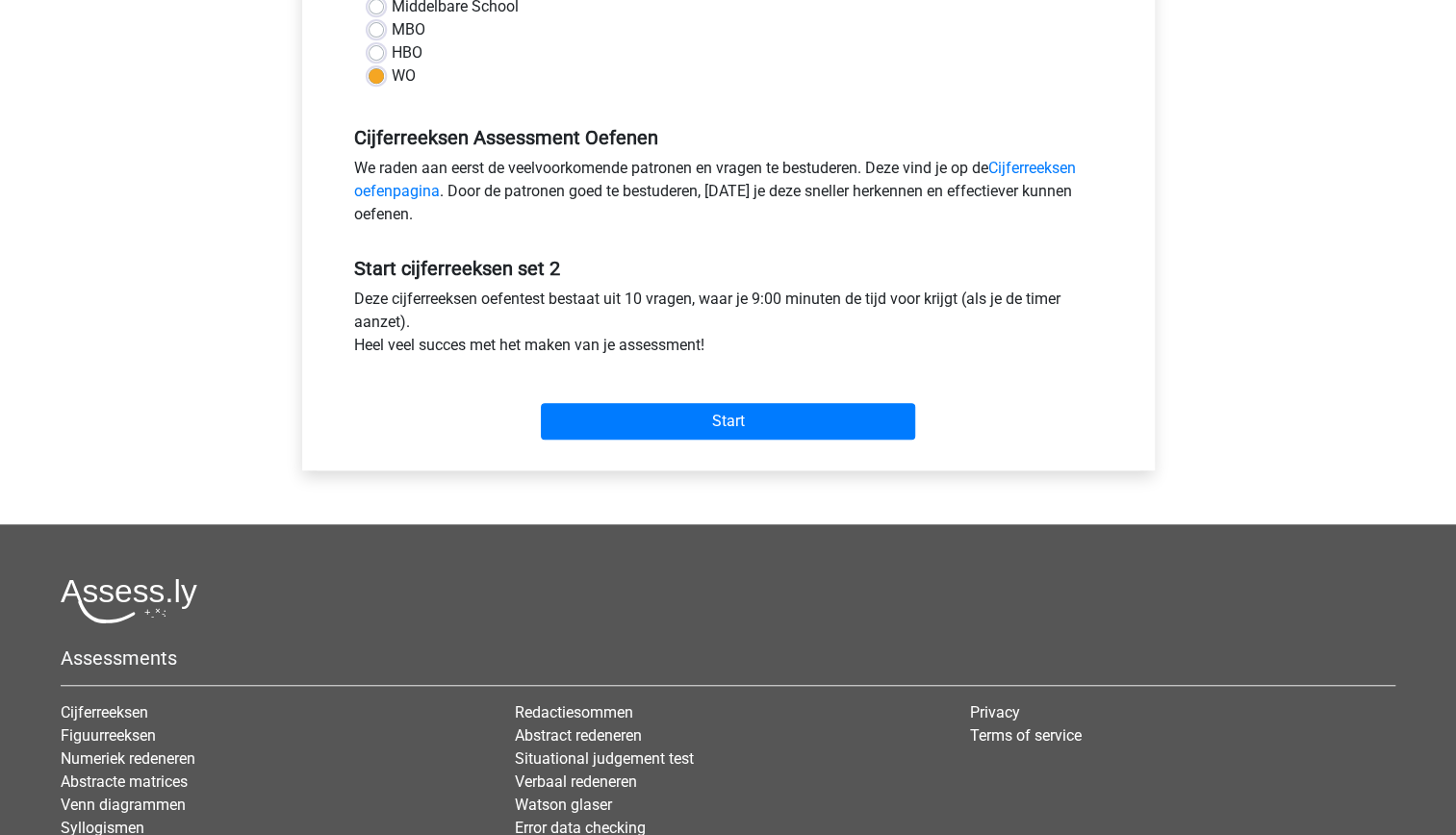
scroll to position [489, 0]
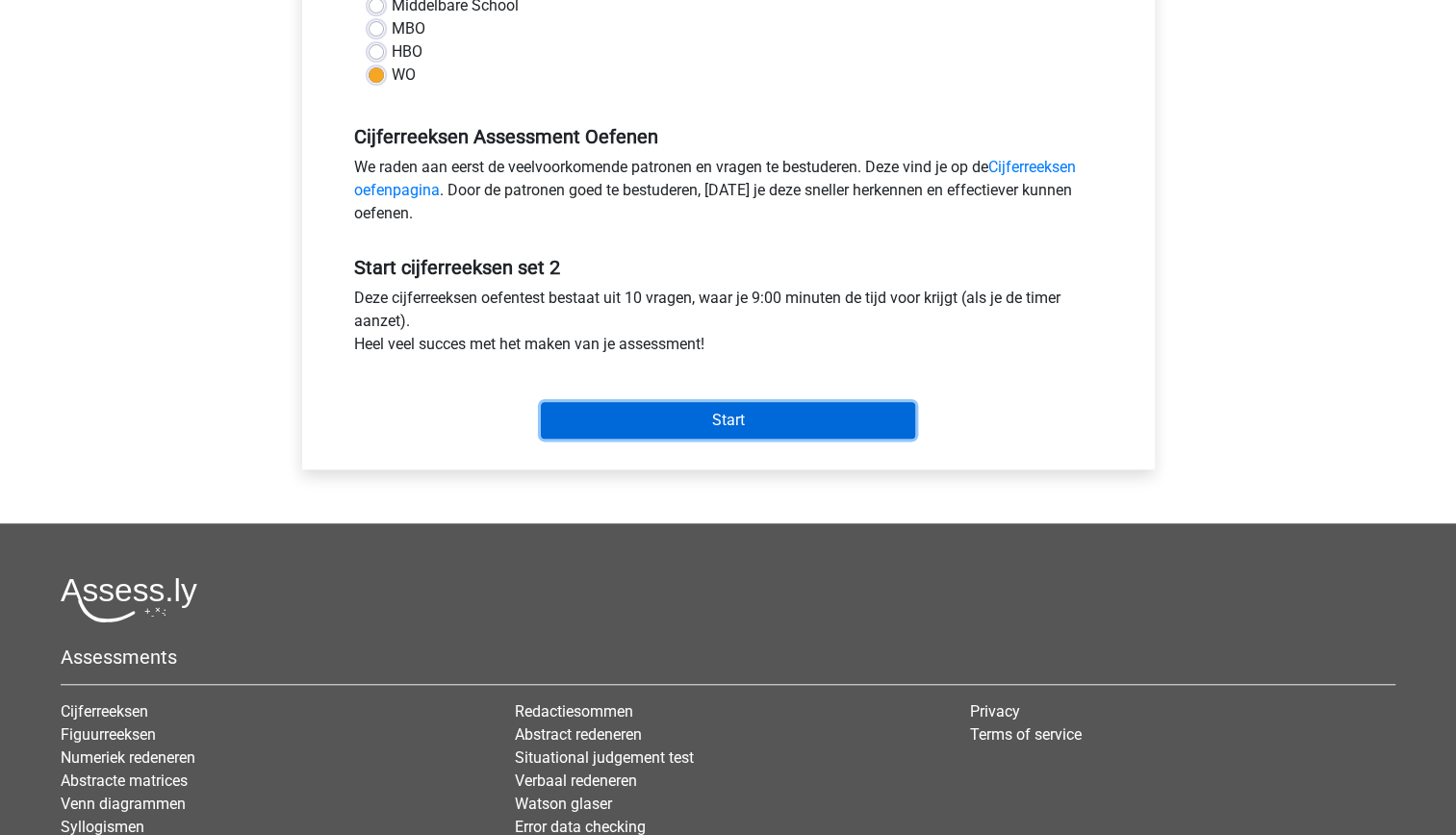
click at [802, 412] on input "Start" at bounding box center [728, 420] width 374 height 36
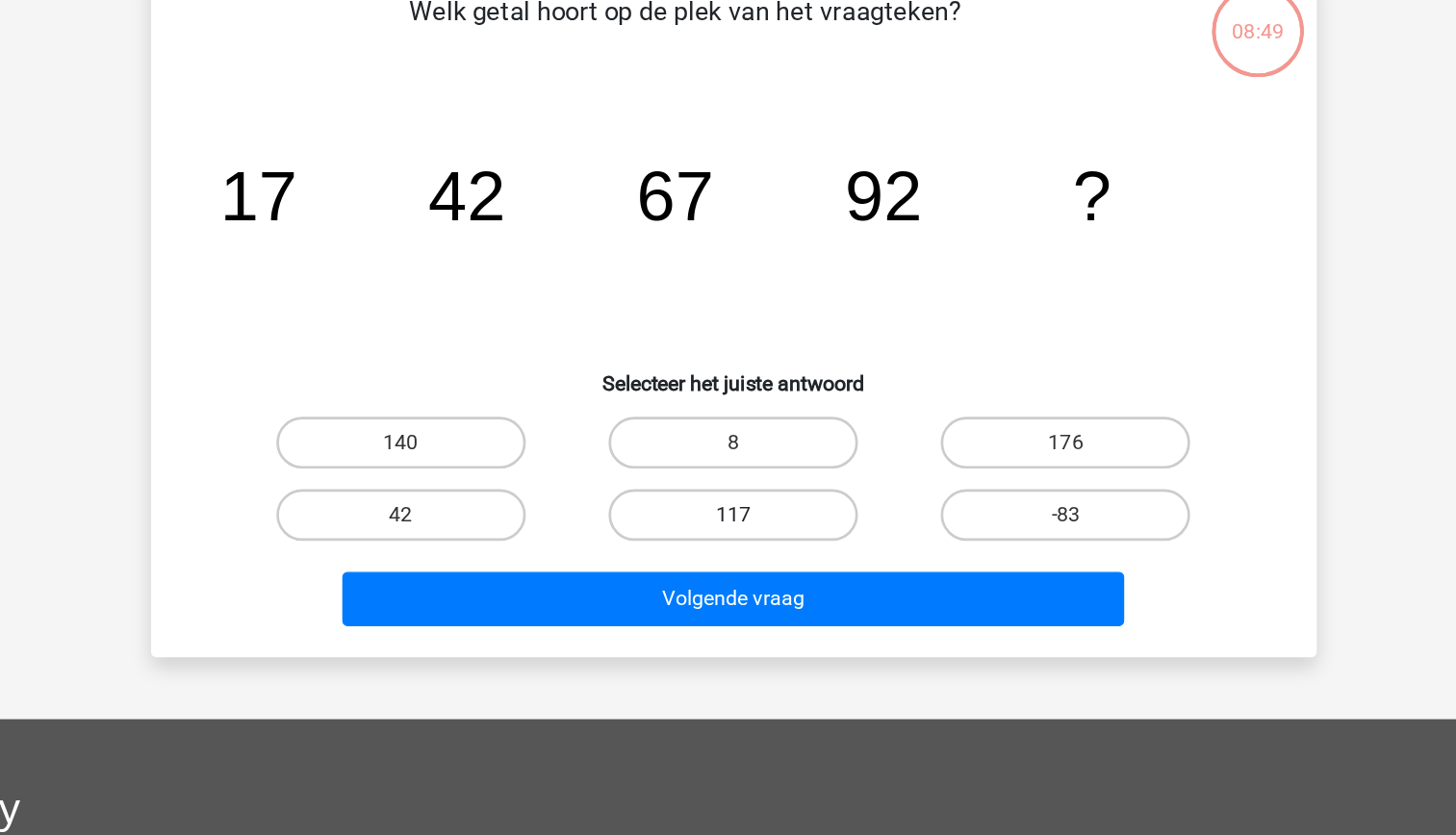
click at [761, 529] on label "117" at bounding box center [728, 539] width 186 height 38
click at [740, 540] on input "117" at bounding box center [733, 546] width 13 height 13
radio input "true"
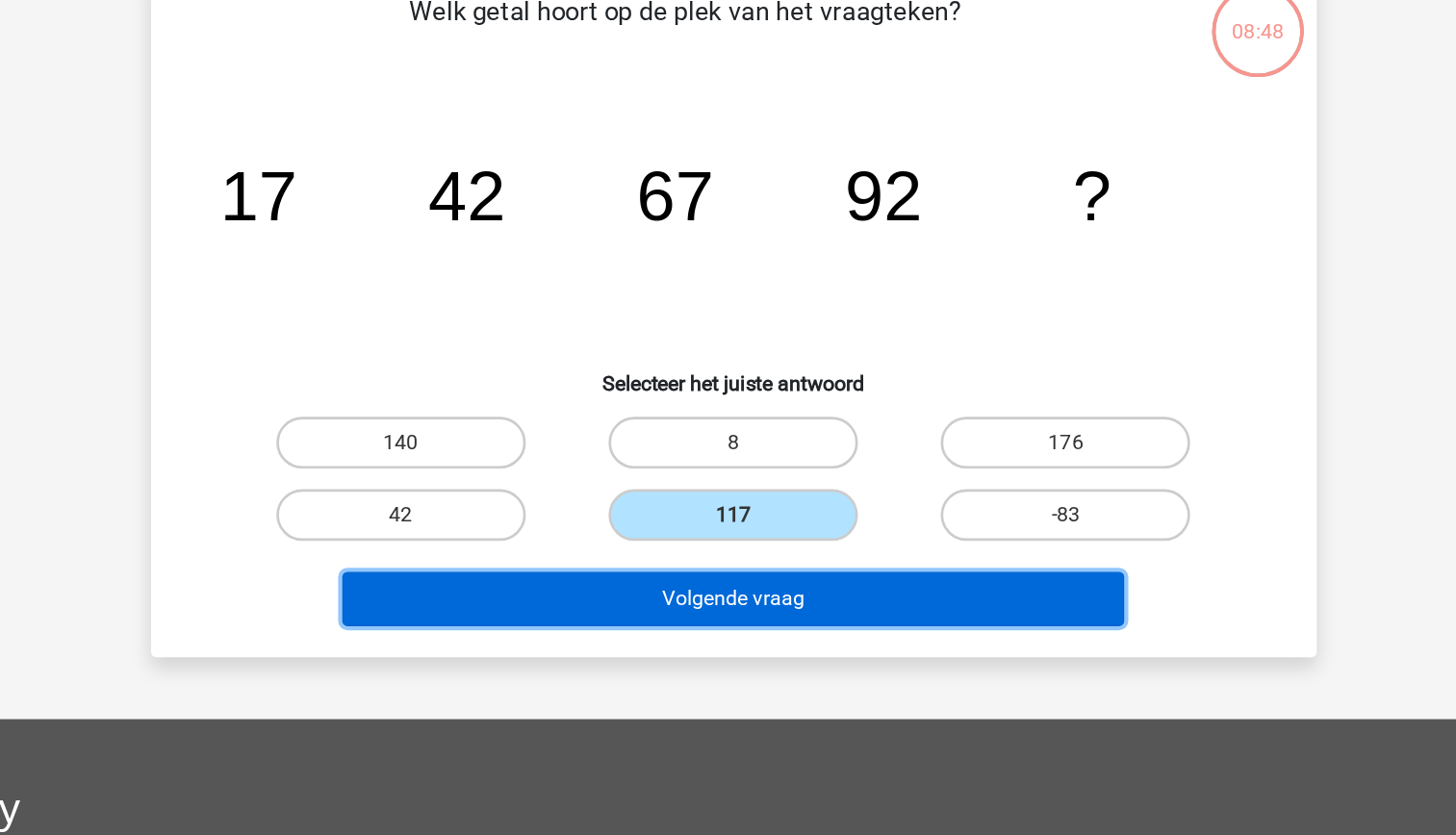
click at [769, 590] on button "Volgende vraag" at bounding box center [728, 602] width 582 height 40
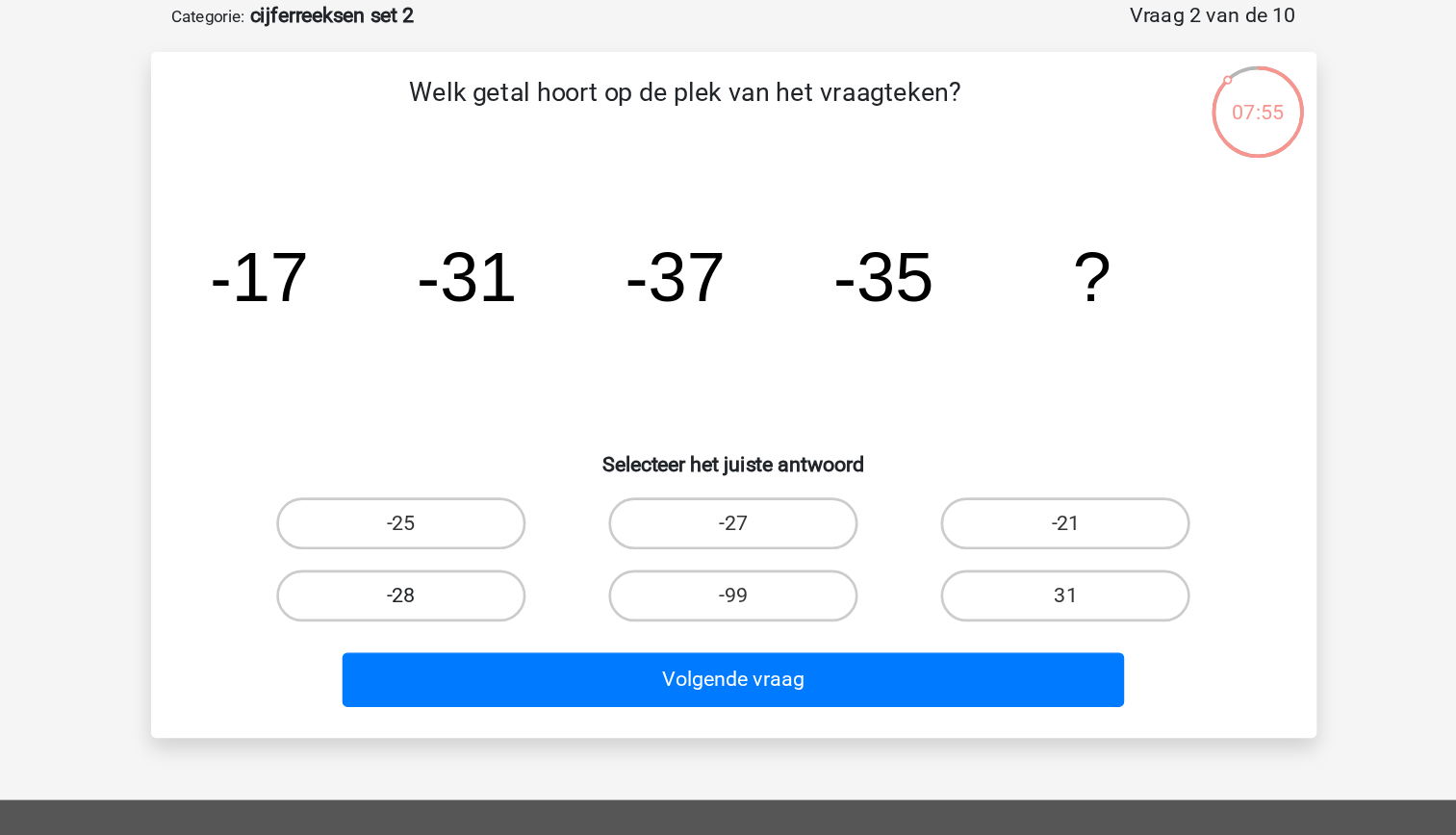
click at [547, 550] on label "-28" at bounding box center [480, 539] width 186 height 38
click at [493, 550] on input "-28" at bounding box center [486, 546] width 13 height 13
radio input "true"
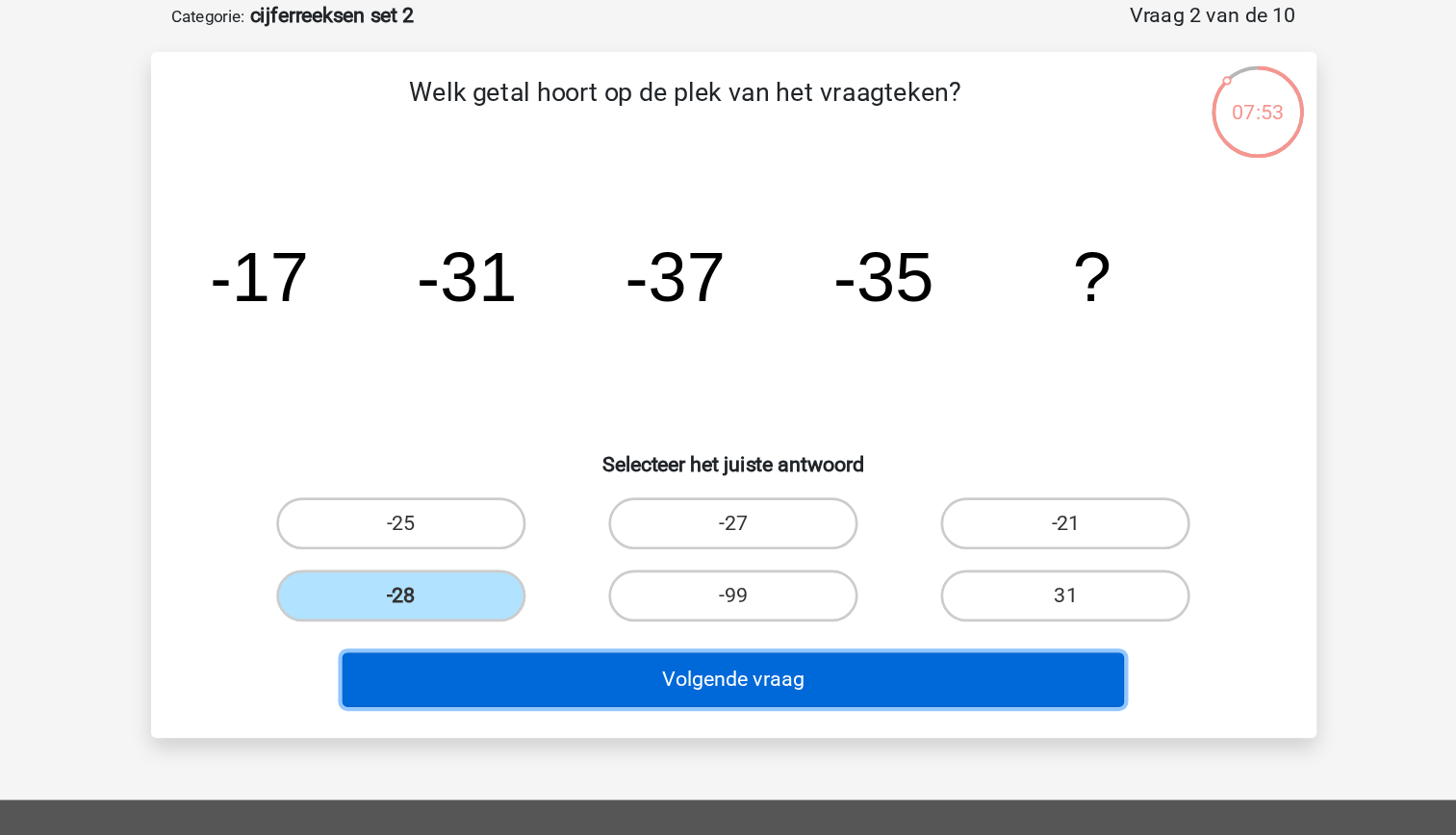
click at [709, 605] on button "Volgende vraag" at bounding box center [728, 602] width 582 height 40
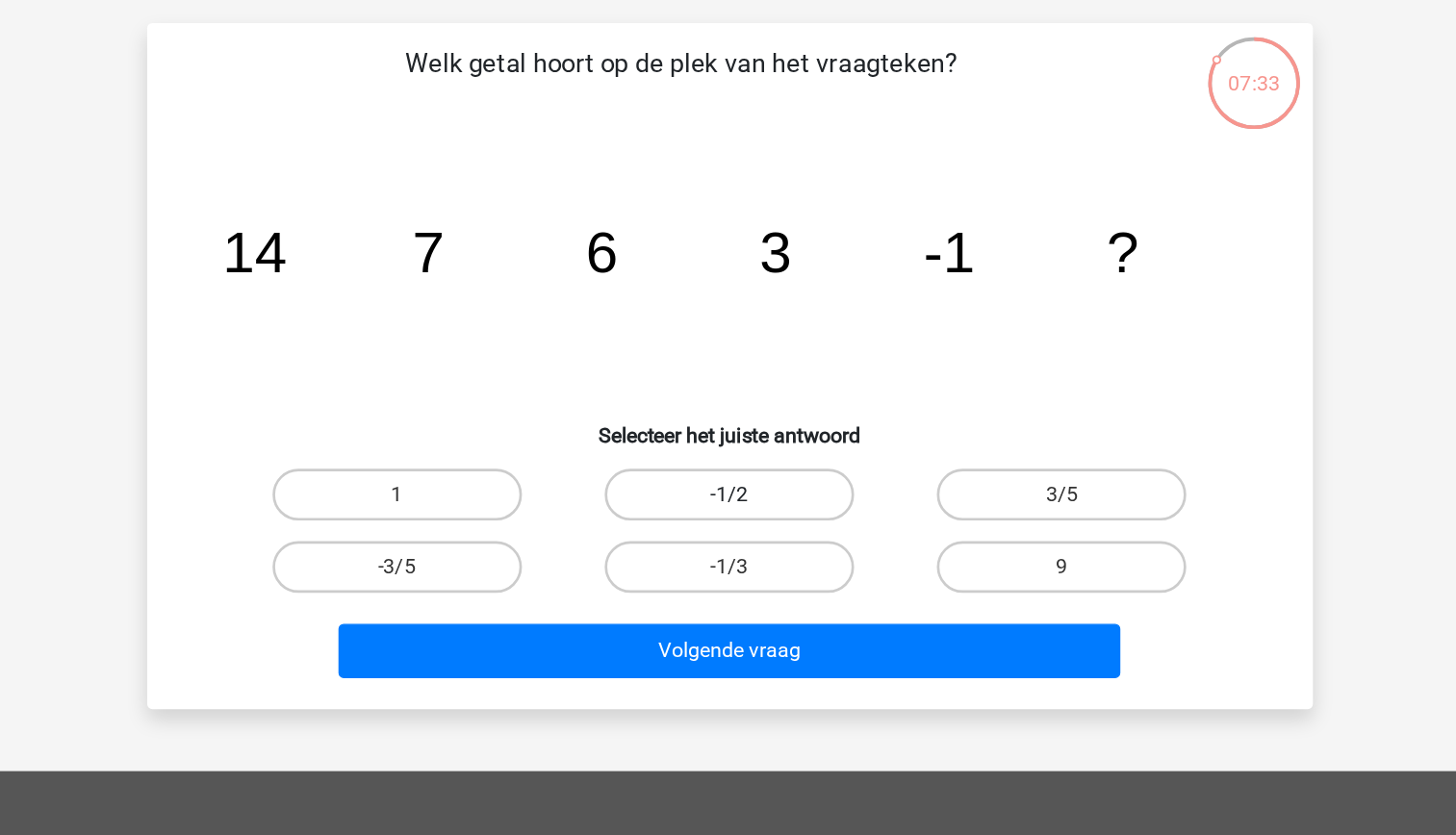
click at [744, 492] on label "-1/2" at bounding box center [728, 485] width 186 height 38
click at [740, 492] on input "-1/2" at bounding box center [733, 492] width 13 height 13
radio input "true"
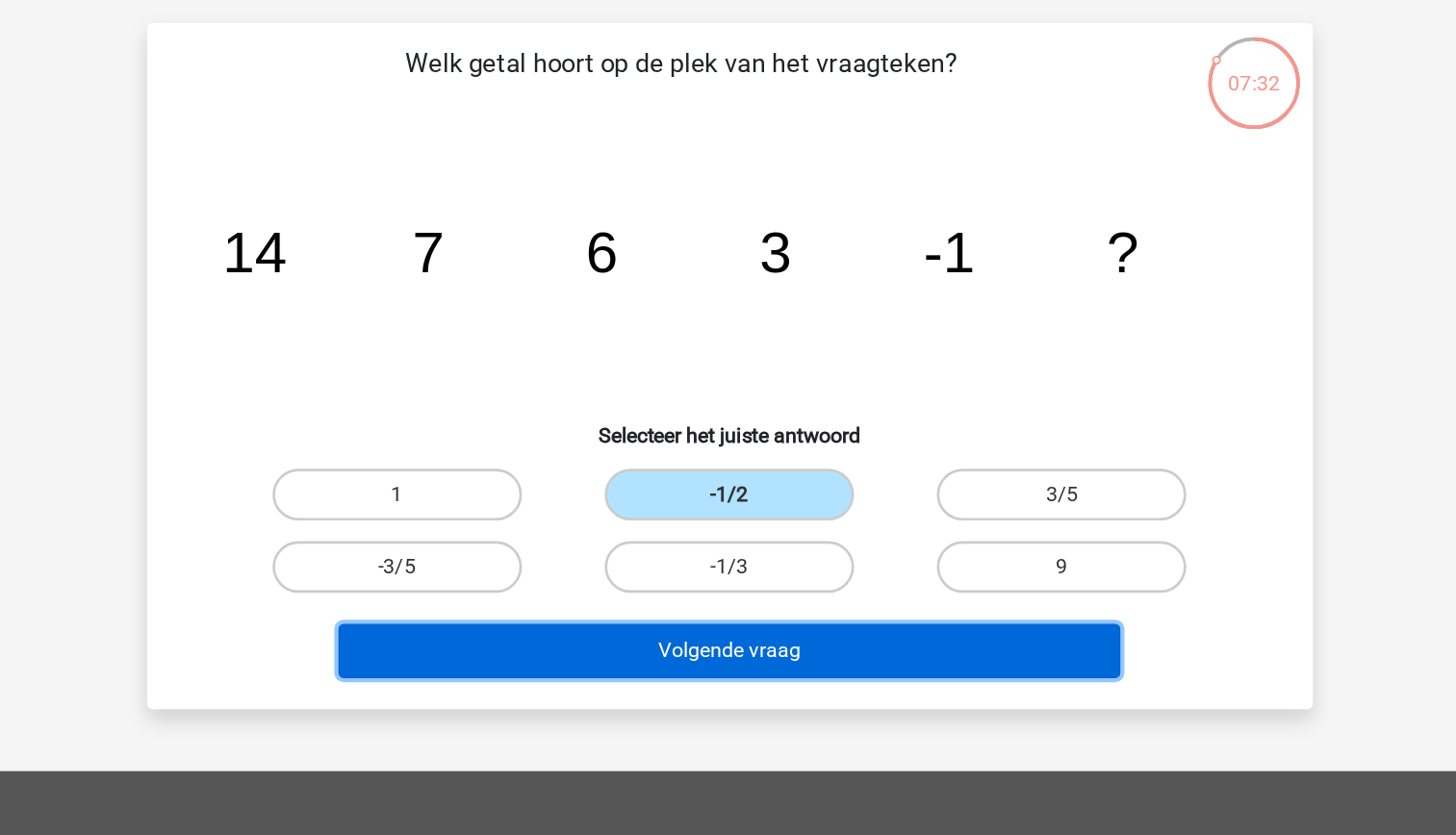
click at [768, 609] on button "Volgende vraag" at bounding box center [728, 602] width 582 height 40
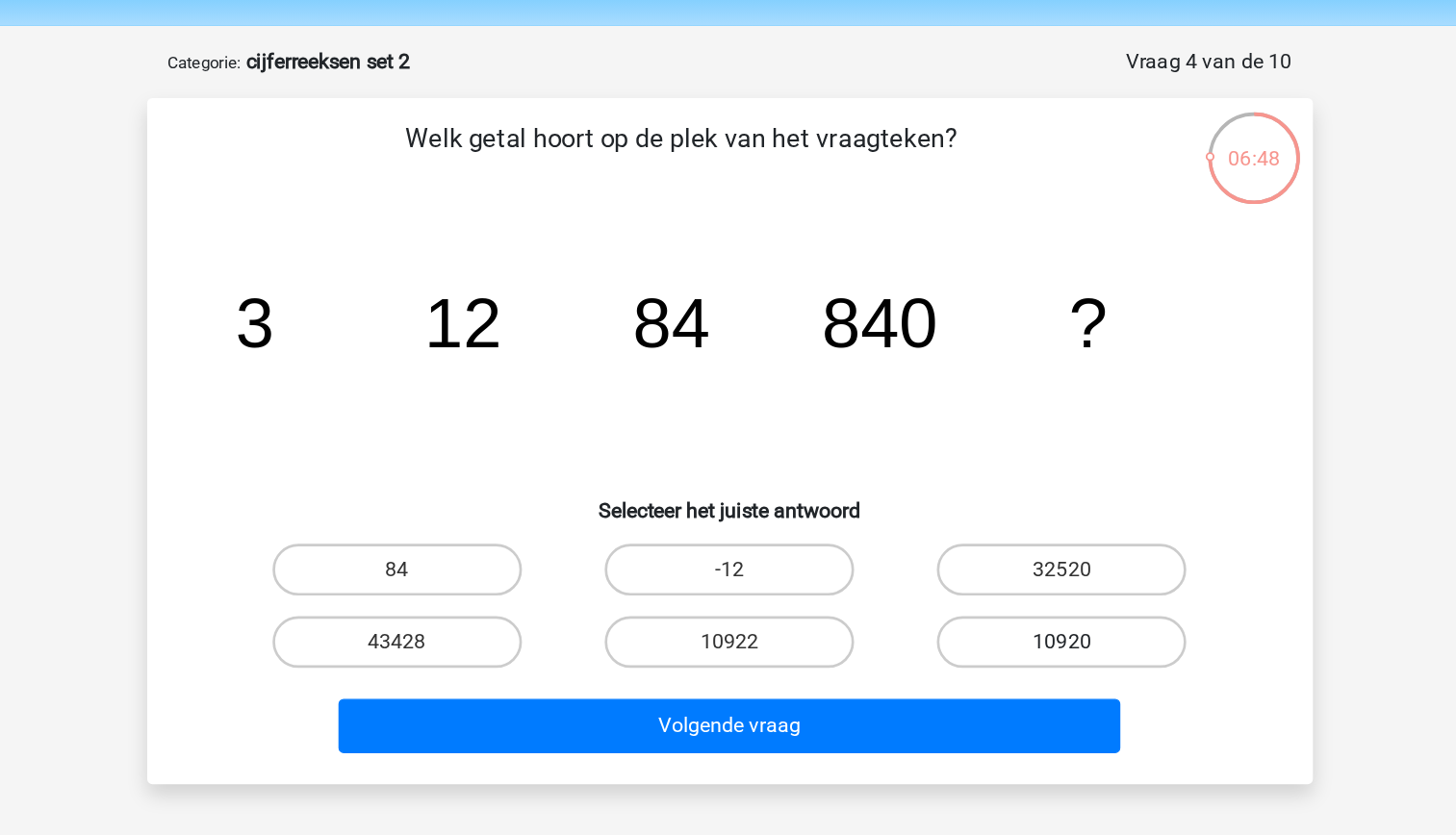
click at [990, 544] on label "10920" at bounding box center [975, 539] width 186 height 38
click at [989, 544] on input "10920" at bounding box center [982, 546] width 13 height 13
radio input "true"
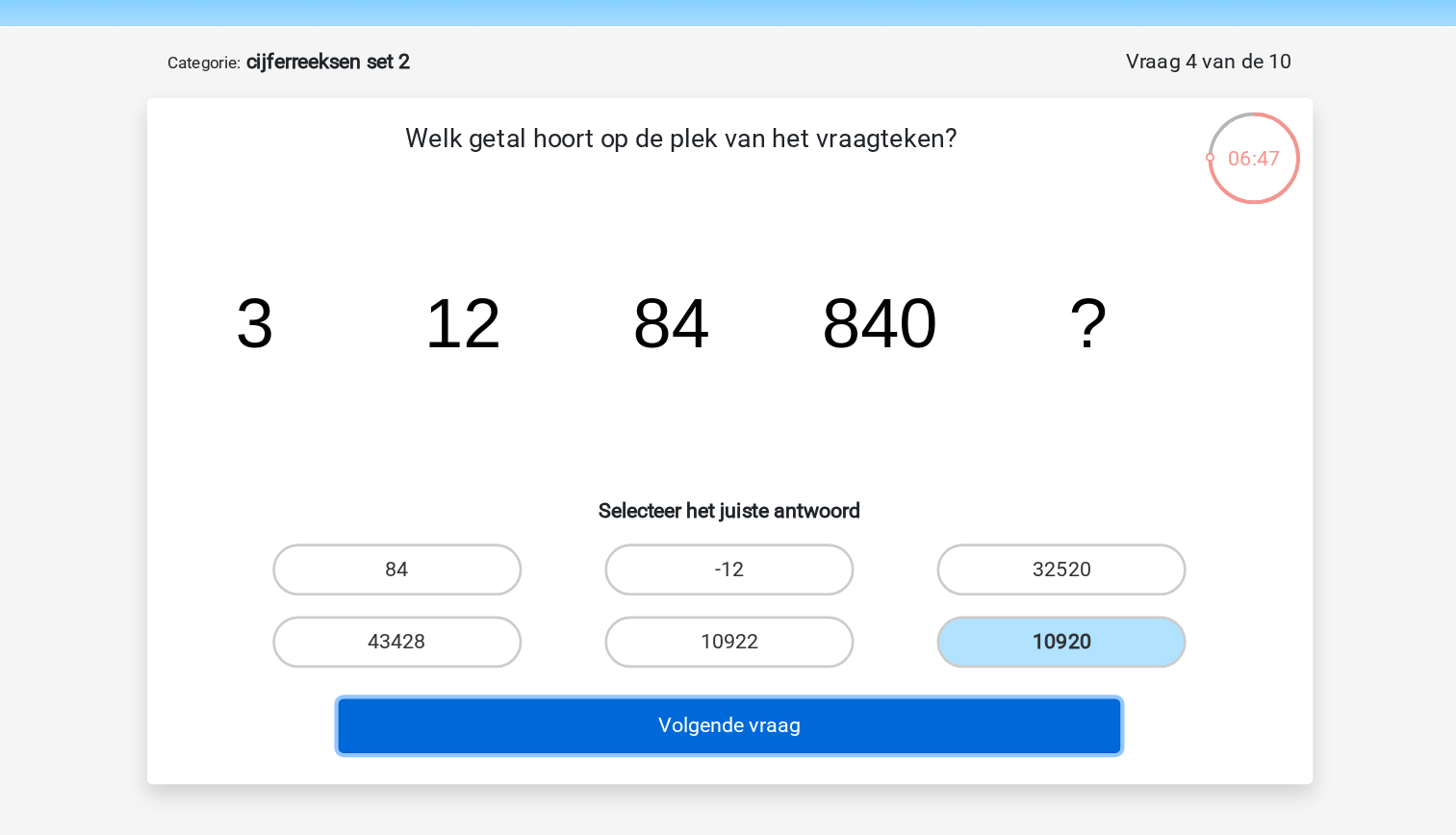
click at [968, 599] on button "Volgende vraag" at bounding box center [728, 602] width 582 height 40
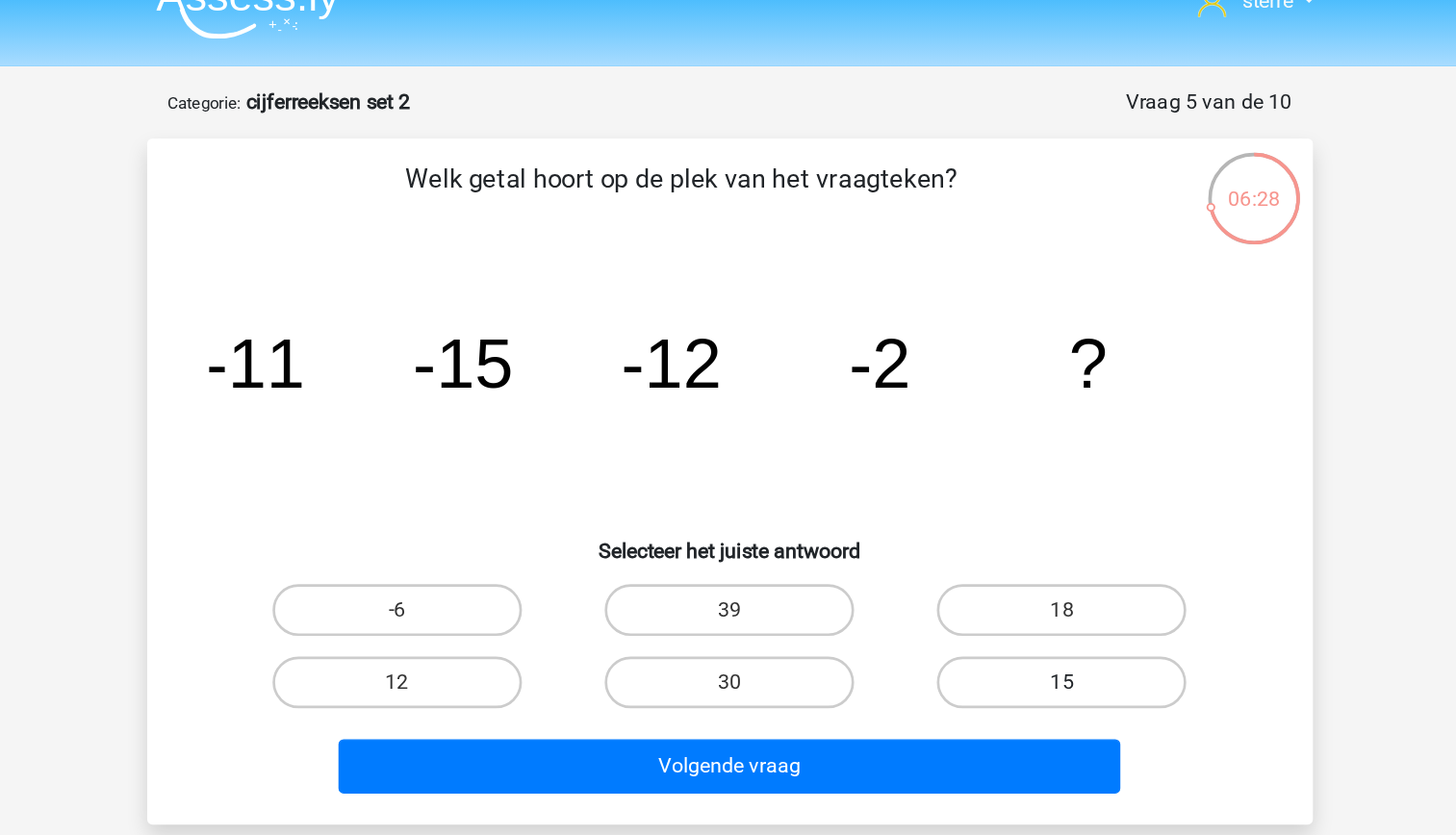
click at [967, 528] on label "15" at bounding box center [975, 539] width 186 height 38
click at [976, 540] on input "15" at bounding box center [982, 546] width 13 height 13
radio input "true"
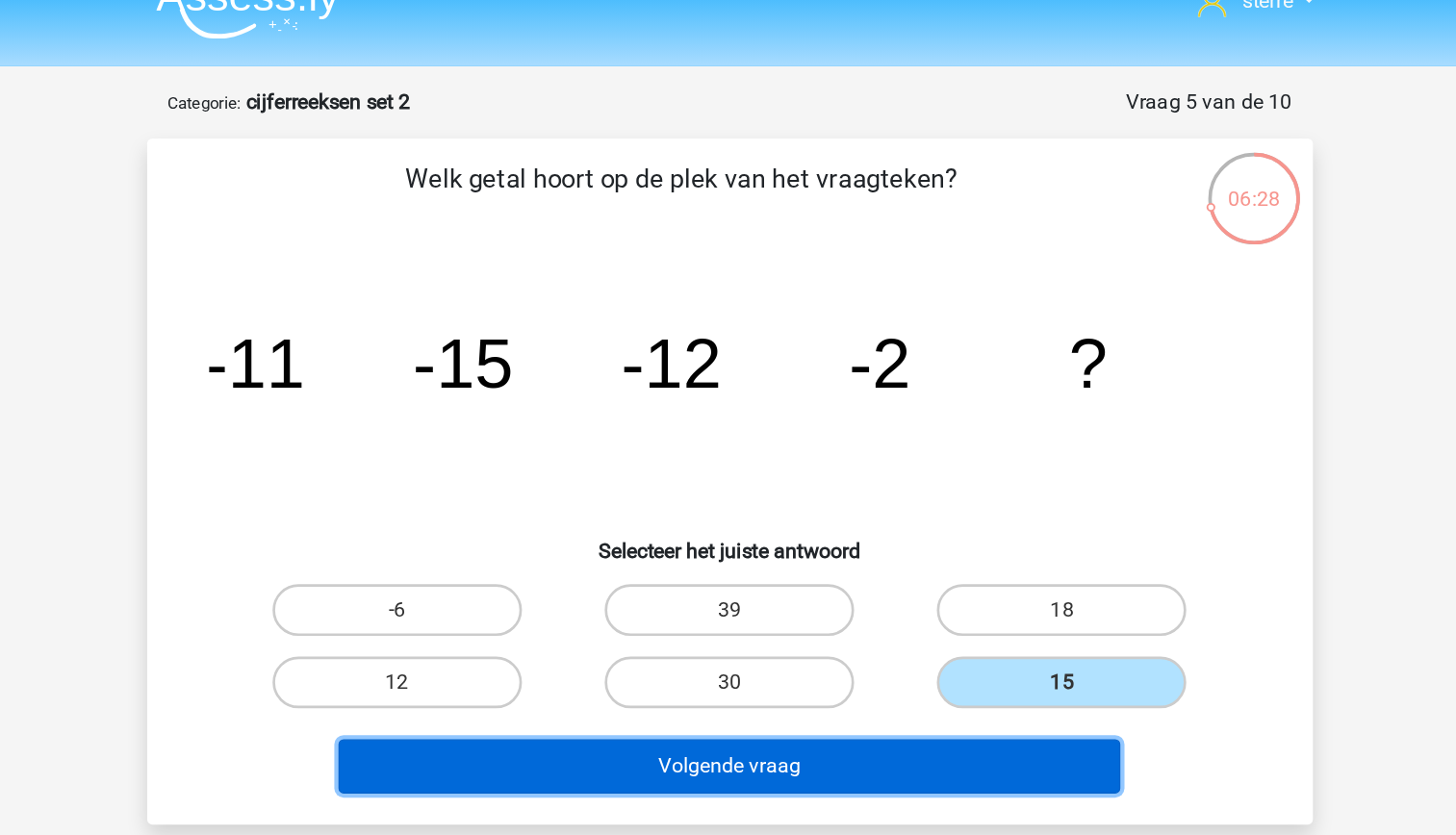
click at [879, 598] on button "Volgende vraag" at bounding box center [728, 602] width 582 height 40
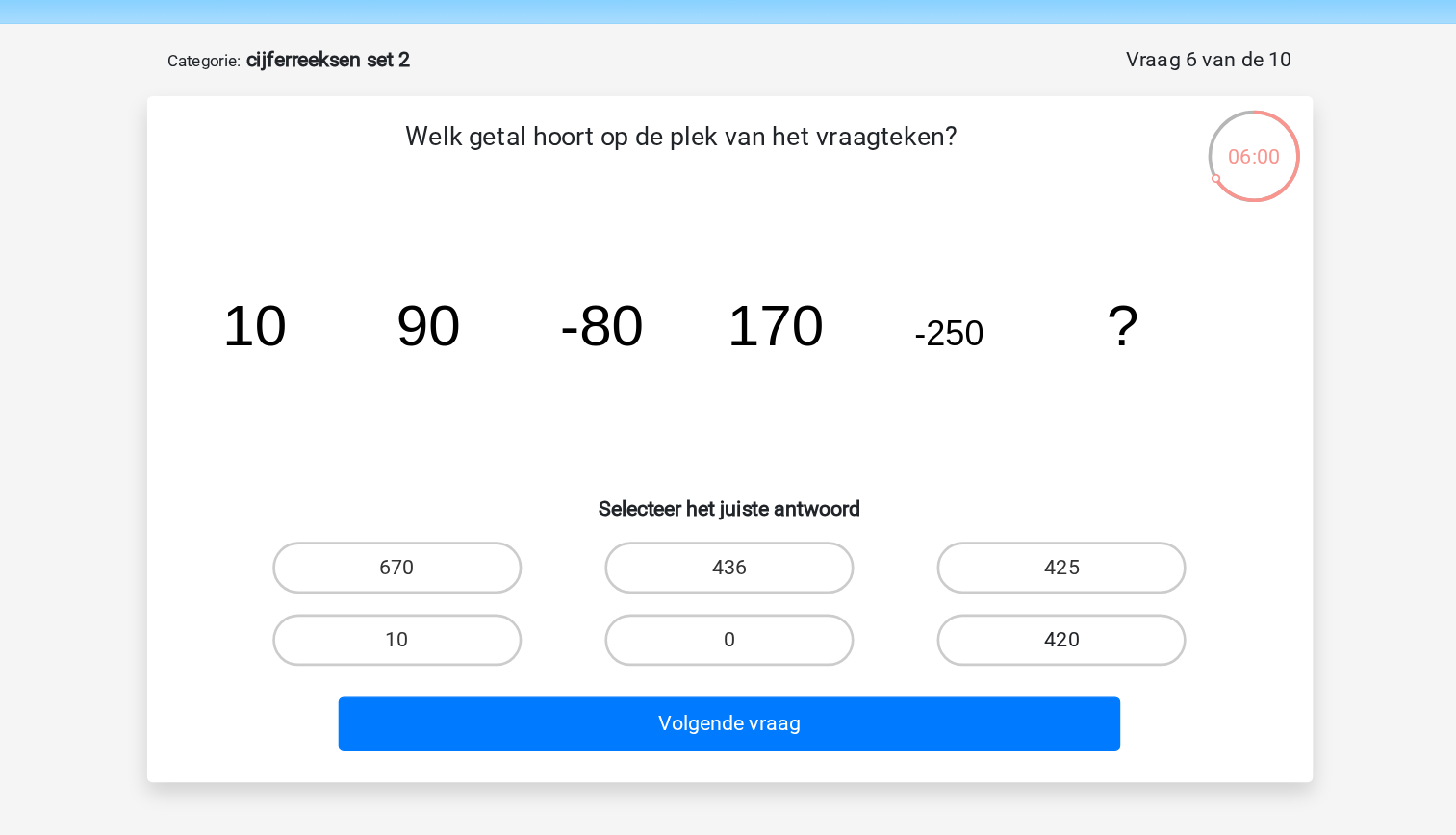
click at [995, 547] on label "420" at bounding box center [975, 539] width 186 height 38
click at [989, 547] on input "420" at bounding box center [982, 546] width 13 height 13
radio input "true"
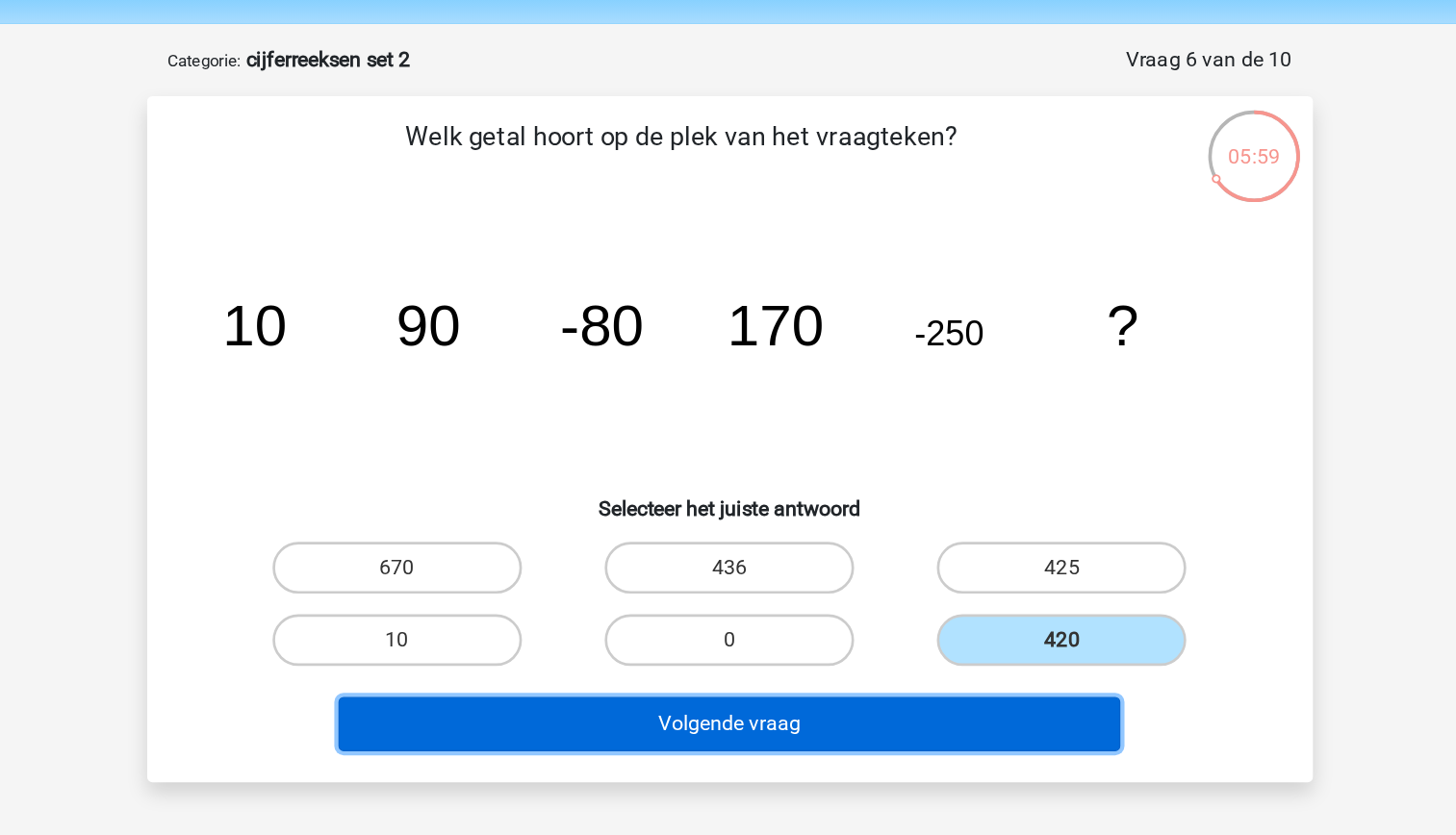
click at [911, 611] on button "Volgende vraag" at bounding box center [728, 602] width 582 height 40
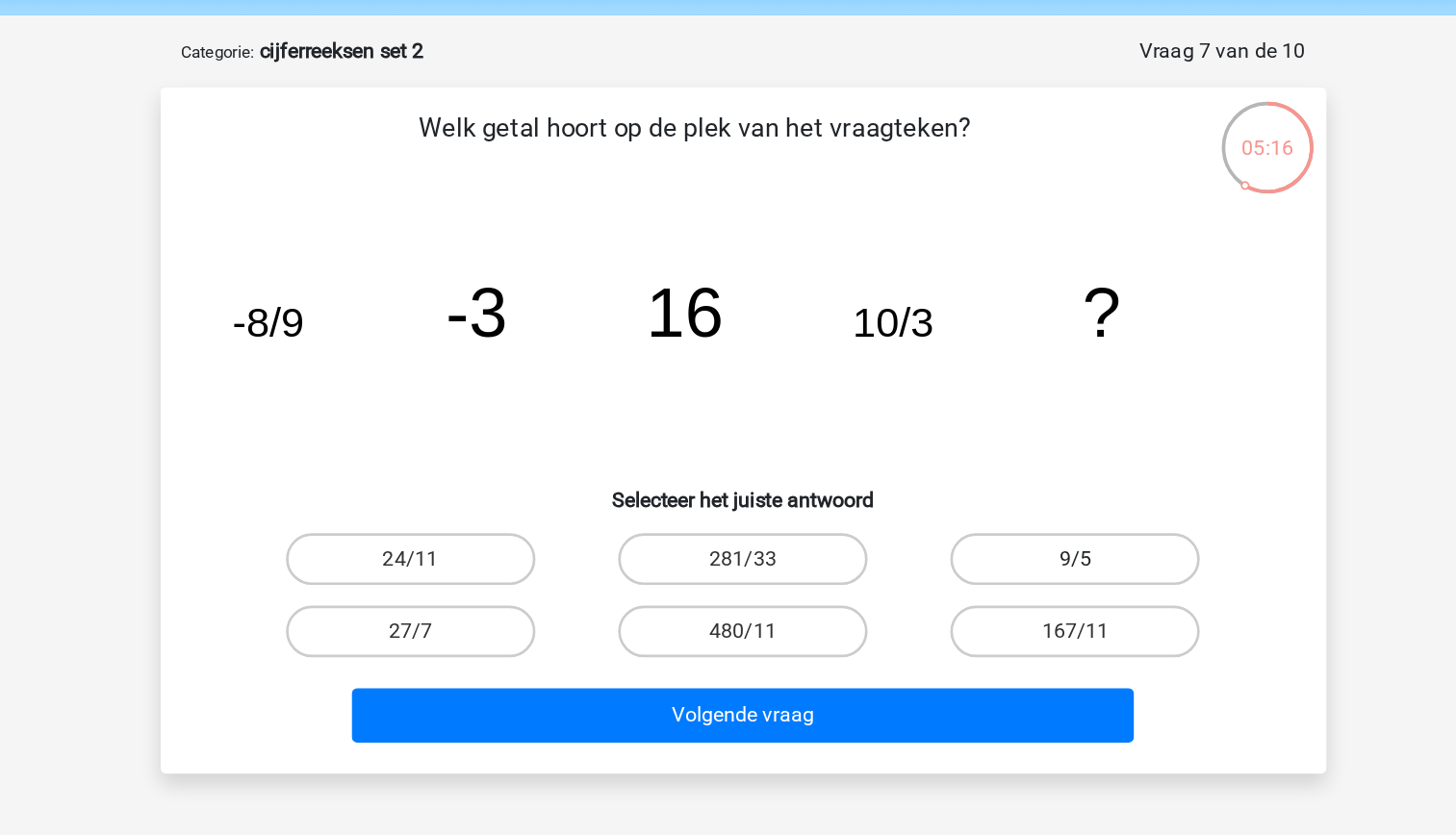
click at [965, 495] on label "9/5" at bounding box center [975, 485] width 186 height 38
click at [976, 495] on input "9/5" at bounding box center [982, 492] width 13 height 13
radio input "true"
click at [523, 486] on label "24/11" at bounding box center [480, 485] width 186 height 38
click at [493, 486] on input "24/11" at bounding box center [486, 492] width 13 height 13
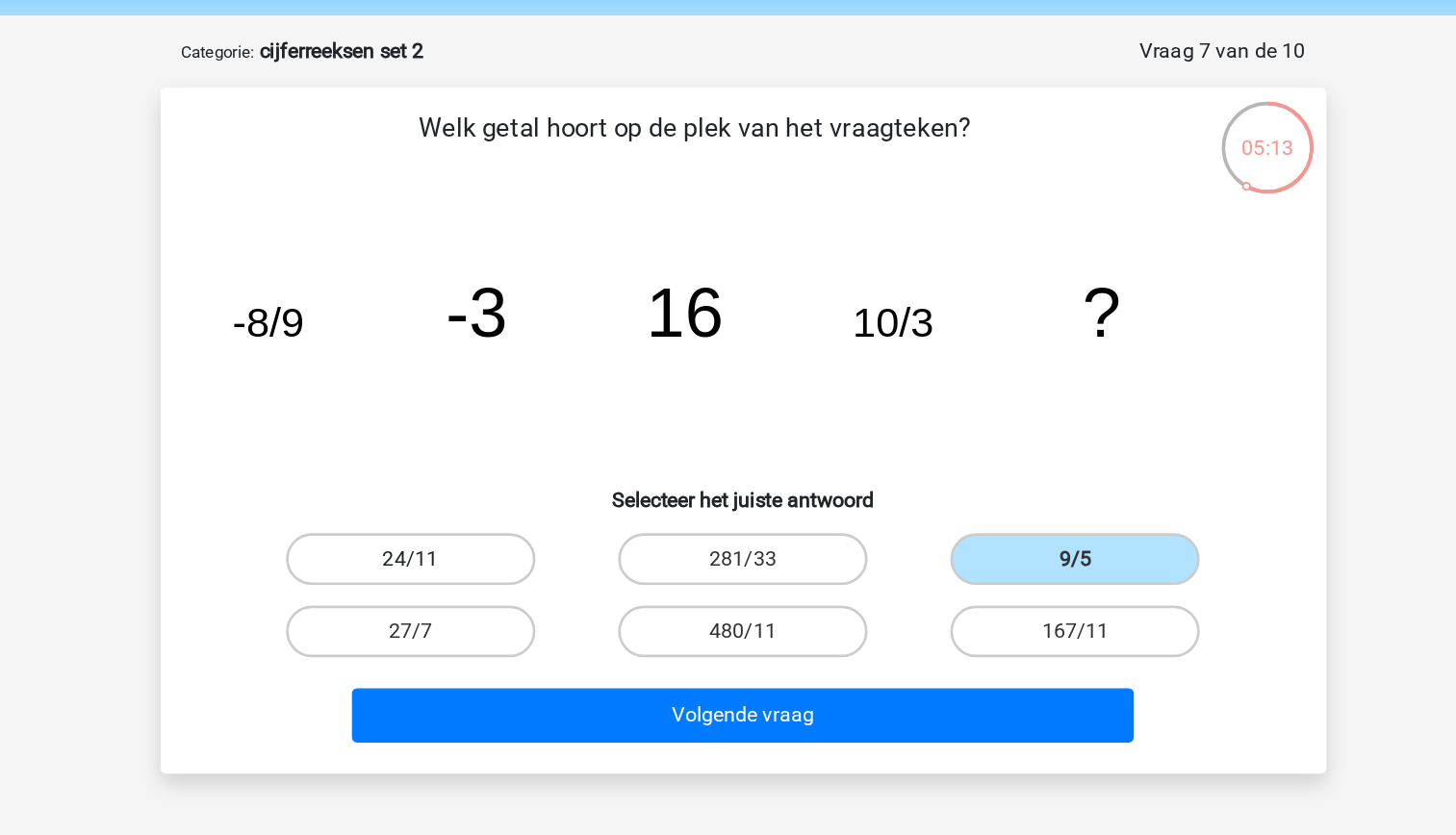
radio input "true"
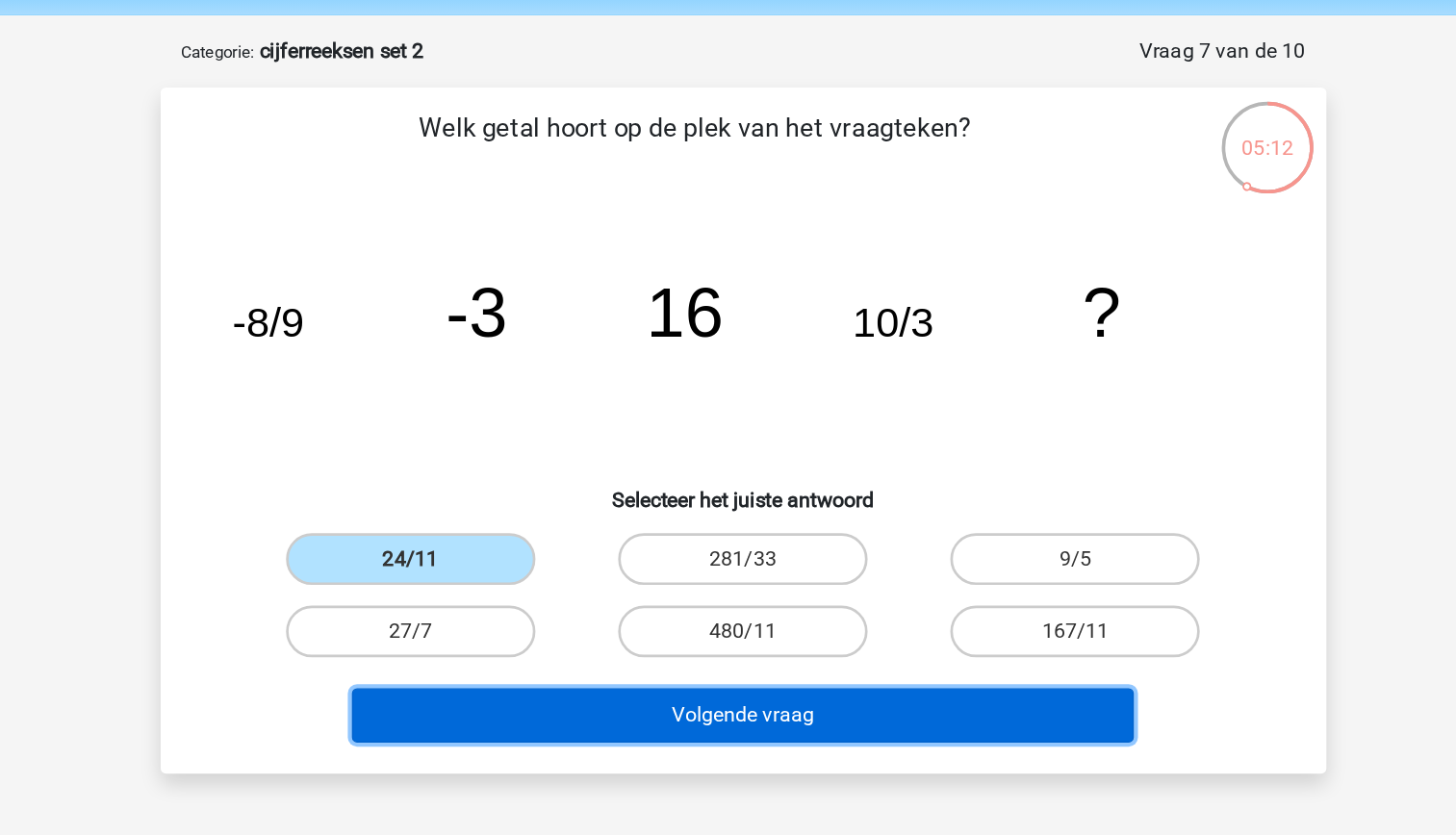
click at [647, 603] on button "Volgende vraag" at bounding box center [728, 602] width 582 height 40
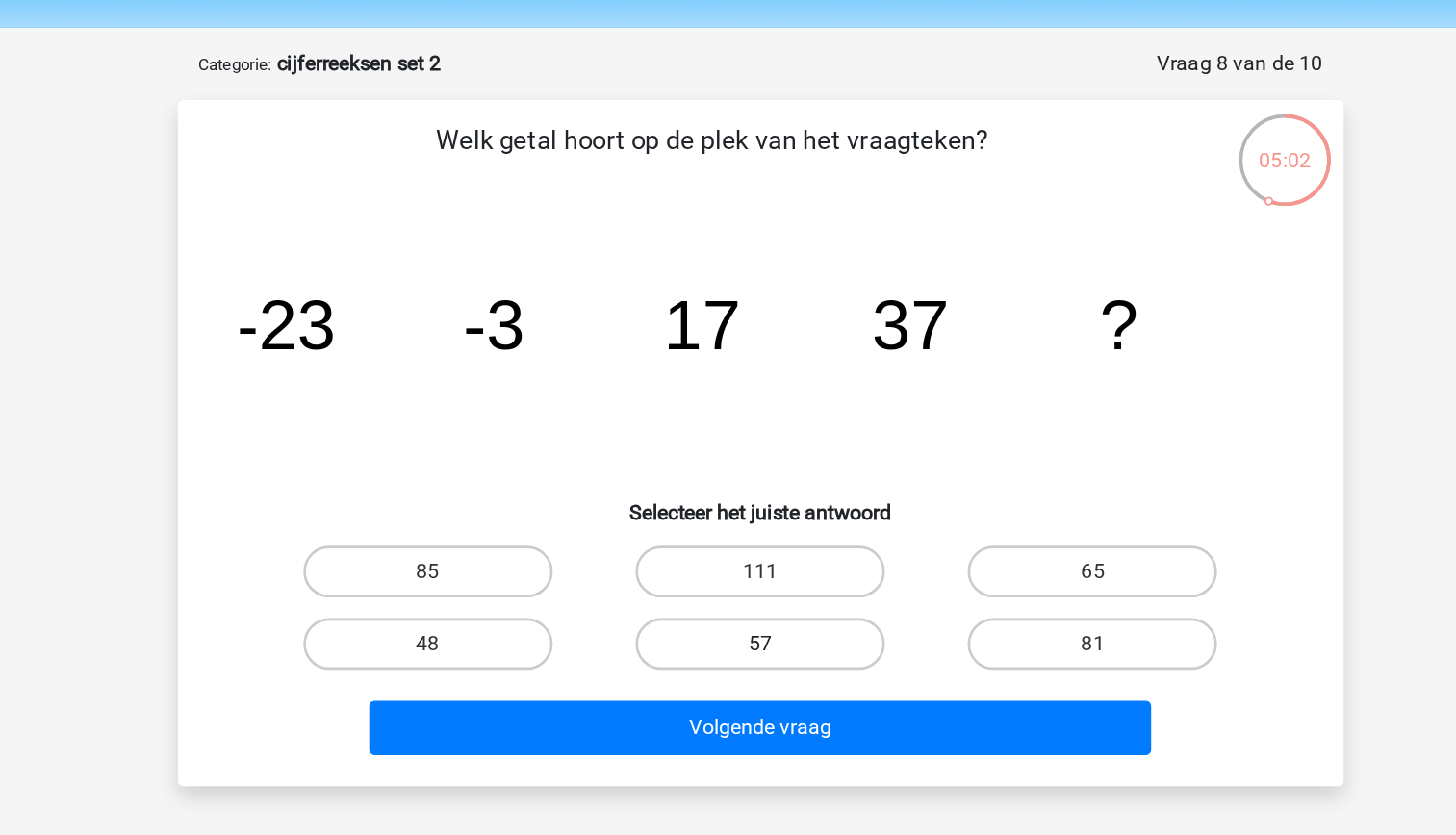
click at [765, 542] on label "57" at bounding box center [728, 539] width 186 height 38
click at [740, 542] on input "57" at bounding box center [733, 546] width 13 height 13
radio input "true"
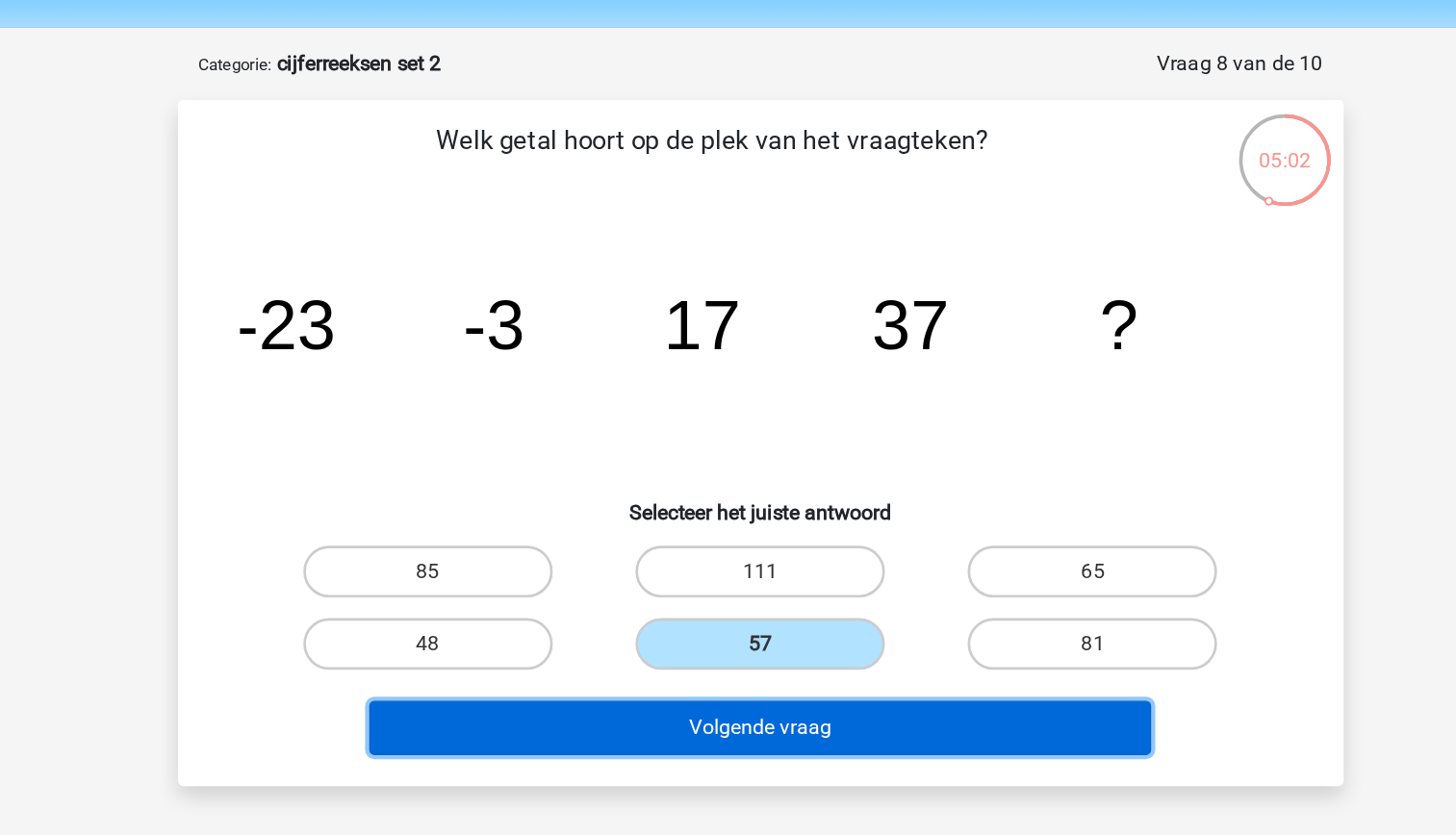
click at [783, 599] on button "Volgende vraag" at bounding box center [728, 602] width 582 height 40
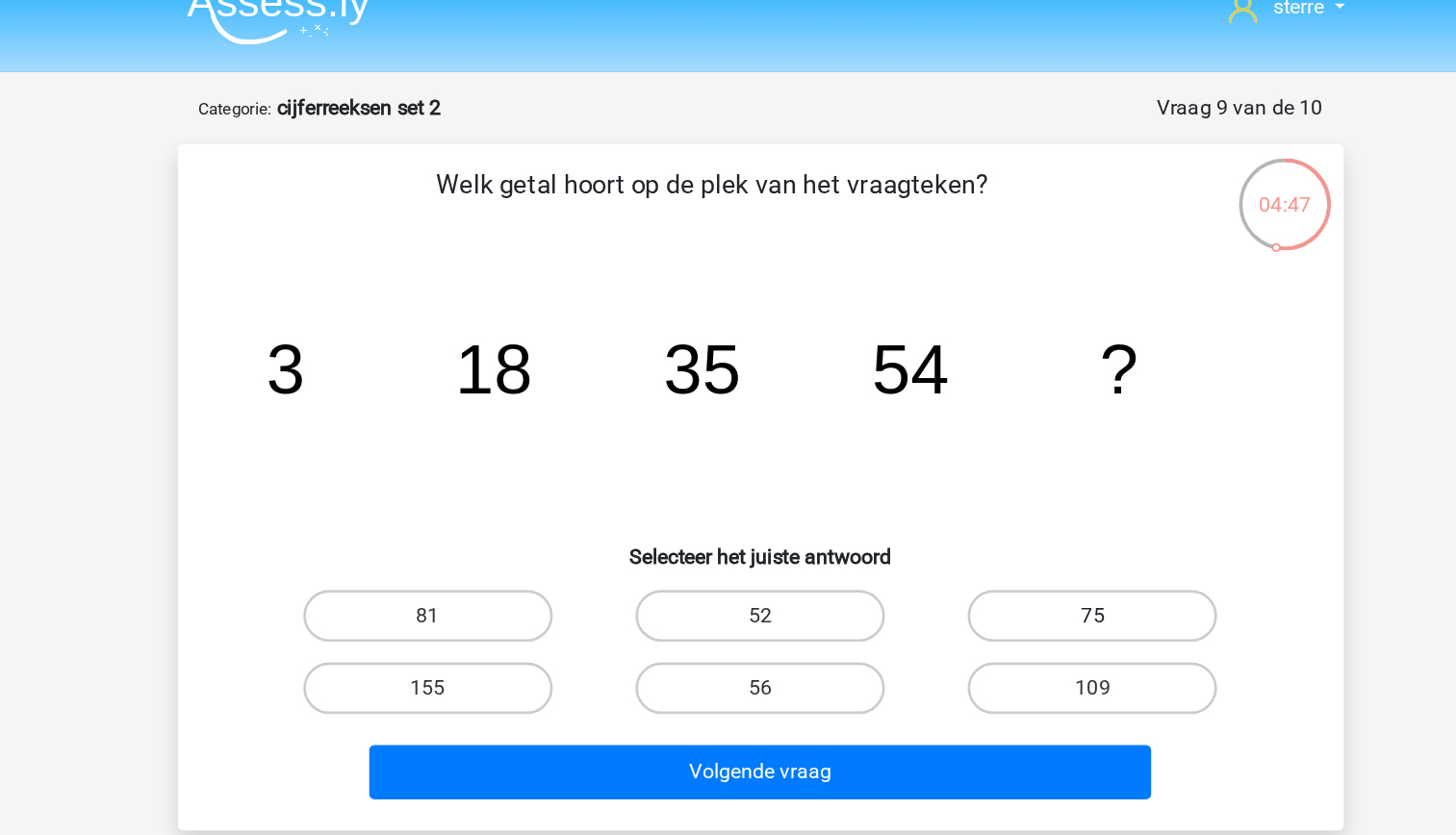
click at [938, 475] on label "75" at bounding box center [975, 485] width 186 height 38
click at [976, 486] on input "75" at bounding box center [982, 492] width 13 height 13
radio input "true"
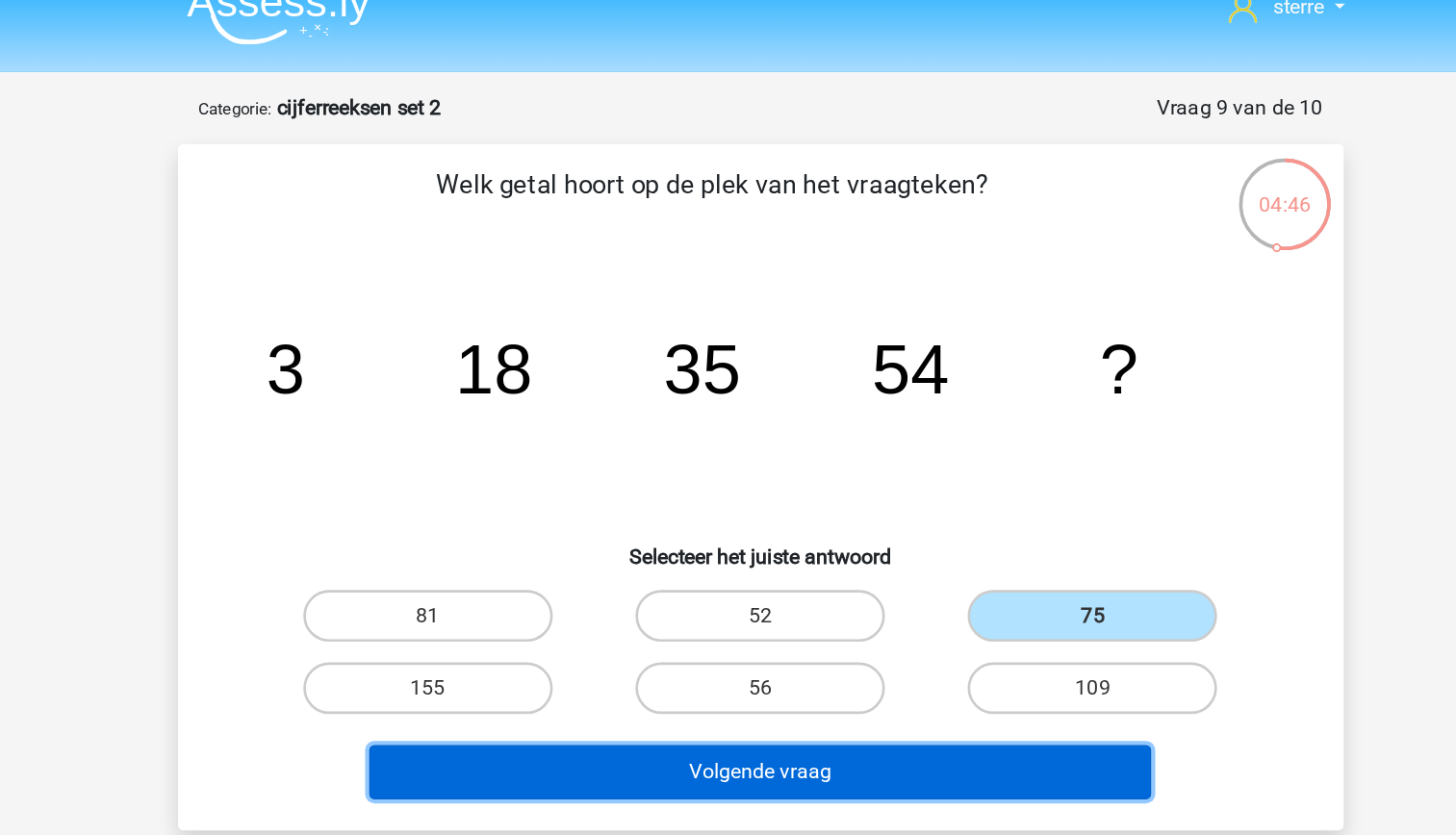
click at [875, 608] on button "Volgende vraag" at bounding box center [728, 602] width 582 height 40
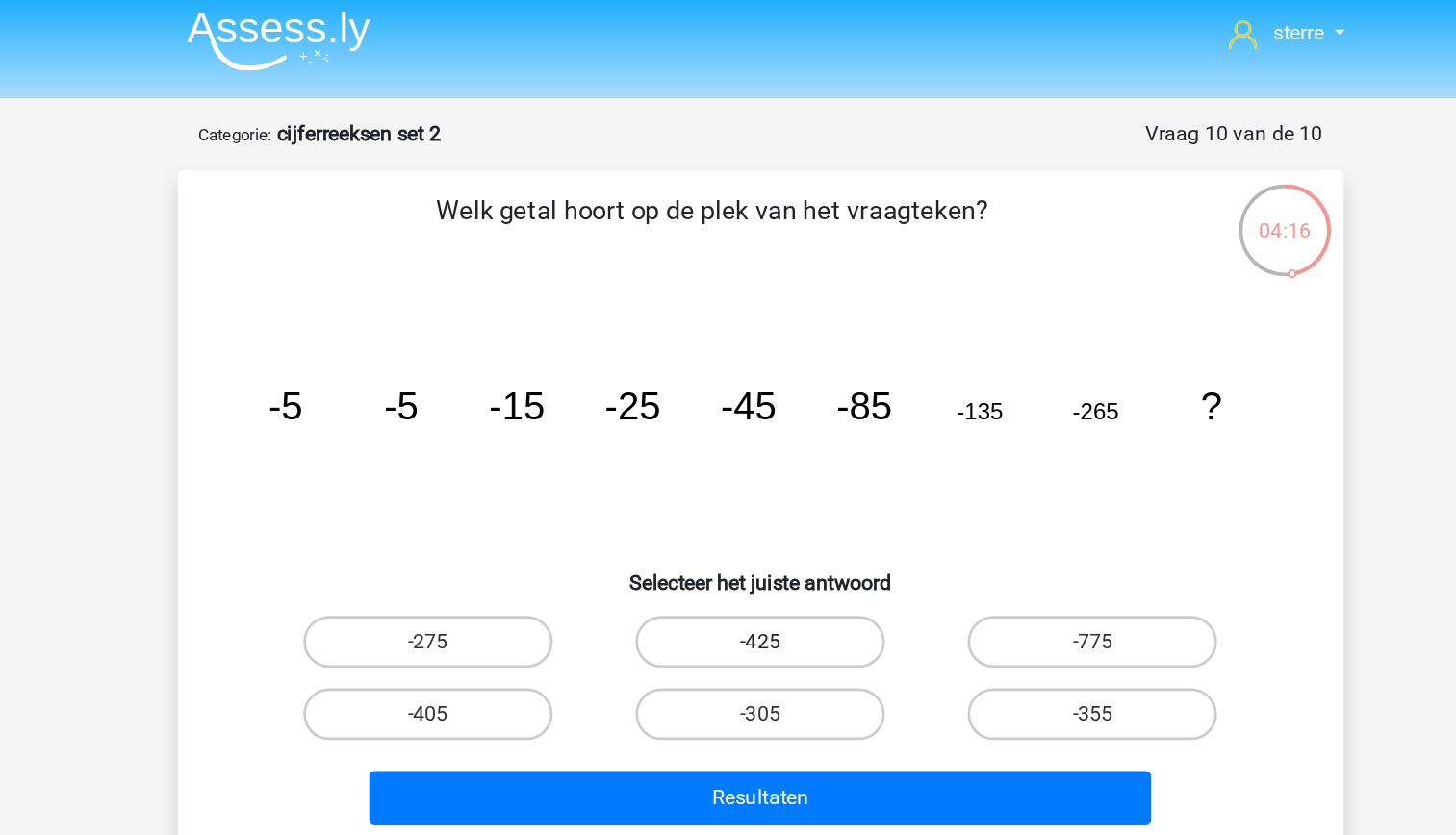
click at [747, 479] on label "-425" at bounding box center [728, 485] width 186 height 38
click at [740, 486] on input "-425" at bounding box center [733, 492] width 13 height 13
radio input "true"
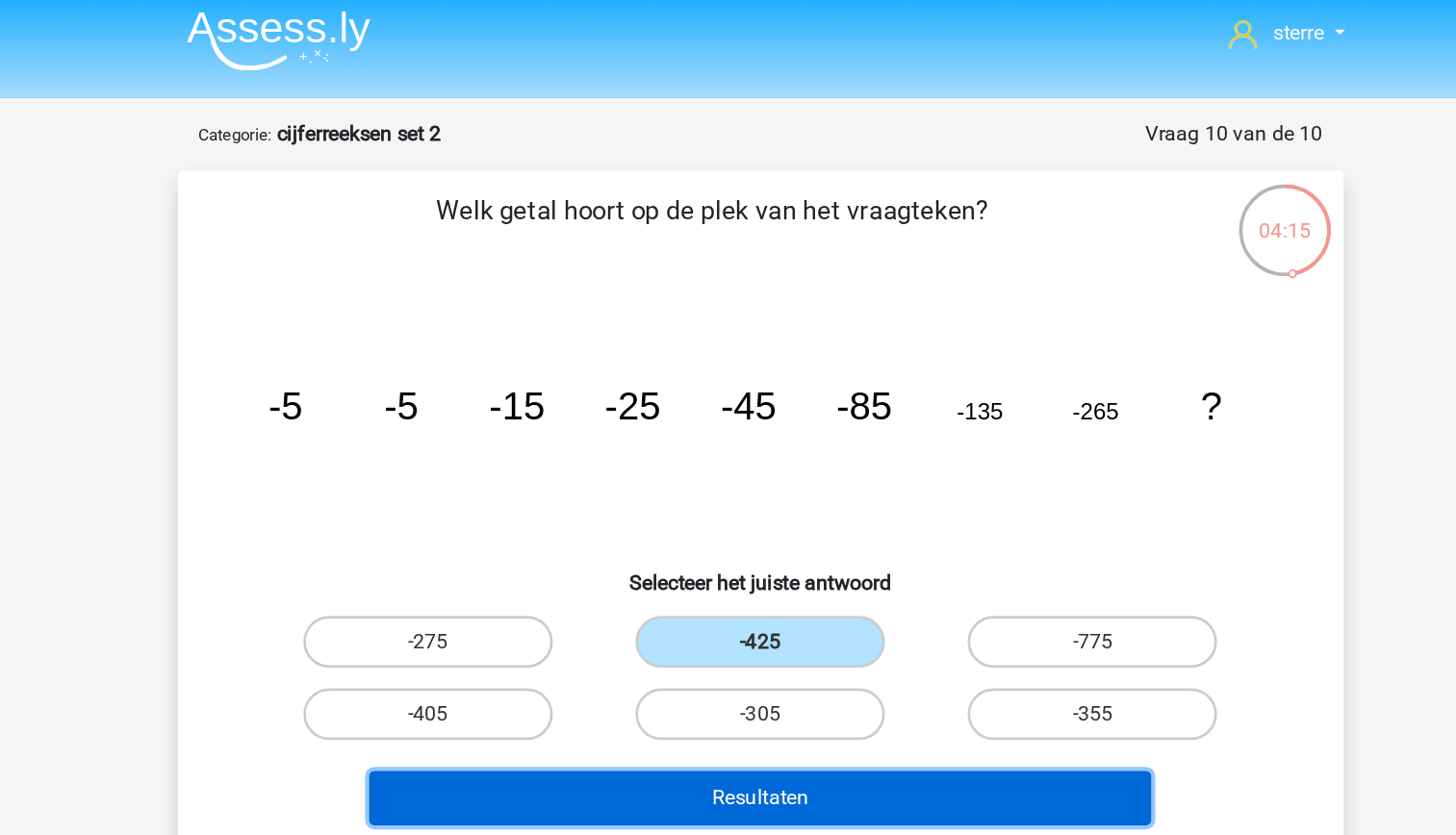
click at [785, 590] on button "Resultaten" at bounding box center [728, 602] width 582 height 40
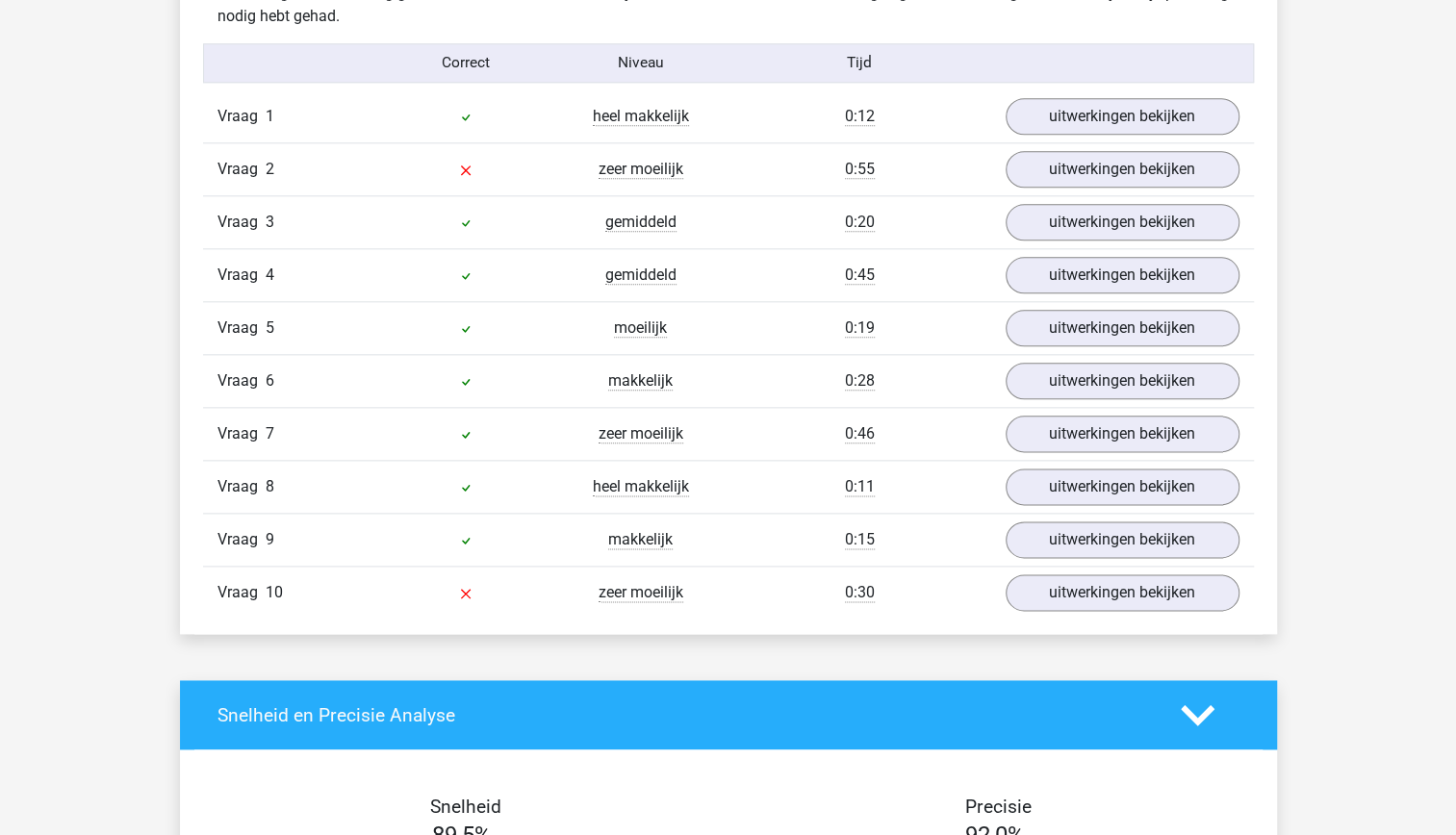
scroll to position [1194, 0]
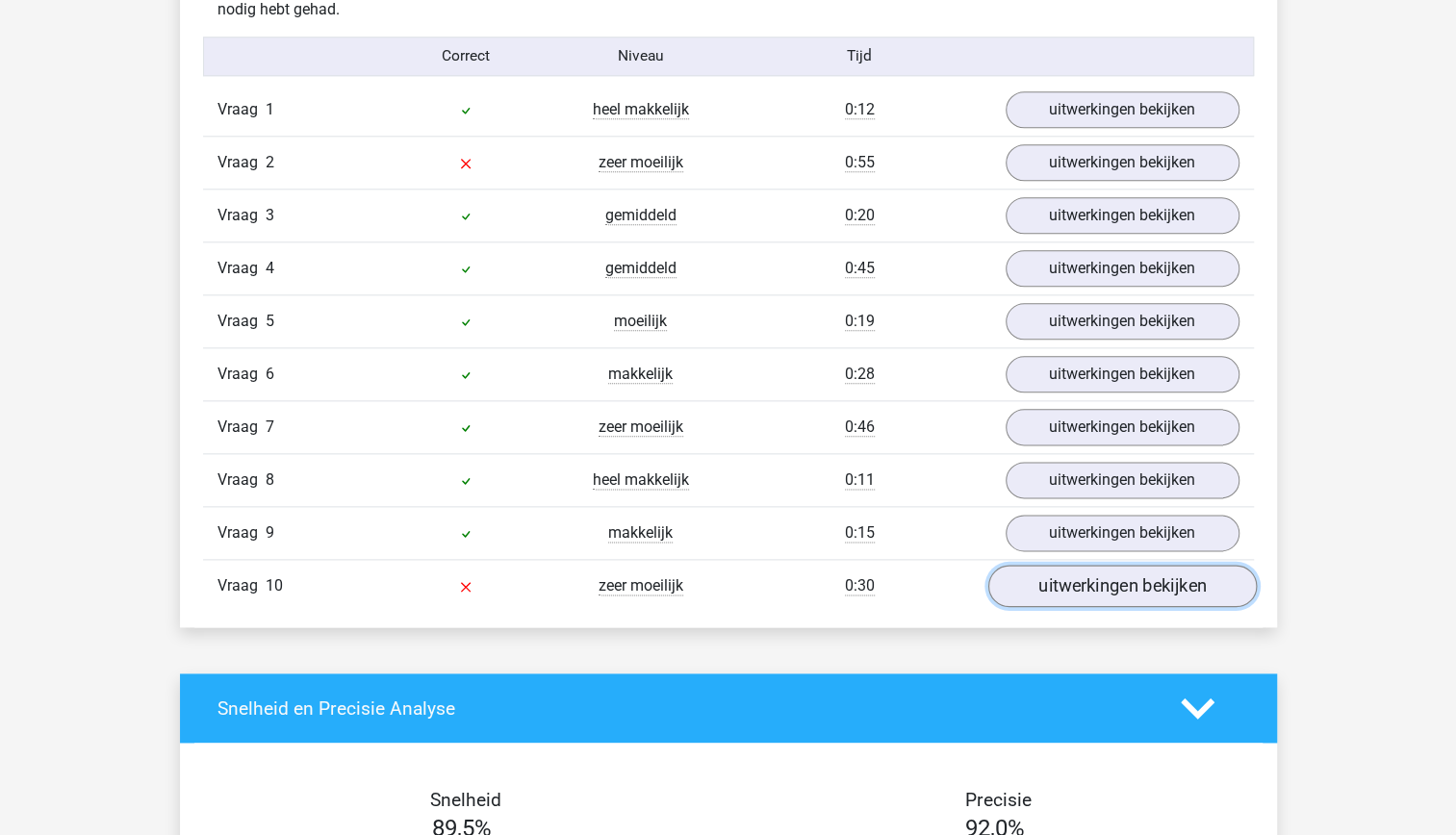
click at [1081, 579] on link "uitwerkingen bekijken" at bounding box center [1122, 585] width 269 height 42
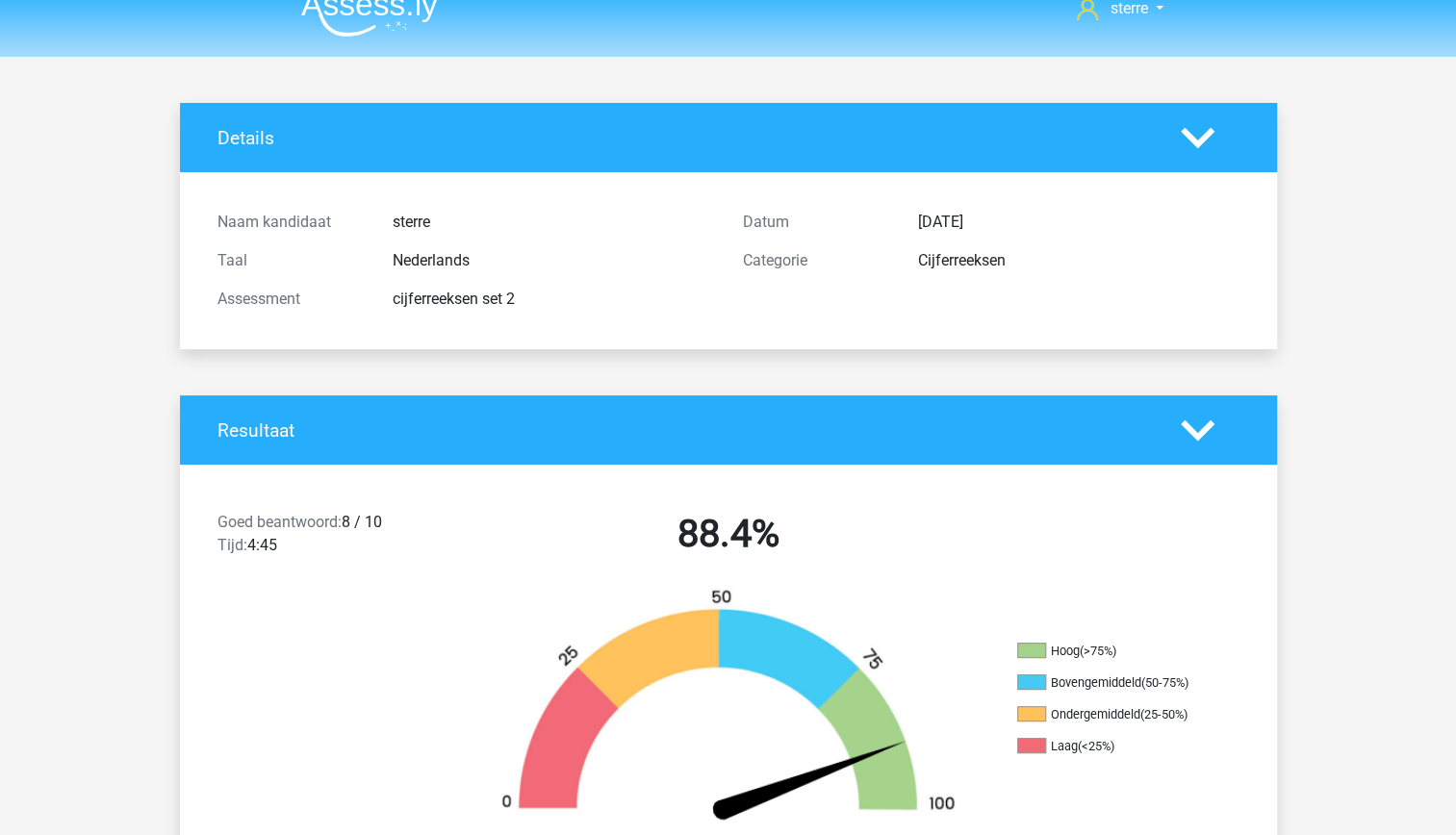
scroll to position [0, 0]
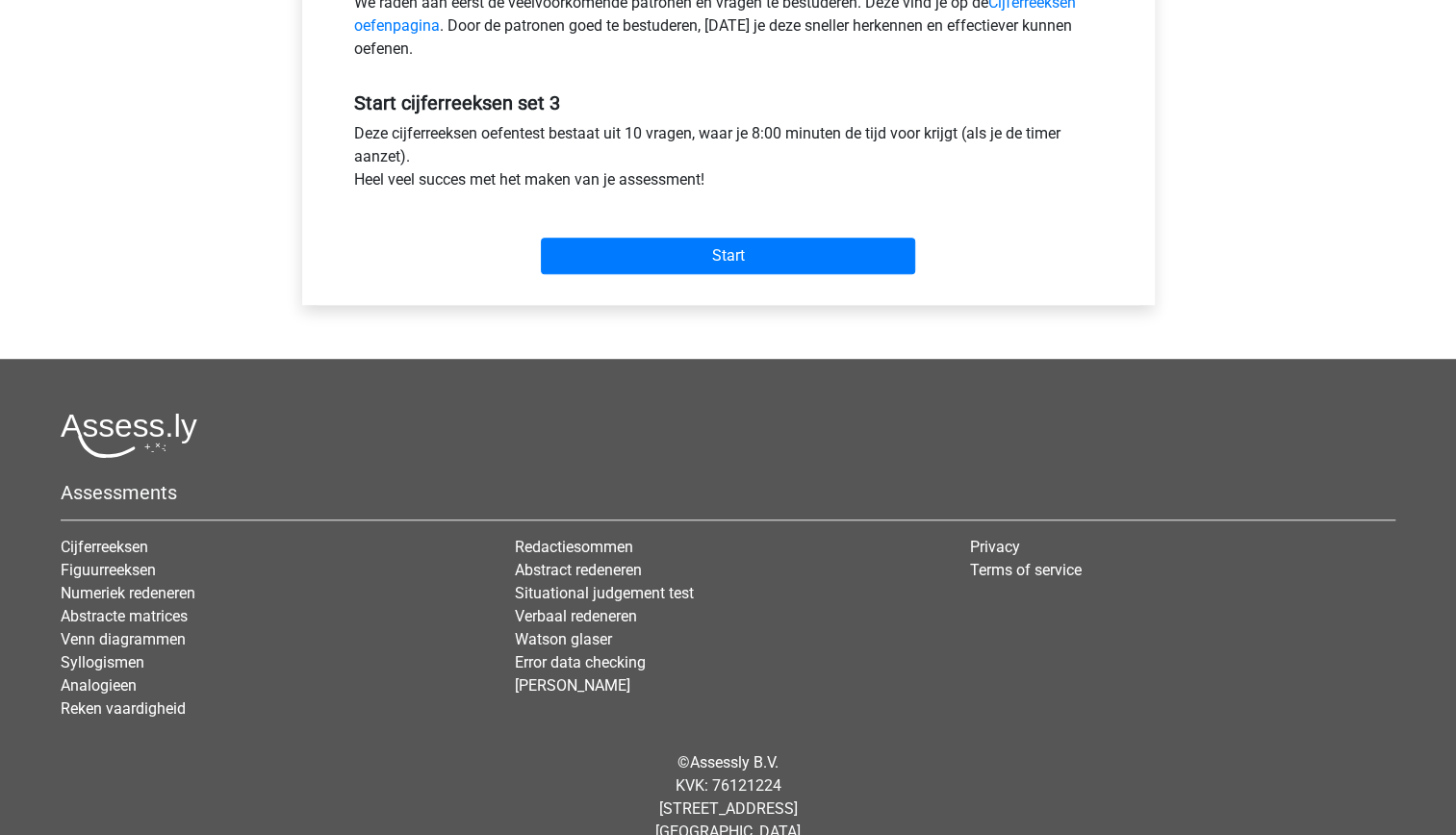
scroll to position [664, 0]
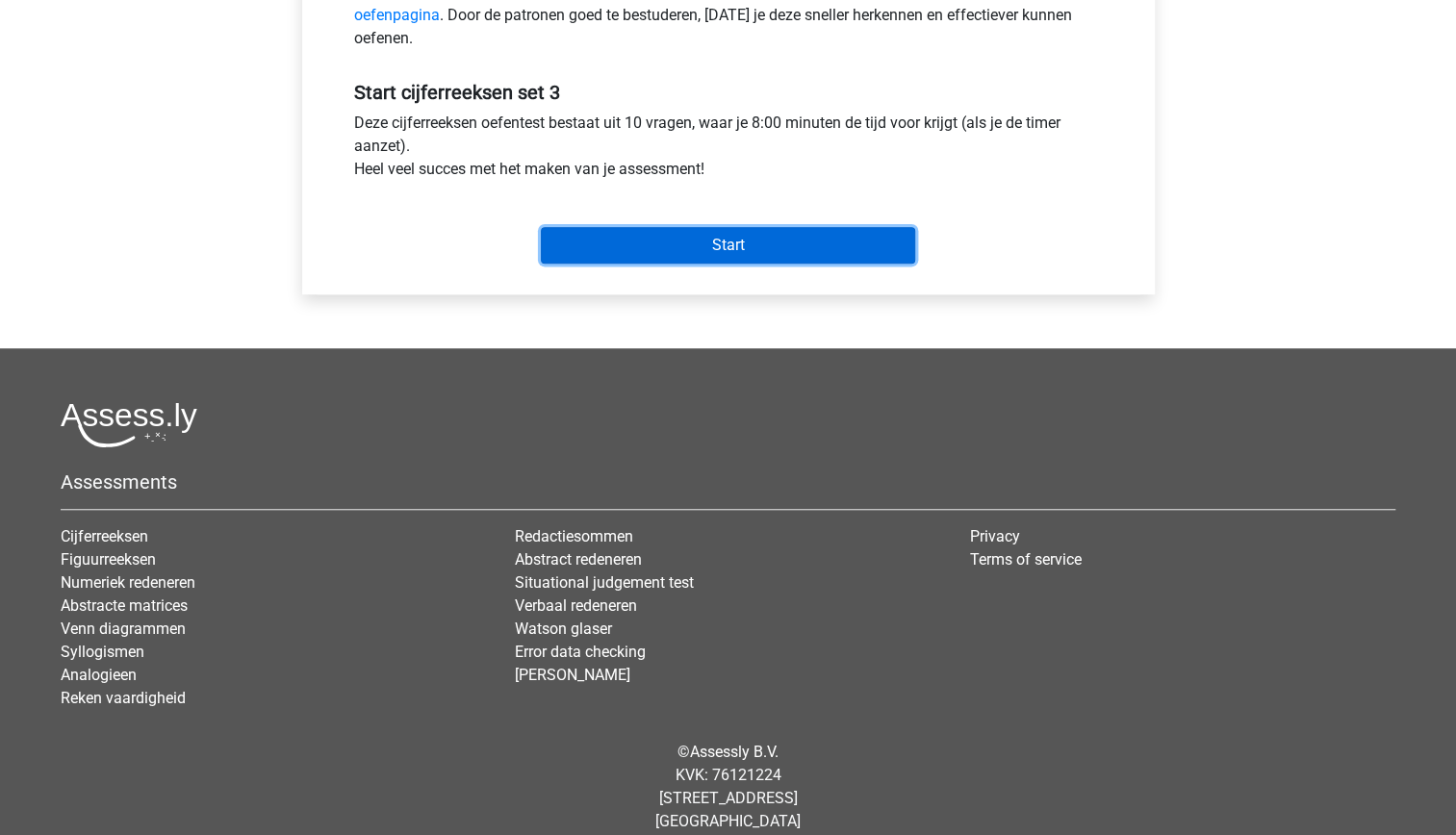
click at [744, 243] on input "Start" at bounding box center [728, 245] width 374 height 36
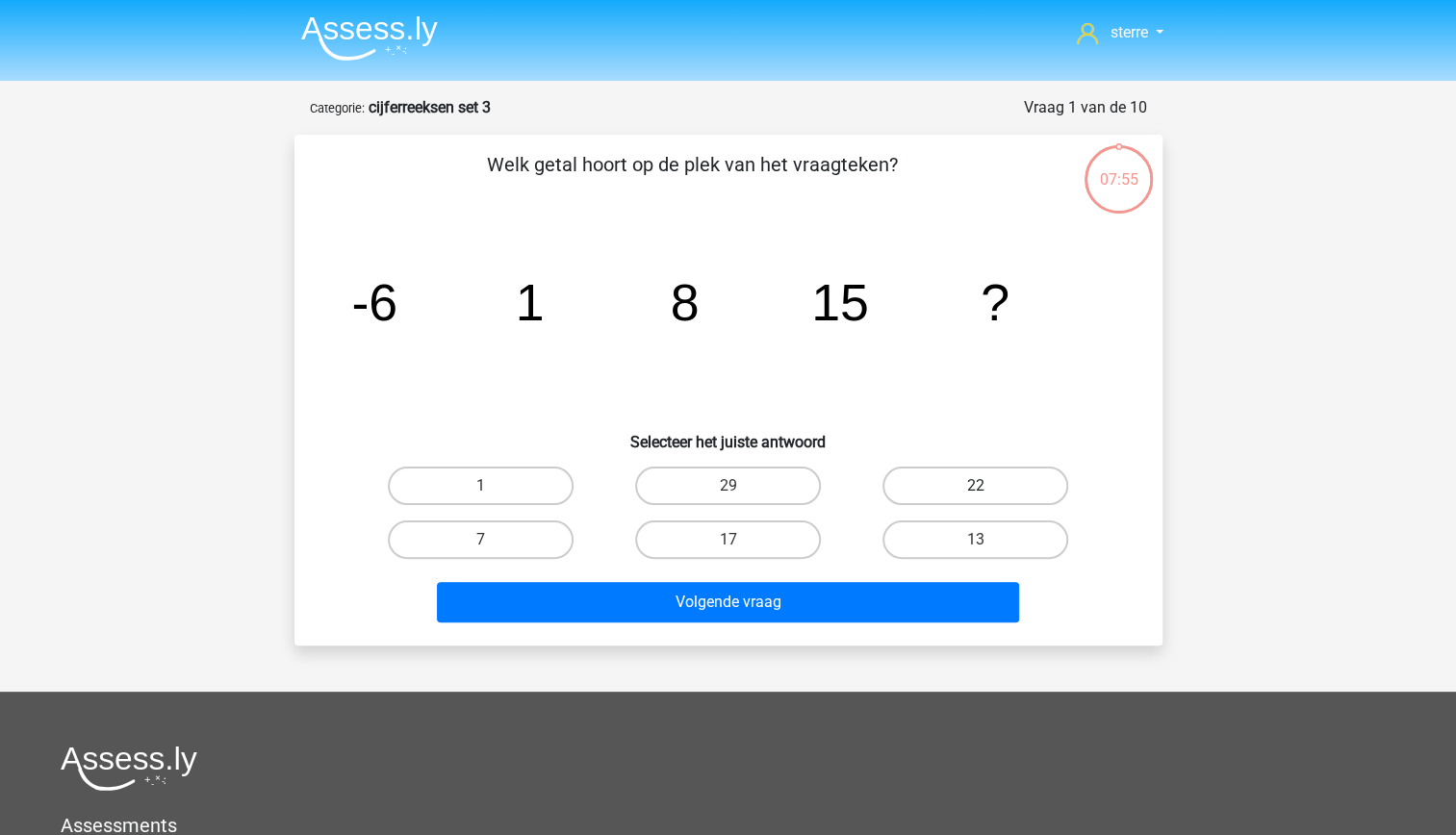
click at [970, 487] on label "22" at bounding box center [975, 485] width 186 height 38
click at [976, 487] on input "22" at bounding box center [982, 492] width 13 height 13
radio input "true"
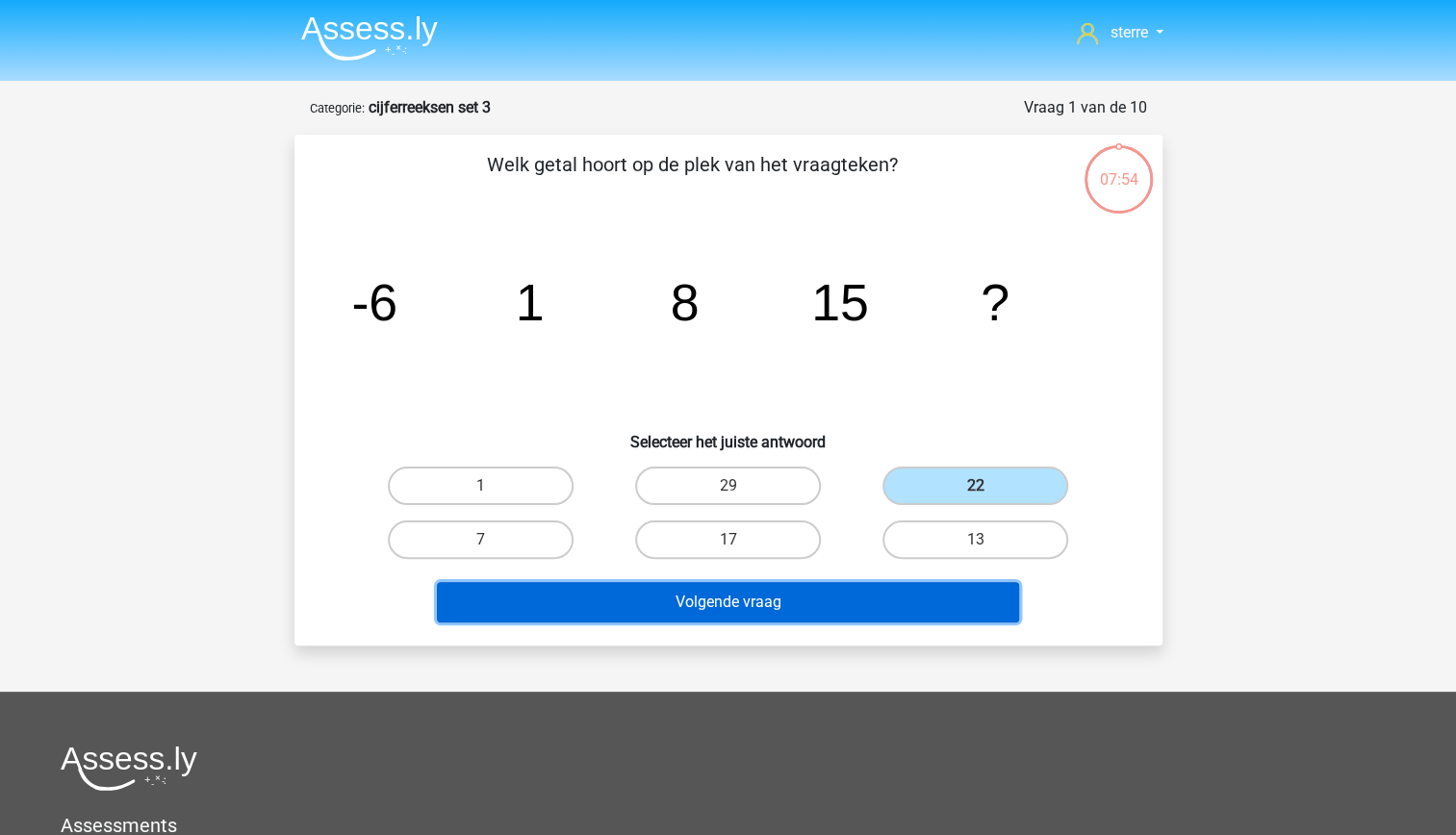
click at [888, 600] on button "Volgende vraag" at bounding box center [728, 602] width 582 height 40
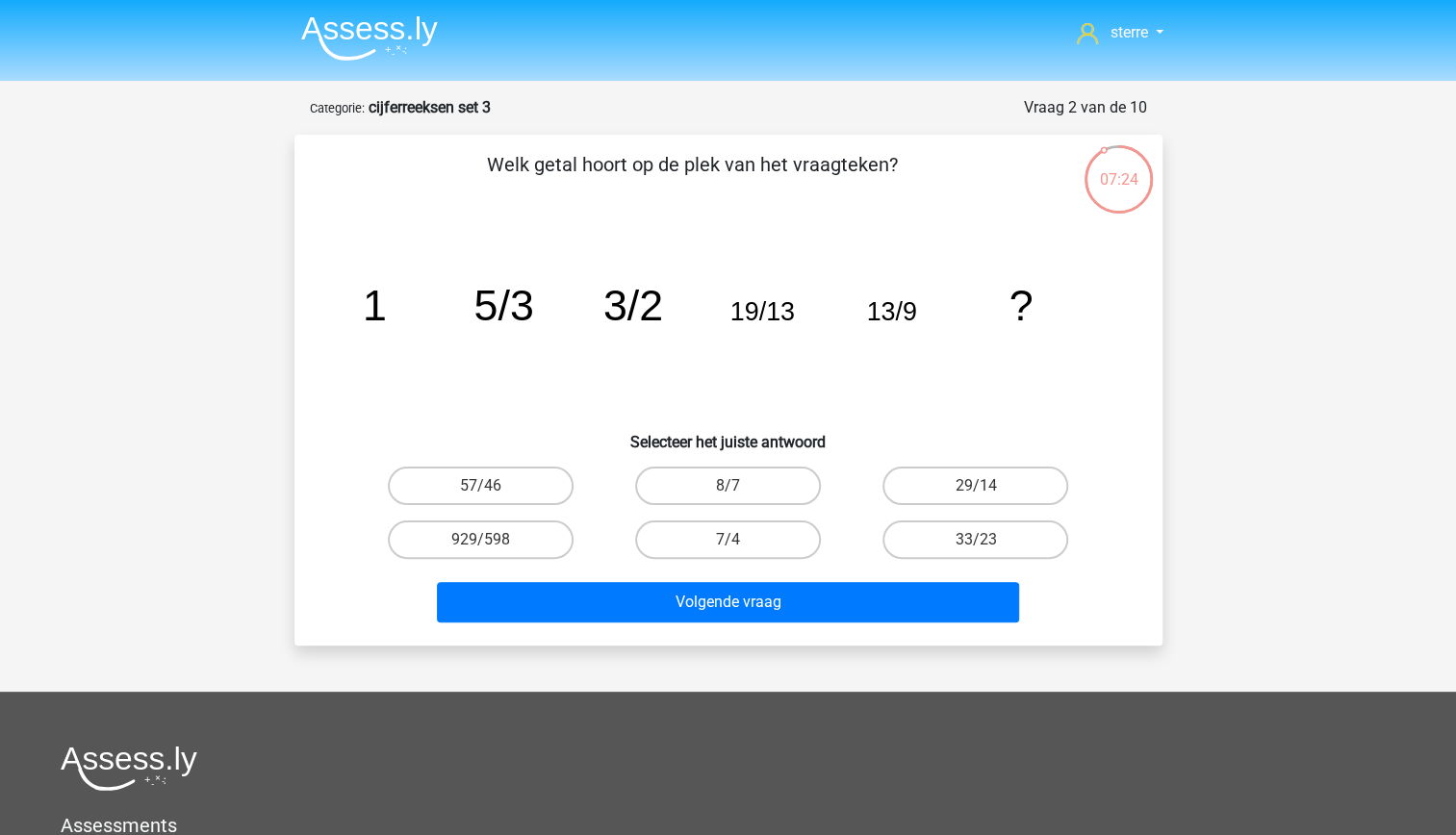
click at [666, 304] on icon "image/svg+xml 1 5/3 3/2 19/13 13/9 ?" at bounding box center [728, 321] width 775 height 195
click at [801, 306] on icon "image/svg+xml 1 5/3 3/2 19/13 13/9 ?" at bounding box center [728, 321] width 775 height 195
click at [791, 306] on tspan "19/13" at bounding box center [761, 311] width 65 height 29
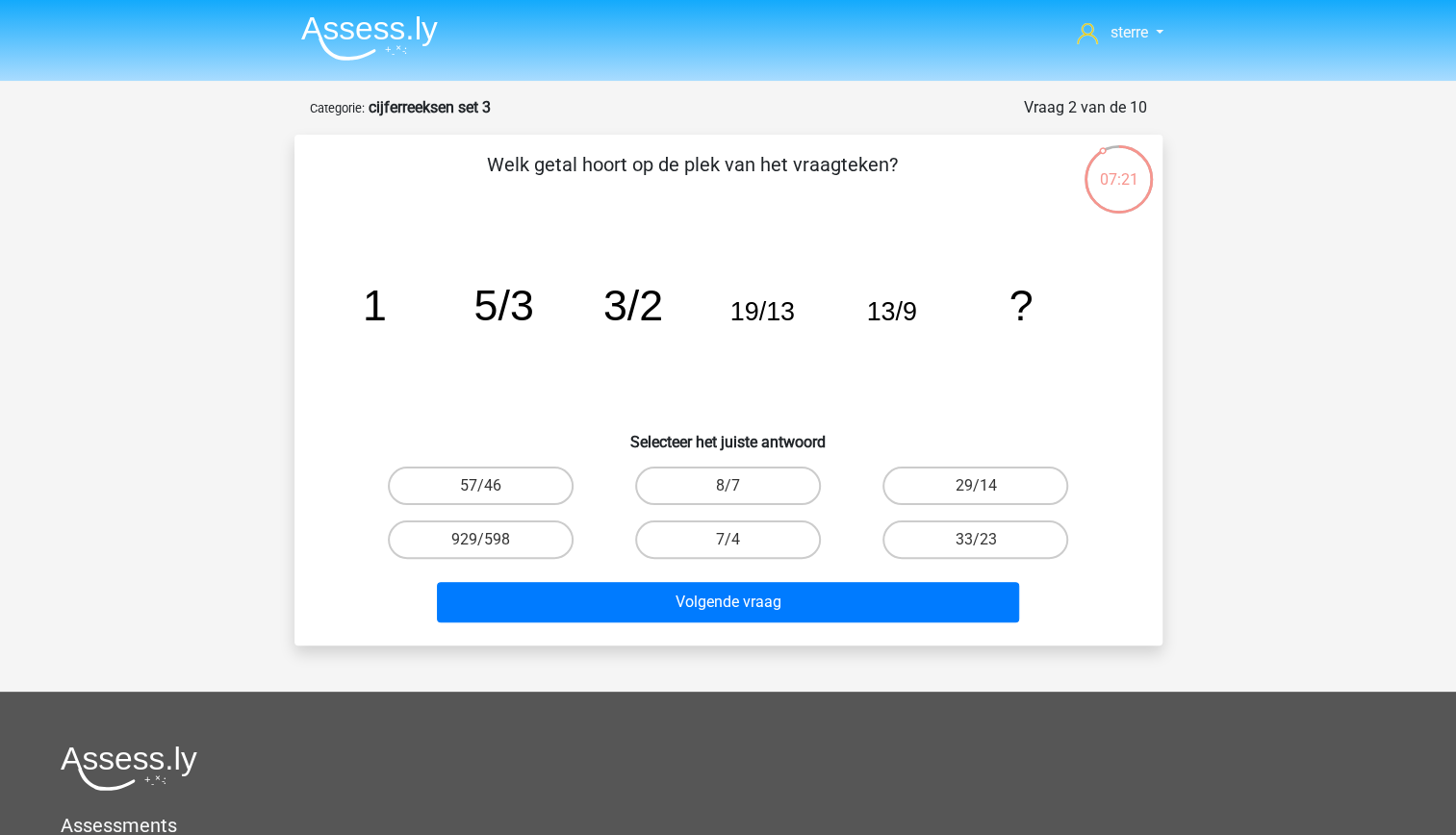
click at [791, 306] on tspan "19/13" at bounding box center [761, 311] width 65 height 29
click at [618, 308] on tspan "3/2" at bounding box center [632, 305] width 60 height 48
drag, startPoint x: 618, startPoint y: 308, endPoint x: 757, endPoint y: 312, distance: 139.1
click at [757, 312] on tspan "19/13" at bounding box center [761, 311] width 65 height 29
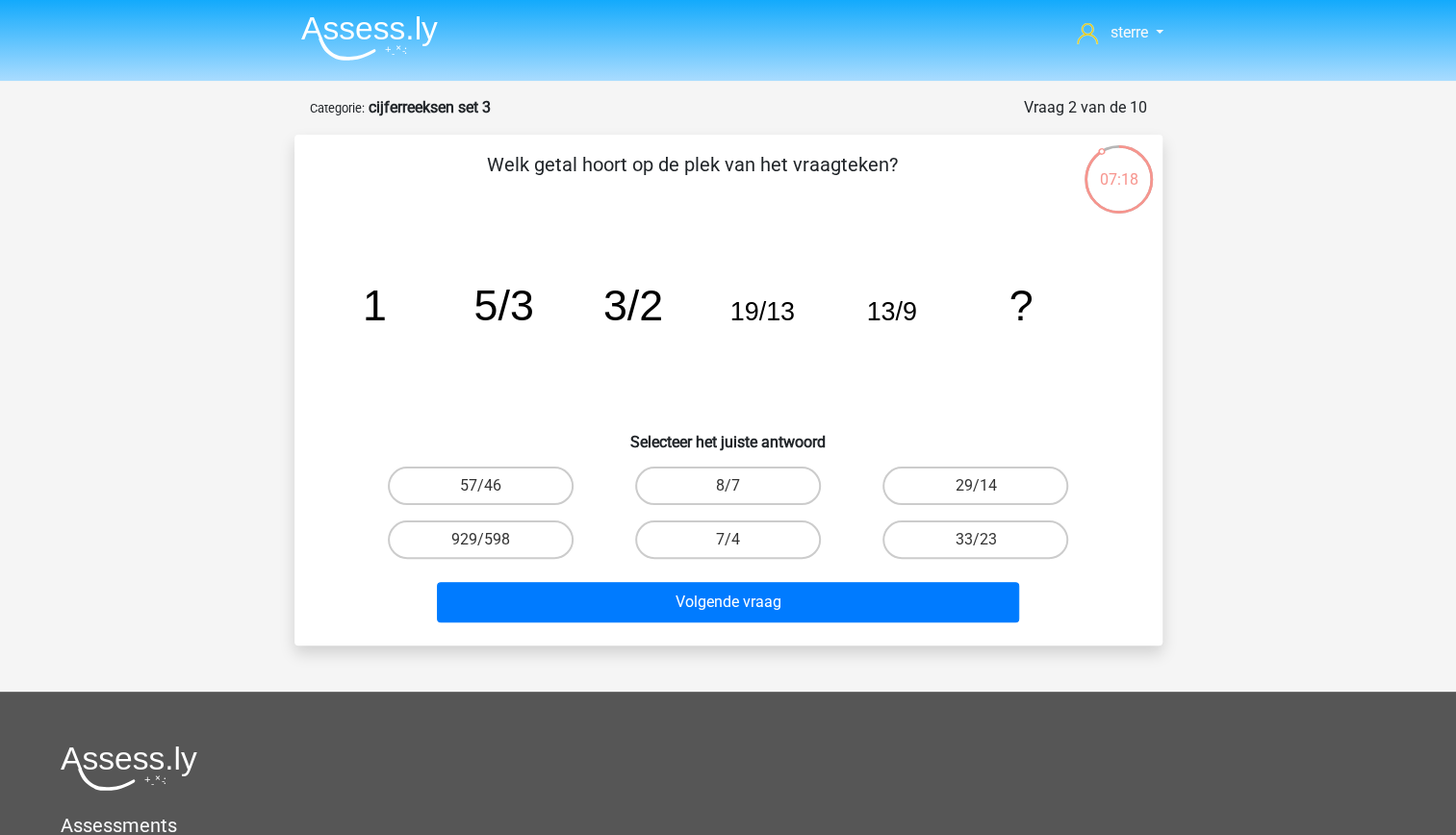
click at [904, 310] on tspan "13/9" at bounding box center [890, 311] width 50 height 29
drag, startPoint x: 904, startPoint y: 310, endPoint x: 921, endPoint y: 340, distance: 34.5
click at [921, 340] on icon "image/svg+xml 1 5/3 3/2 19/13 13/9 ?" at bounding box center [728, 321] width 775 height 195
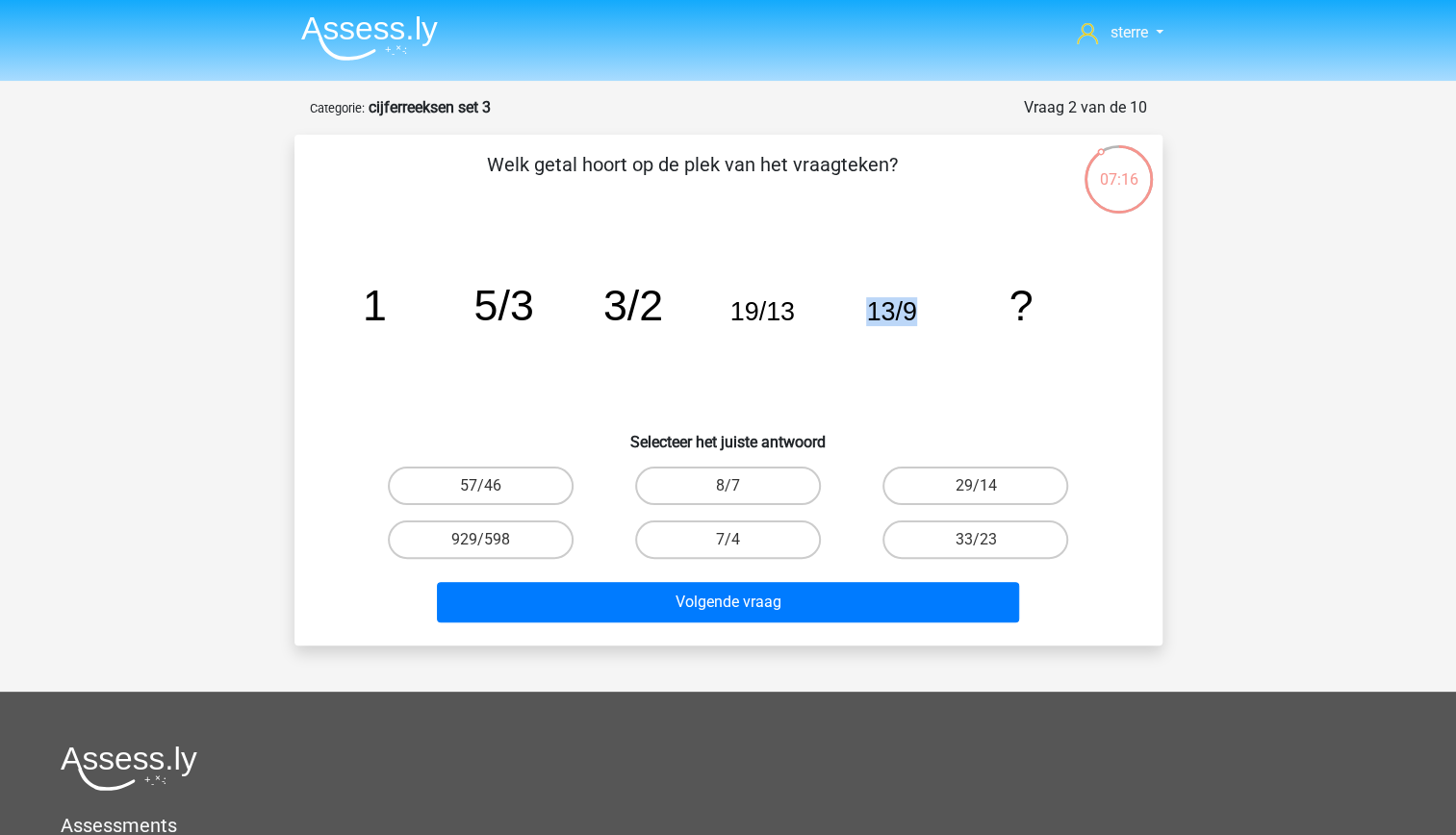
click at [924, 377] on icon "image/svg+xml 1 5/3 3/2 19/13 13/9 ?" at bounding box center [728, 321] width 775 height 195
click at [839, 364] on icon "image/svg+xml 1 5/3 3/2 19/13 13/9 ?" at bounding box center [728, 321] width 775 height 195
drag, startPoint x: 839, startPoint y: 364, endPoint x: 863, endPoint y: 421, distance: 61.8
click at [863, 421] on h6 "Selecteer het juiste antwoord" at bounding box center [729, 435] width 807 height 33
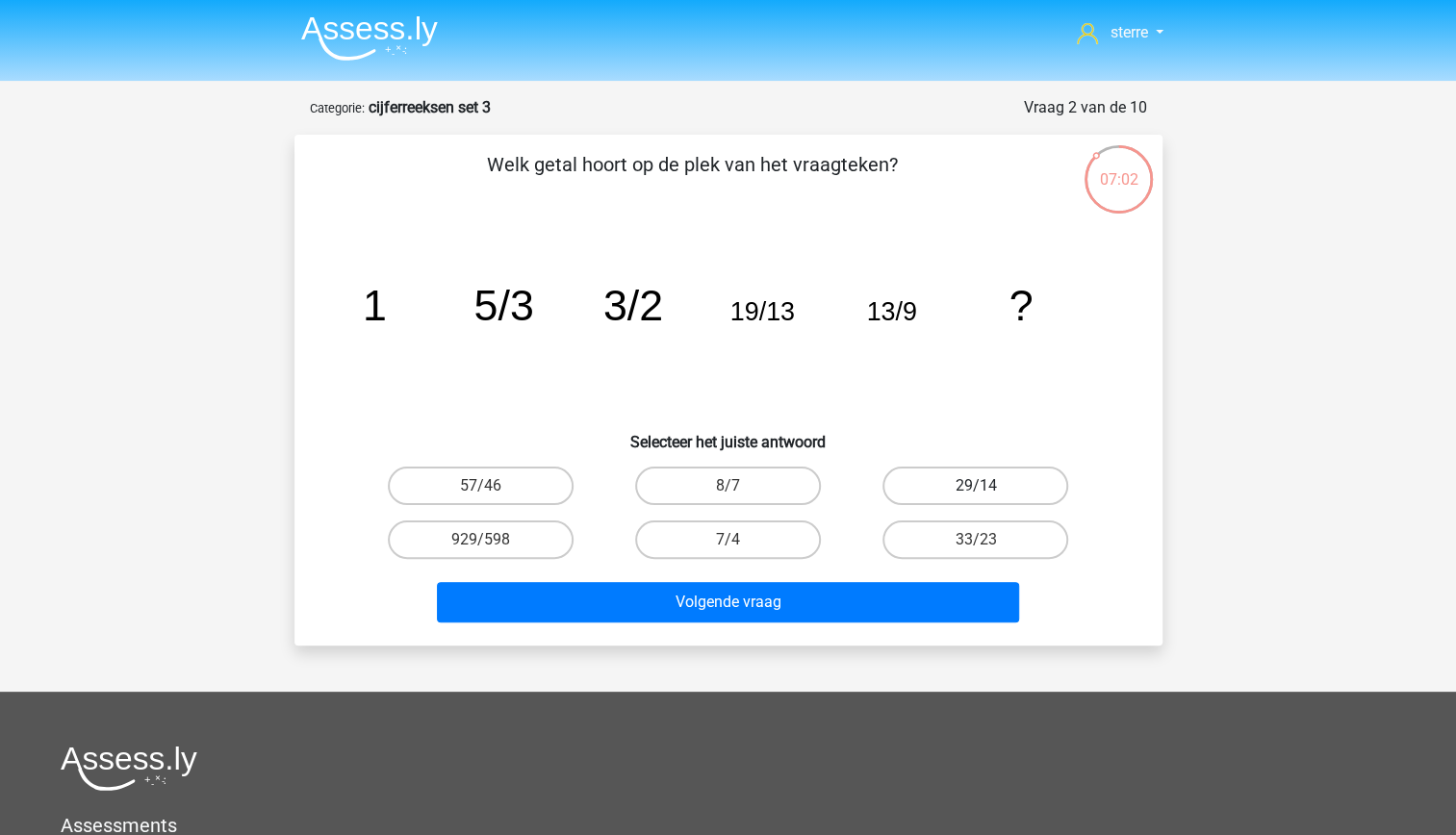
click at [919, 489] on label "29/14" at bounding box center [975, 485] width 186 height 38
click at [976, 489] on input "29/14" at bounding box center [982, 492] width 13 height 13
radio input "true"
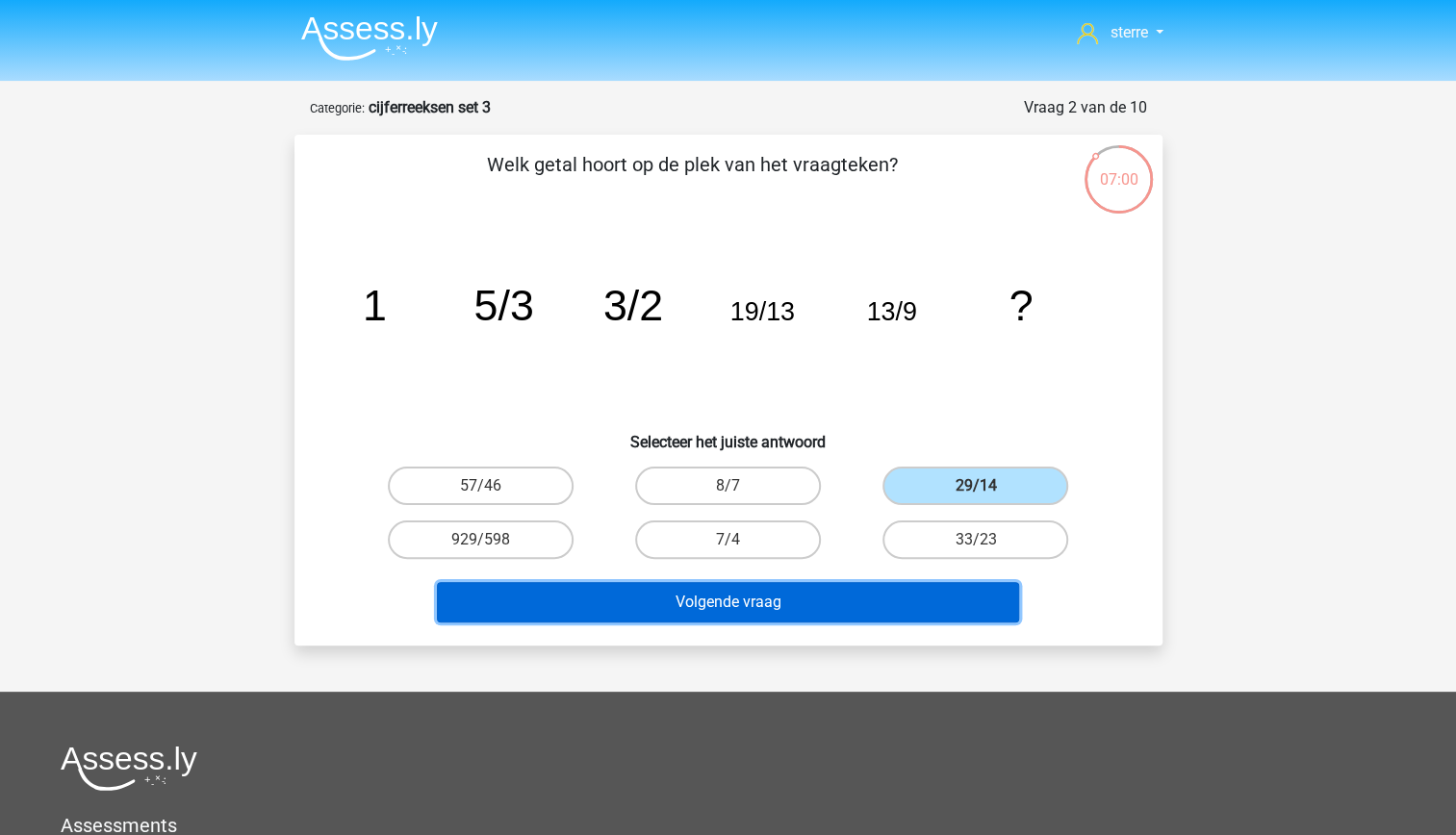
click at [889, 595] on button "Volgende vraag" at bounding box center [728, 602] width 582 height 40
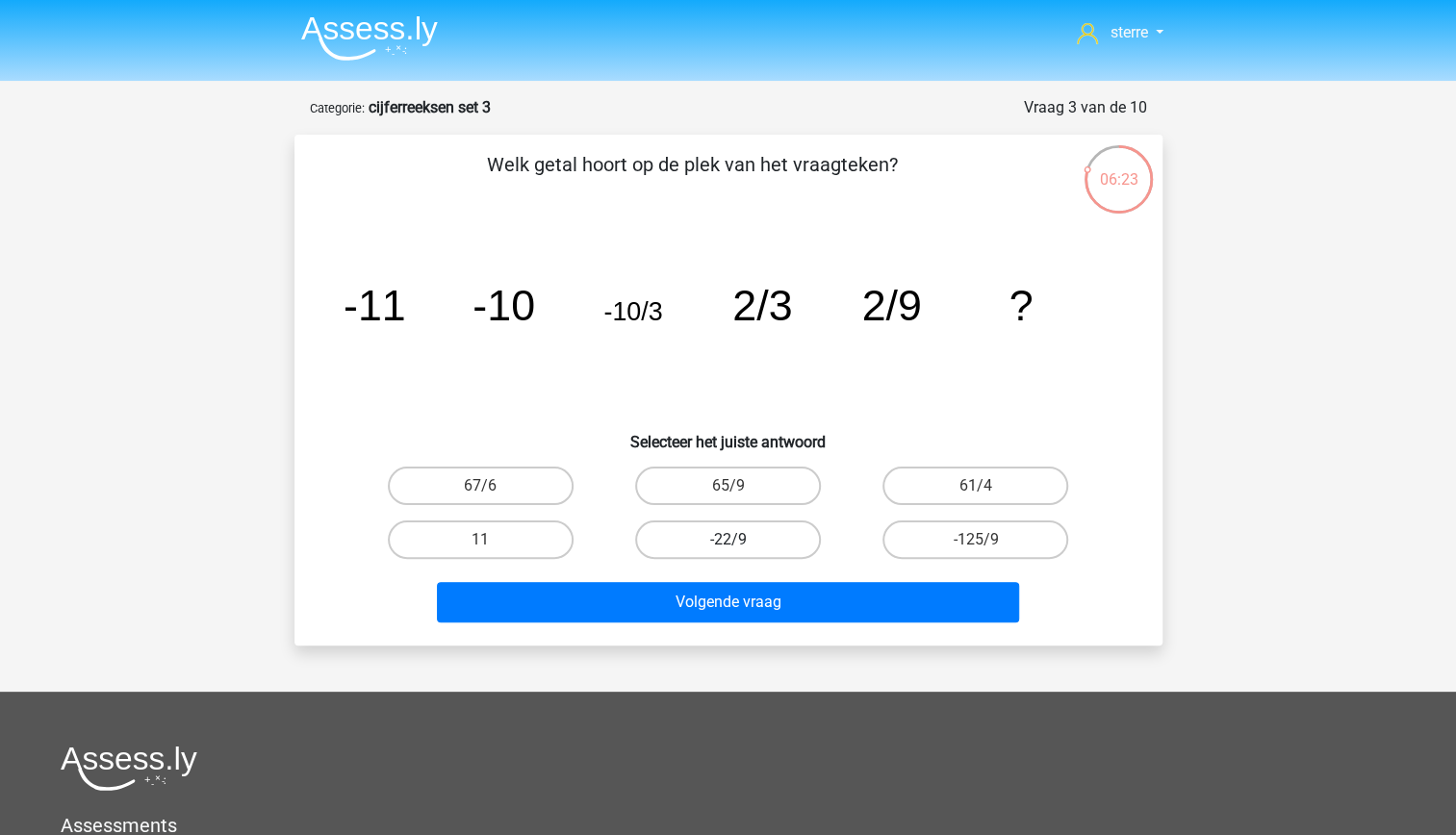
click at [783, 540] on label "-22/9" at bounding box center [728, 539] width 186 height 38
click at [740, 540] on input "-22/9" at bounding box center [733, 546] width 13 height 13
radio input "true"
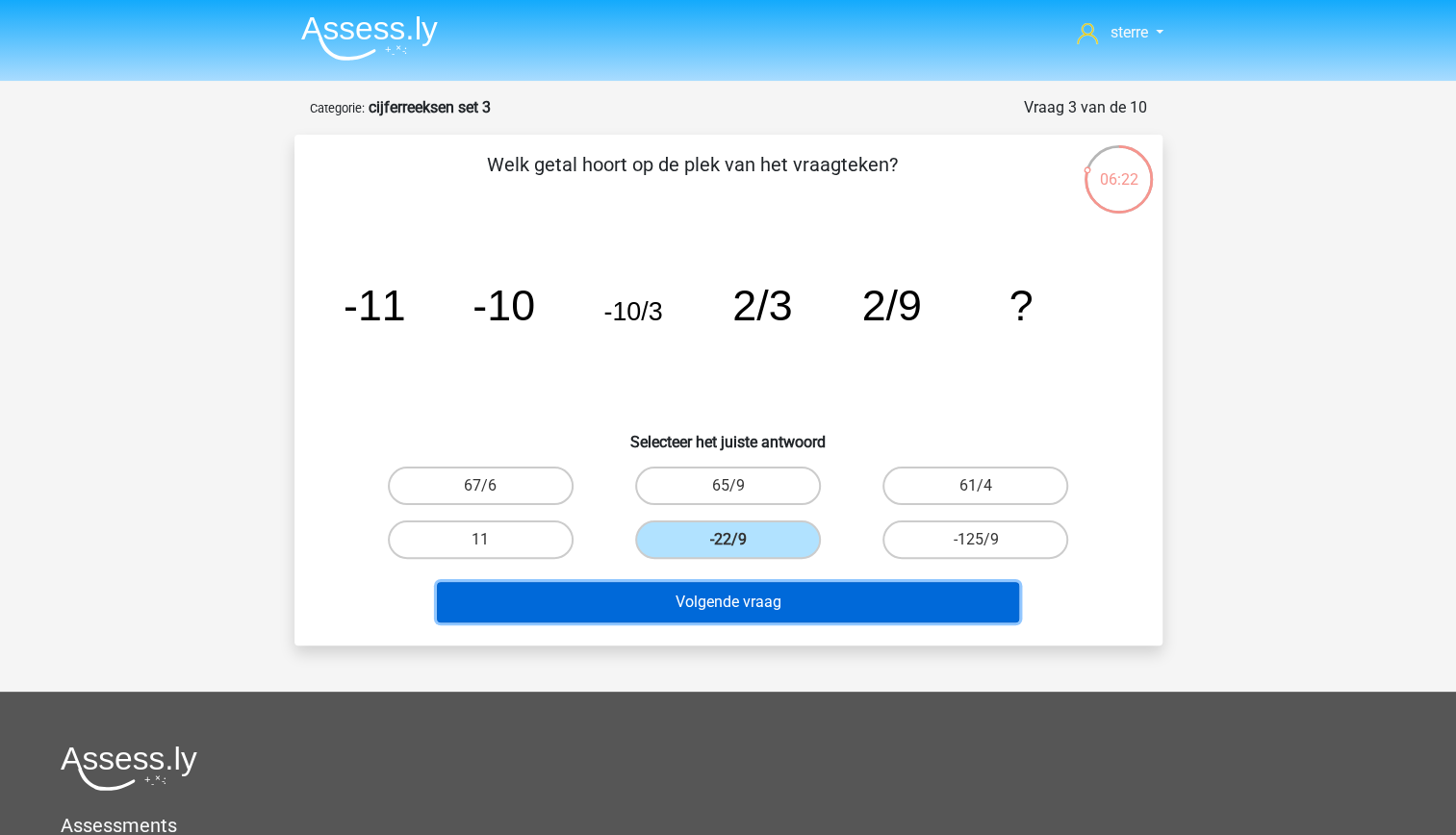
click at [821, 587] on button "Volgende vraag" at bounding box center [728, 602] width 582 height 40
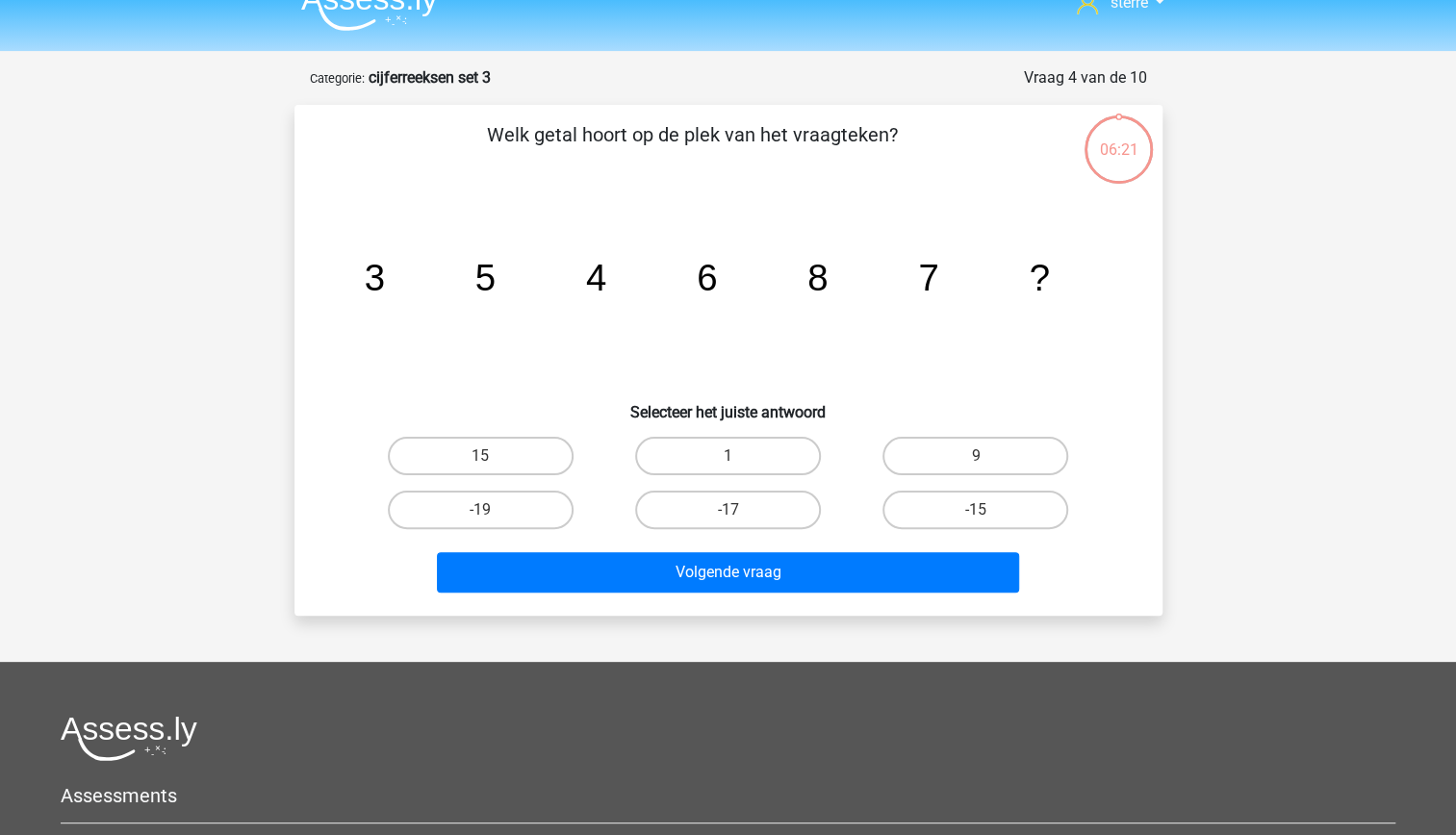
scroll to position [8, 0]
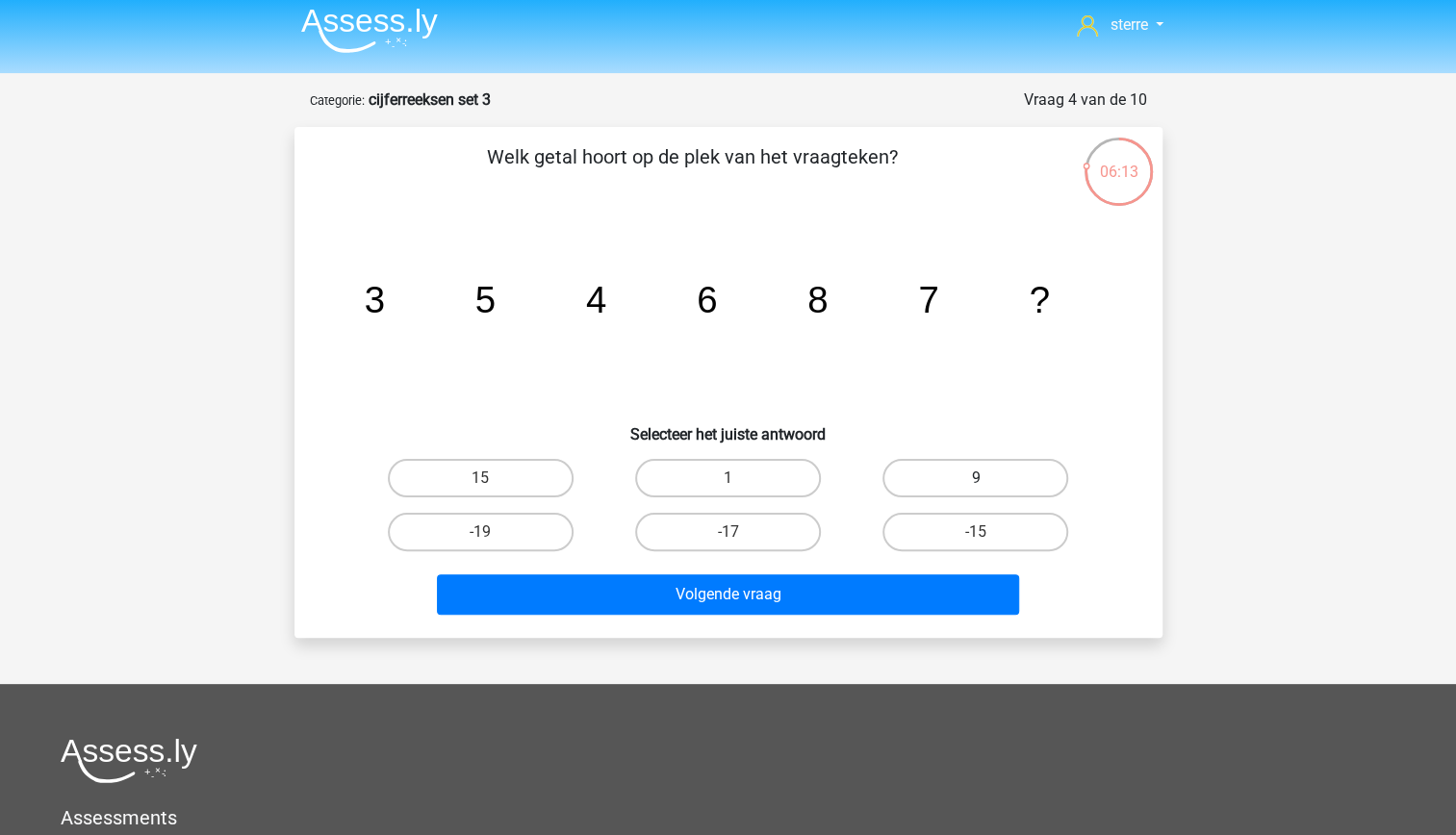
click at [987, 475] on label "9" at bounding box center [975, 478] width 186 height 38
click at [987, 478] on input "9" at bounding box center [982, 484] width 13 height 13
radio input "true"
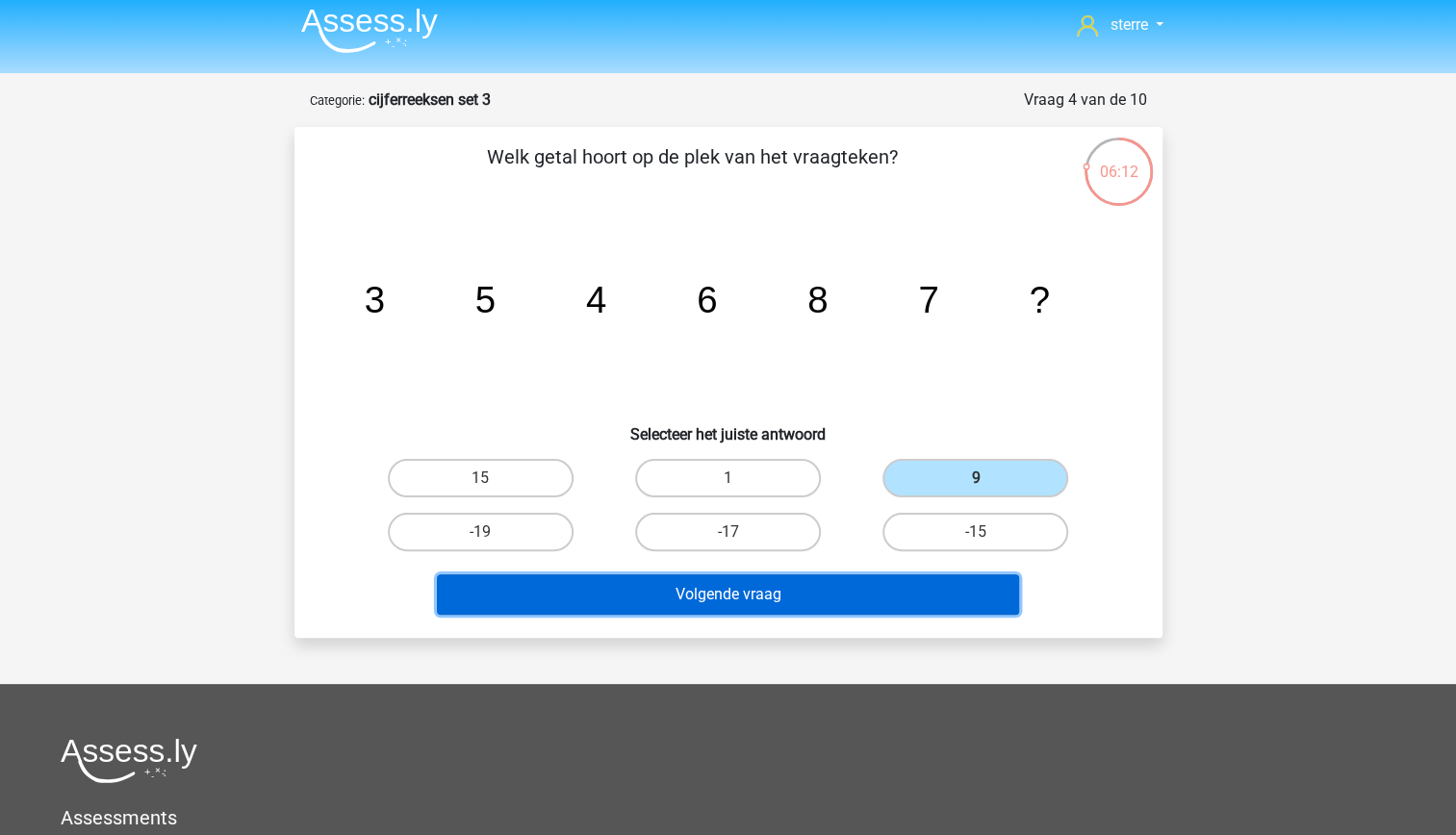
click at [901, 583] on button "Volgende vraag" at bounding box center [728, 594] width 582 height 40
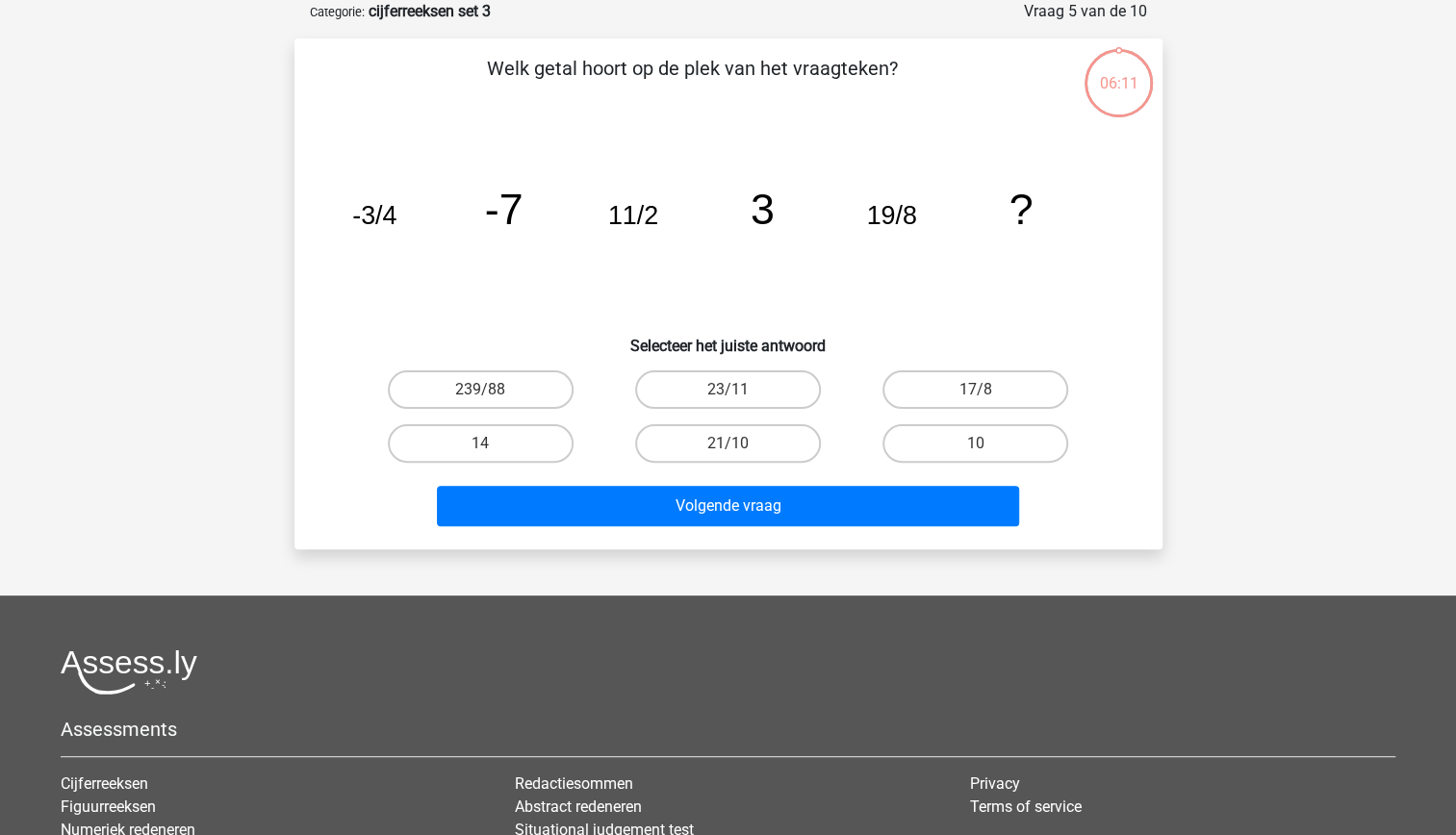
scroll to position [0, 0]
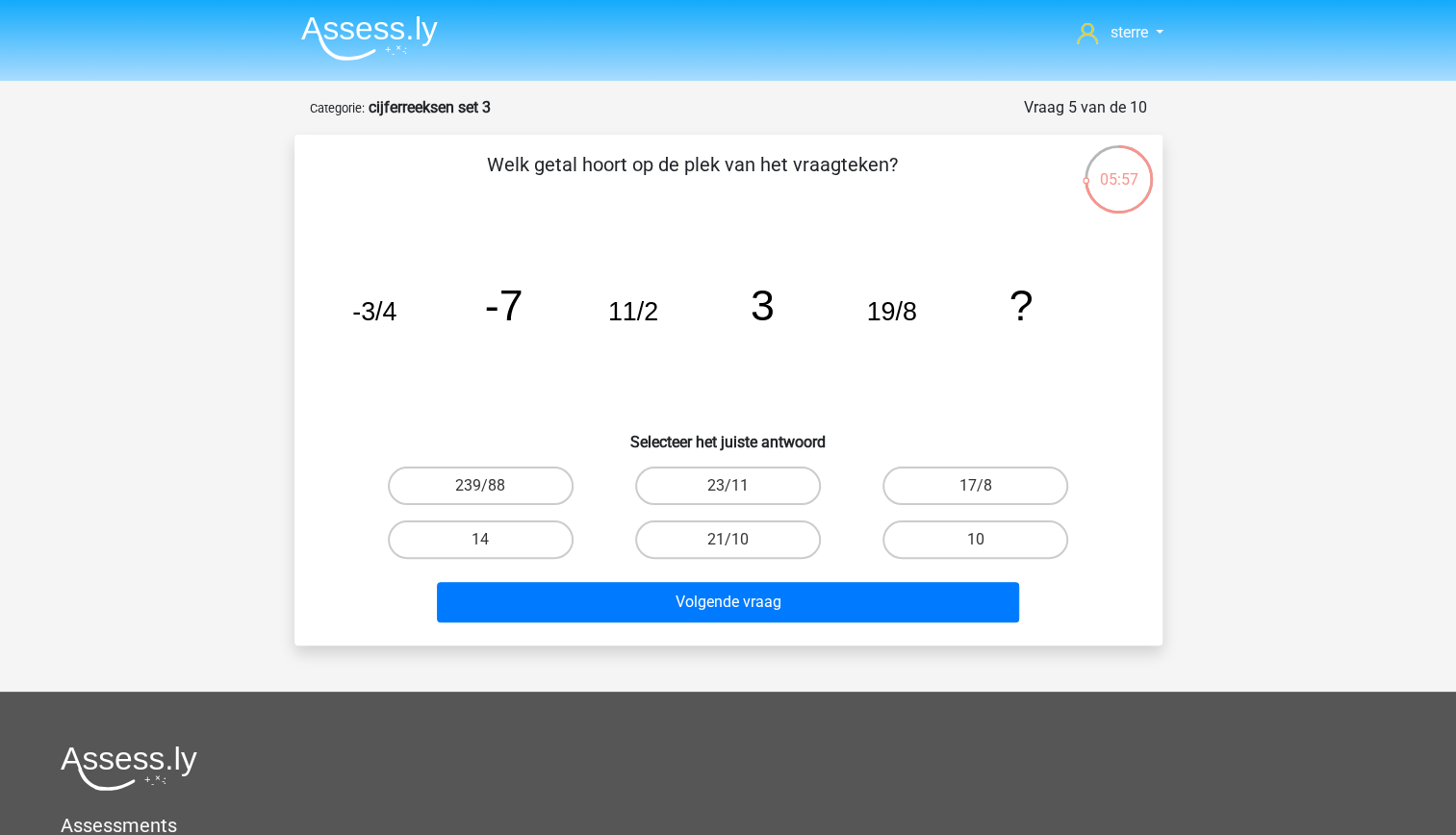
click at [499, 372] on icon "image/svg+xml -3/4 -7 11/2 3 19/8 ?" at bounding box center [728, 321] width 775 height 195
click at [768, 310] on tspan "3" at bounding box center [761, 305] width 24 height 48
click at [1057, 298] on icon "image/svg+xml -3/4 -7 11/2 3 19/8 ?" at bounding box center [728, 321] width 775 height 195
click at [487, 530] on label "14" at bounding box center [480, 539] width 186 height 38
click at [487, 540] on input "14" at bounding box center [486, 546] width 13 height 13
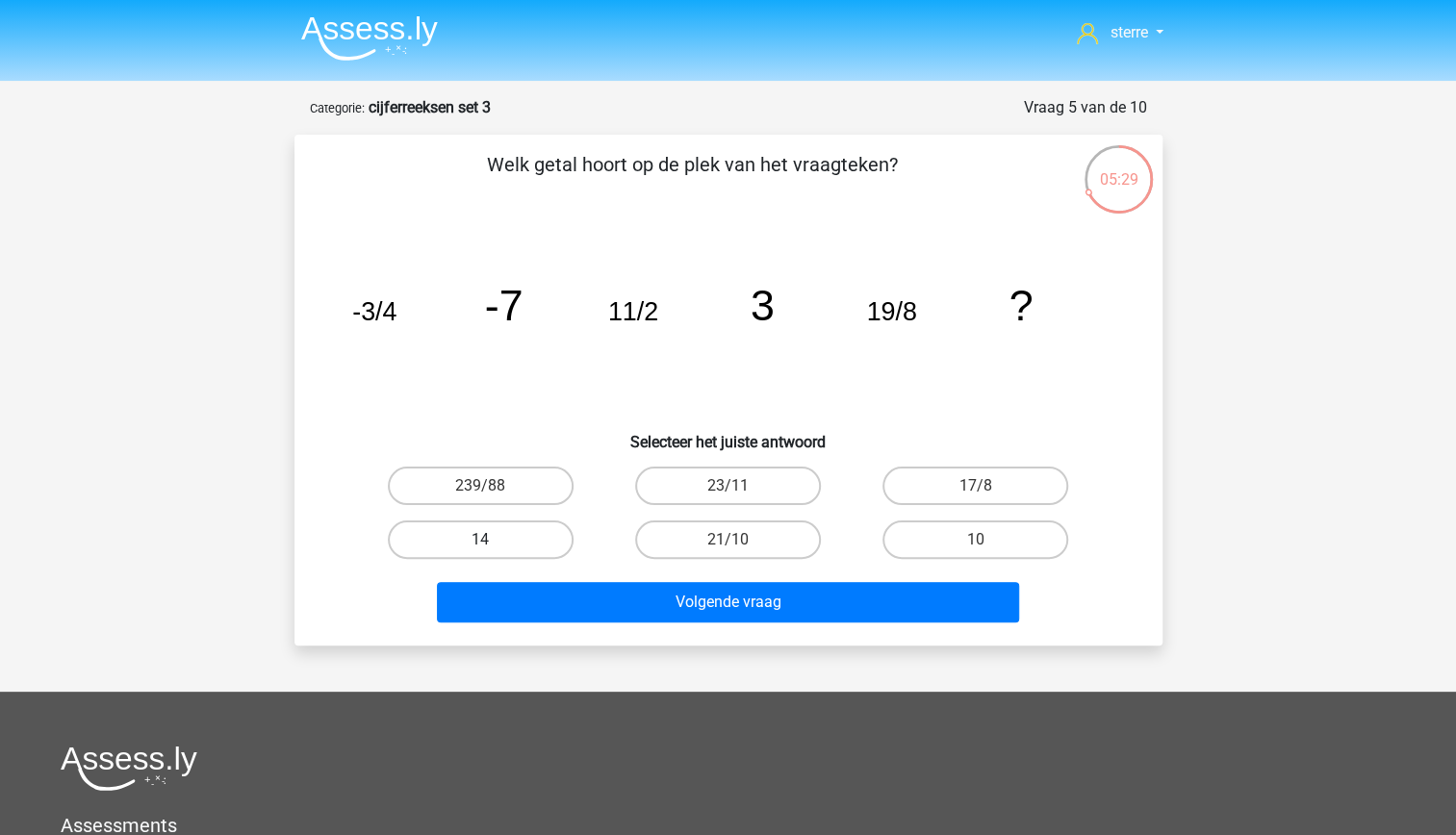
radio input "true"
click at [928, 548] on label "10" at bounding box center [975, 539] width 186 height 38
click at [976, 548] on input "10" at bounding box center [982, 546] width 13 height 13
radio input "true"
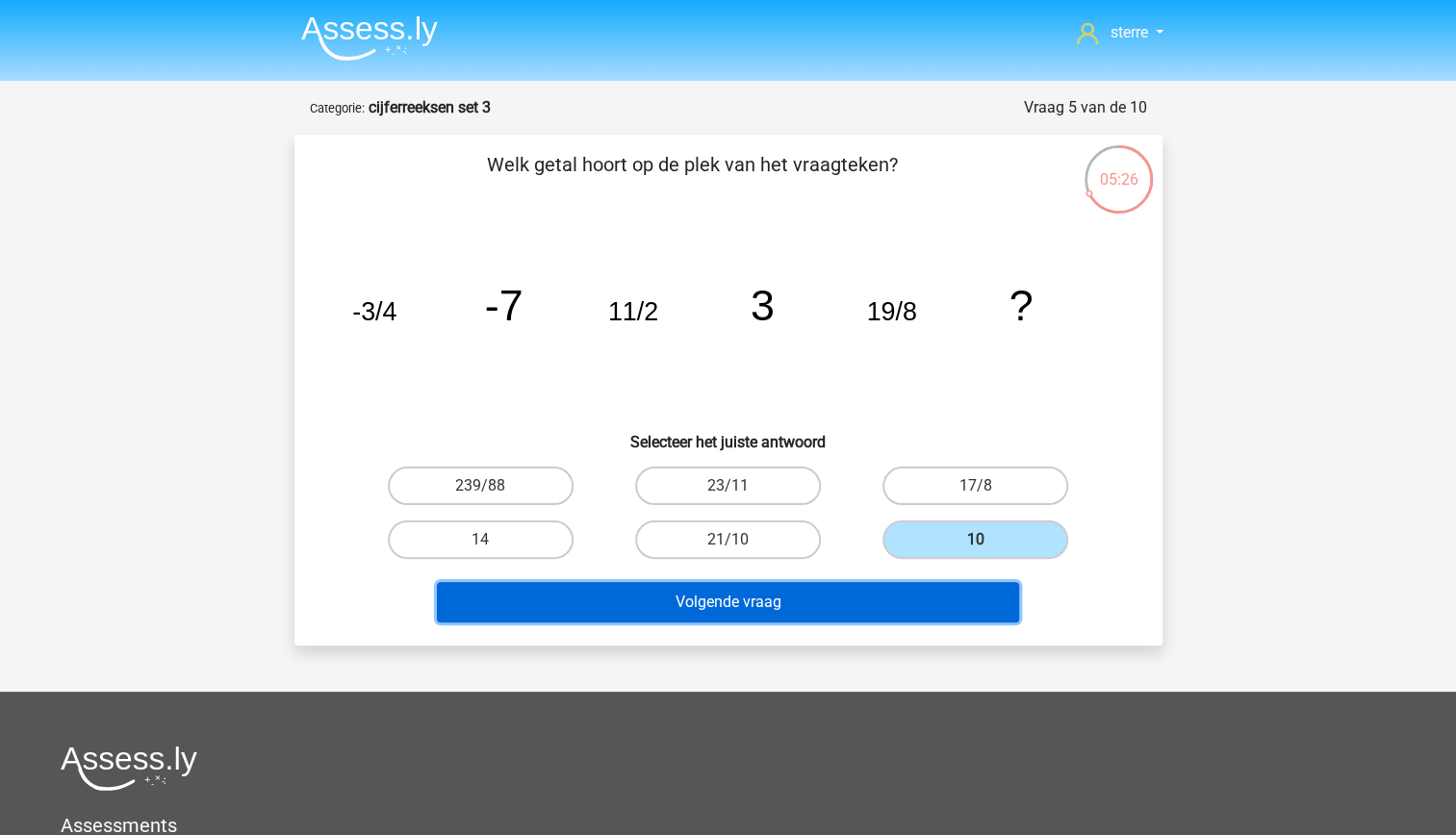
click at [922, 605] on button "Volgende vraag" at bounding box center [728, 602] width 582 height 40
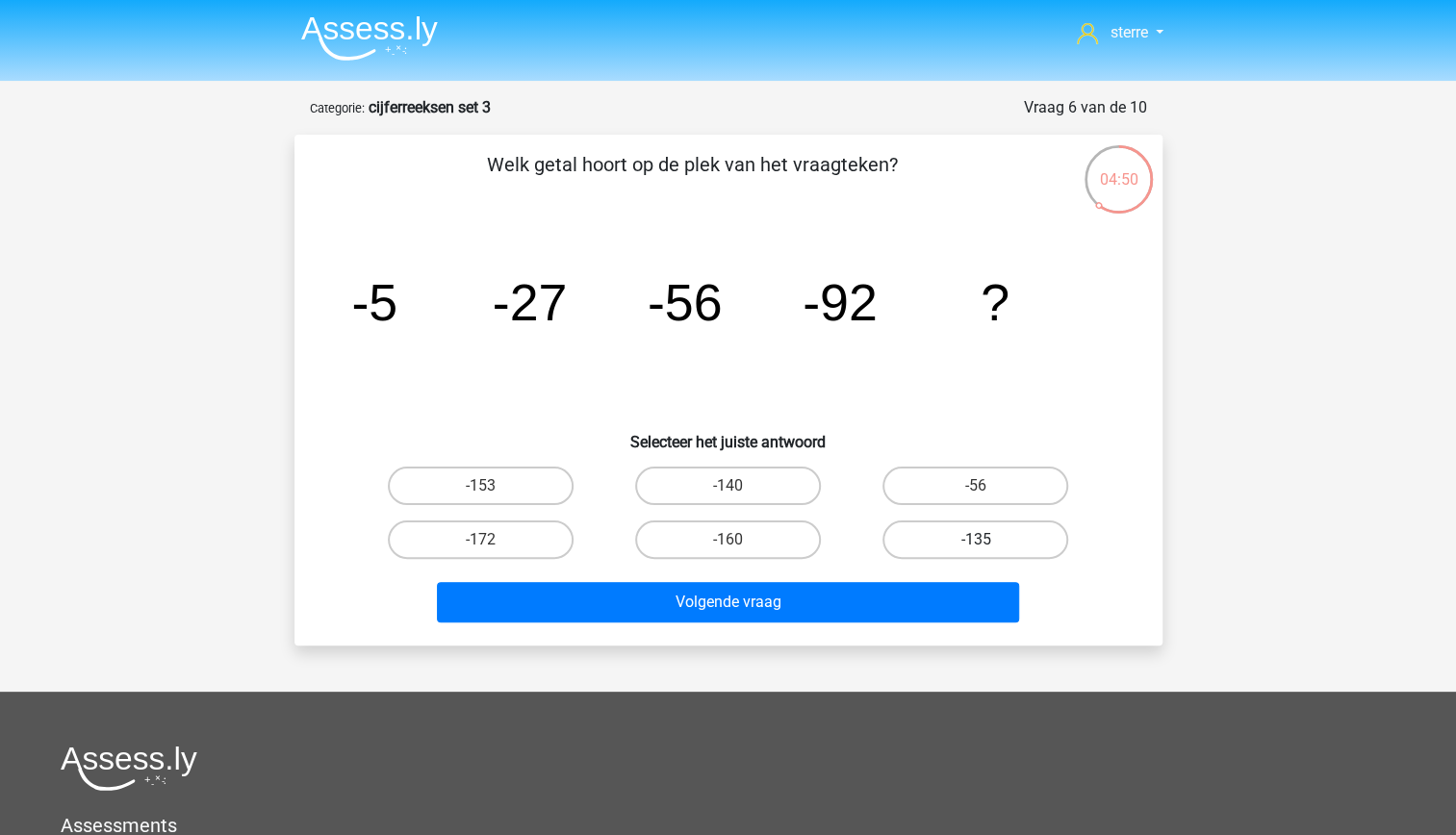
click at [943, 550] on label "-135" at bounding box center [975, 539] width 186 height 38
click at [976, 550] on input "-135" at bounding box center [982, 546] width 13 height 13
radio input "true"
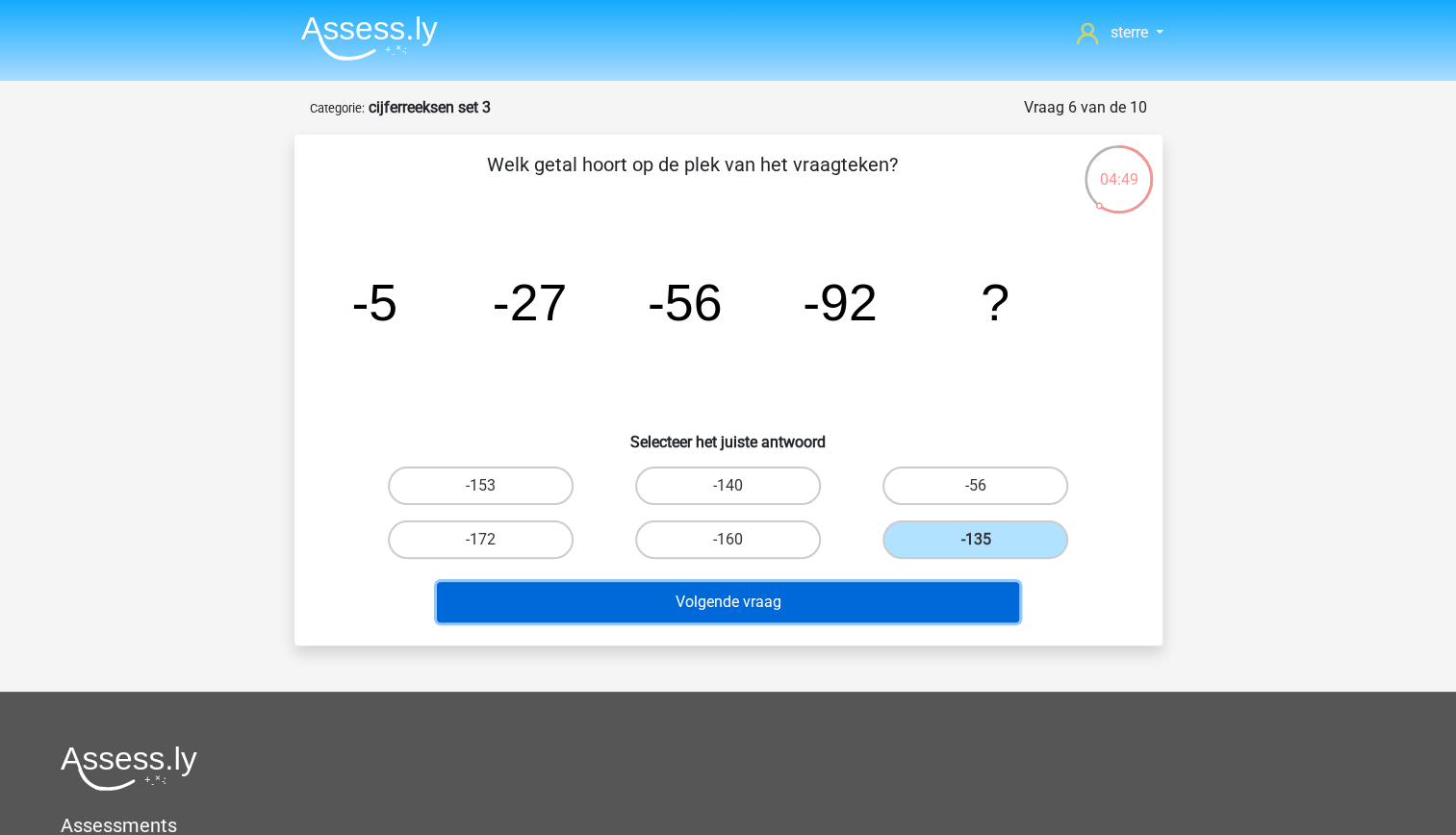
click at [904, 598] on button "Volgende vraag" at bounding box center [728, 602] width 582 height 40
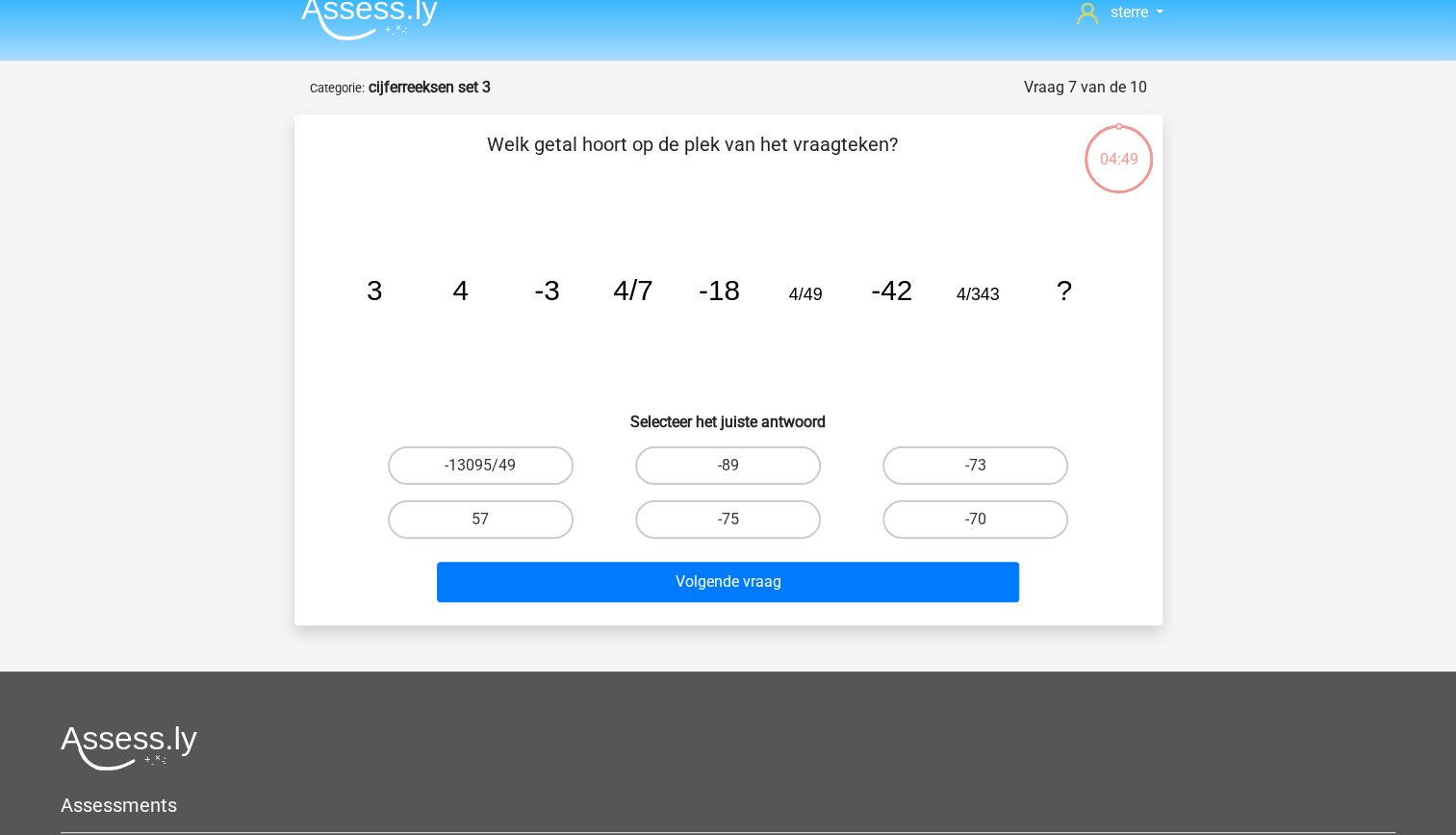
scroll to position [20, 0]
click at [989, 470] on label "-73" at bounding box center [975, 466] width 186 height 38
click at [989, 470] on input "-73" at bounding box center [982, 472] width 13 height 13
radio input "true"
click at [946, 527] on label "-70" at bounding box center [975, 520] width 186 height 38
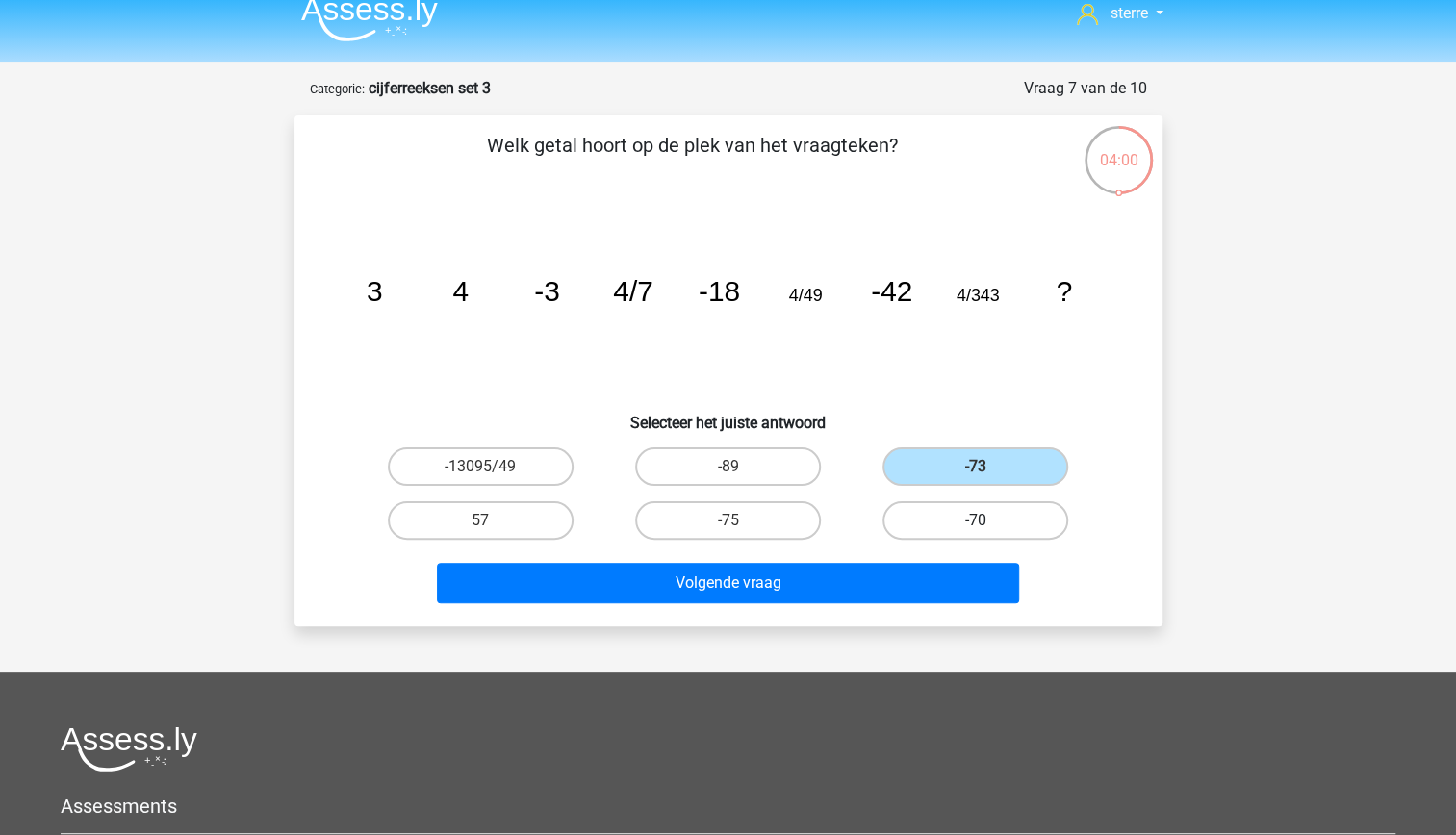
click at [976, 527] on input "-70" at bounding box center [982, 526] width 13 height 13
radio input "true"
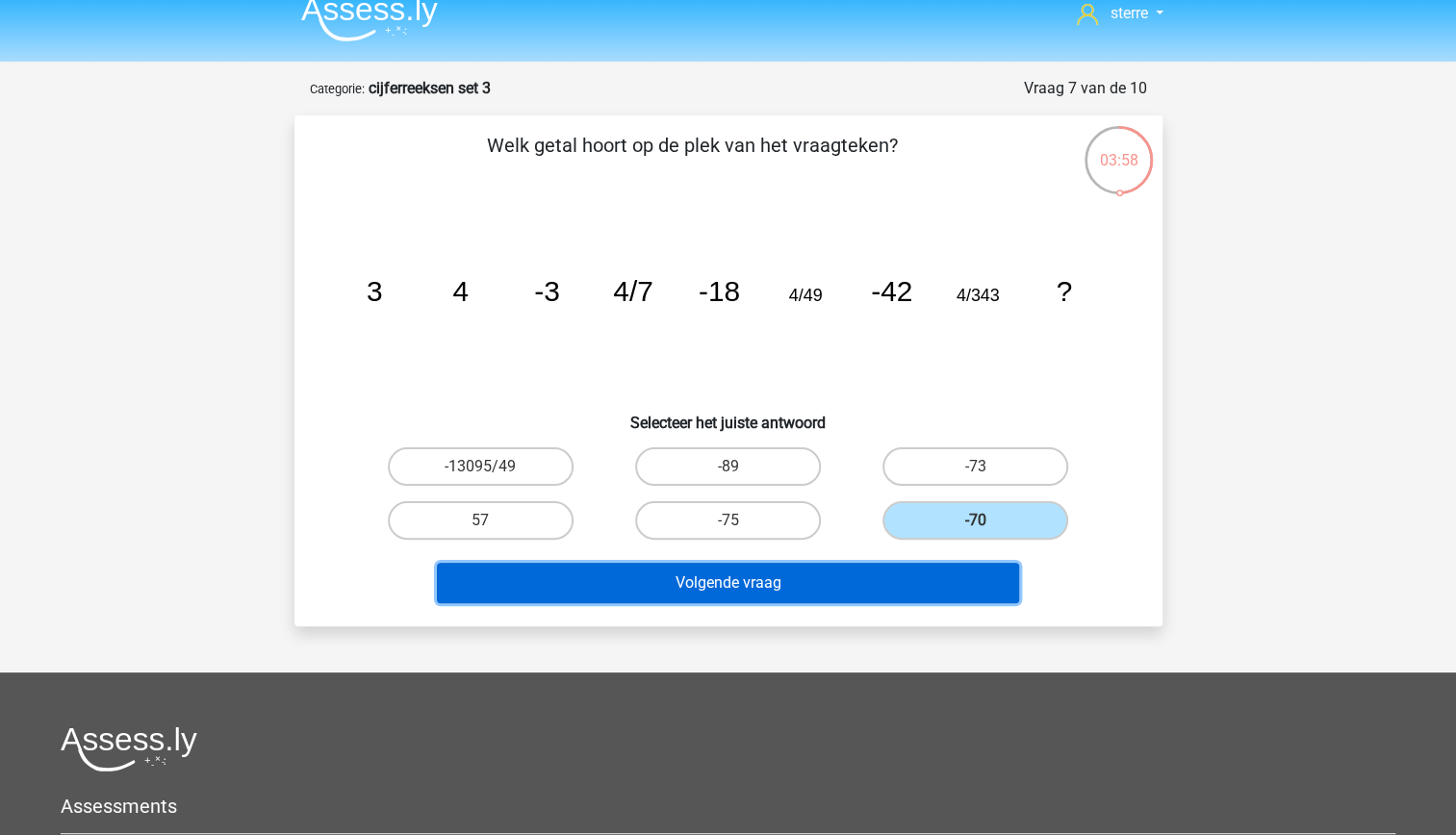
click at [875, 587] on button "Volgende vraag" at bounding box center [728, 582] width 582 height 40
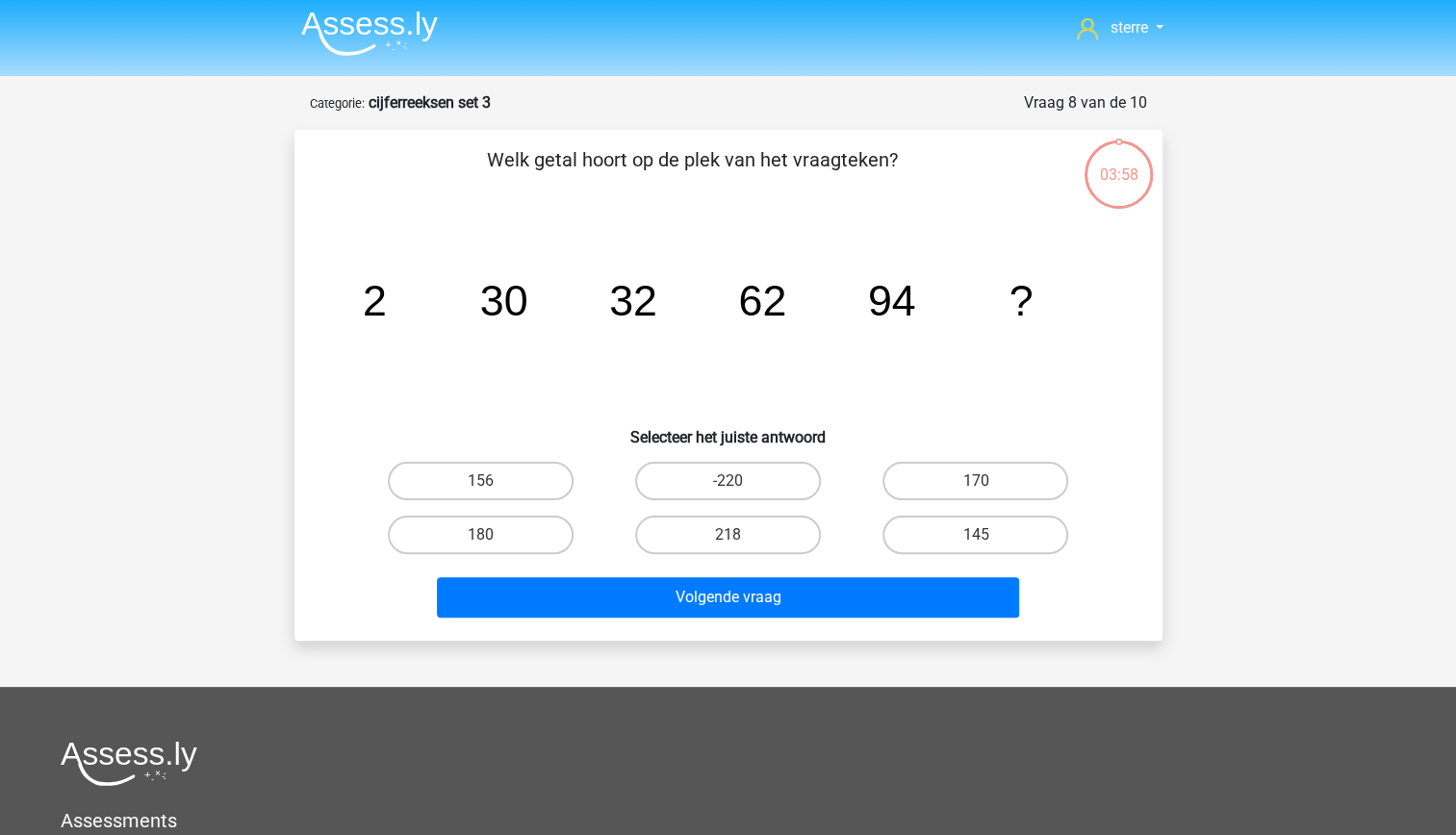
scroll to position [0, 0]
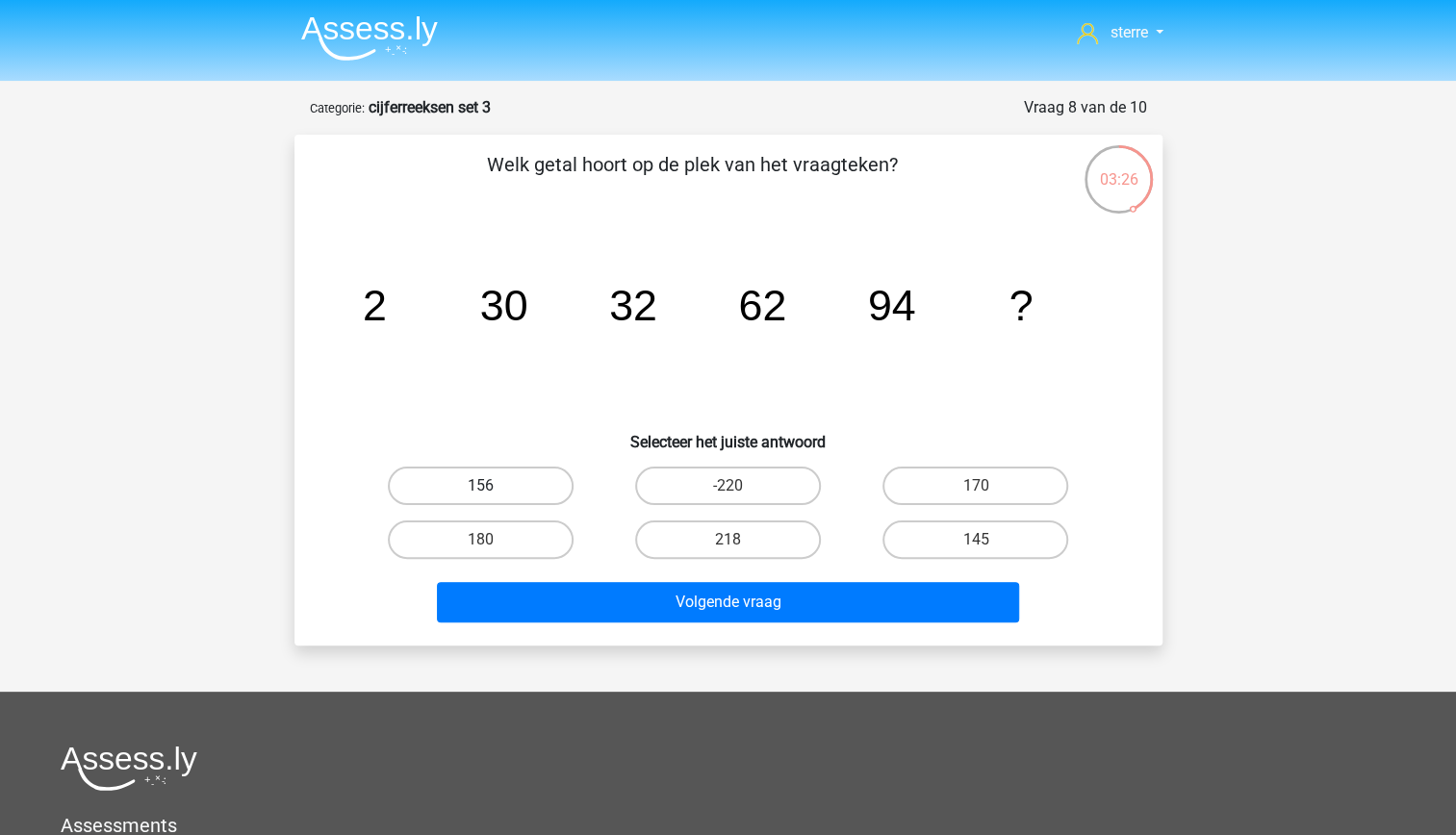
click at [471, 491] on label "156" at bounding box center [480, 485] width 186 height 38
click at [480, 491] on input "156" at bounding box center [486, 492] width 13 height 13
radio input "true"
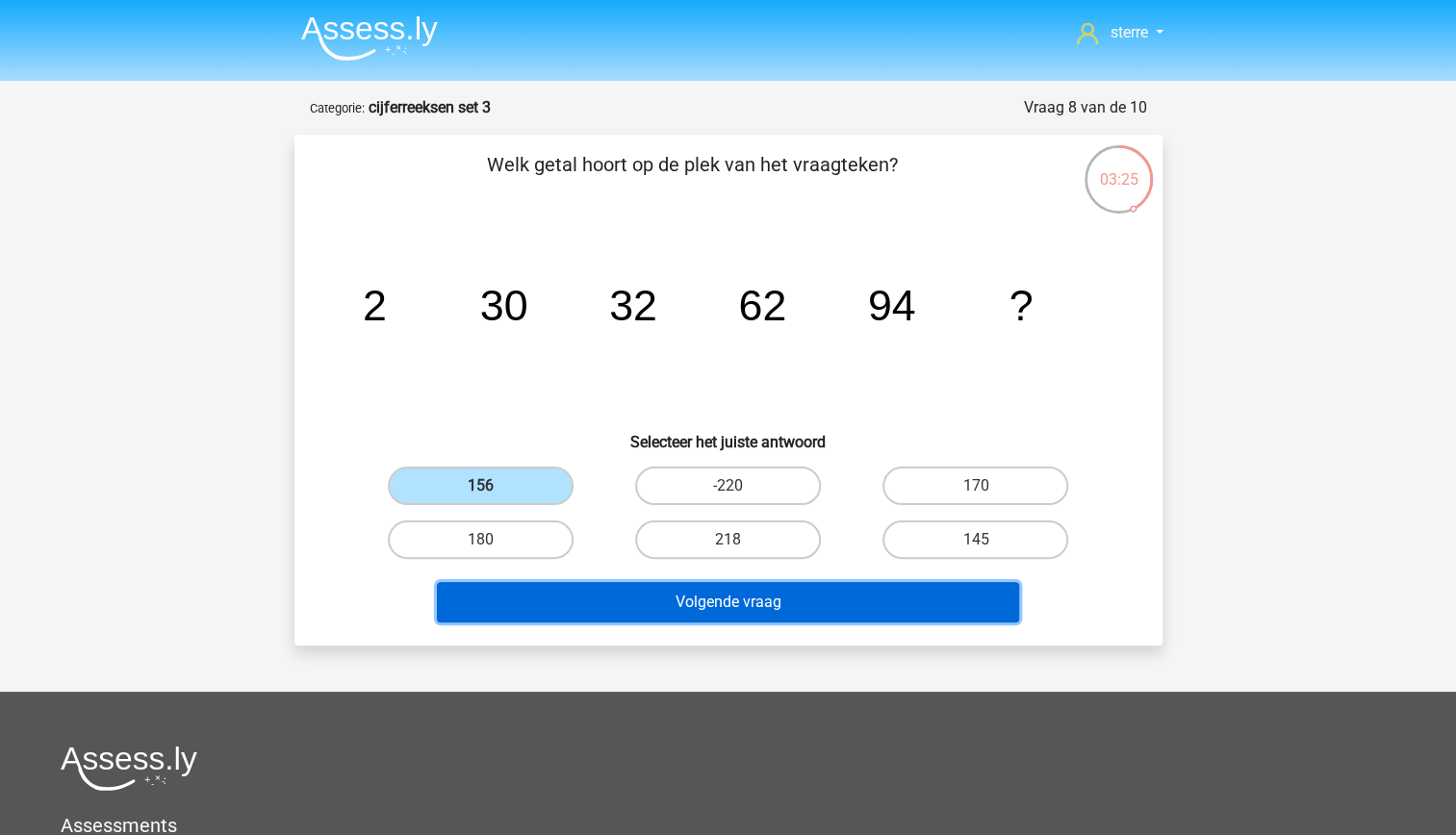
click at [702, 597] on button "Volgende vraag" at bounding box center [728, 602] width 582 height 40
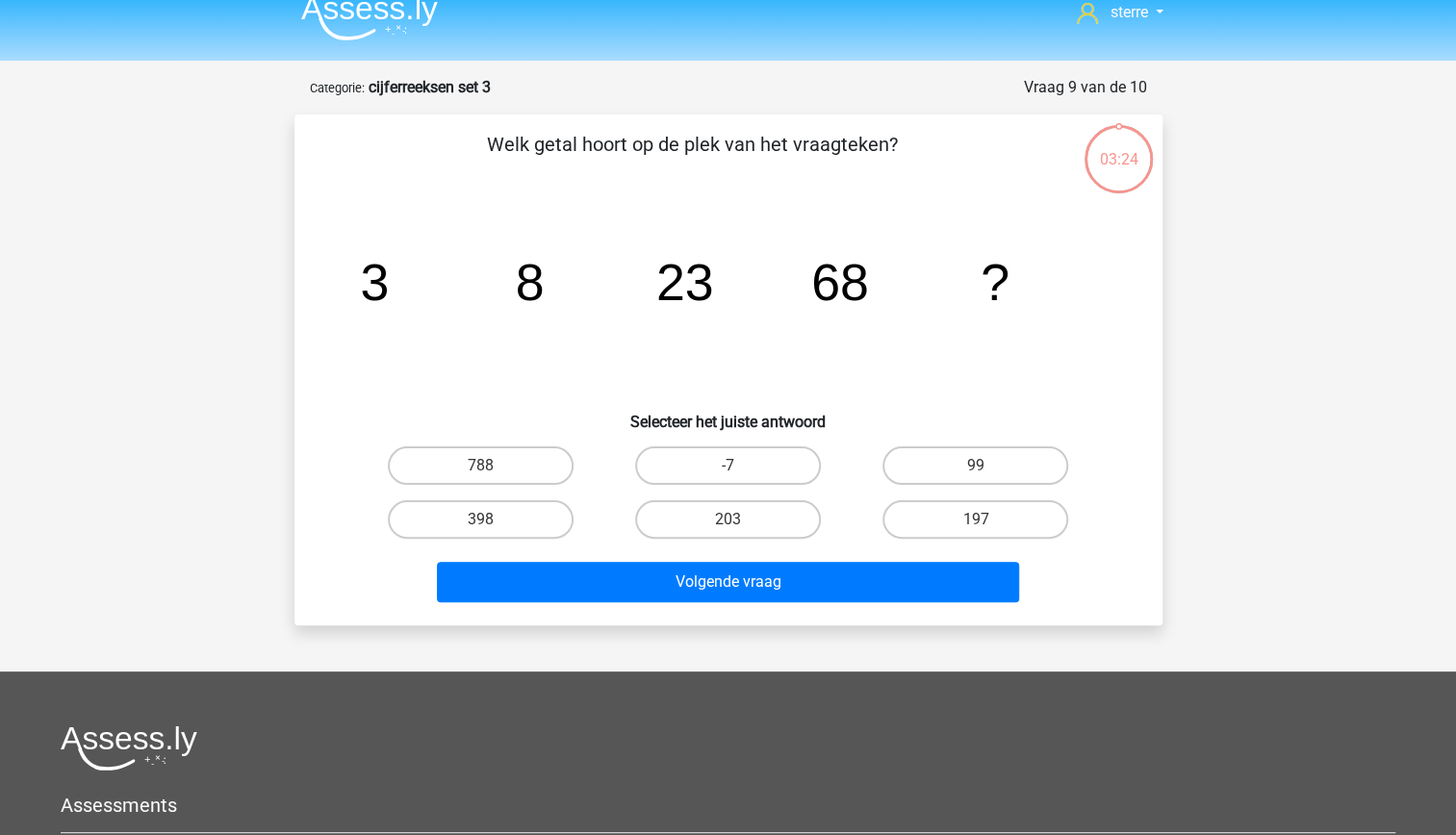
scroll to position [3, 0]
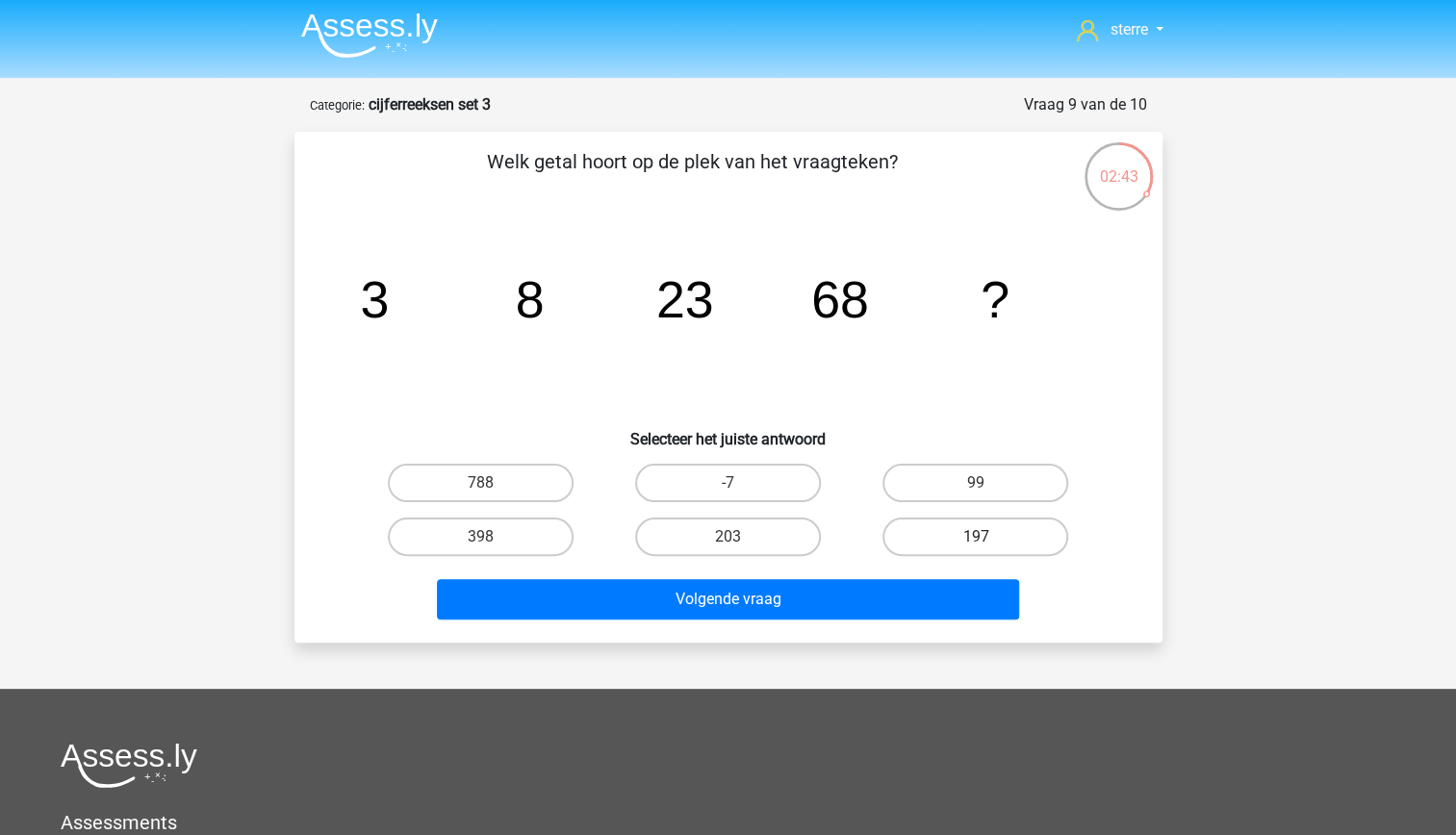
click at [932, 531] on label "197" at bounding box center [975, 536] width 186 height 38
click at [976, 537] on input "197" at bounding box center [982, 543] width 13 height 13
radio input "true"
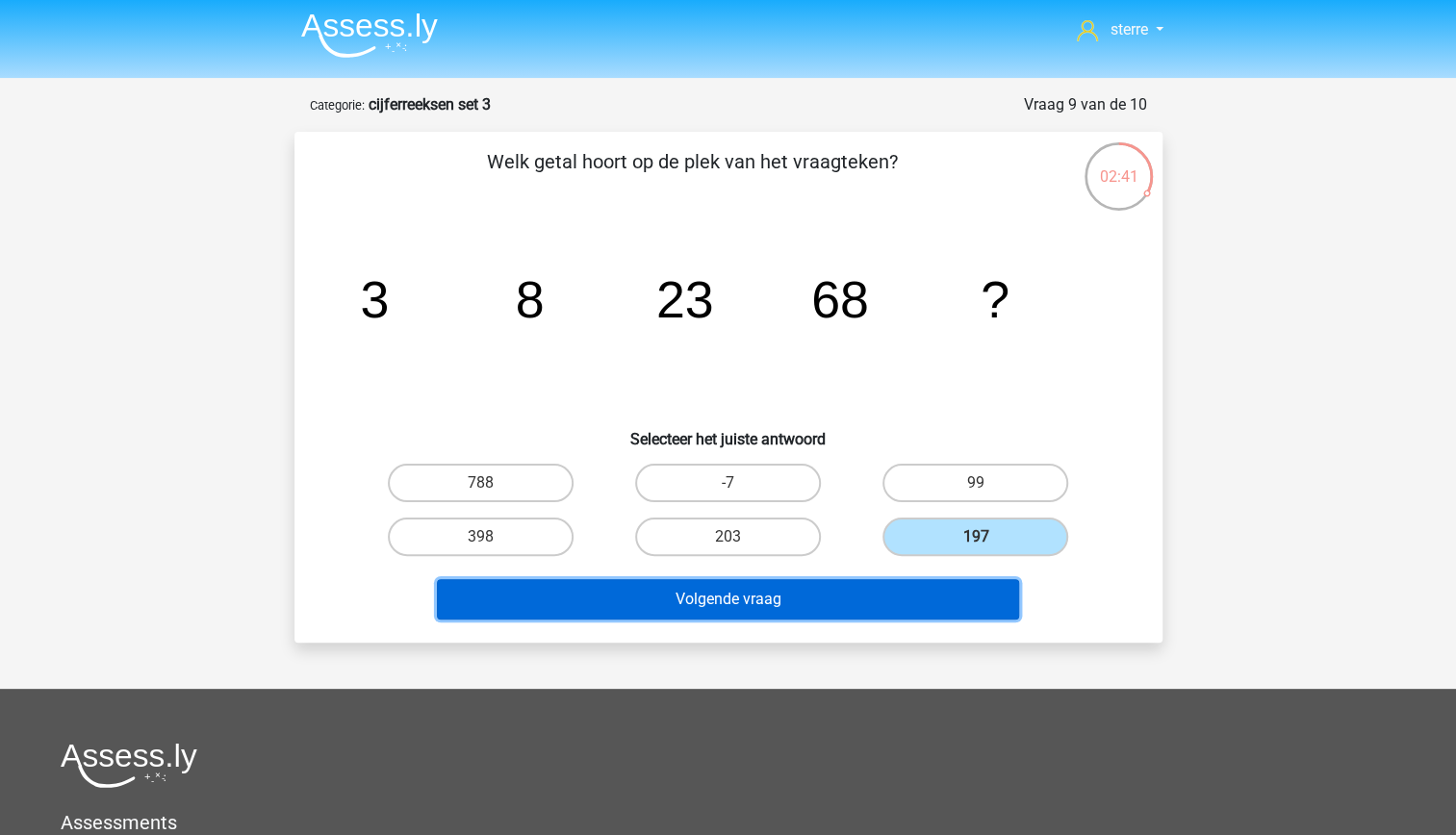
click at [851, 593] on button "Volgende vraag" at bounding box center [728, 599] width 582 height 40
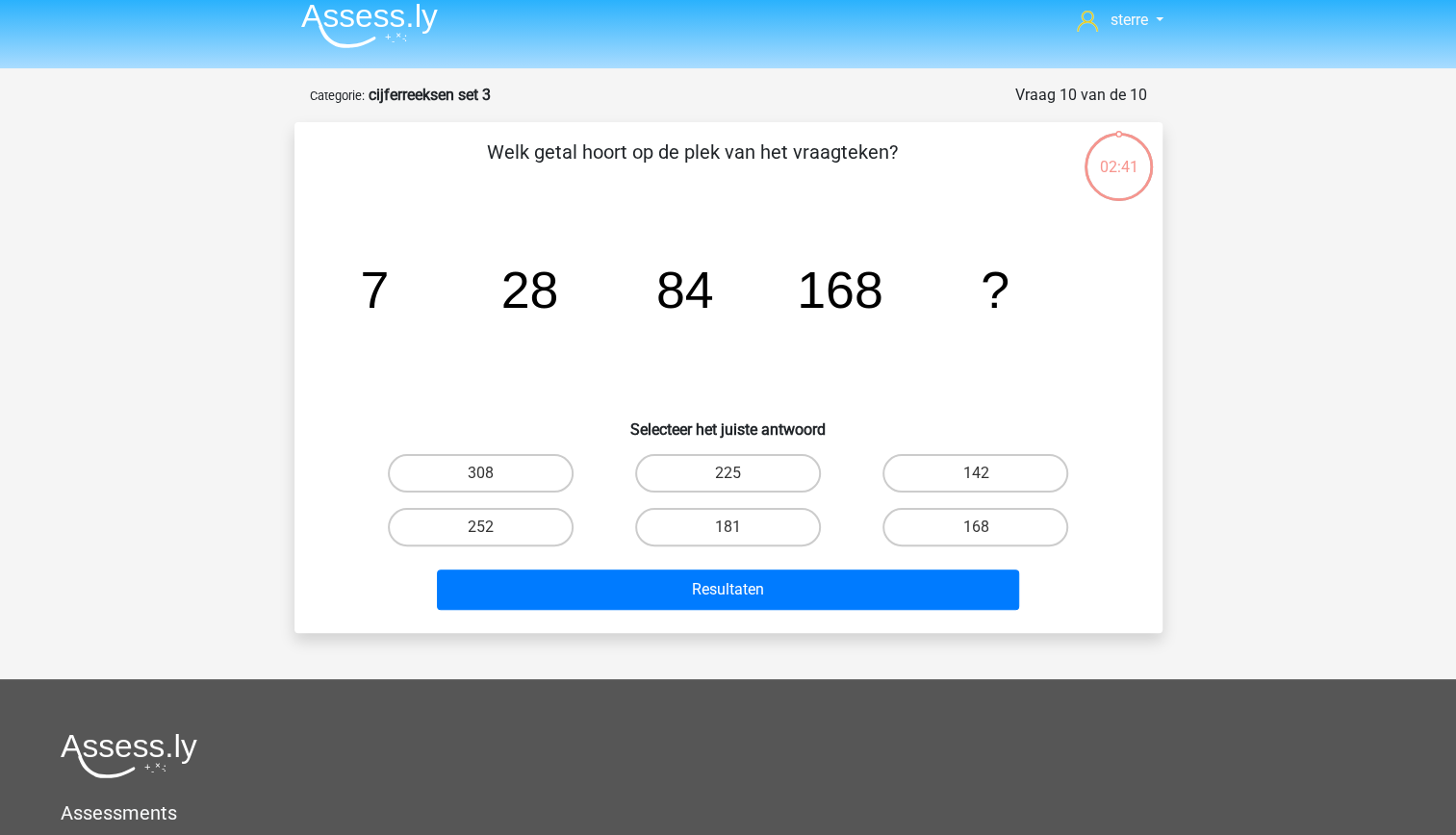
scroll to position [12, 0]
click at [1001, 539] on label "168" at bounding box center [975, 527] width 186 height 38
click at [989, 539] on input "168" at bounding box center [982, 534] width 13 height 13
radio input "true"
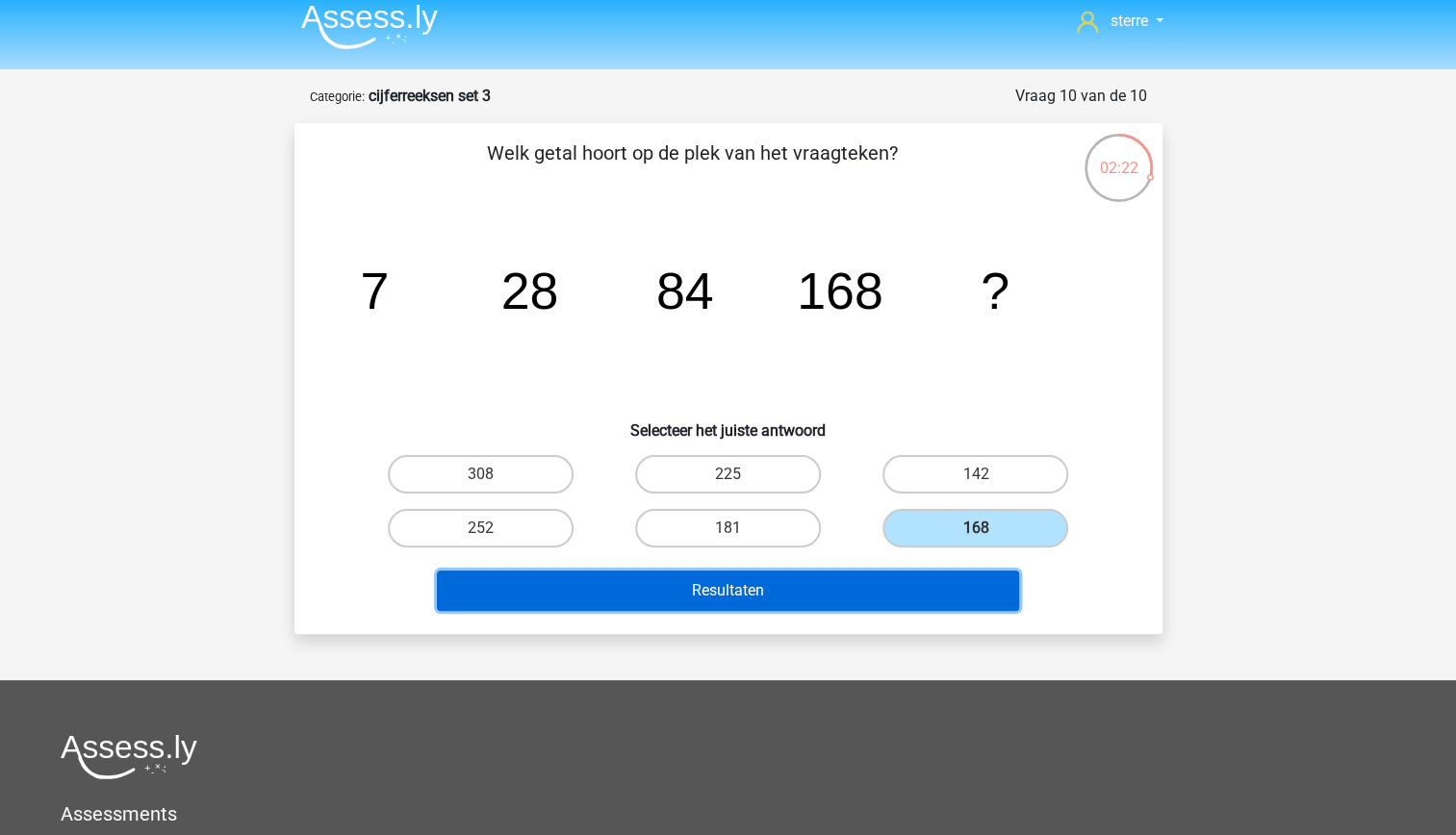
click at [915, 608] on button "Resultaten" at bounding box center [728, 590] width 582 height 40
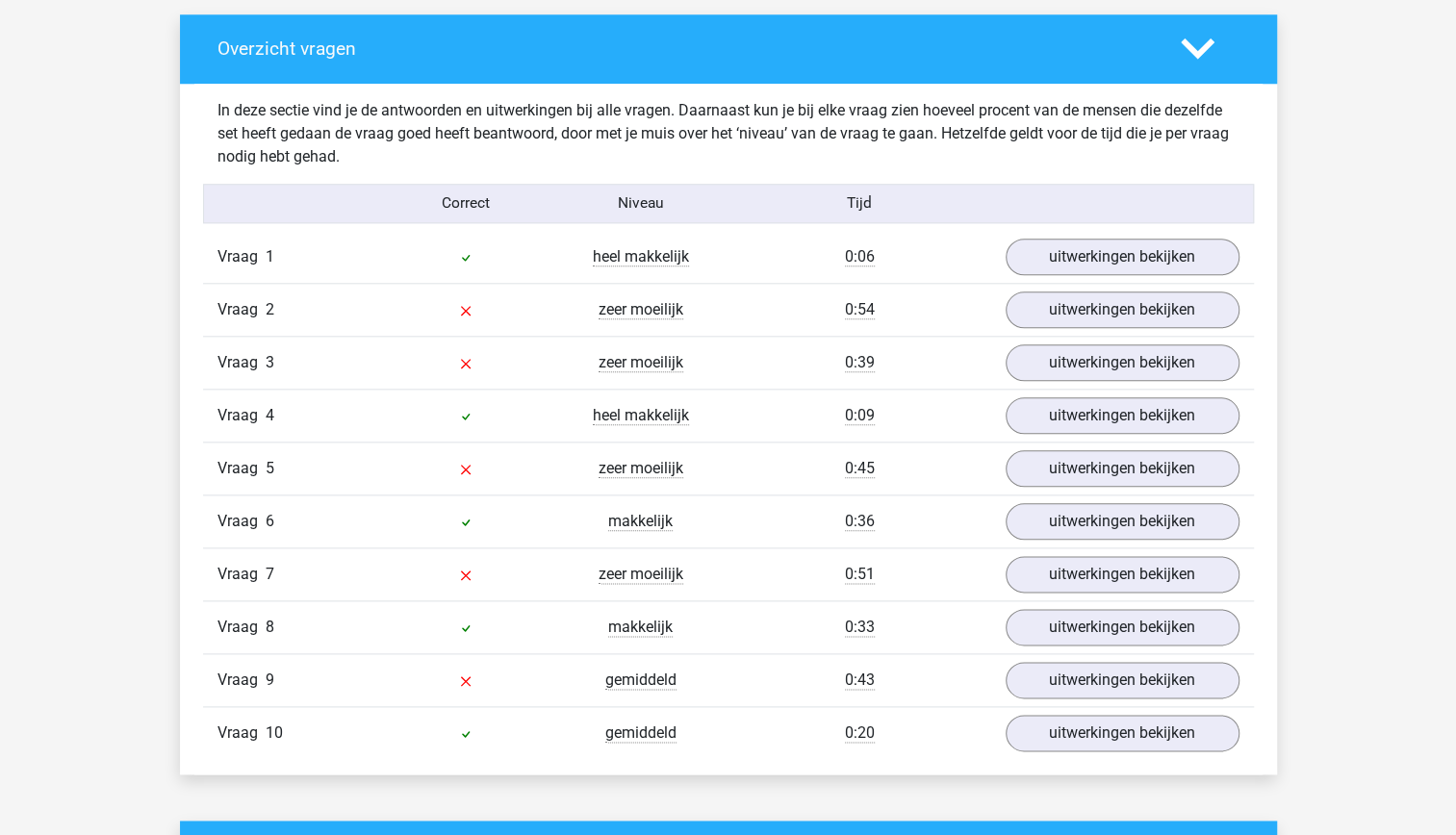
scroll to position [1096, 0]
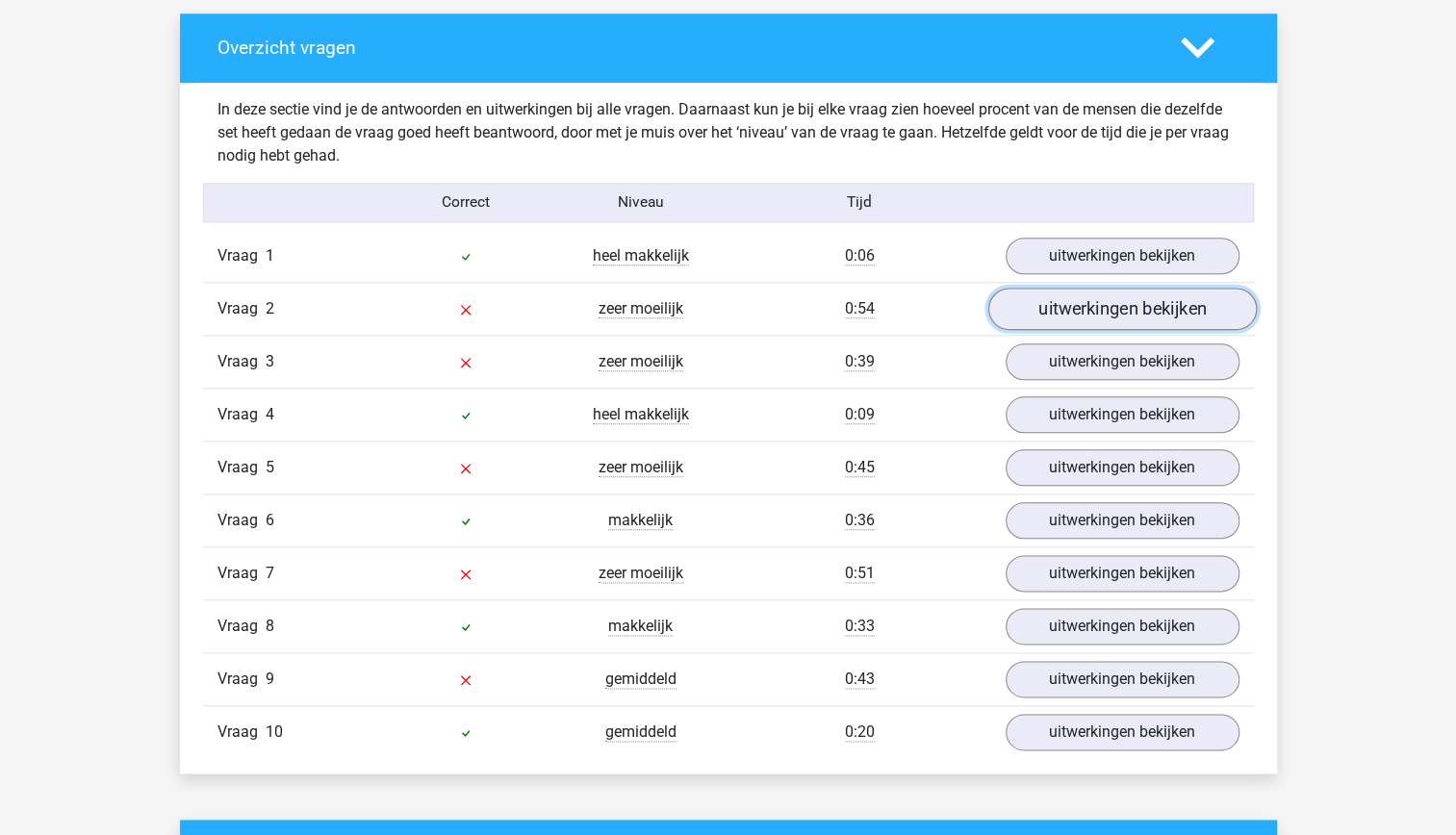
click at [1106, 306] on link "uitwerkingen bekijken" at bounding box center [1122, 308] width 269 height 42
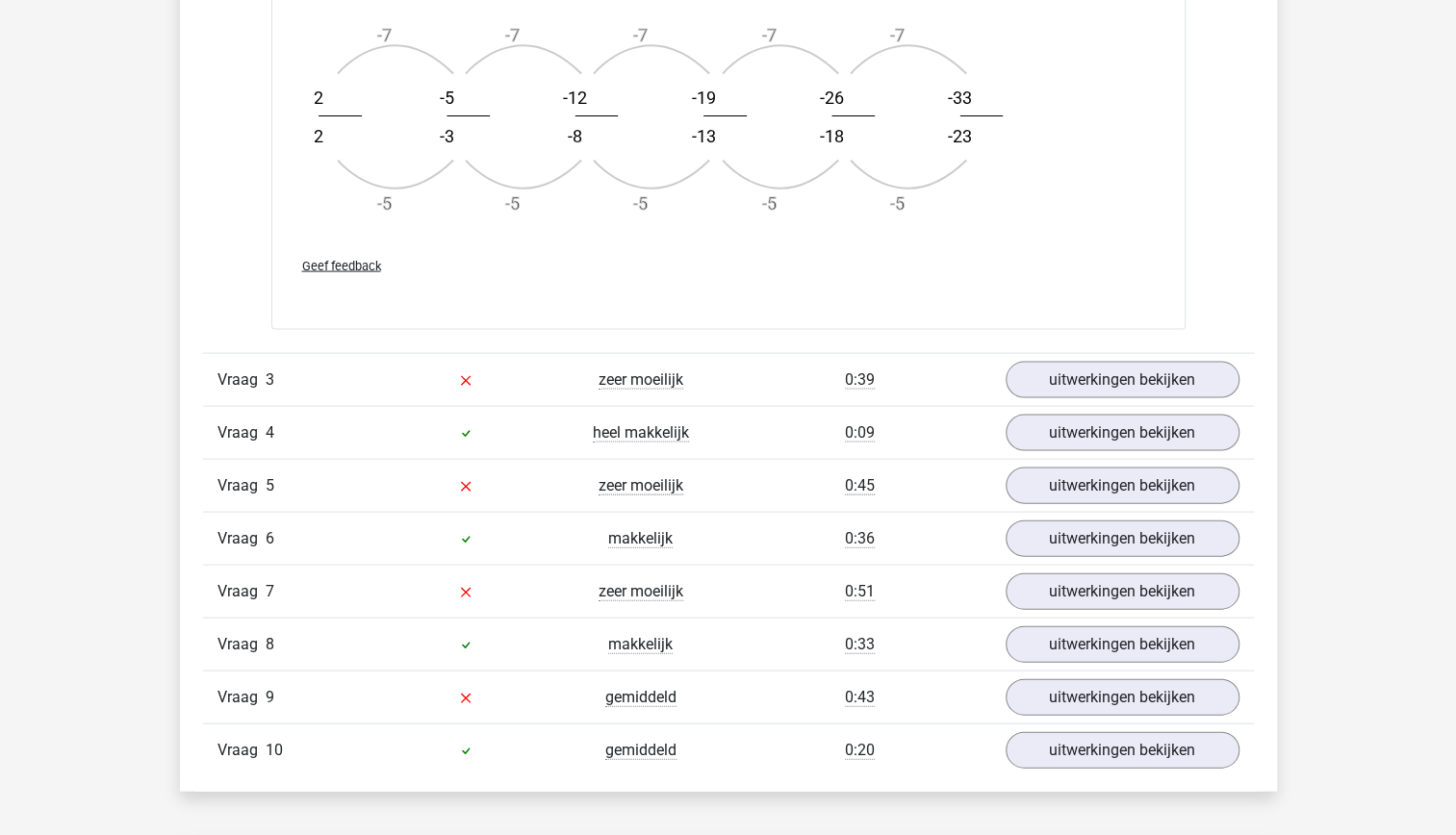
scroll to position [2233, 0]
click at [1093, 692] on link "uitwerkingen bekijken" at bounding box center [1122, 696] width 269 height 42
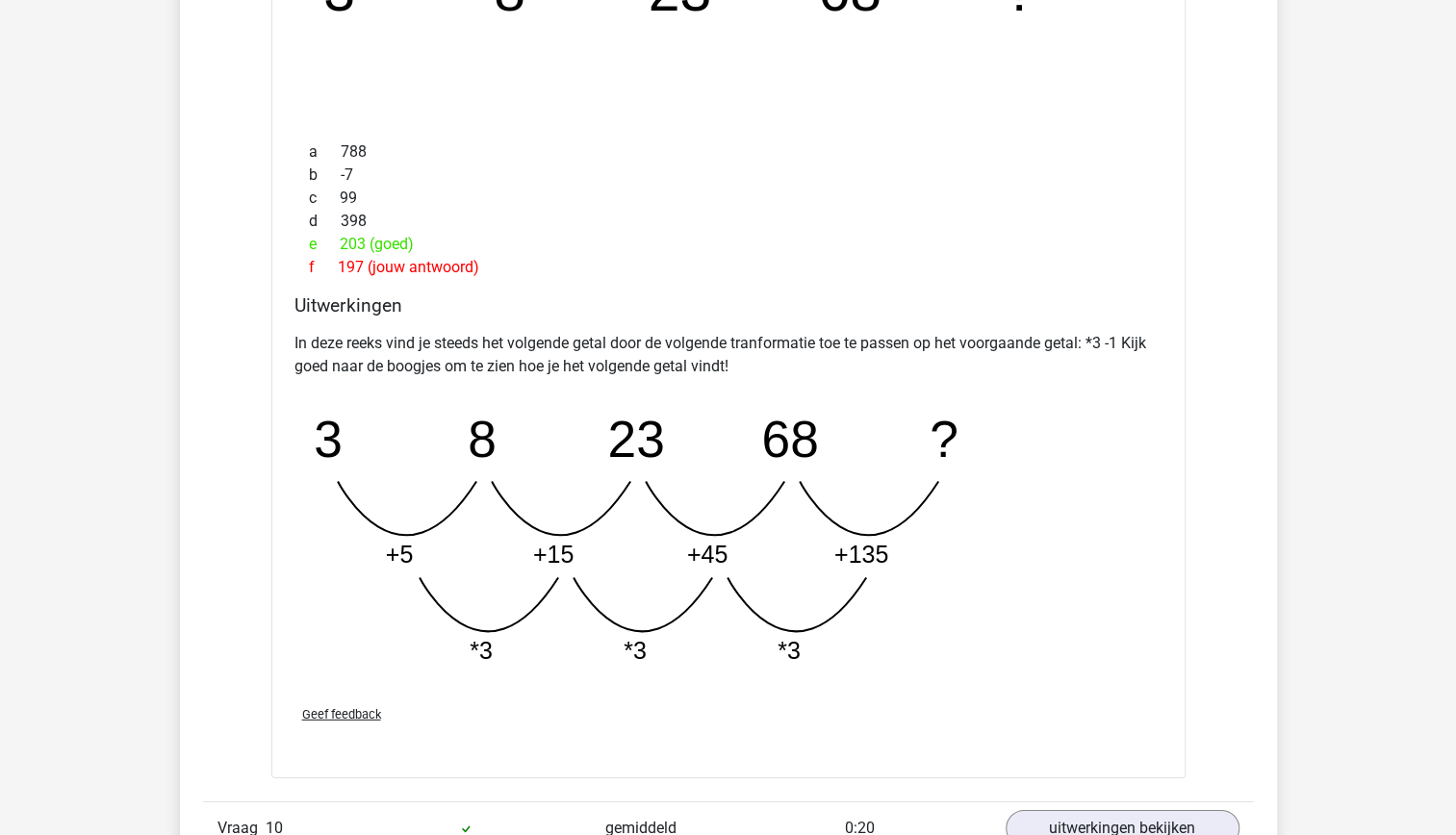
scroll to position [3116, 0]
click at [883, 548] on tspan "+135" at bounding box center [860, 551] width 54 height 27
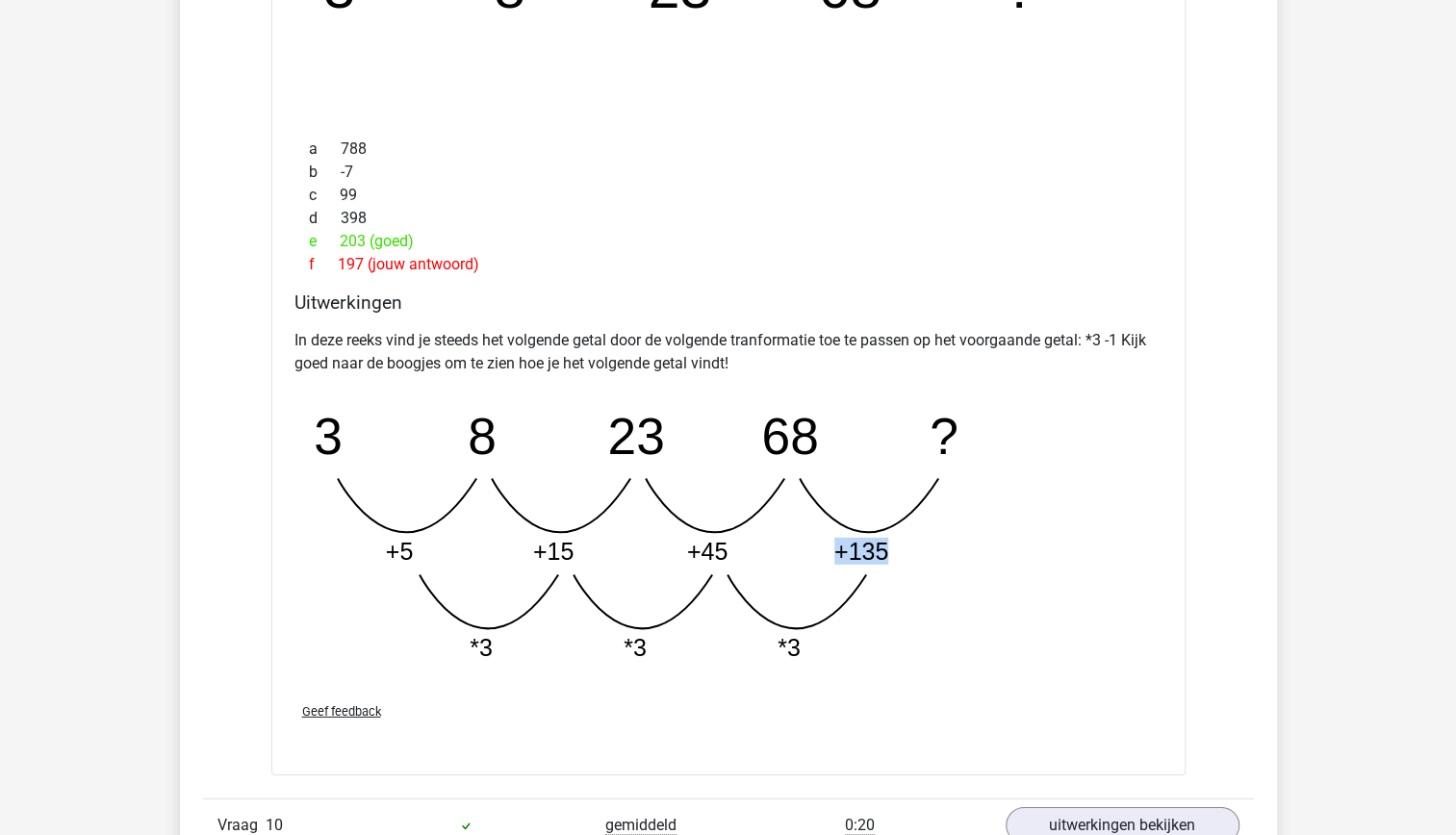
drag, startPoint x: 883, startPoint y: 548, endPoint x: 906, endPoint y: 664, distance: 118.3
click at [906, 664] on icon "image/svg+xml 3 8 23 68 ? +5 +15 +45 +135 *3 *3 *3" at bounding box center [679, 534] width 769 height 288
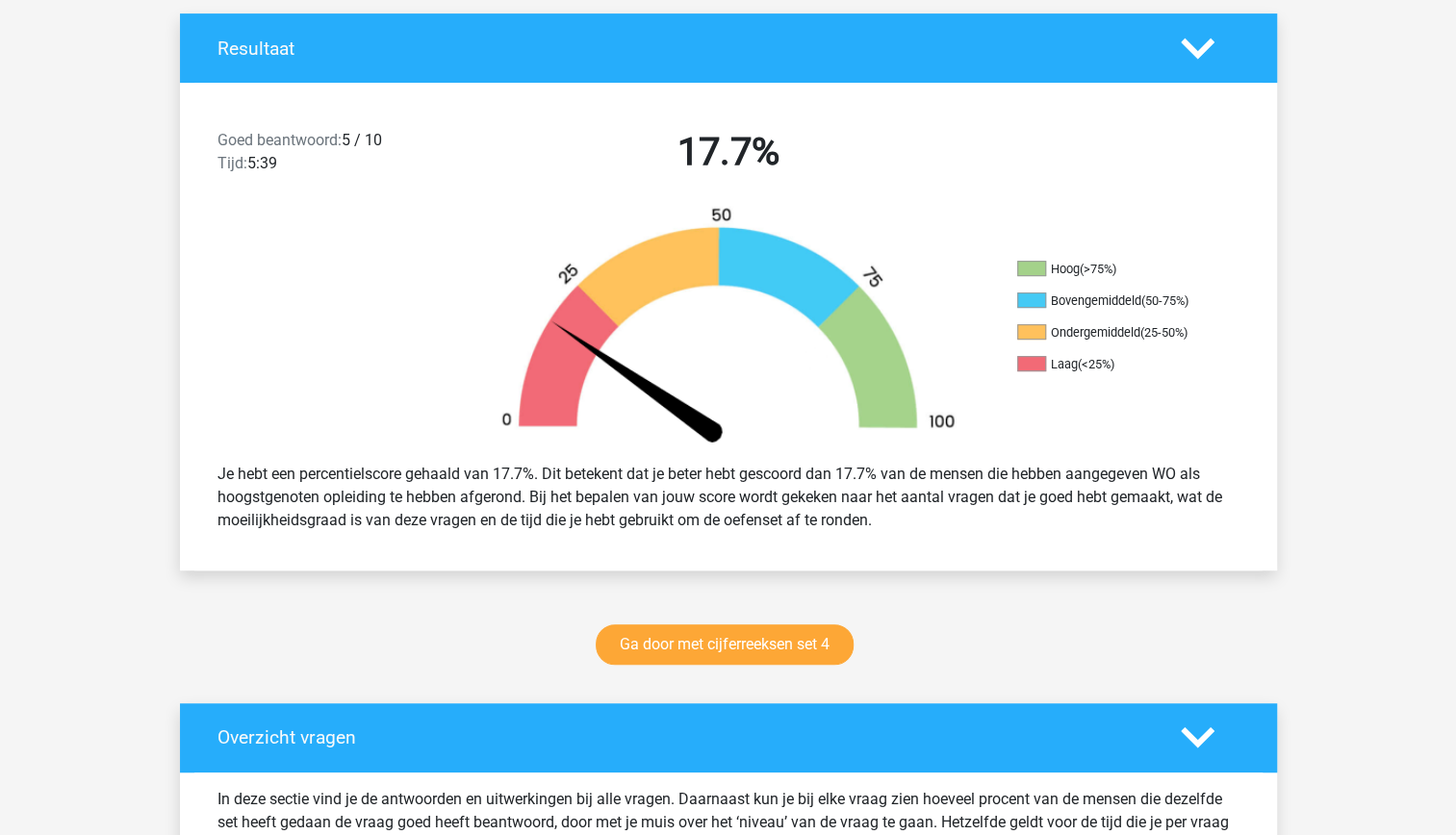
scroll to position [0, 0]
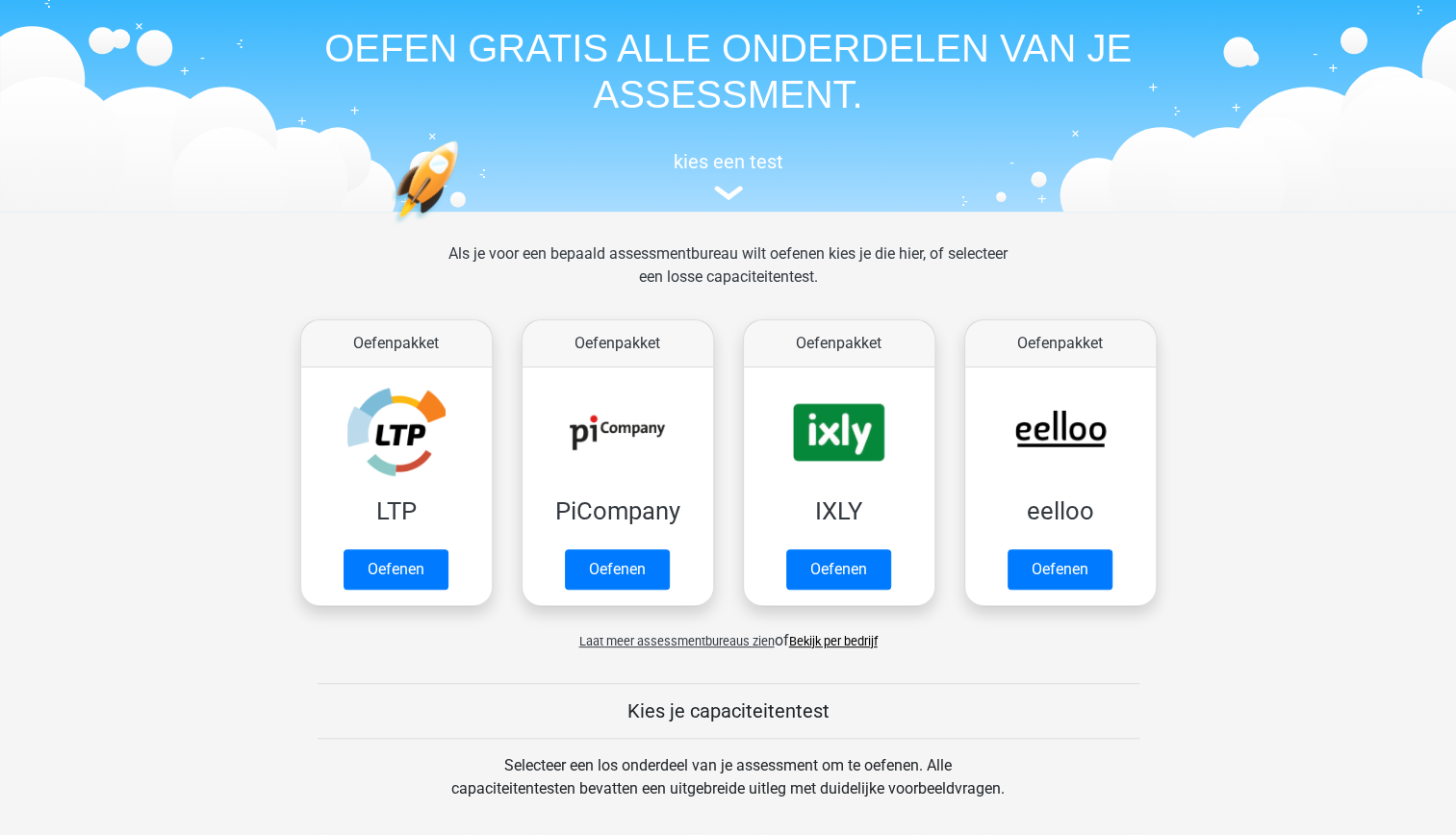
scroll to position [62, 0]
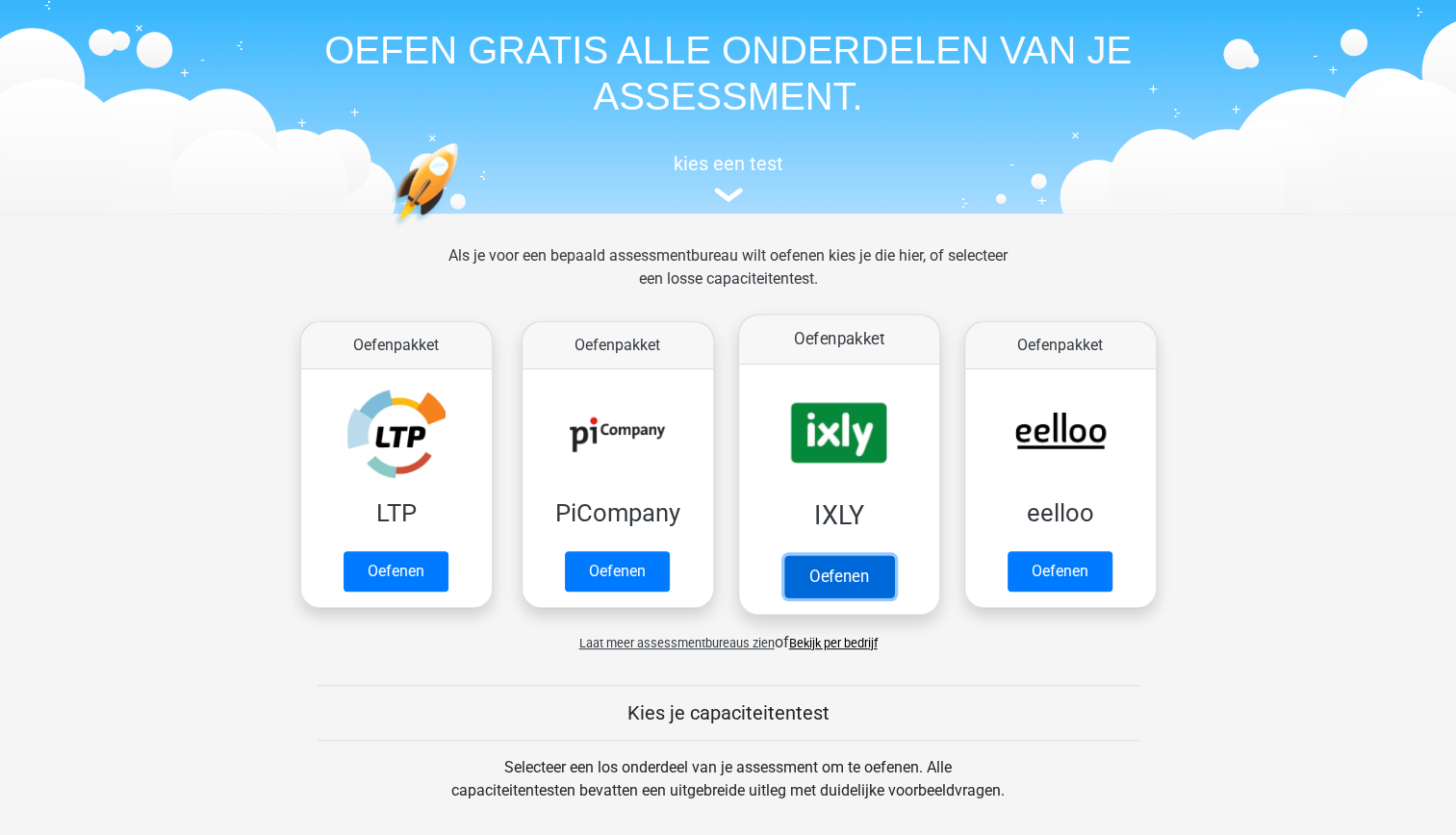
click at [855, 555] on link "Oefenen" at bounding box center [838, 575] width 110 height 42
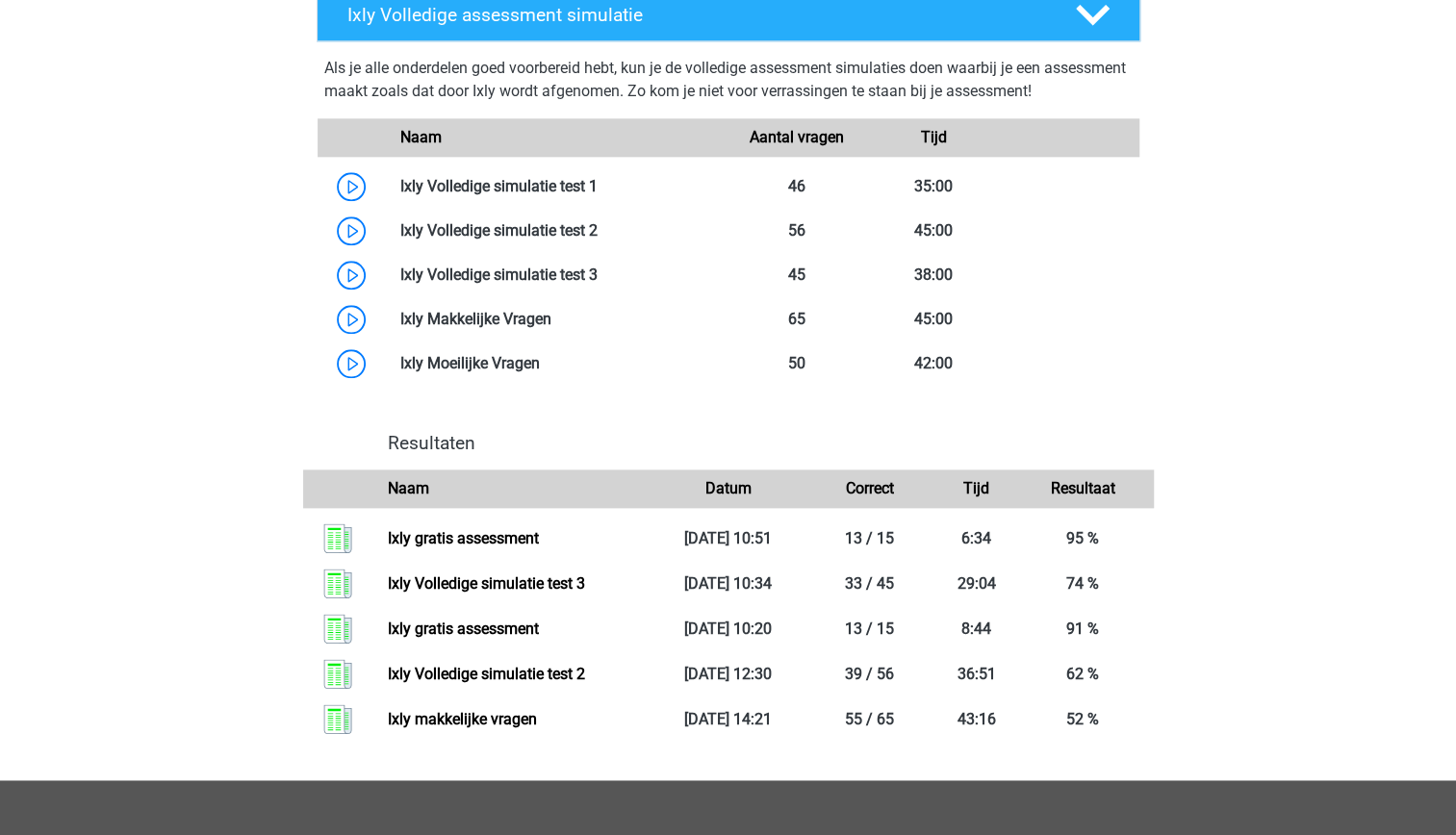
scroll to position [1193, 0]
